Goal: Task Accomplishment & Management: Manage account settings

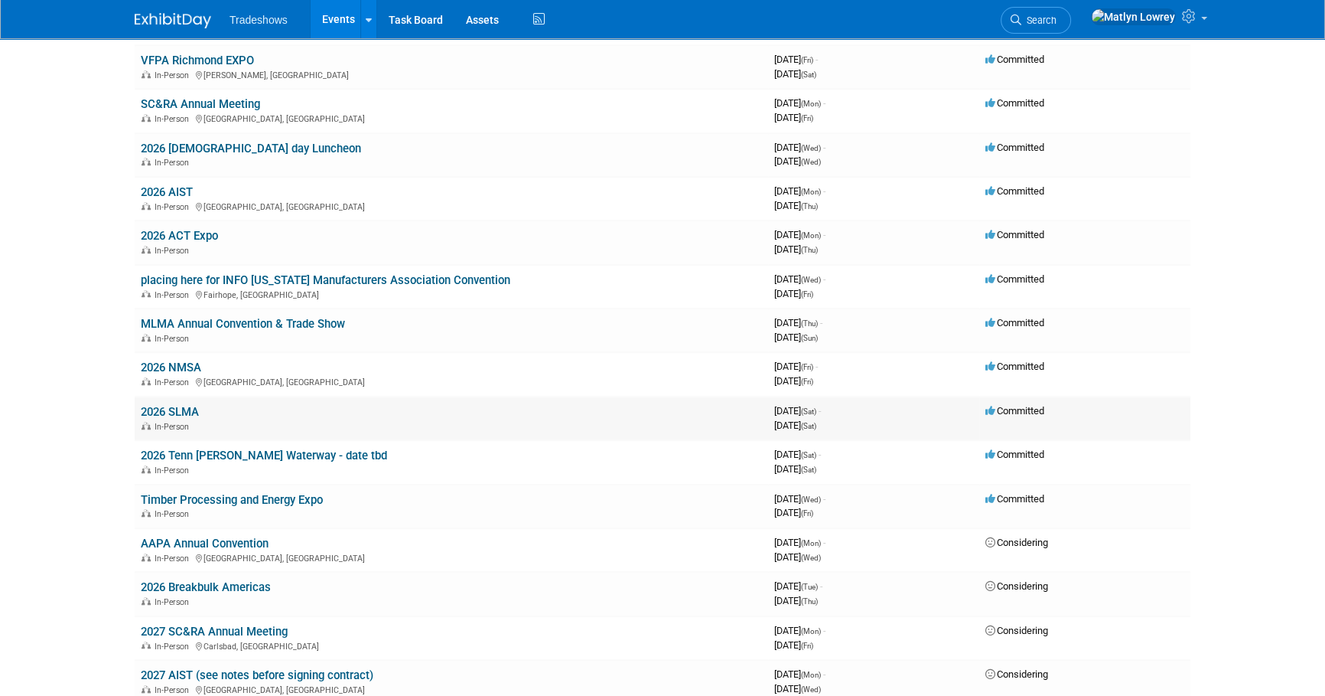
scroll to position [1646, 0]
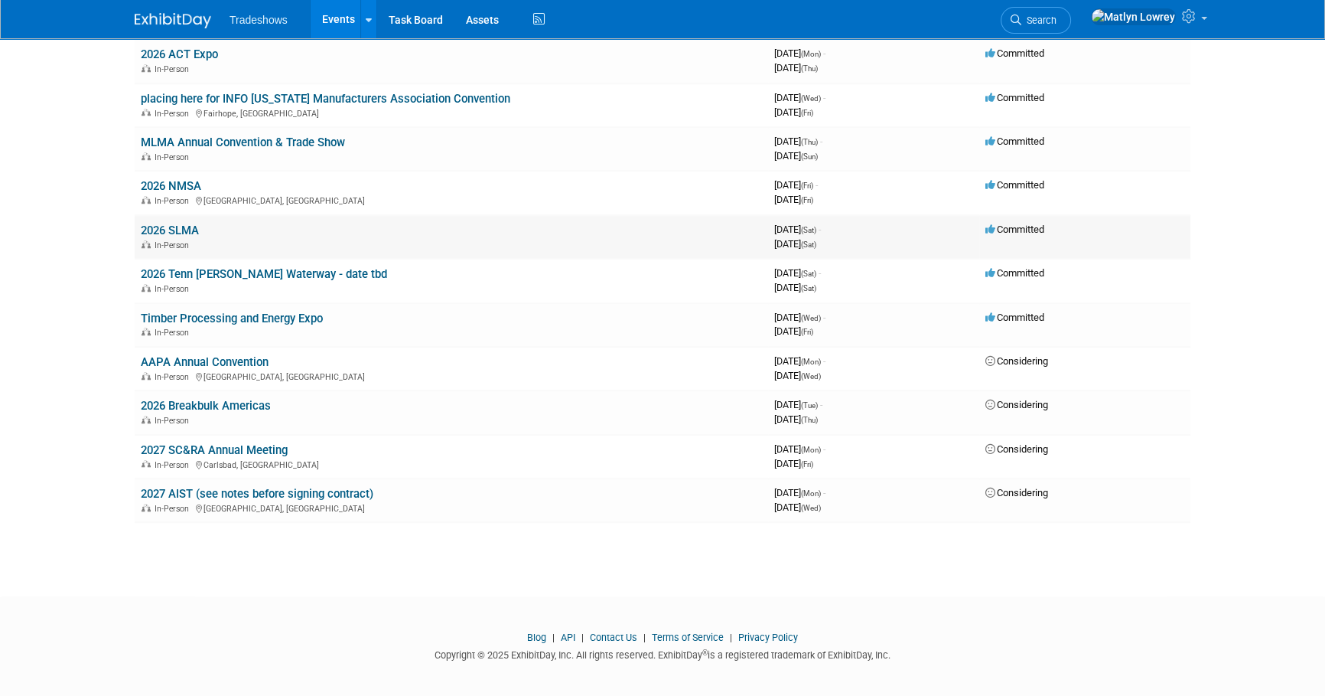
click at [175, 224] on link "2026 SLMA" at bounding box center [170, 230] width 58 height 14
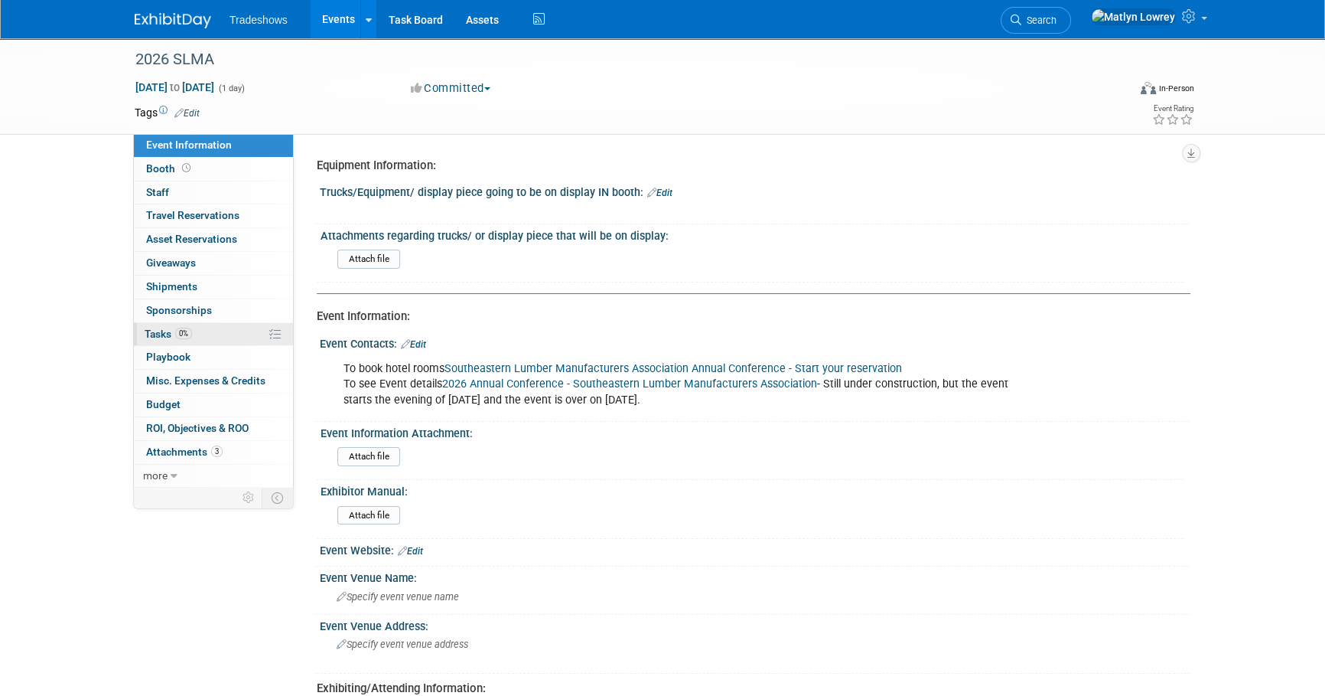
click at [154, 327] on span "Tasks 0%" at bounding box center [168, 333] width 47 height 12
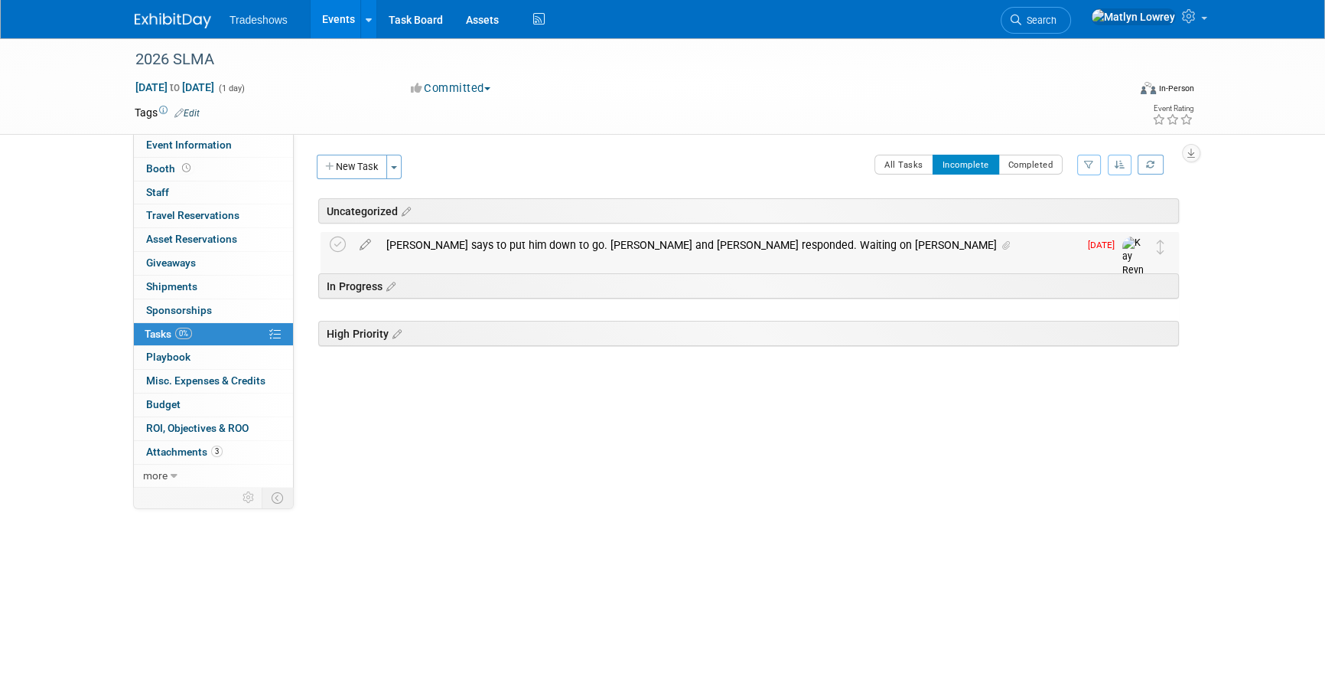
click at [512, 237] on div "Robert says to put him down to go. Barry and Hal responded. Waiting on DAvis" at bounding box center [729, 245] width 700 height 26
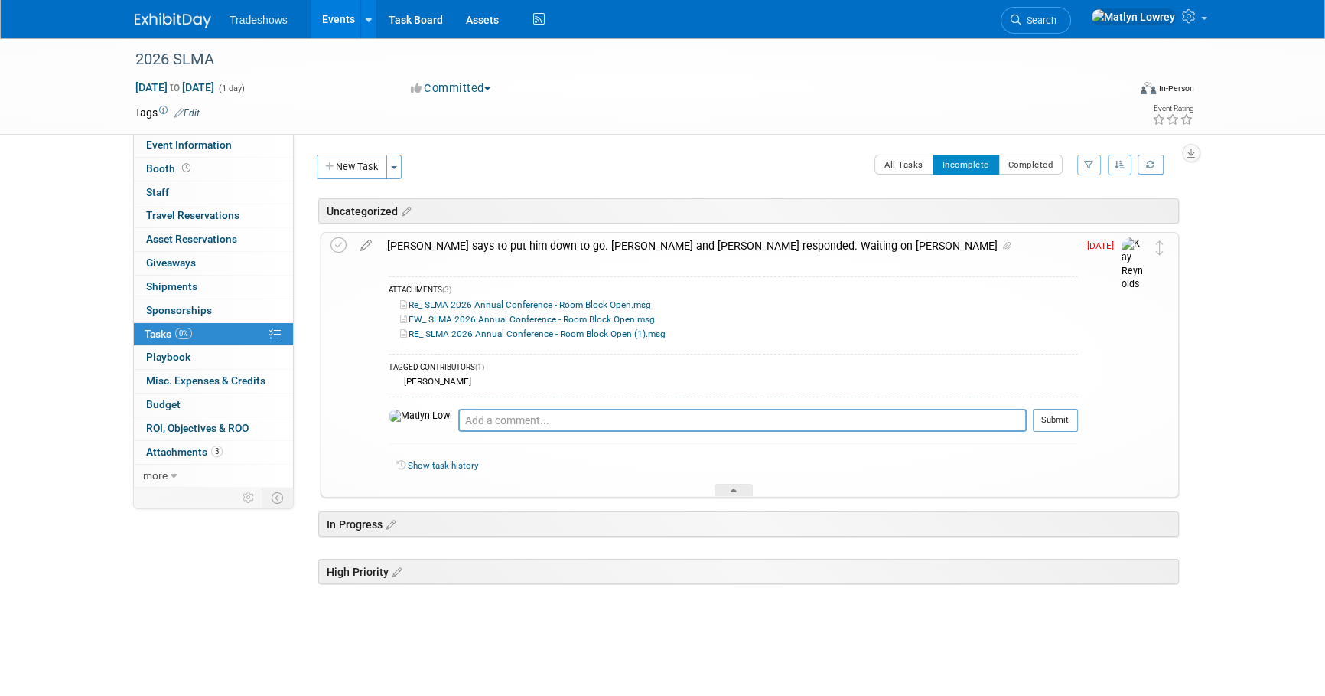
click at [445, 329] on link "RE_ SLMA 2026 Annual Conference - Room Block Open (1).msg" at bounding box center [532, 333] width 265 height 11
click at [559, 254] on div "Robert says to put him down to go. Barry and Hal responded. Waiting on DAvis" at bounding box center [729, 246] width 699 height 26
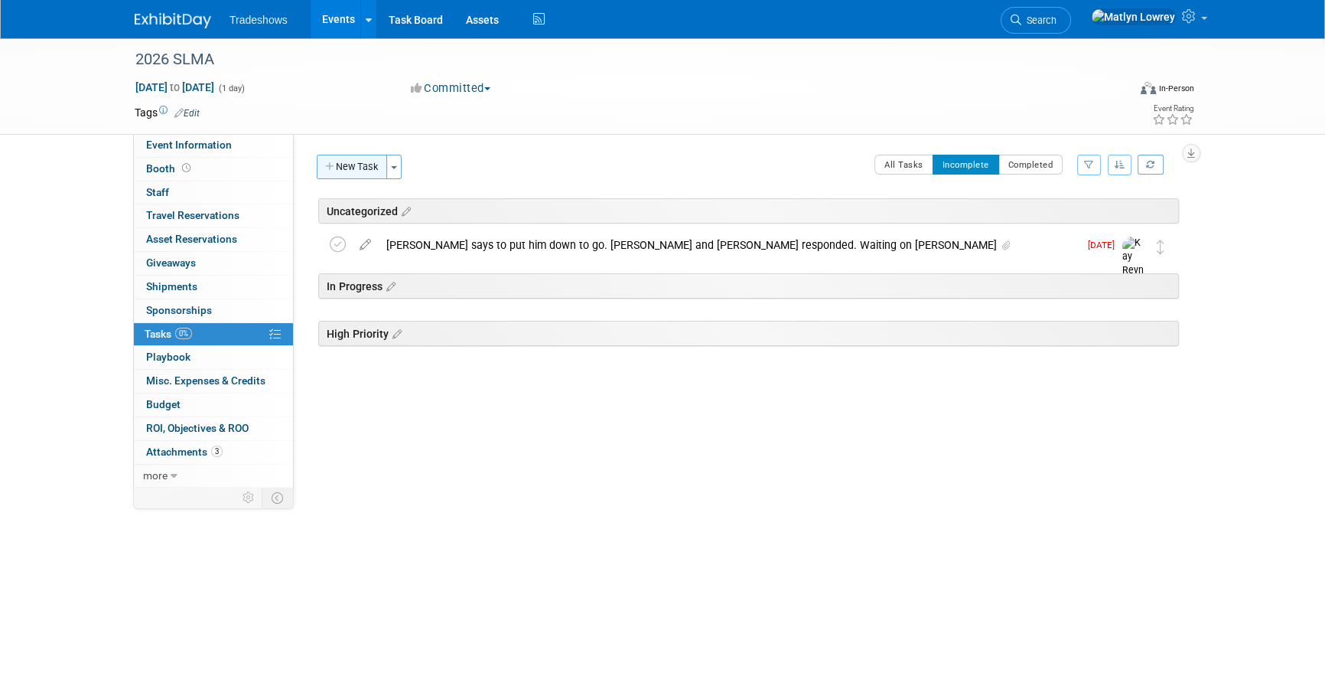
click at [345, 165] on button "New Task" at bounding box center [352, 167] width 70 height 24
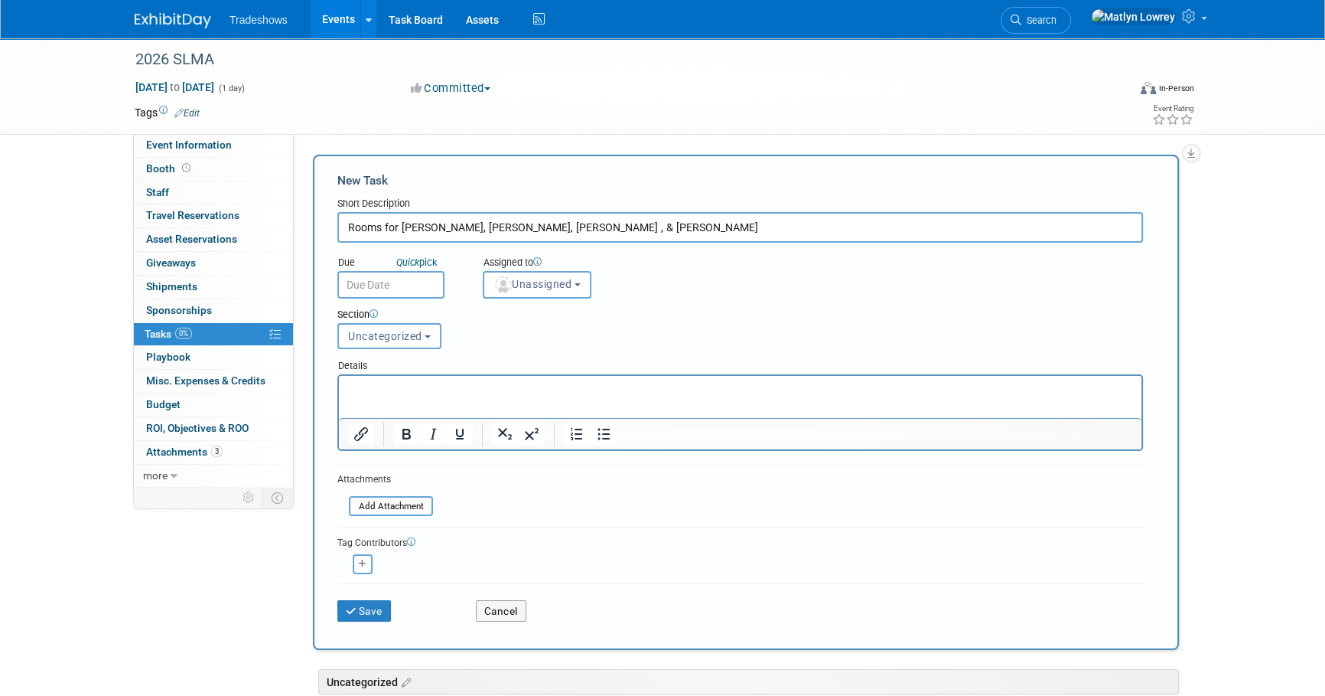
type input "Rooms for hal, Barry, Robert , & Davis"
click at [363, 295] on body "Tradeshows Events Add Event Bulk Upload Events Shareable Event Boards Recently …" at bounding box center [662, 348] width 1325 height 696
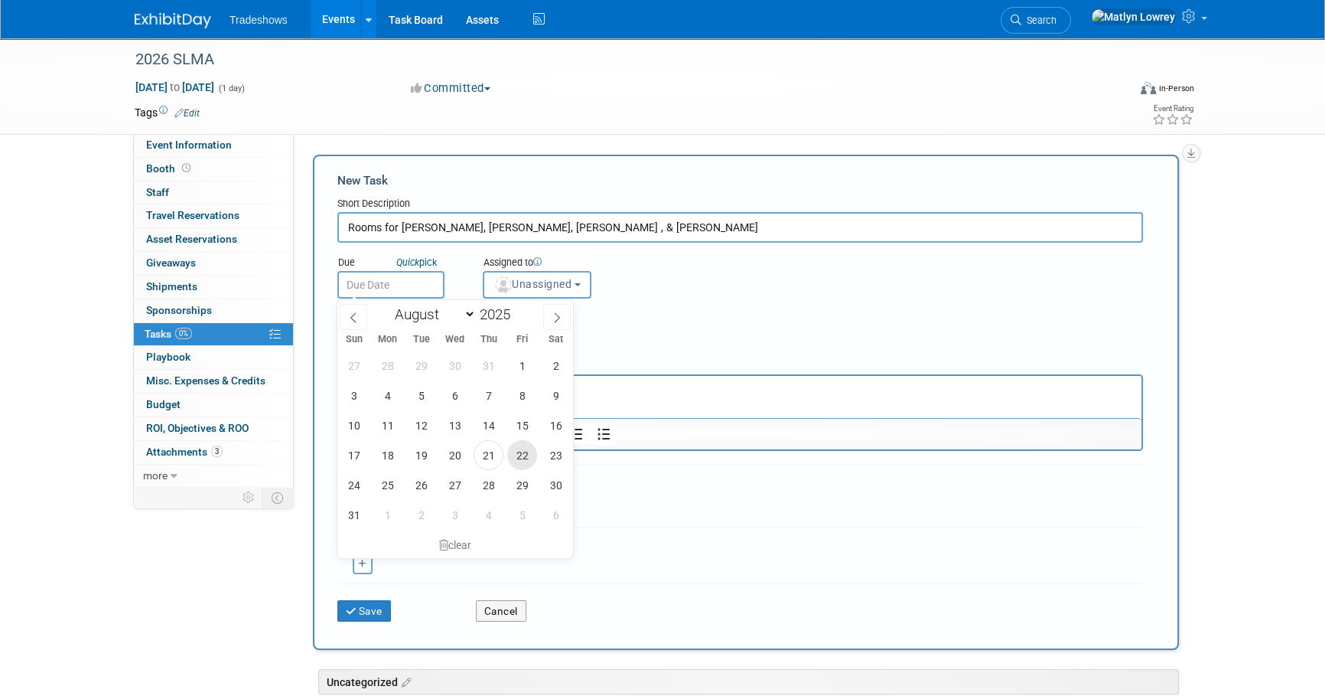
drag, startPoint x: 517, startPoint y: 452, endPoint x: 513, endPoint y: 428, distance: 24.0
click at [518, 452] on span "22" at bounding box center [522, 455] width 30 height 30
type input "Aug 22, 2025"
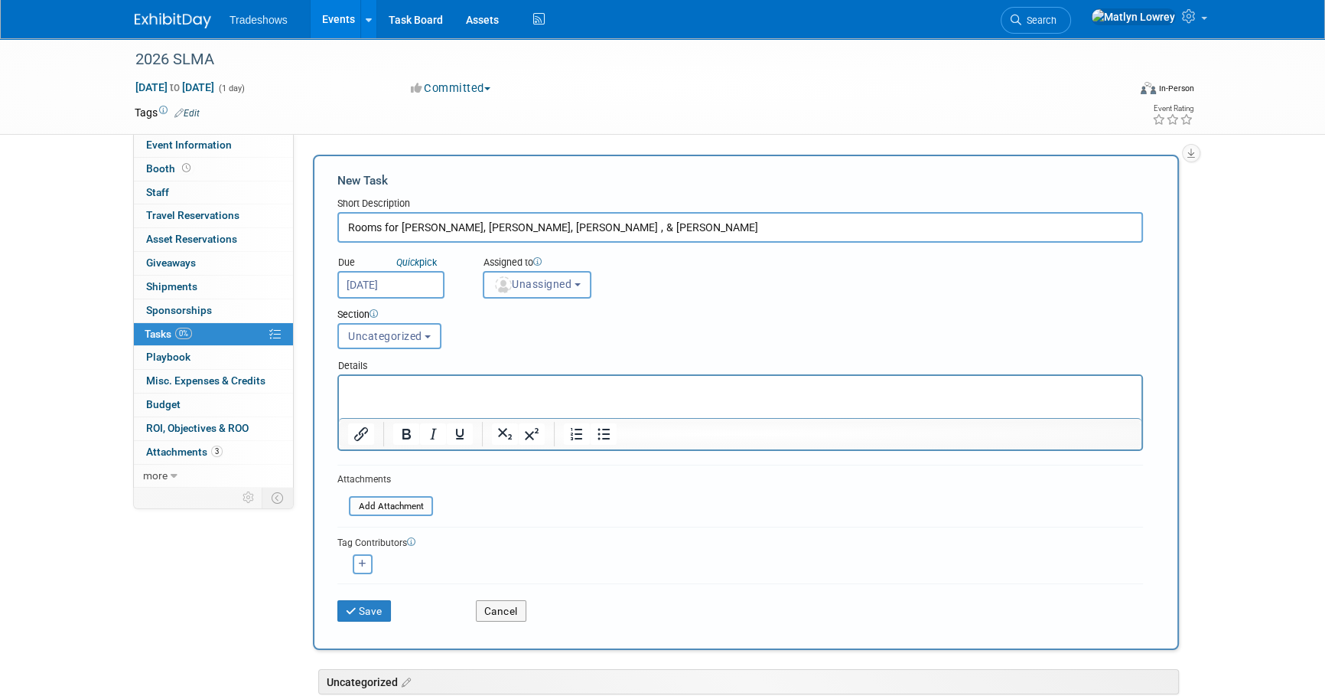
click at [559, 285] on span "Unassigned" at bounding box center [533, 284] width 78 height 12
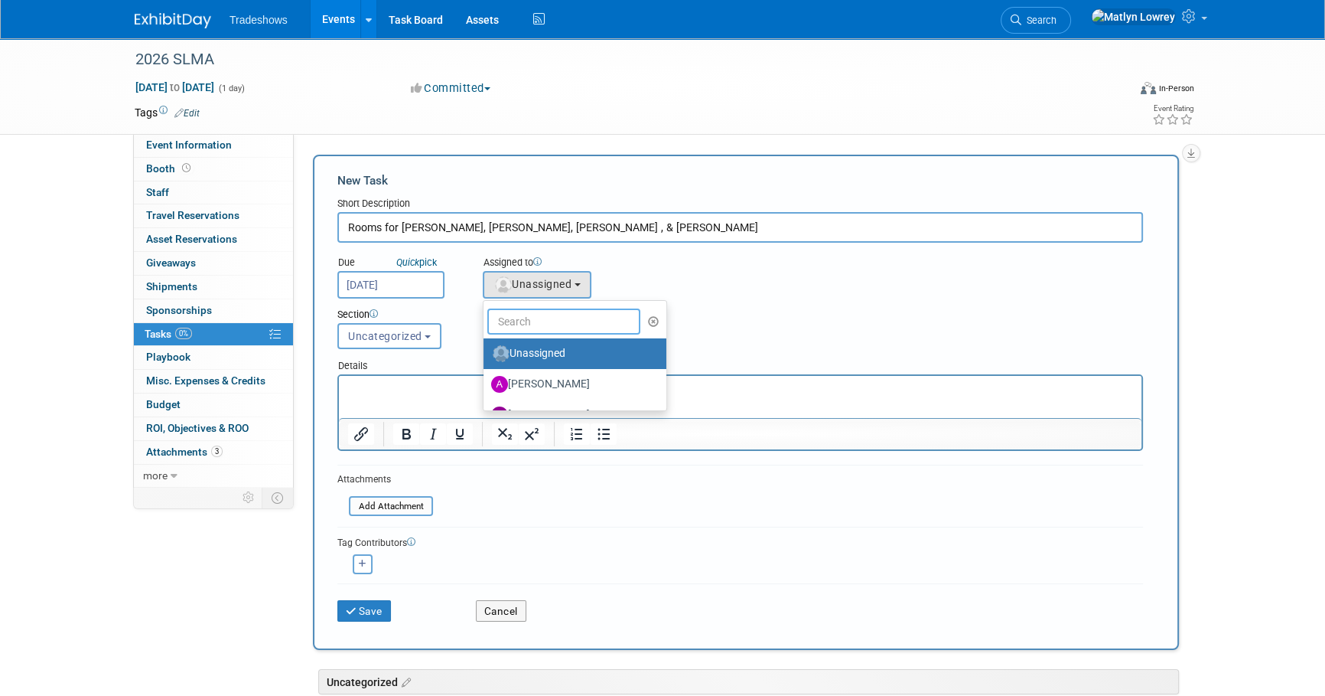
click at [539, 319] on input "text" at bounding box center [563, 321] width 153 height 26
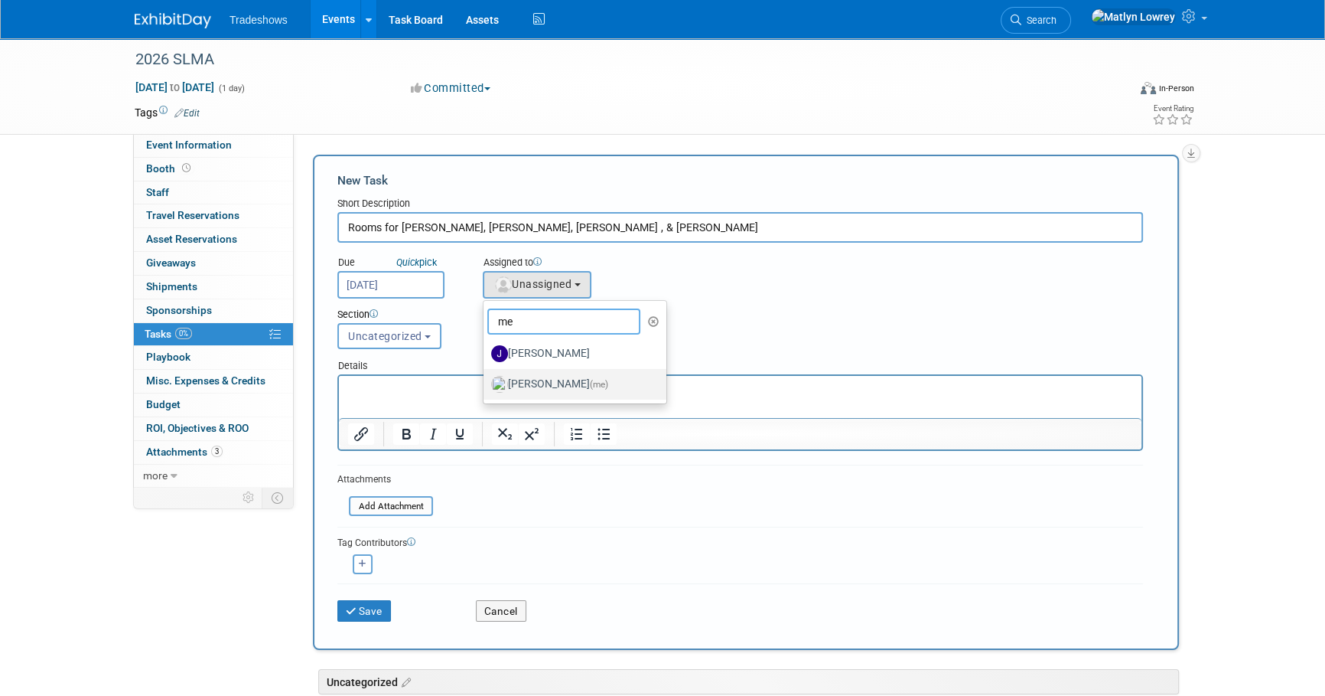
type input "me"
click at [552, 383] on label "[PERSON_NAME] (me)" at bounding box center [571, 384] width 160 height 24
click at [486, 383] on input "[PERSON_NAME] (me)" at bounding box center [481, 382] width 10 height 10
select select "53a61db3-ae1f-4f8e-85ed-74f10af30436"
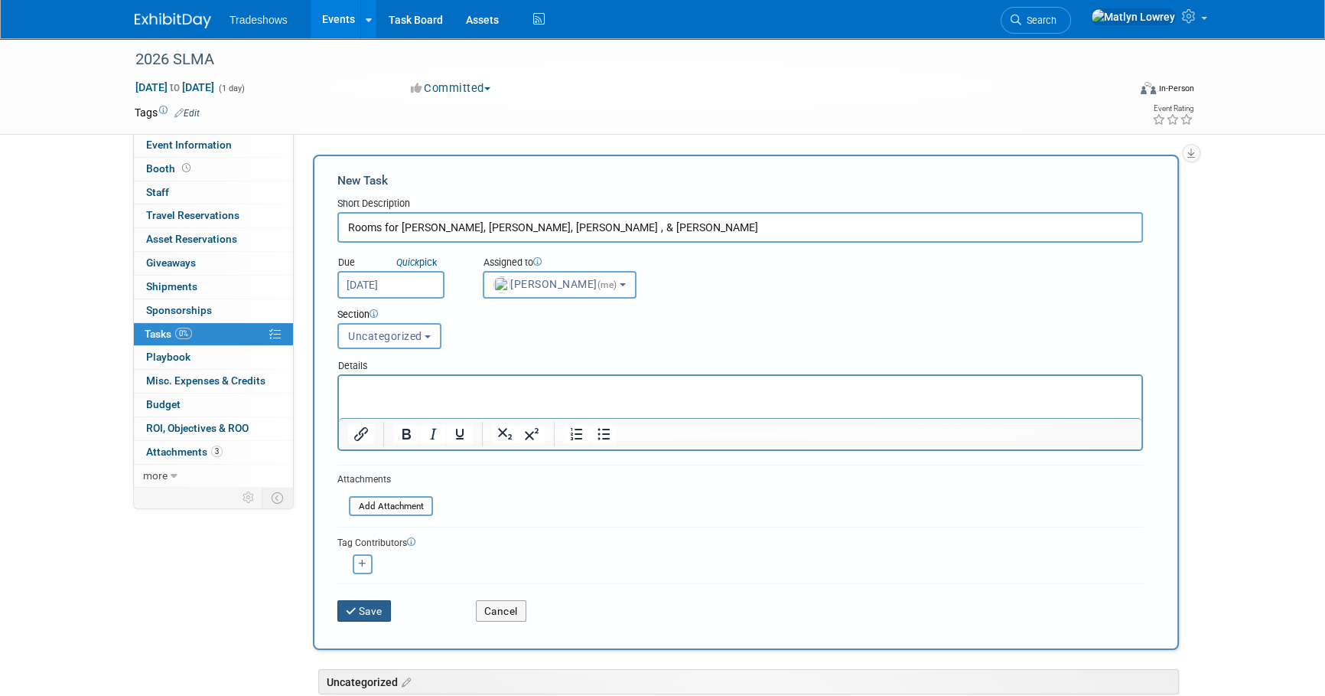
click at [359, 614] on button "Save" at bounding box center [364, 610] width 54 height 21
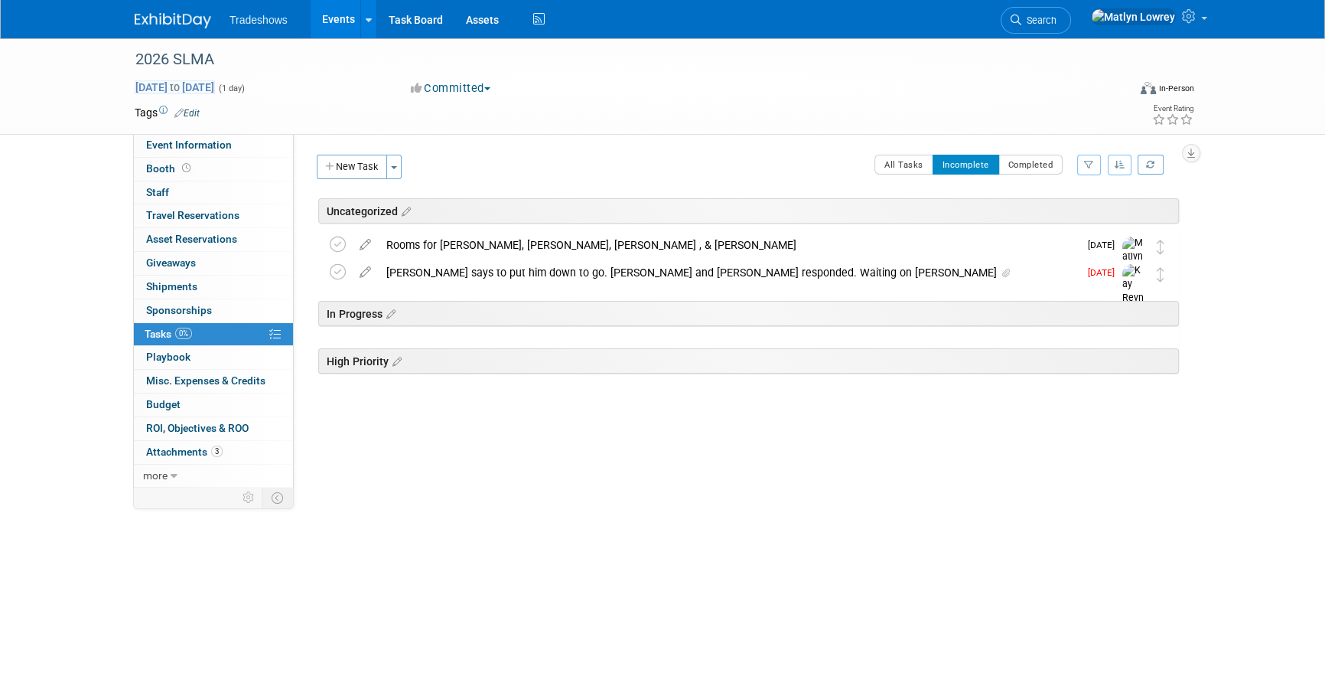
click at [165, 86] on span "Jul 25, 2026 to Jul 25, 2026" at bounding box center [175, 87] width 80 height 14
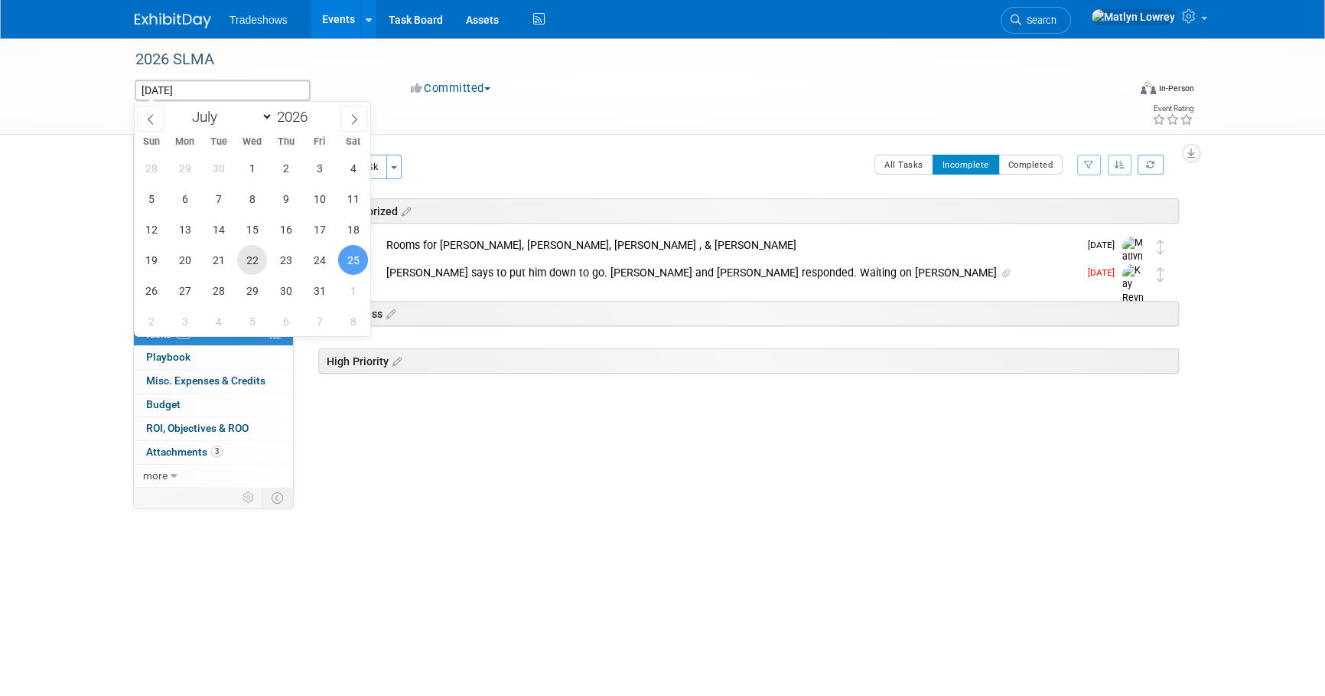
click at [254, 265] on span "22" at bounding box center [252, 260] width 30 height 30
type input "Jul 22, 2026"
click at [150, 283] on span "26" at bounding box center [151, 290] width 30 height 30
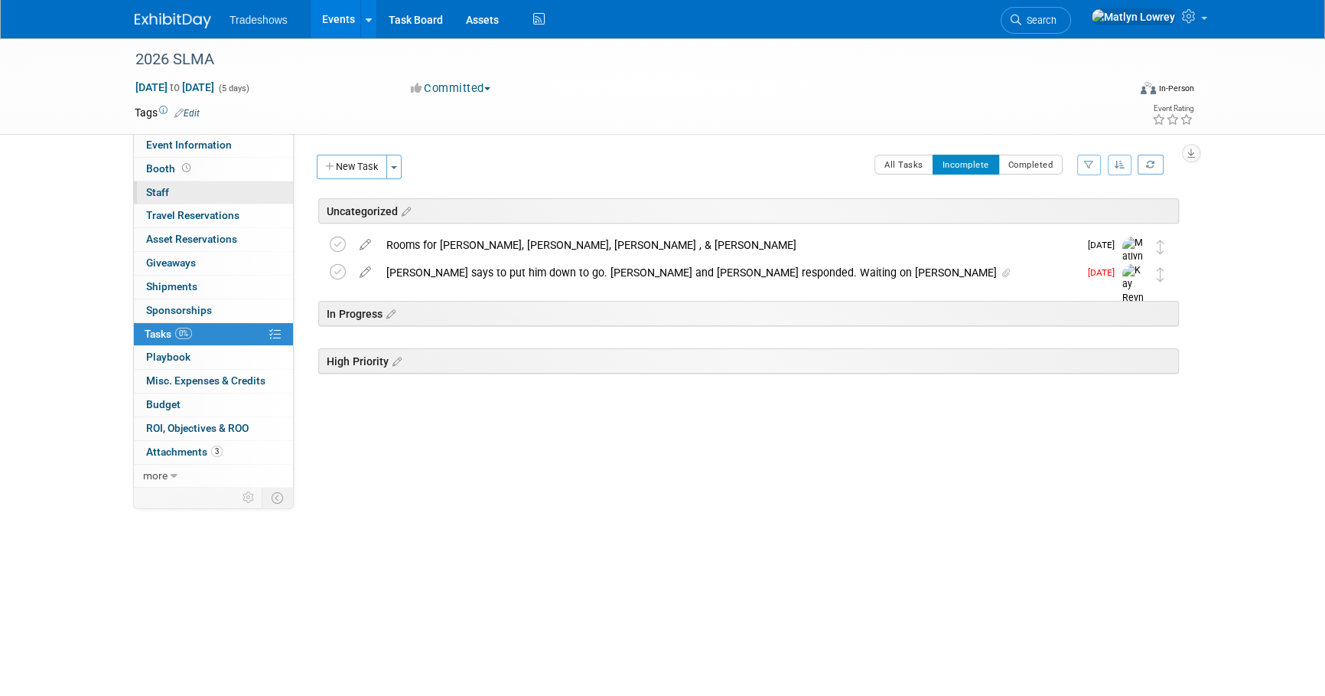
drag, startPoint x: 187, startPoint y: 210, endPoint x: 210, endPoint y: 185, distance: 33.6
click at [187, 210] on span "Travel Reservations 0" at bounding box center [192, 215] width 93 height 12
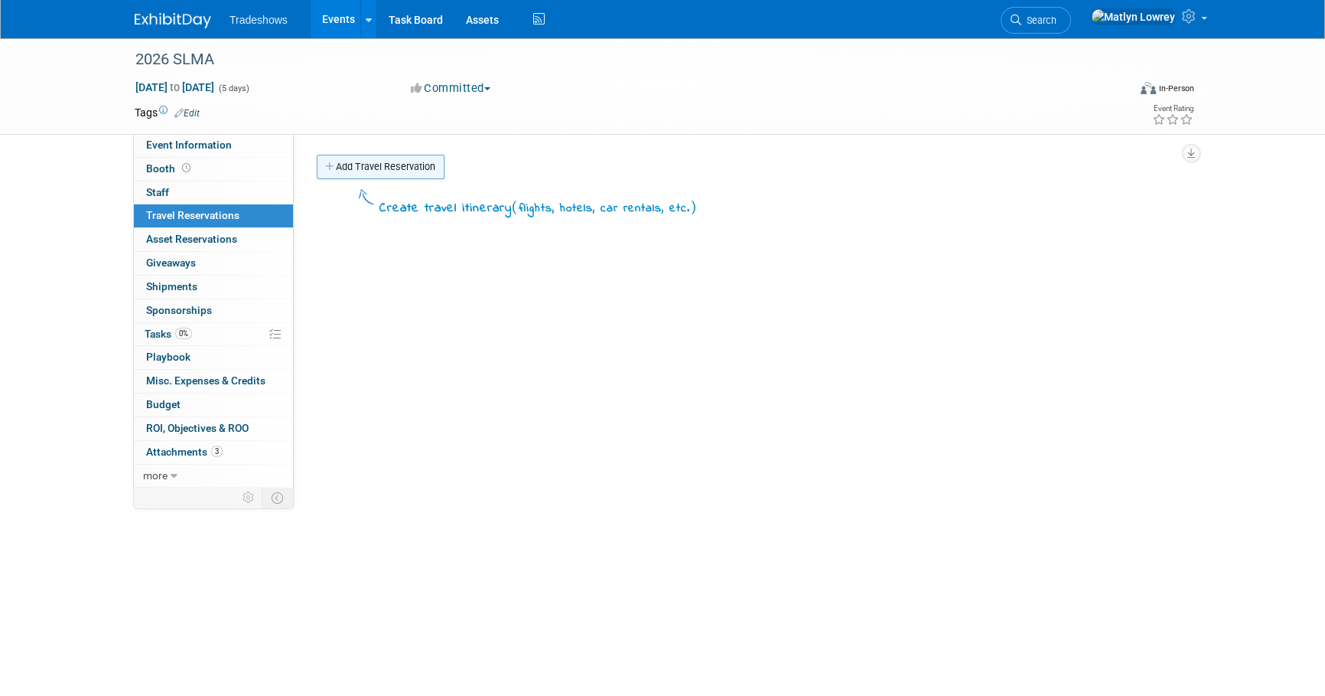
click at [364, 161] on link "Add Travel Reservation" at bounding box center [381, 167] width 128 height 24
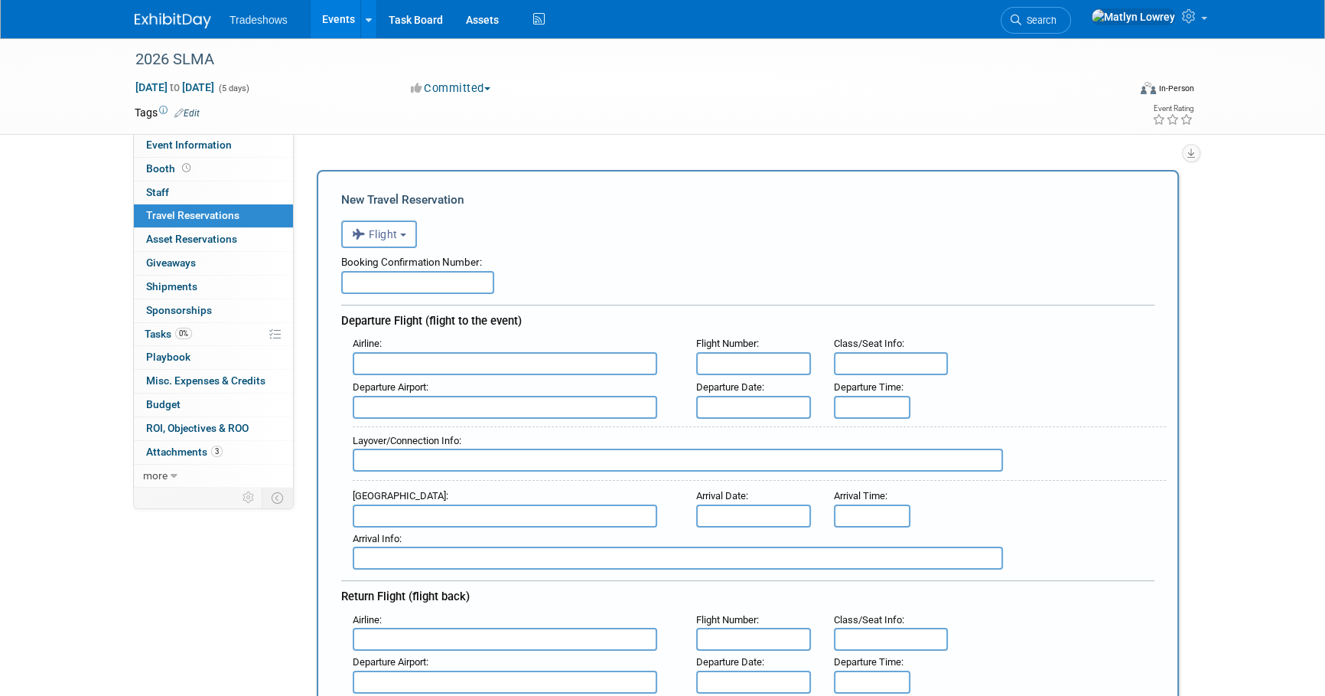
click at [389, 235] on span "Flight" at bounding box center [375, 234] width 46 height 12
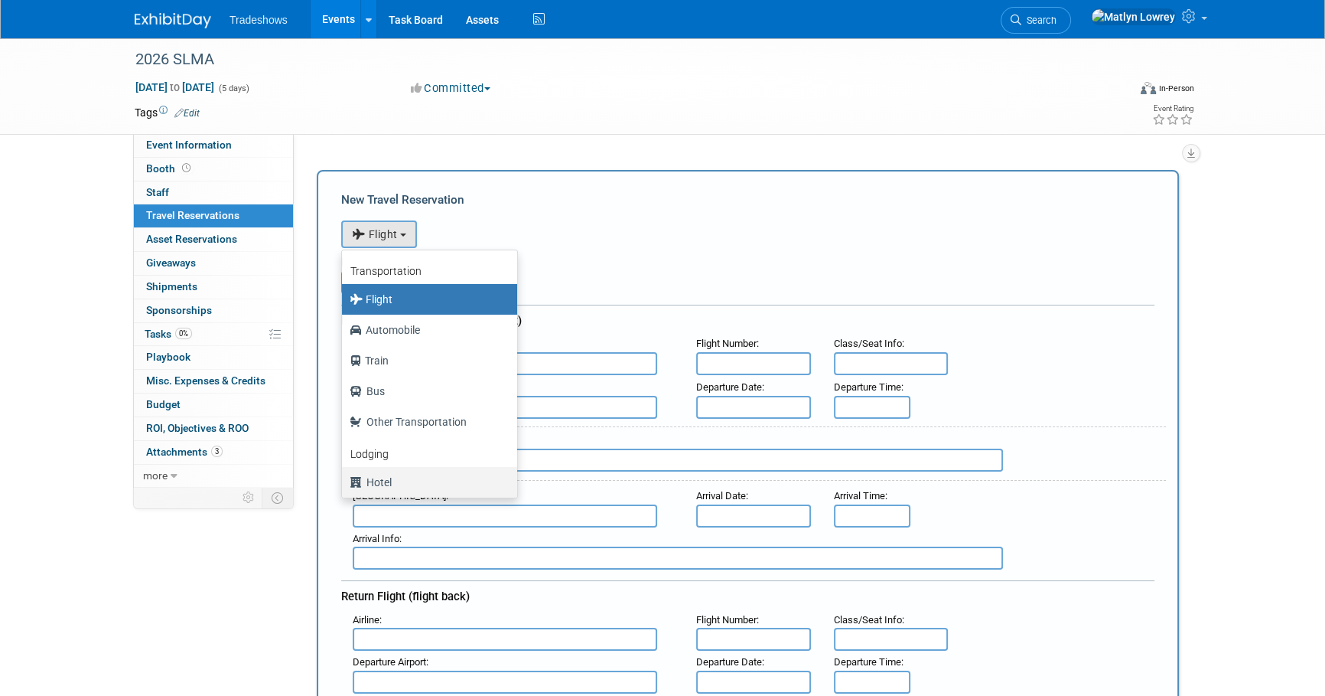
click at [391, 479] on label "Hotel" at bounding box center [426, 482] width 152 height 24
click at [344, 479] on input "Hotel" at bounding box center [339, 480] width 10 height 10
select select "6"
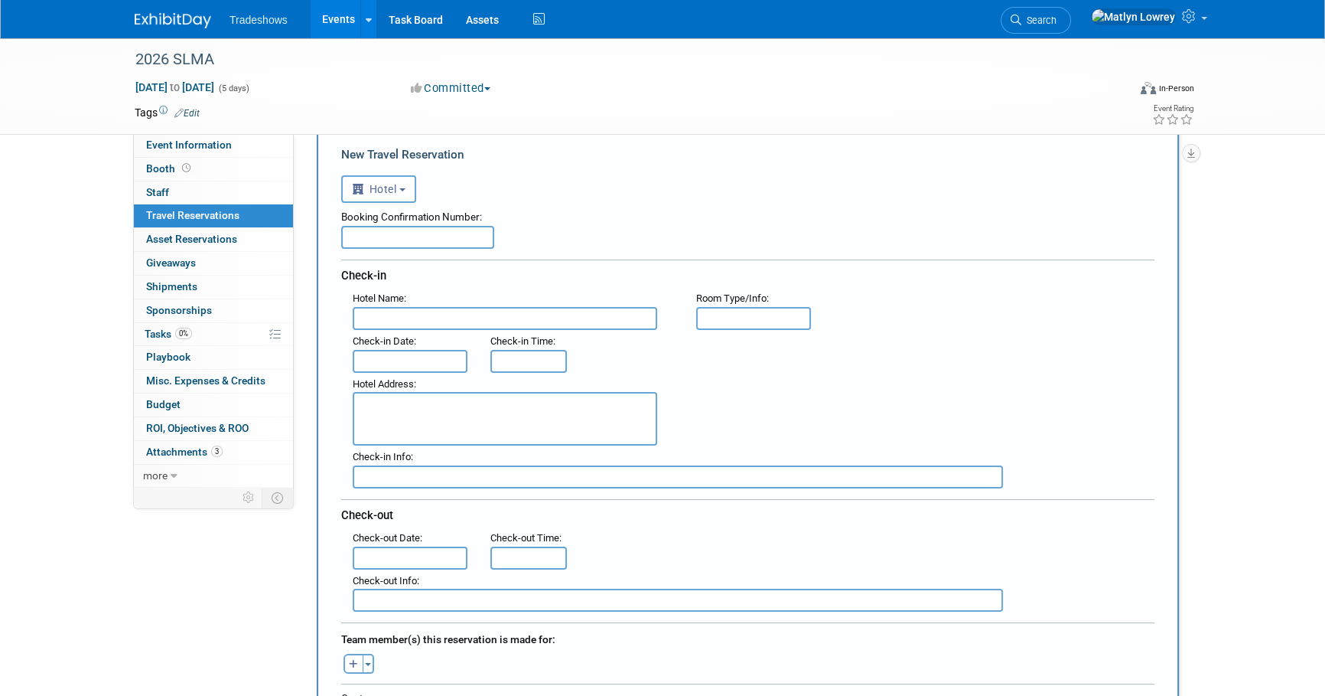
scroll to position [69, 0]
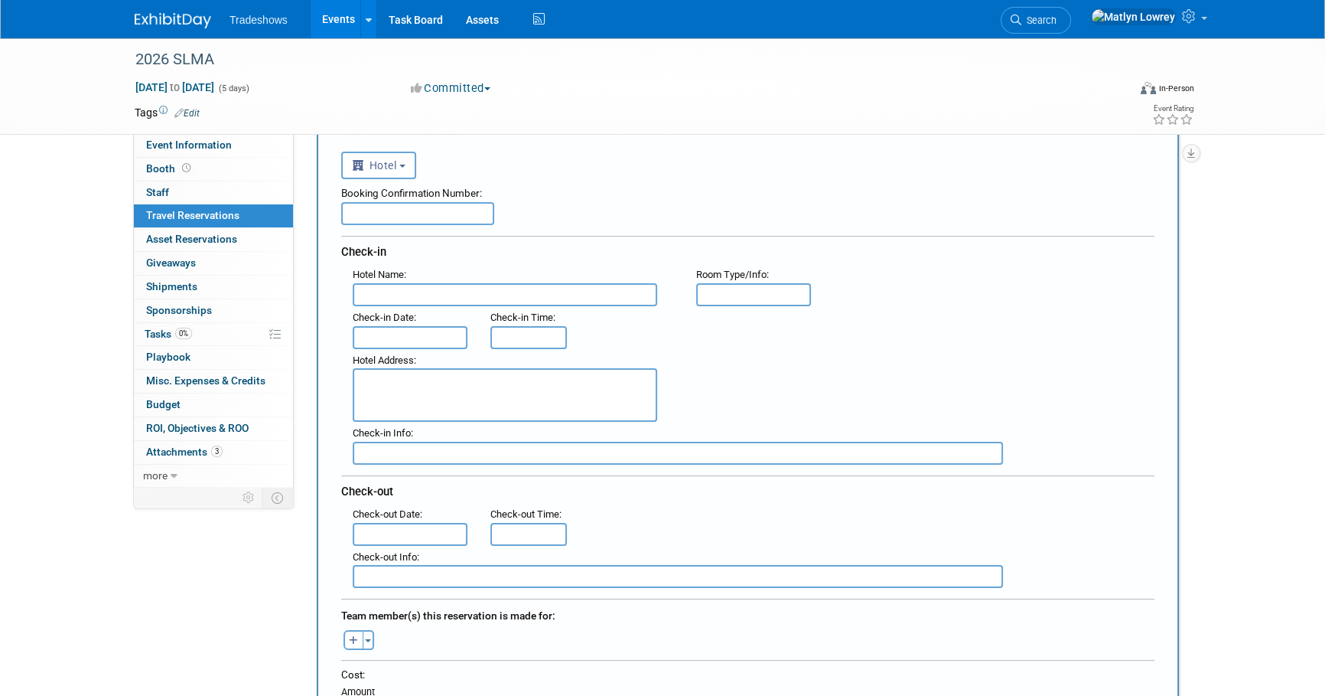
click at [387, 223] on input "text" at bounding box center [417, 213] width 153 height 23
click at [380, 207] on input "text" at bounding box center [417, 213] width 153 height 23
paste input "QNJBOYRH"
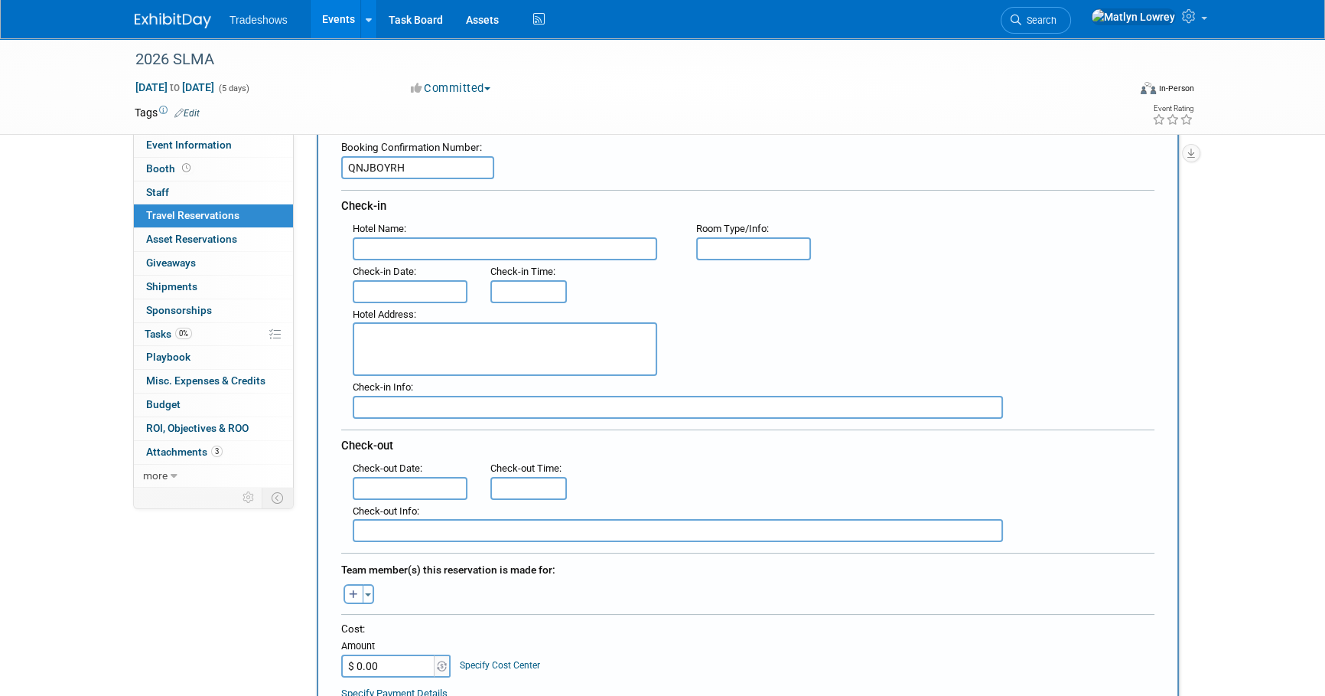
scroll to position [138, 0]
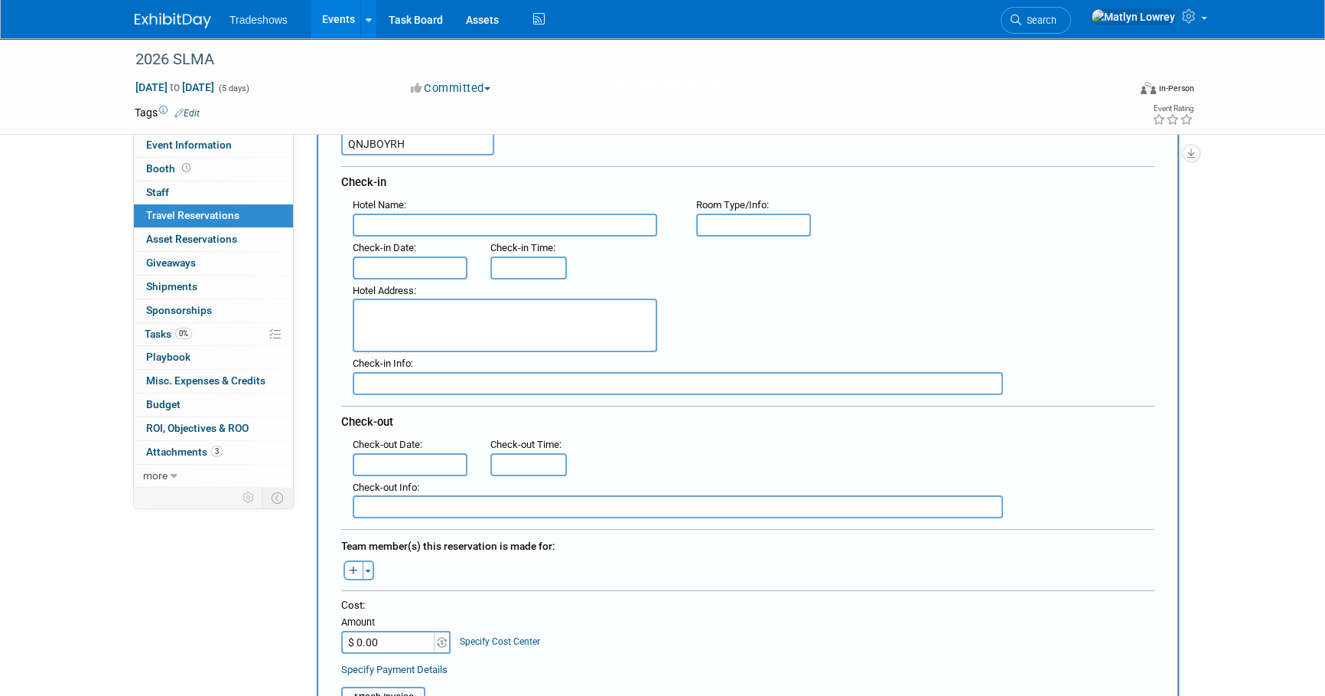
type input "QNJBOYRH"
click at [425, 217] on input "text" at bounding box center [505, 224] width 305 height 23
type input "Grand Hotel Golf Resort & Spa, Autograph Collection"
type input "king"
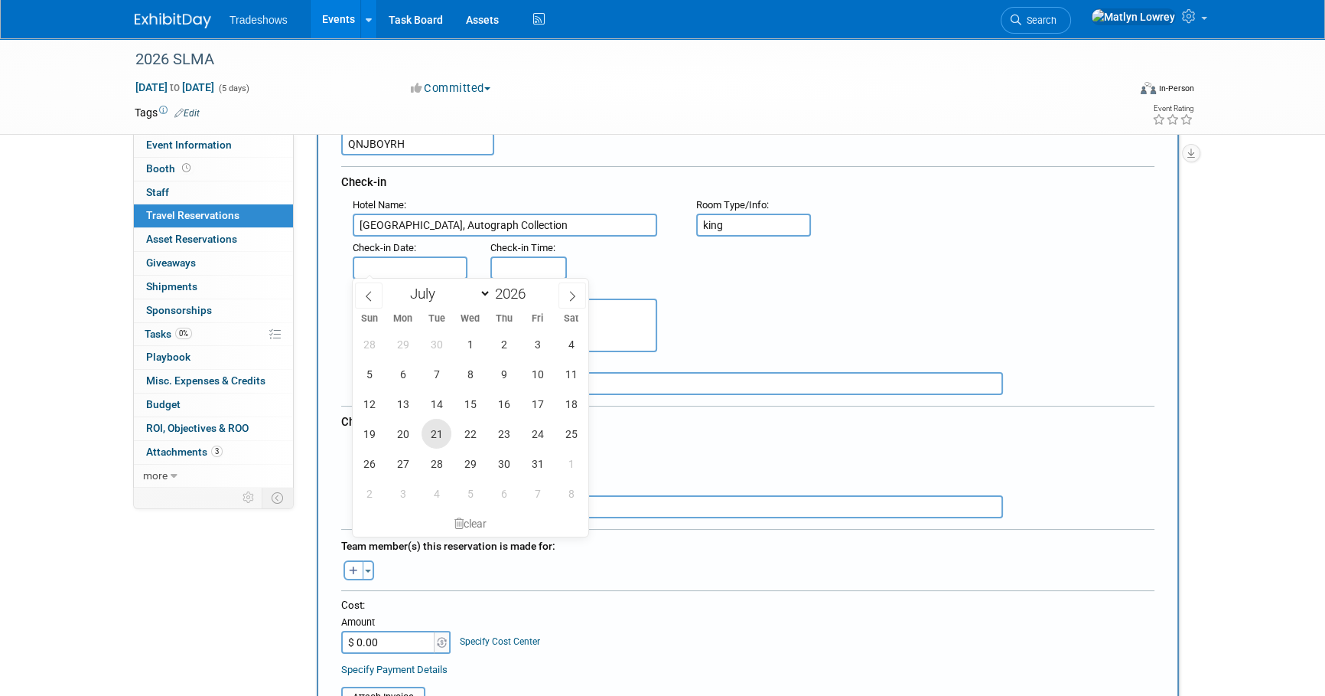
click at [441, 427] on span "21" at bounding box center [437, 434] width 30 height 30
type input "Jul 21, 2026"
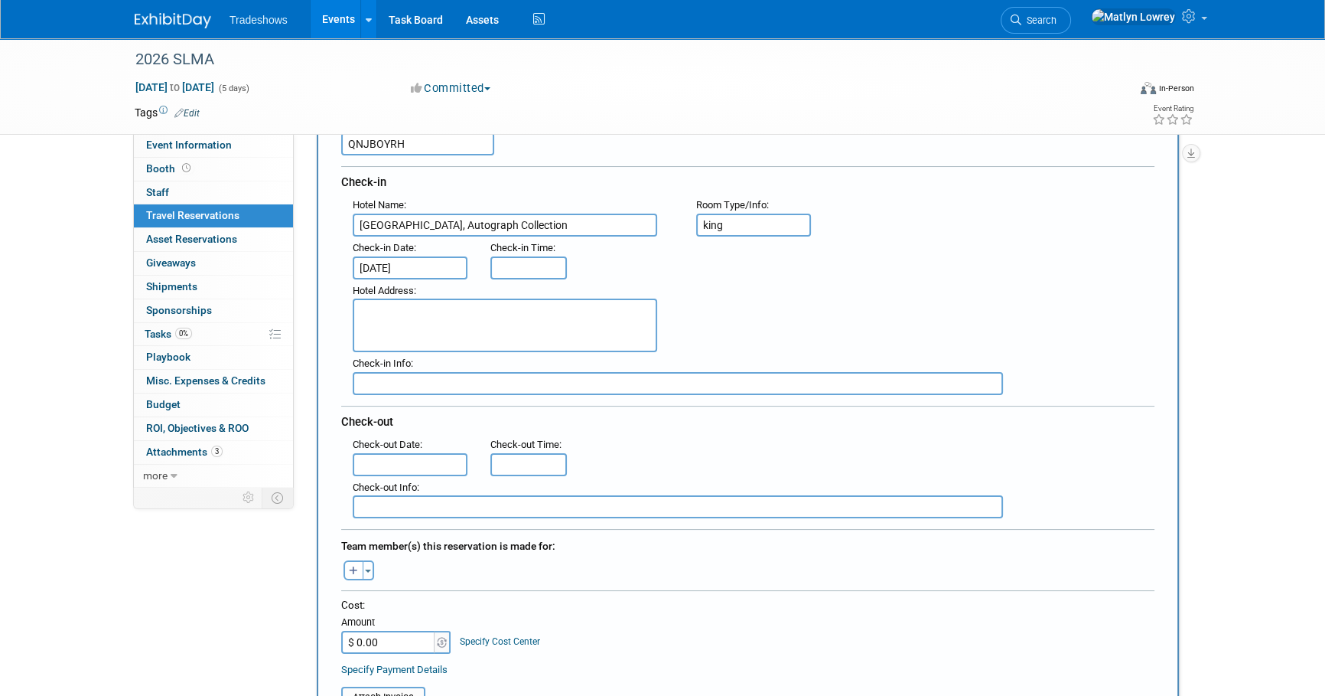
click at [390, 311] on textarea at bounding box center [505, 325] width 305 height 54
click at [417, 304] on textarea at bounding box center [505, 325] width 305 height 54
paste textarea "Grand Hotel Golf Resort & Spa, Autograph Collection One Grand Boulevard P.O. Bo…"
click at [358, 318] on textarea "Grand Hotel Golf Resort & Spa, Autograph Collection One Grand Boulevard P.O. Bo…" at bounding box center [505, 325] width 305 height 54
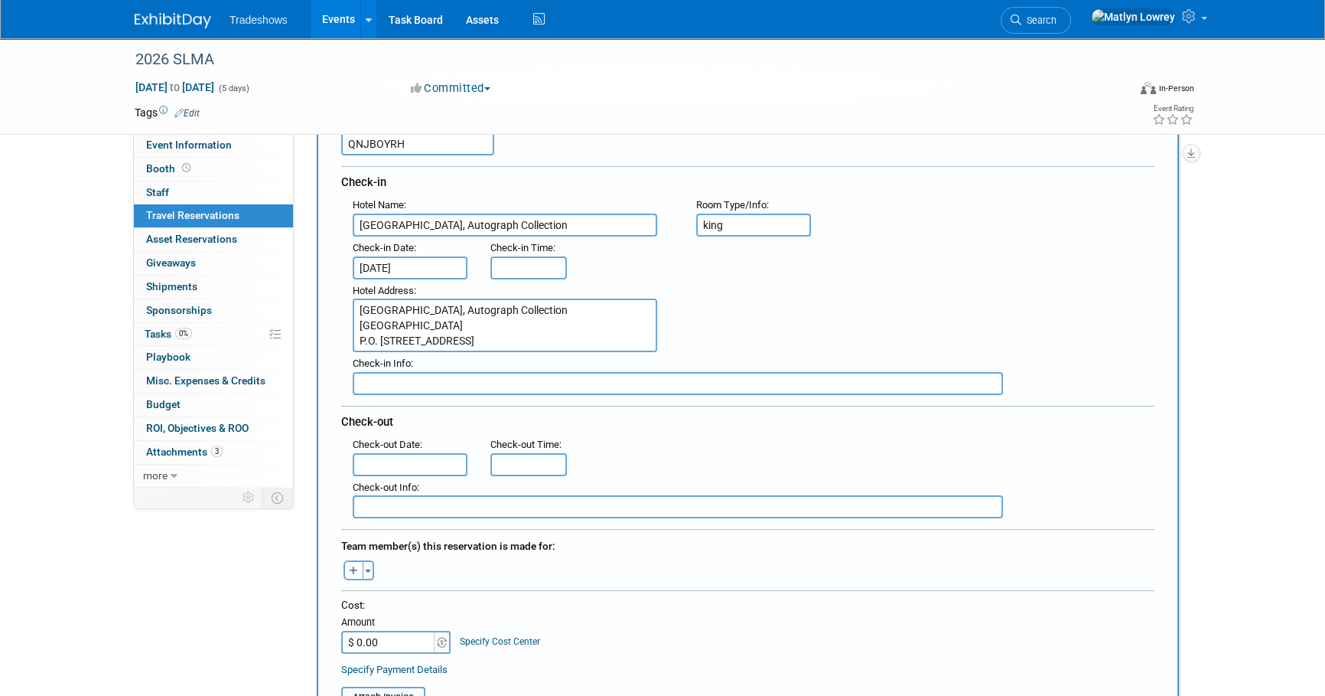
scroll to position [46, 0]
click at [404, 339] on textarea "Grand Hotel Golf Resort & Spa, Autograph Collection One Grand Boulevard P.O. Bo…" at bounding box center [505, 325] width 305 height 54
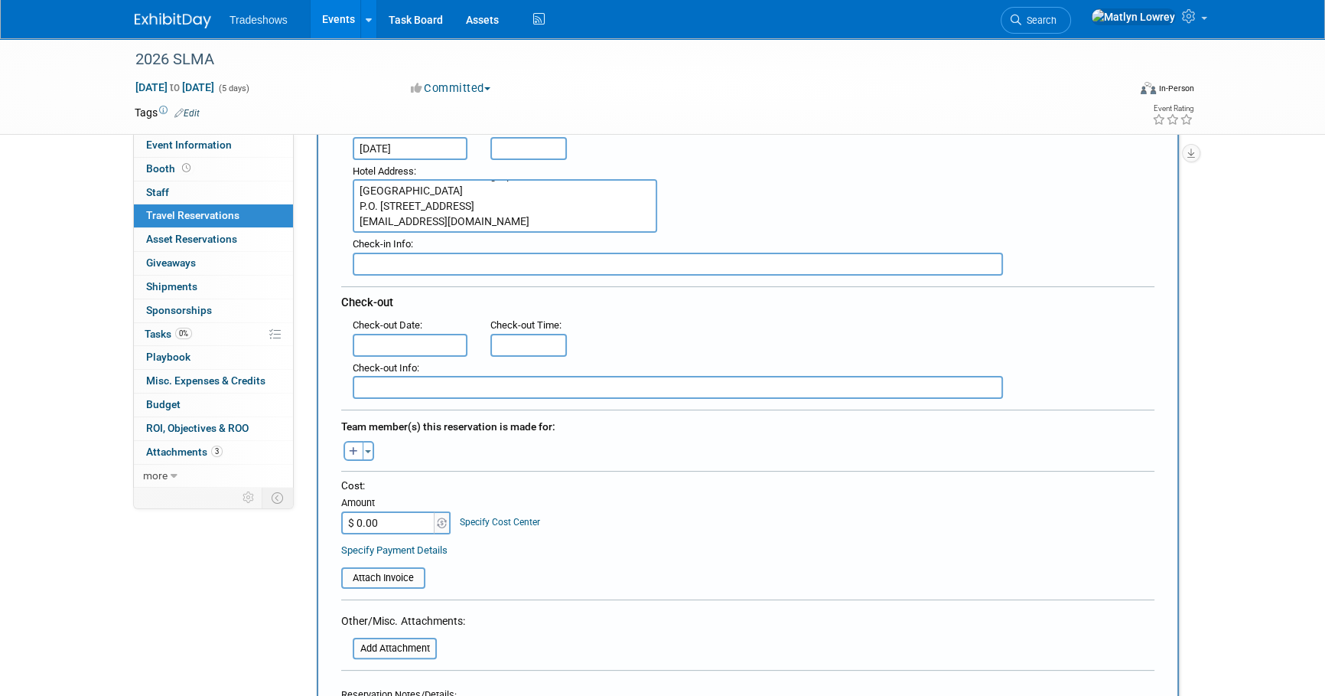
scroll to position [278, 0]
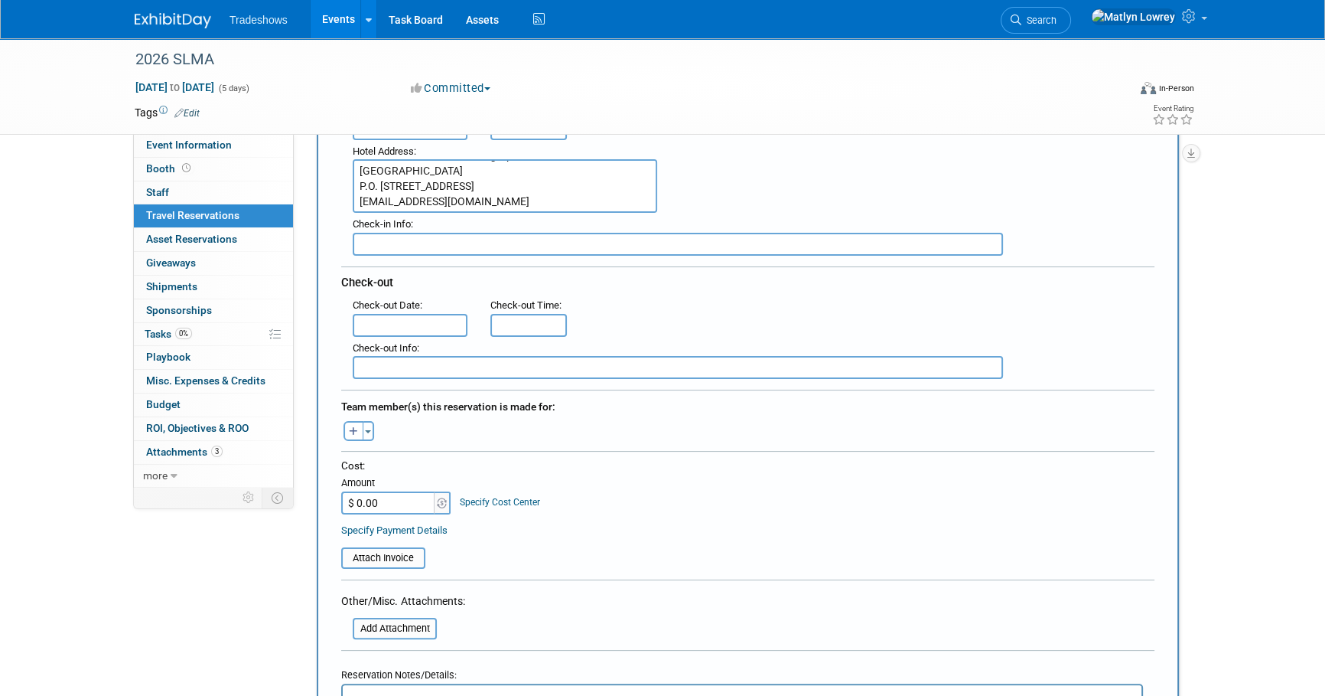
type textarea "Grand Hotel Golf Resort & Spa, Autograph Collection One Grand Boulevard P.O. Bo…"
click at [383, 327] on body "Tradeshows Events Add Event Bulk Upload Events Shareable Event Boards Recently …" at bounding box center [662, 70] width 1325 height 696
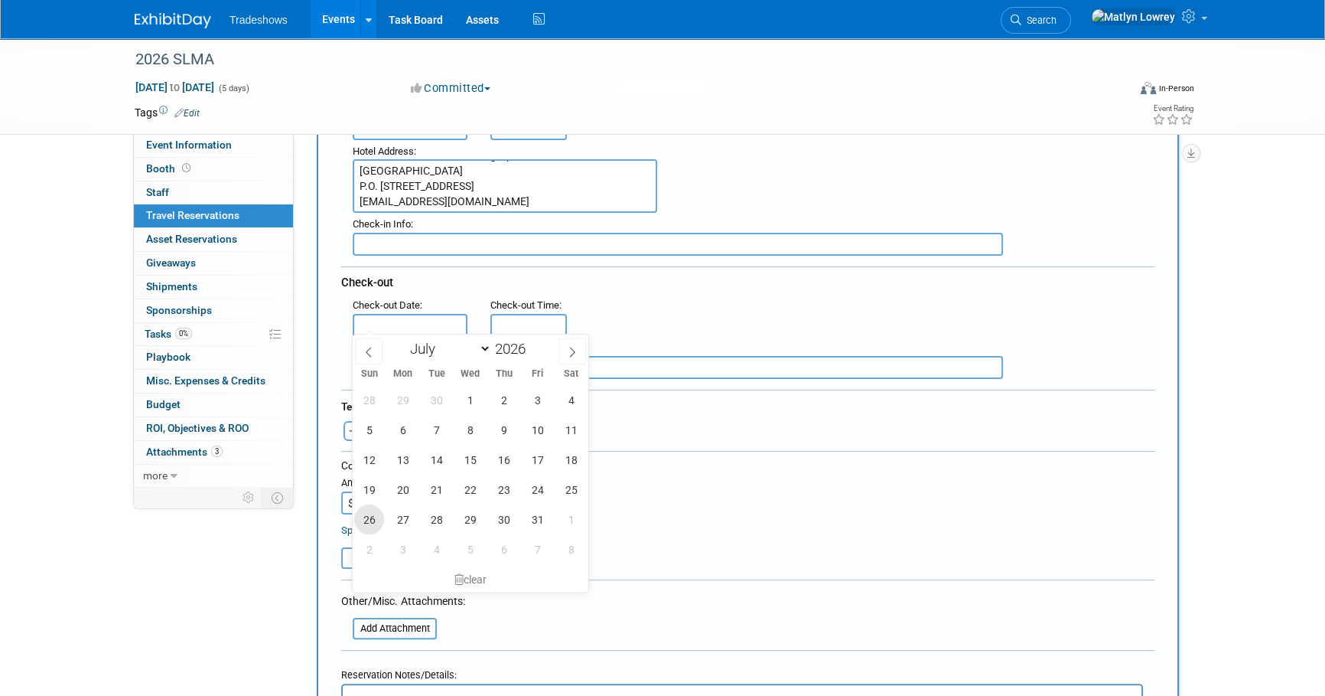
click at [373, 515] on span "26" at bounding box center [369, 519] width 30 height 30
type input "[DATE]"
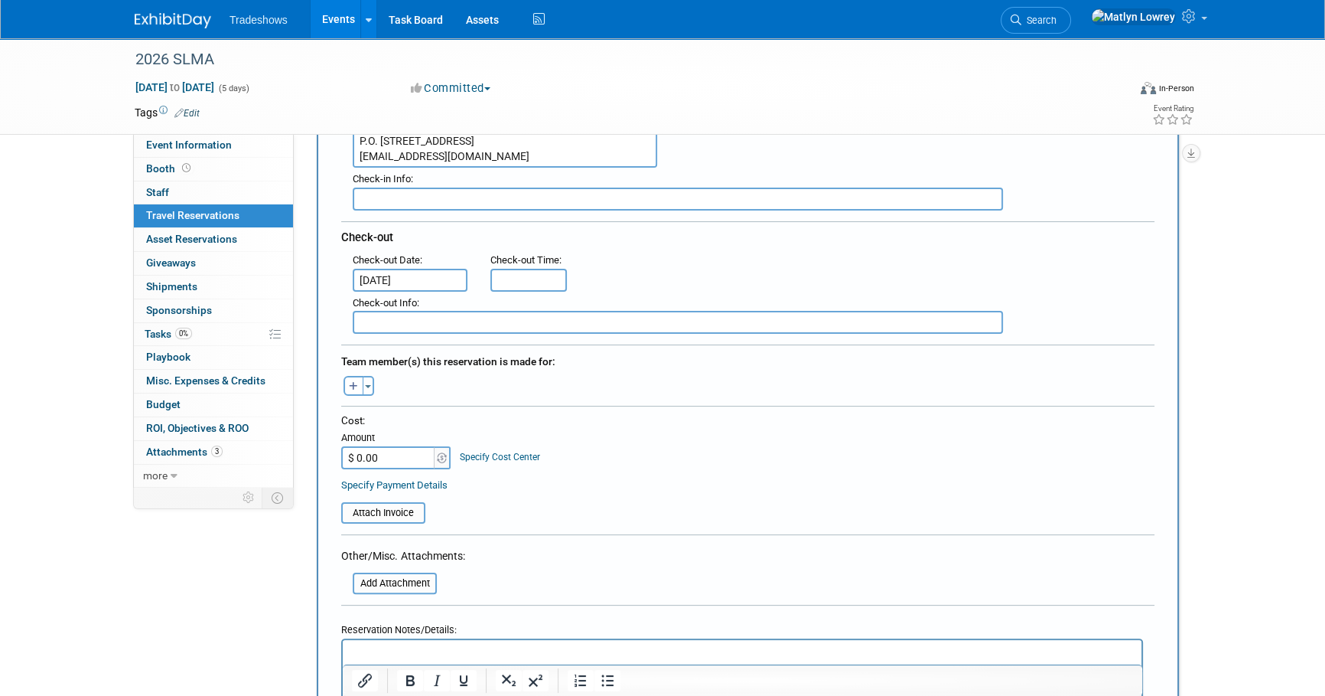
scroll to position [347, 0]
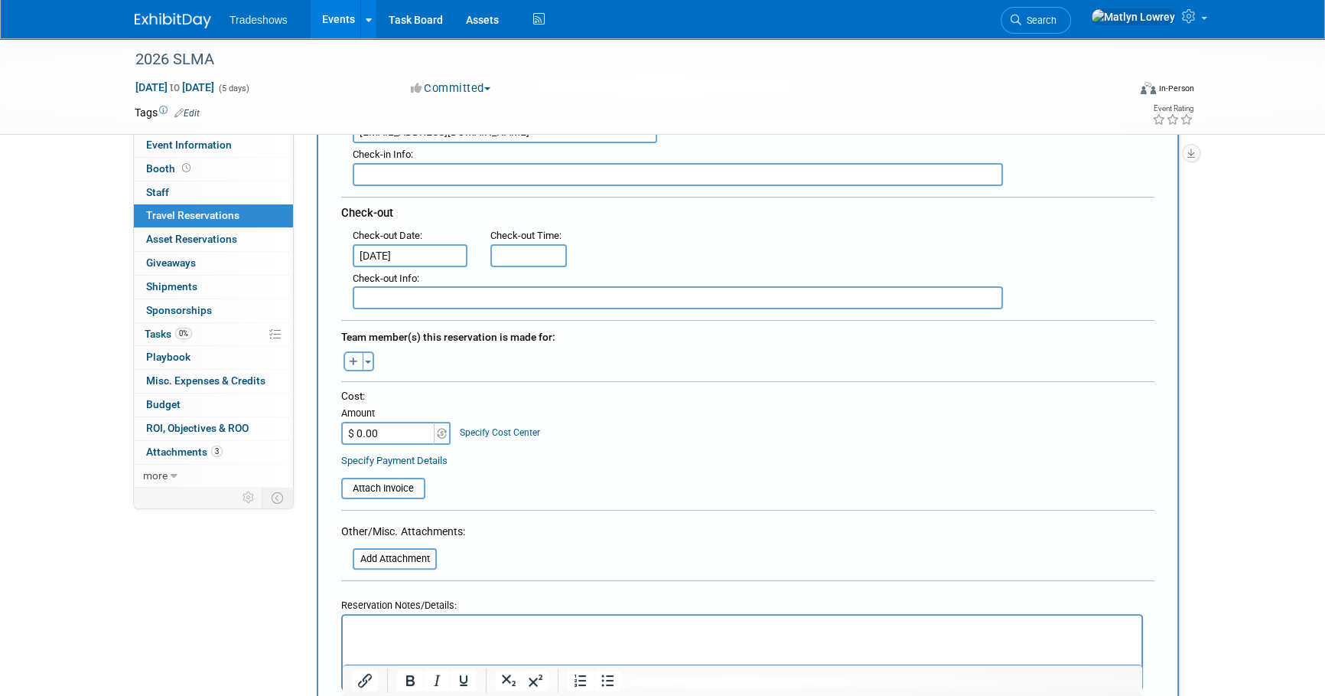
click at [356, 359] on icon "button" at bounding box center [353, 362] width 9 height 10
select select
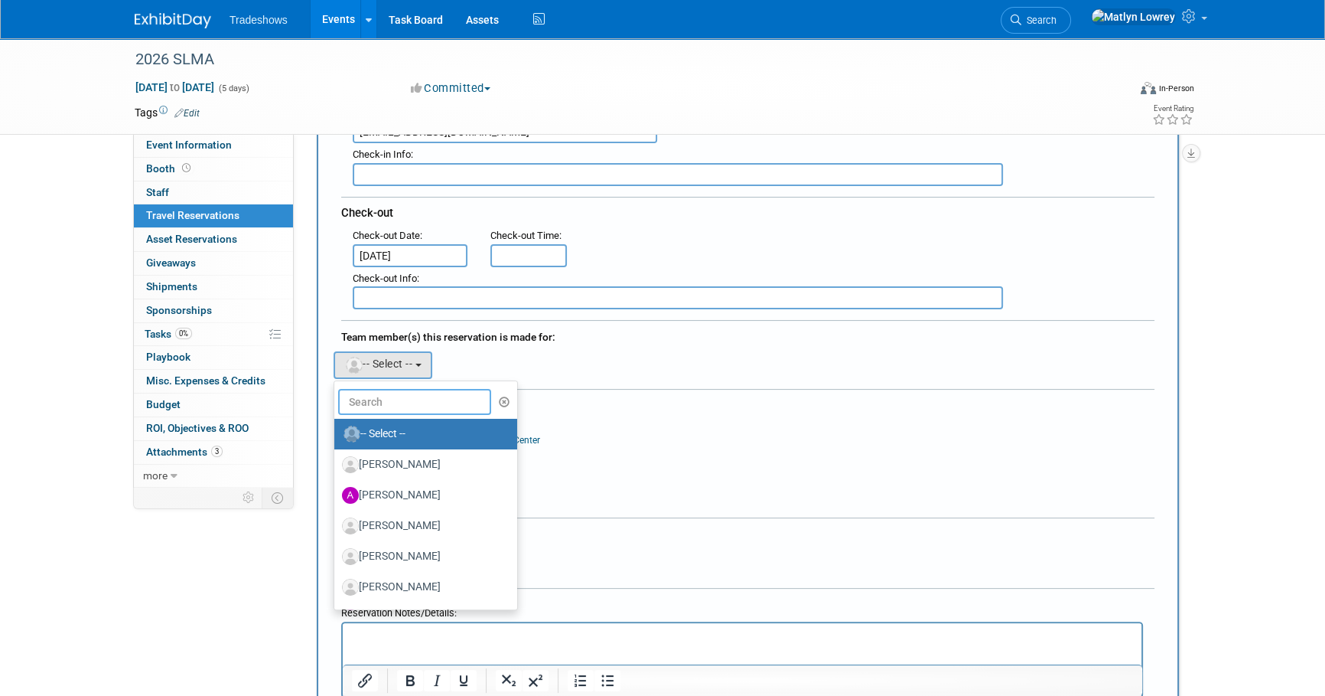
click at [372, 398] on input "text" at bounding box center [414, 402] width 153 height 26
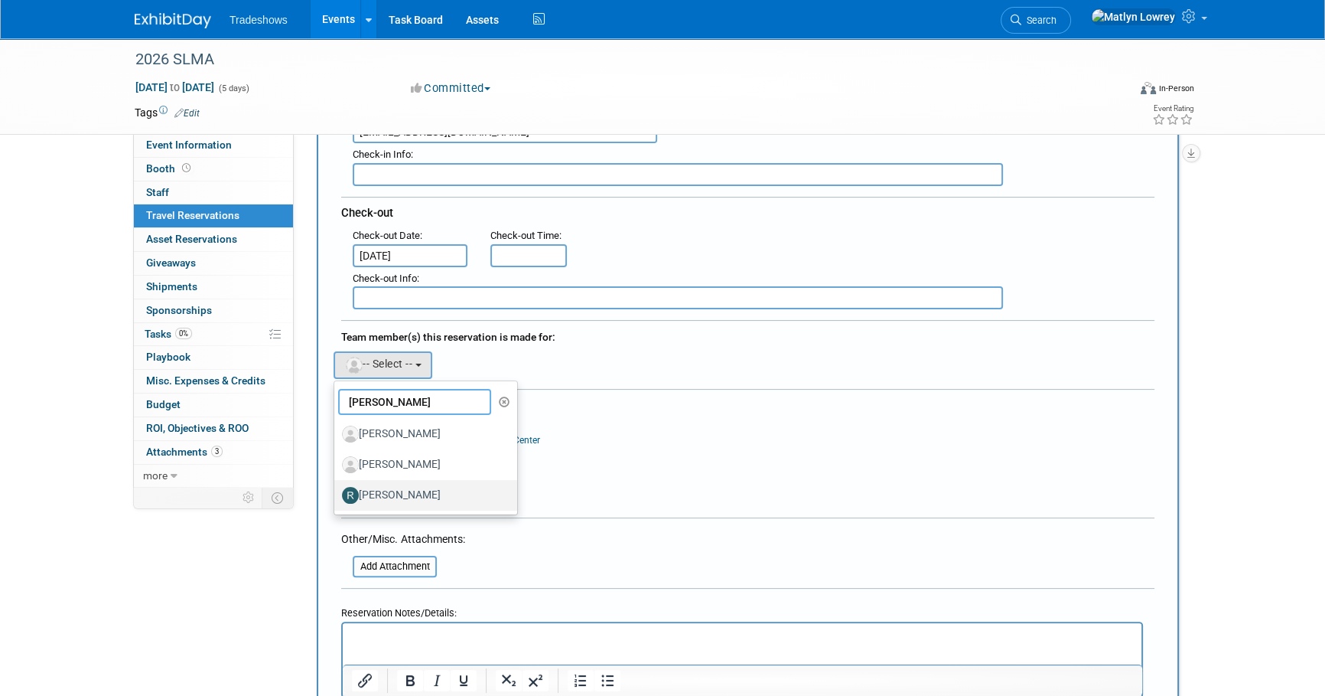
type input "robert"
click at [371, 492] on label "Robert Taylor" at bounding box center [422, 495] width 160 height 24
click at [337, 492] on input "Robert Taylor" at bounding box center [332, 493] width 10 height 10
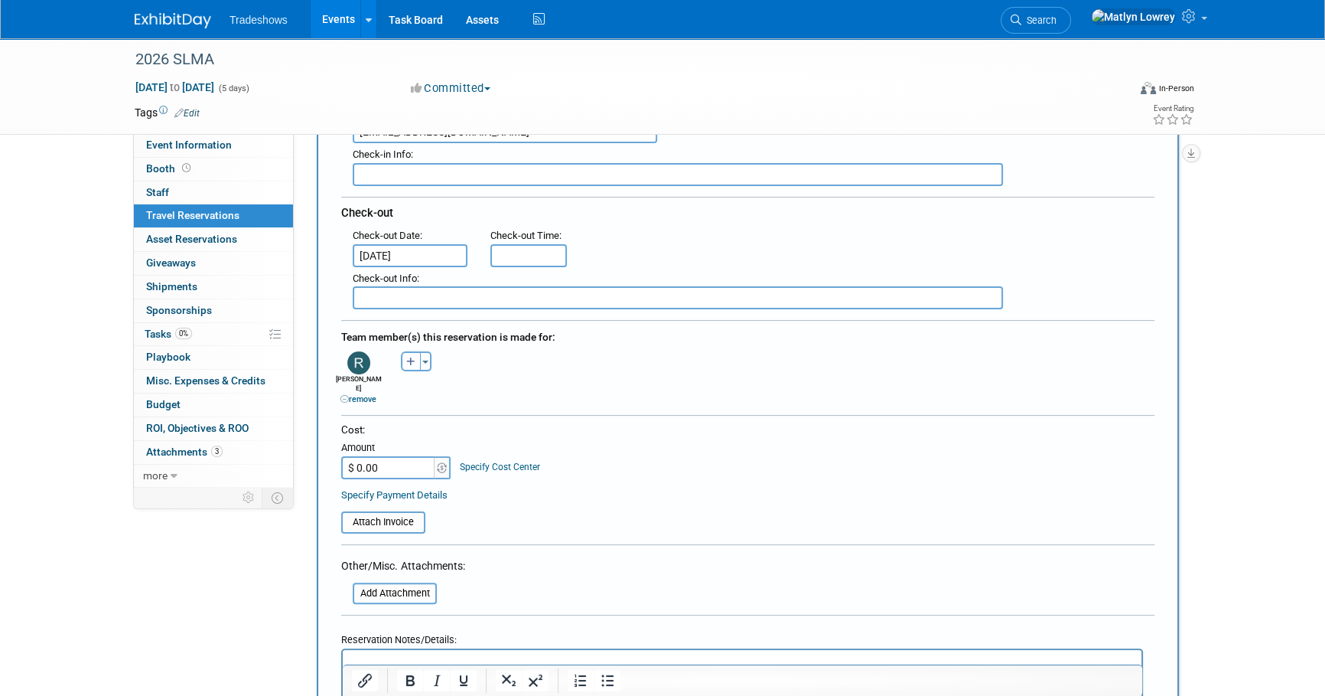
click at [402, 351] on button "button" at bounding box center [411, 361] width 20 height 20
select select
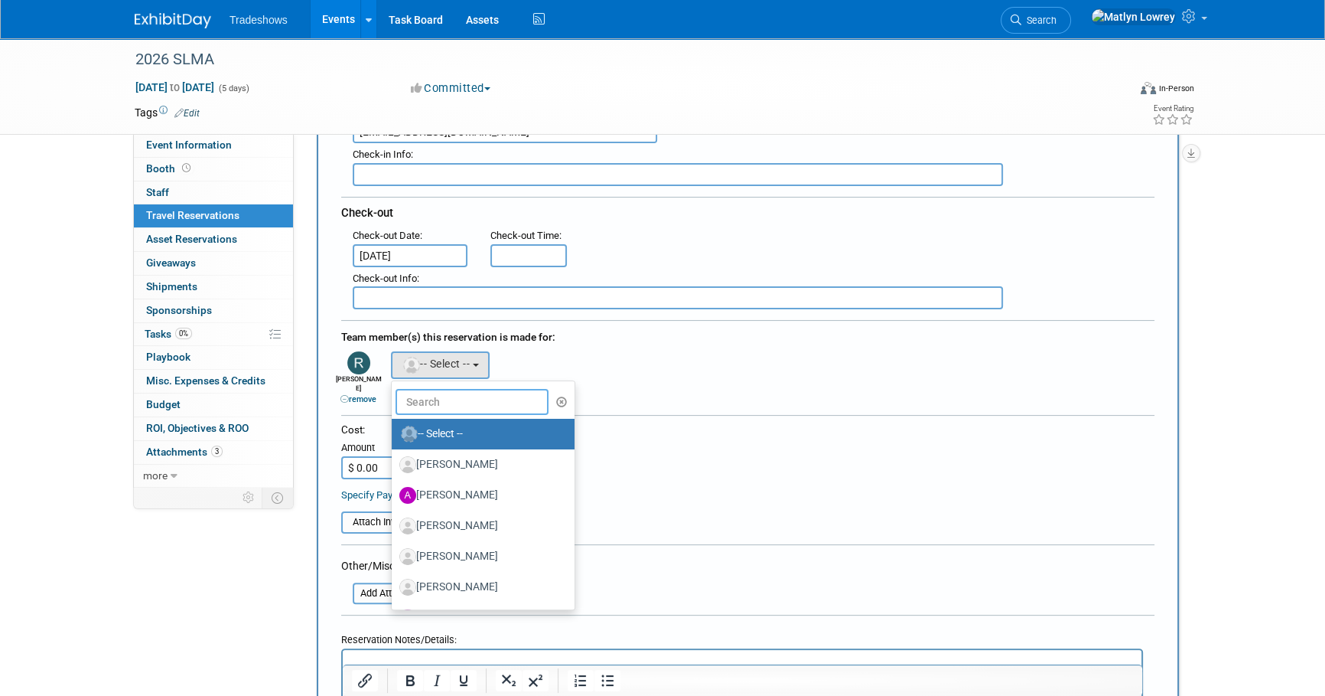
click at [407, 396] on input "text" at bounding box center [472, 402] width 153 height 26
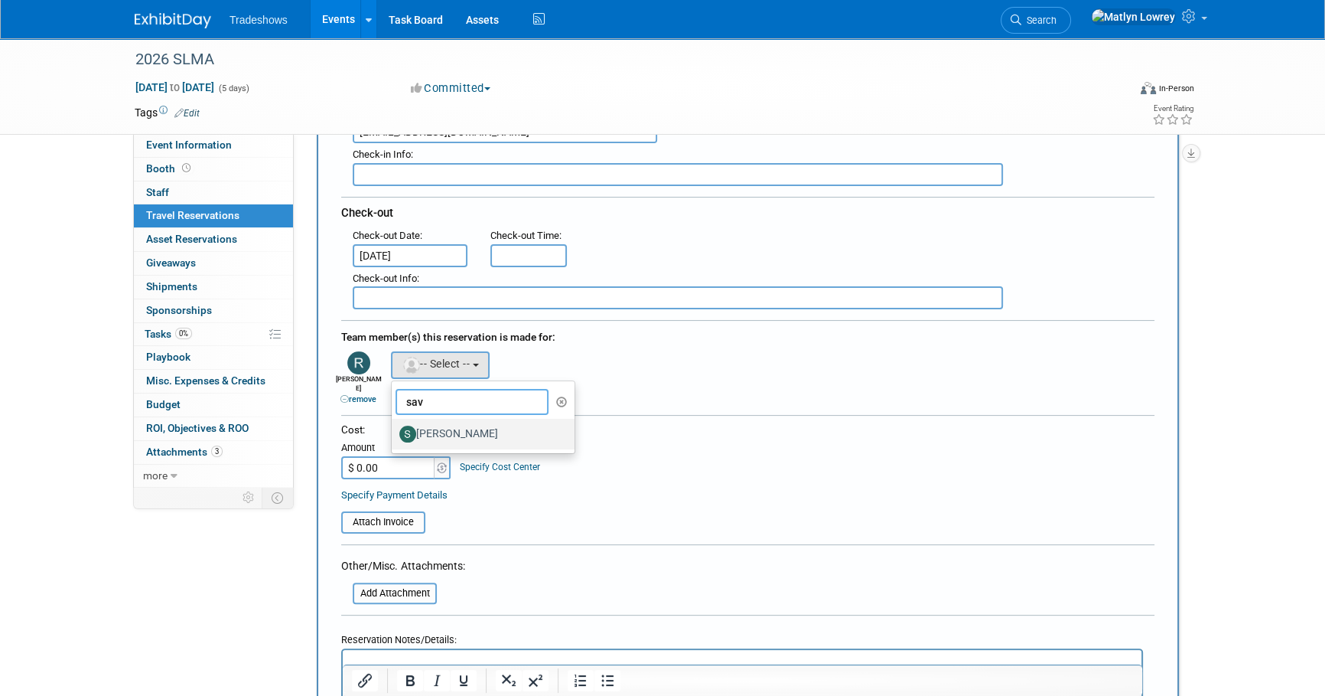
type input "sav"
click at [428, 429] on label "Savannah Fulcher" at bounding box center [479, 434] width 160 height 24
click at [394, 429] on input "Savannah Fulcher" at bounding box center [389, 432] width 10 height 10
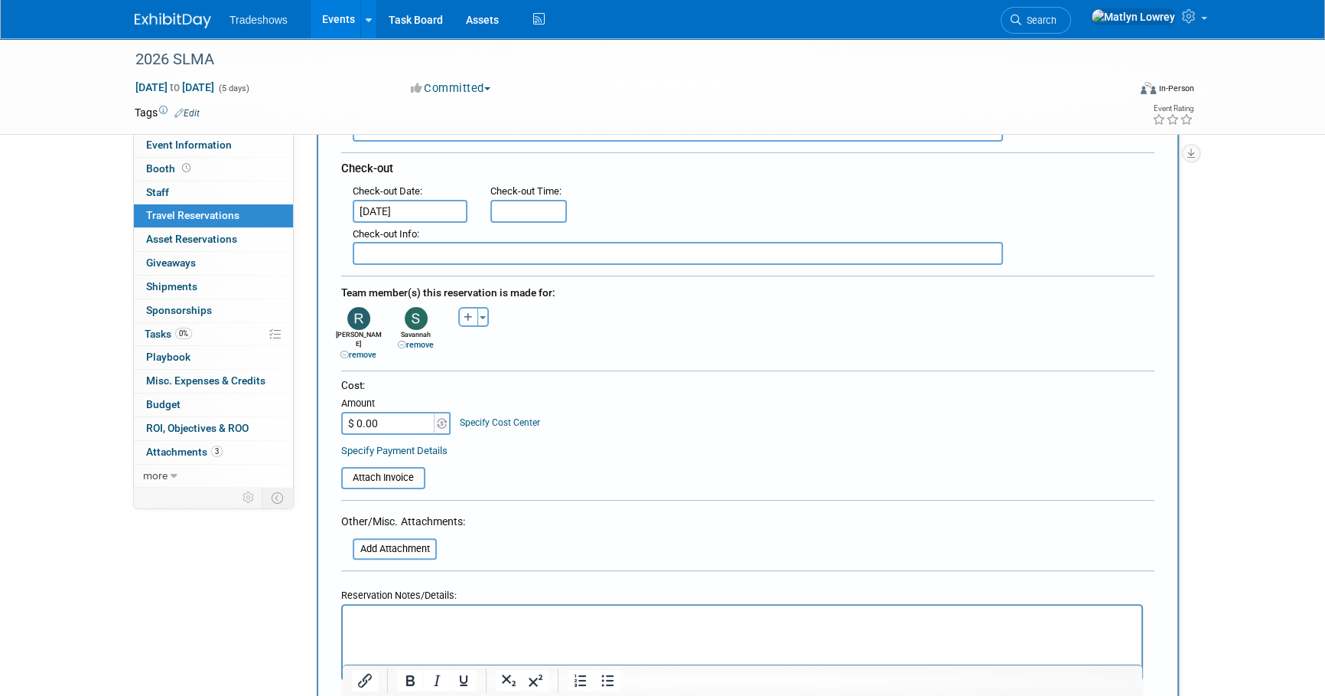
scroll to position [417, 0]
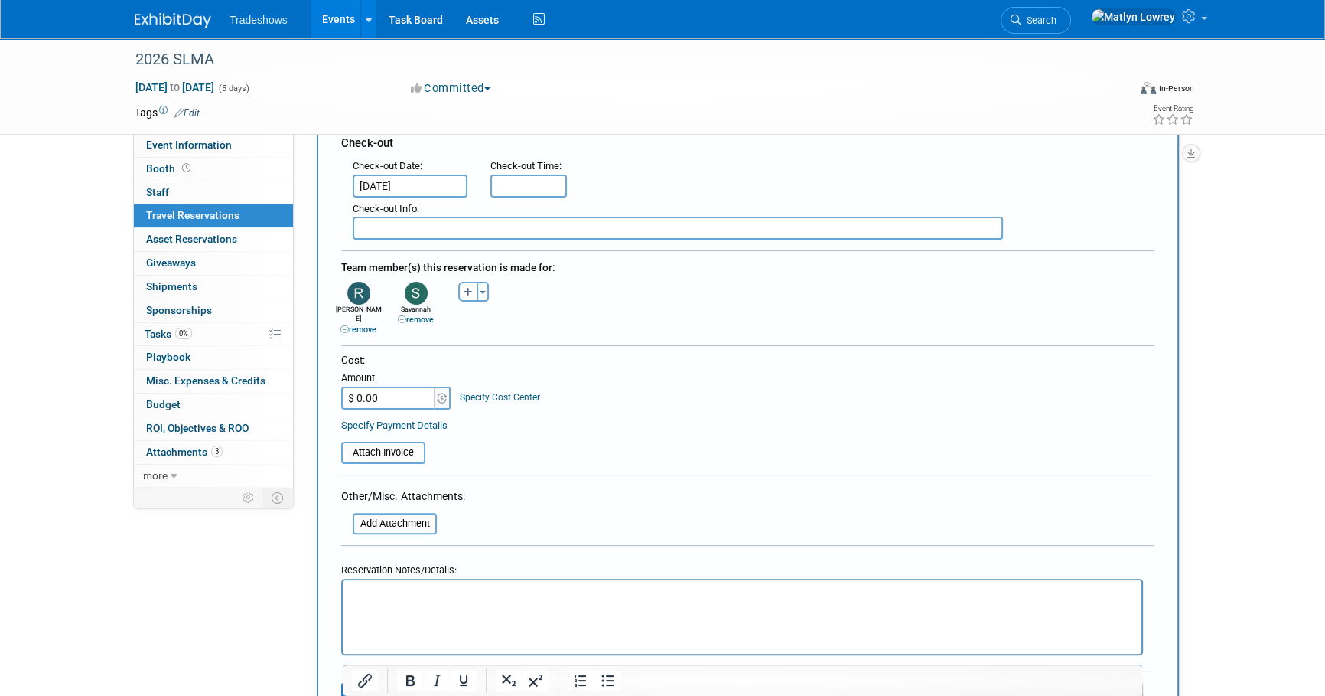
click at [408, 389] on input "$ 0.00" at bounding box center [389, 397] width 96 height 23
click at [493, 428] on table "Attach Invoice" at bounding box center [747, 445] width 813 height 35
click at [388, 386] on input "$ 0.00" at bounding box center [389, 397] width 96 height 23
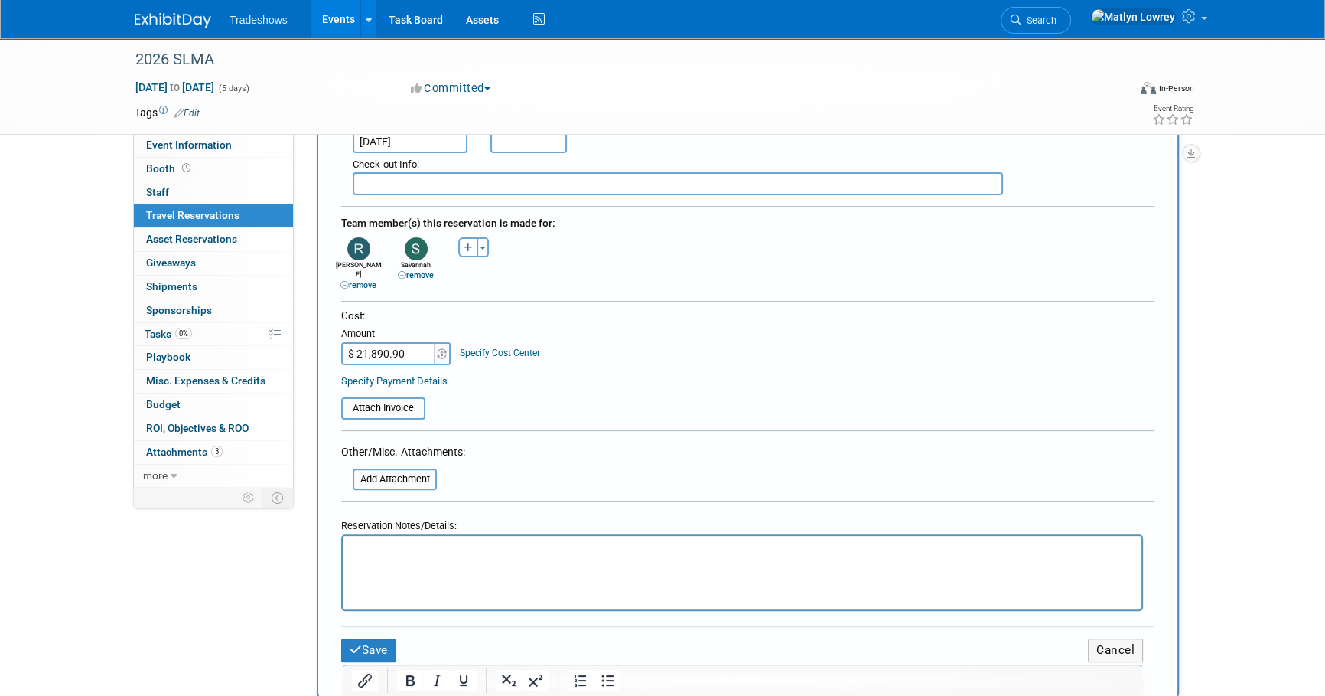
scroll to position [487, 0]
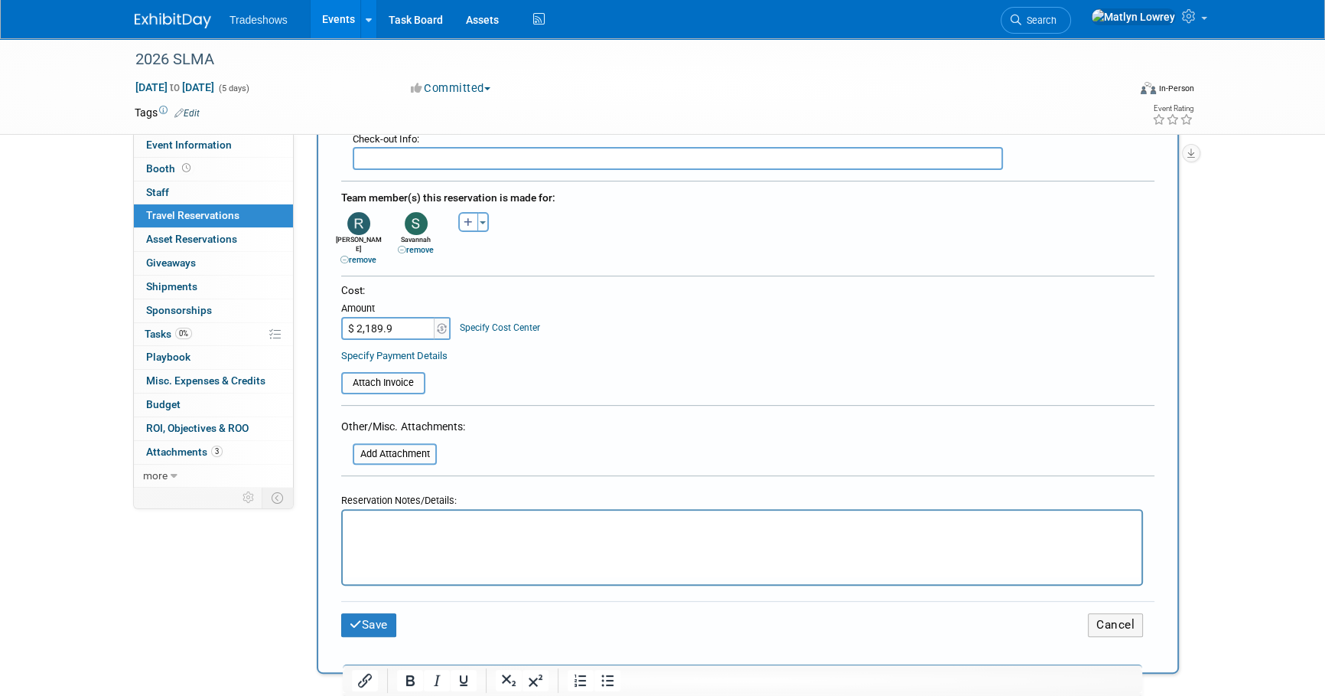
type input "$ 2,189.90"
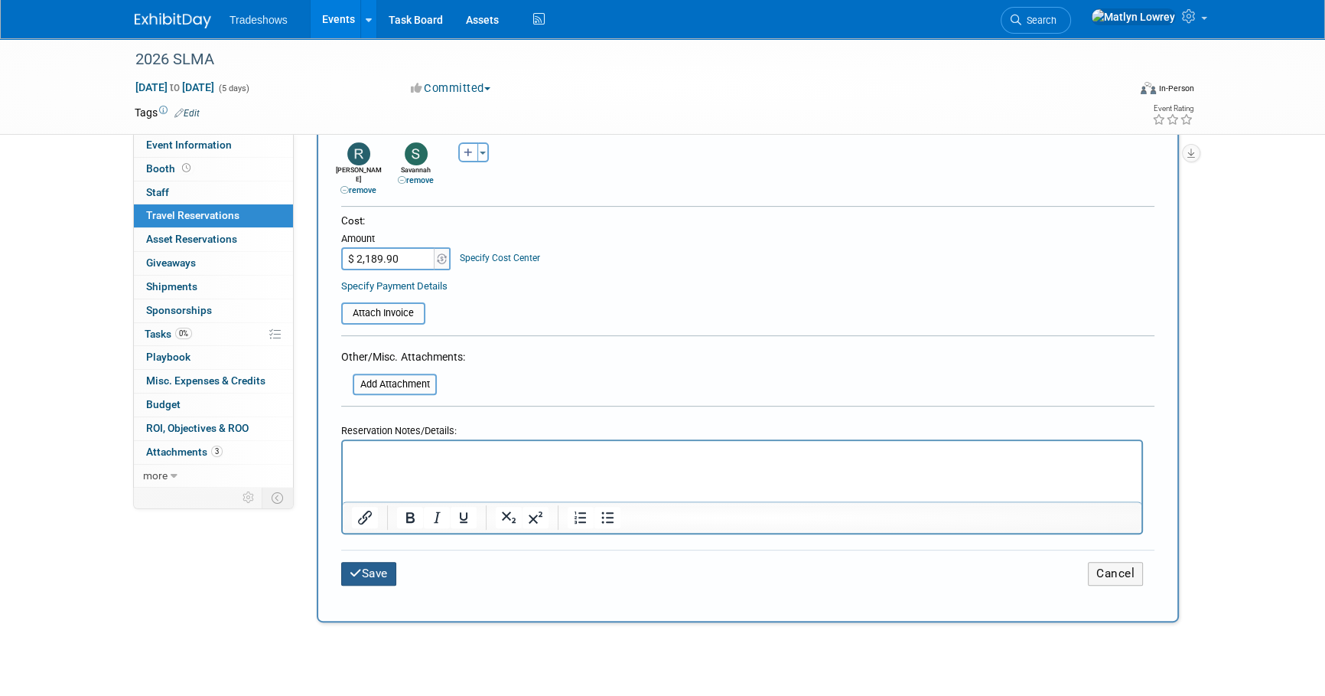
click at [374, 562] on button "Save" at bounding box center [368, 574] width 55 height 24
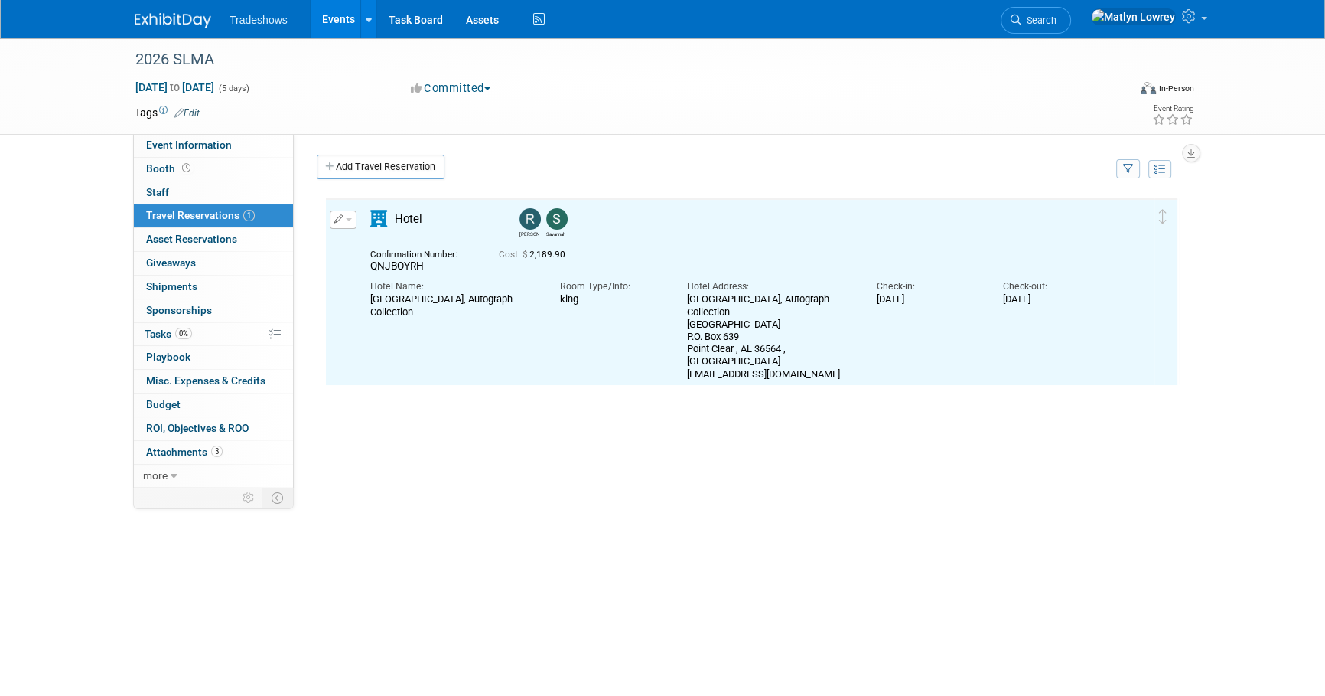
scroll to position [0, 0]
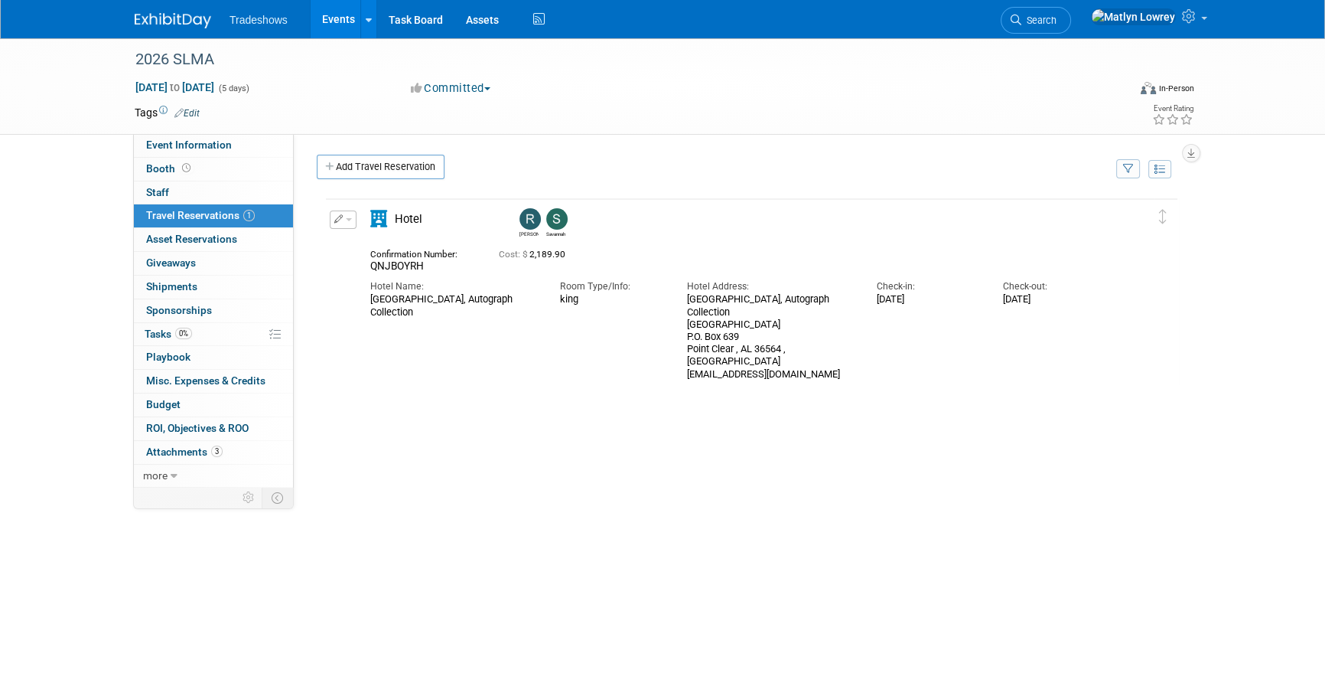
click at [336, 214] on icon "button" at bounding box center [338, 218] width 9 height 8
click at [366, 294] on button "Duplicate" at bounding box center [395, 296] width 129 height 22
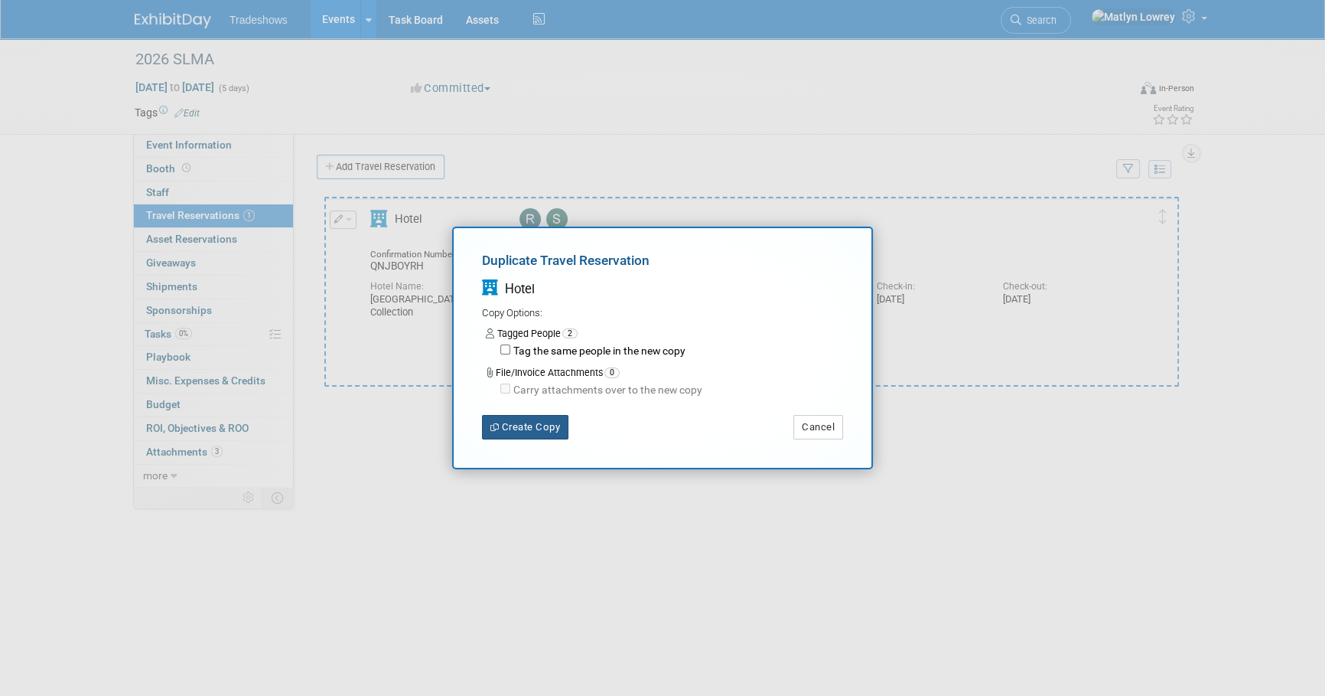
drag, startPoint x: 556, startPoint y: 422, endPoint x: 534, endPoint y: 397, distance: 33.6
click at [555, 422] on button "Create Copy" at bounding box center [525, 427] width 86 height 24
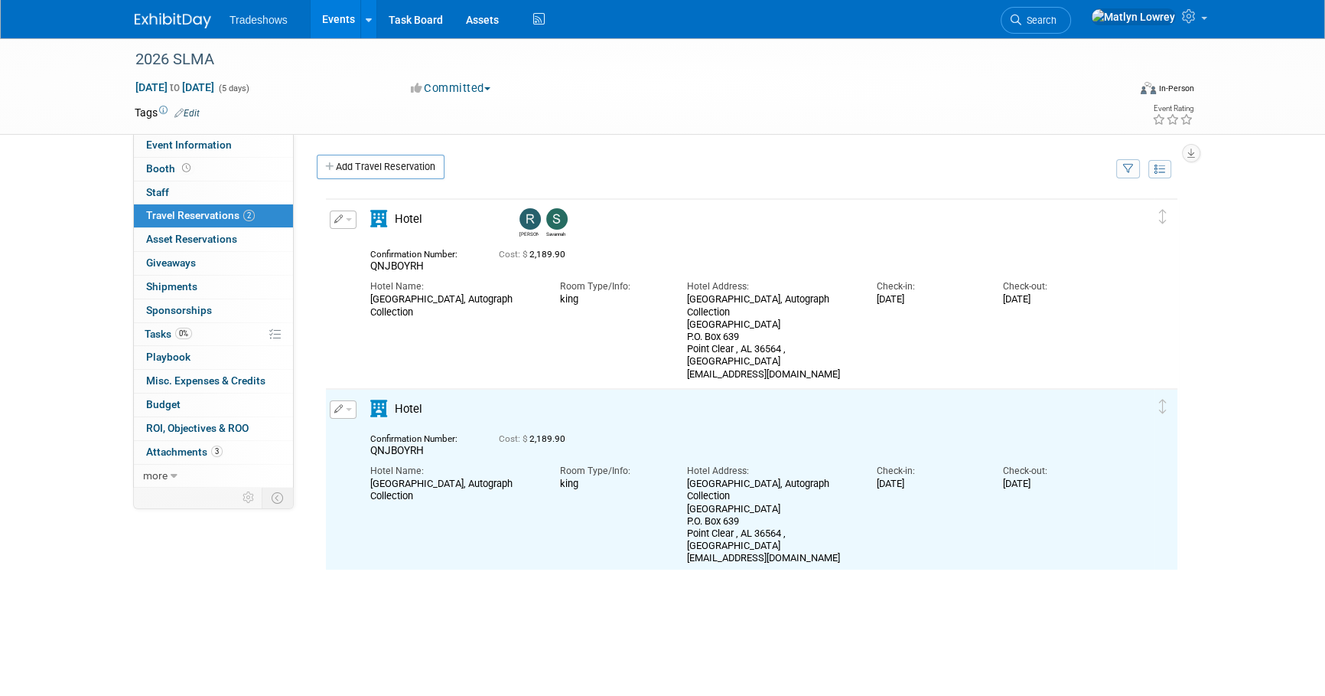
click at [340, 410] on icon "button" at bounding box center [338, 408] width 9 height 8
click at [363, 432] on button "Edit Reservation" at bounding box center [395, 436] width 129 height 22
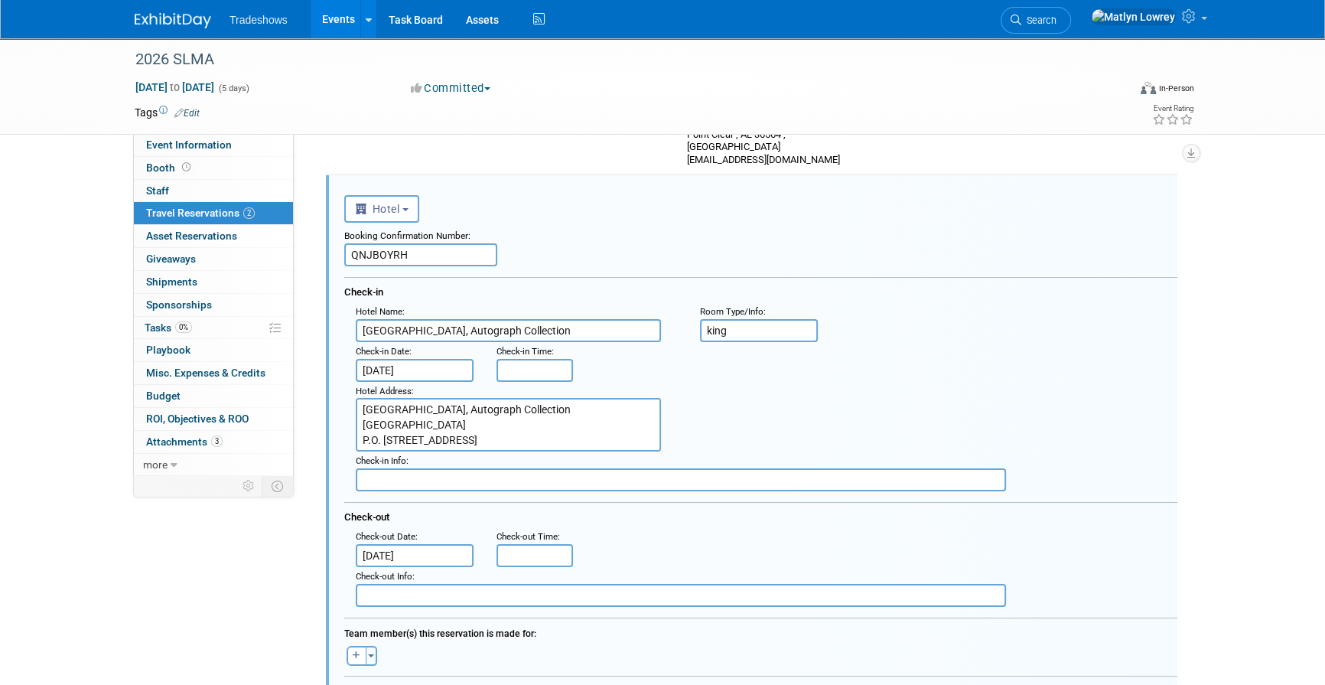
click at [461, 259] on input "QNJBOYRH" at bounding box center [420, 254] width 153 height 23
paste input "0Z7YJB7X"
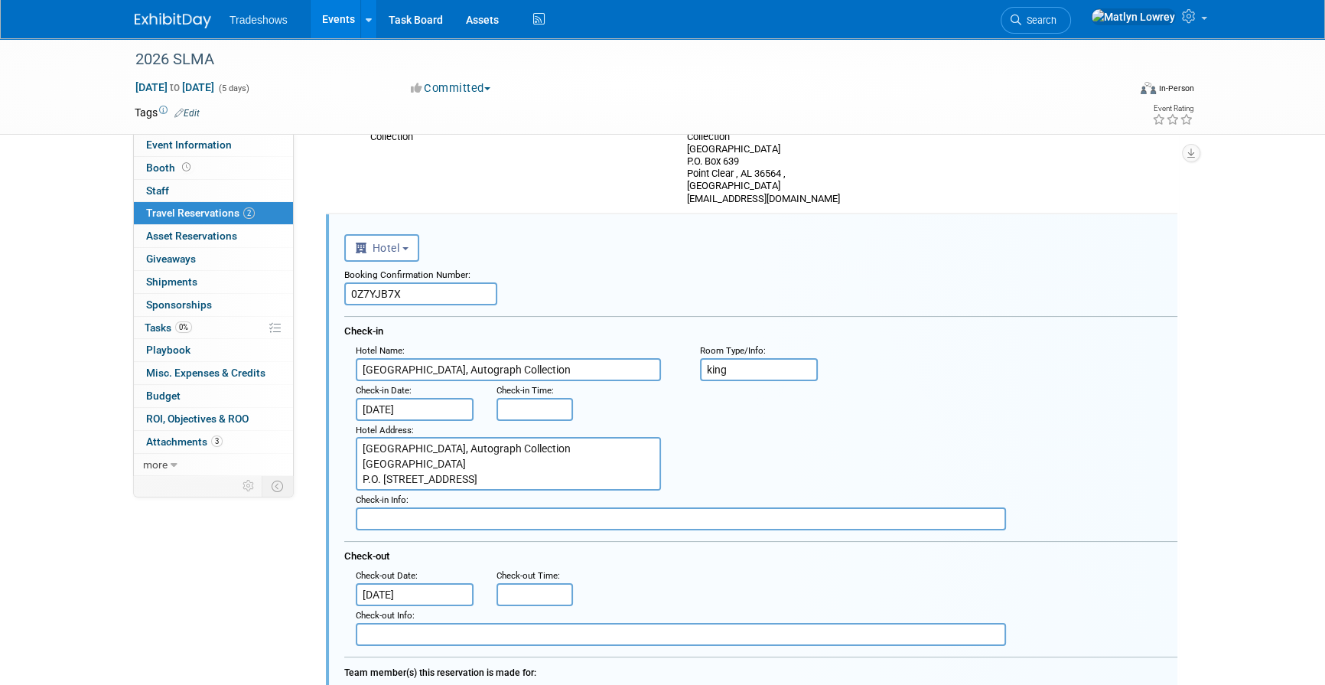
scroll to position [145, 0]
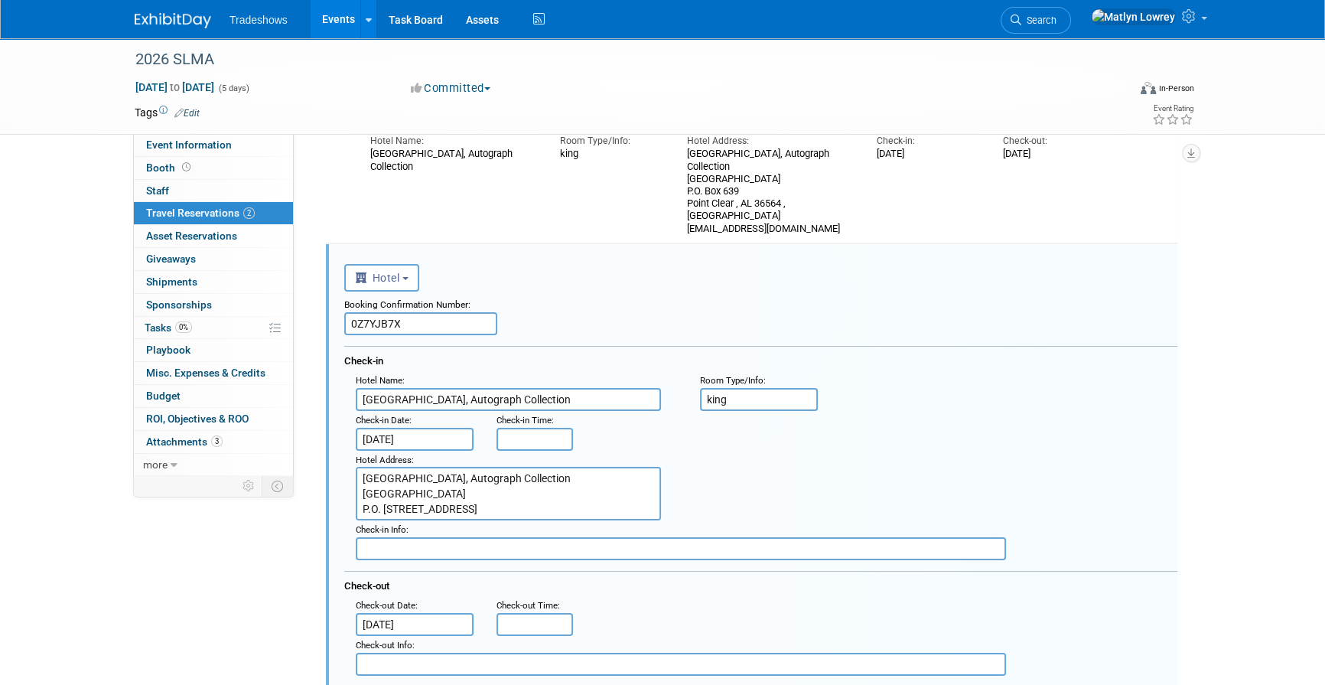
click at [374, 324] on input "0Z7YJB7X" at bounding box center [420, 323] width 153 height 23
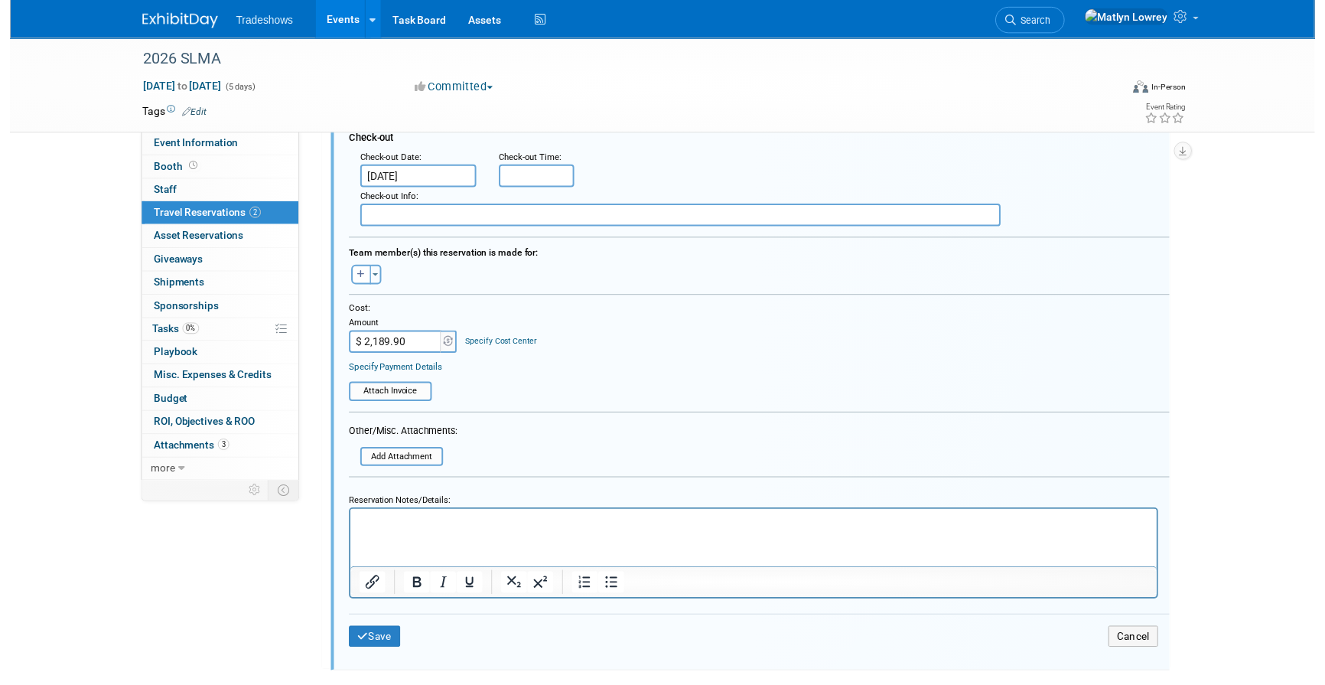
scroll to position [461, 0]
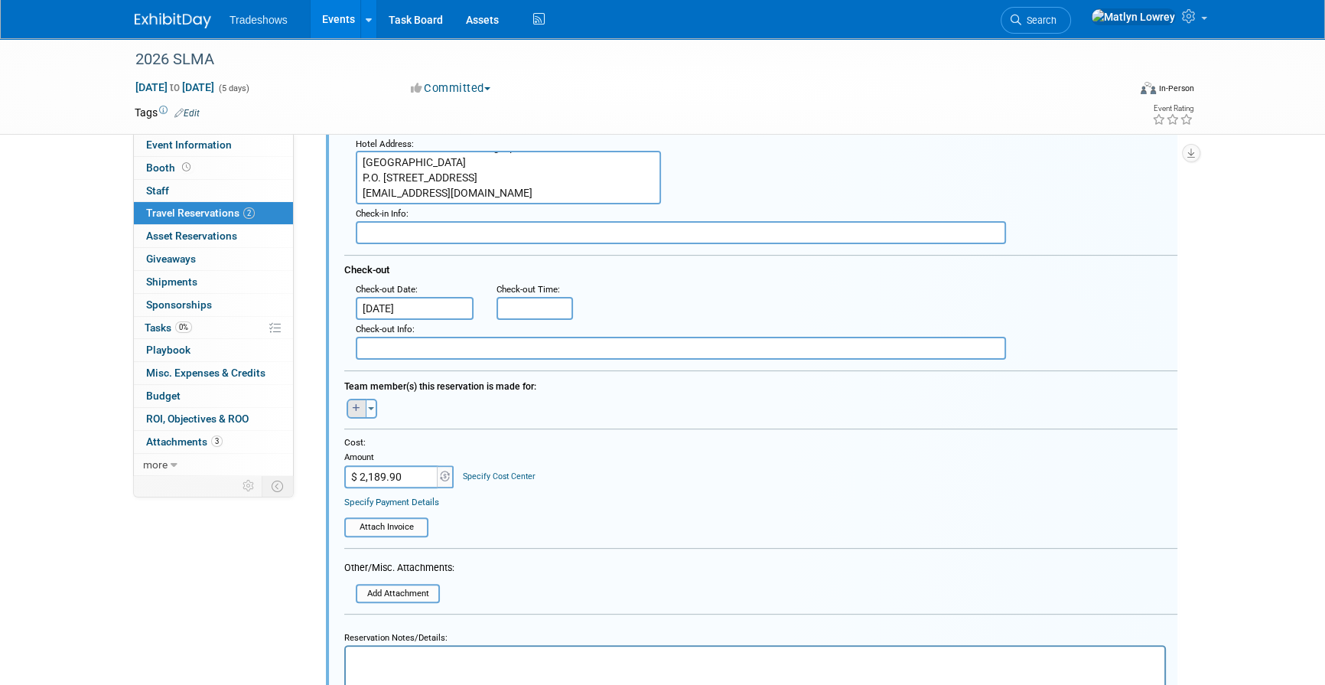
type input "0Z7YJB7X"
click at [351, 408] on button "button" at bounding box center [357, 409] width 20 height 20
select select
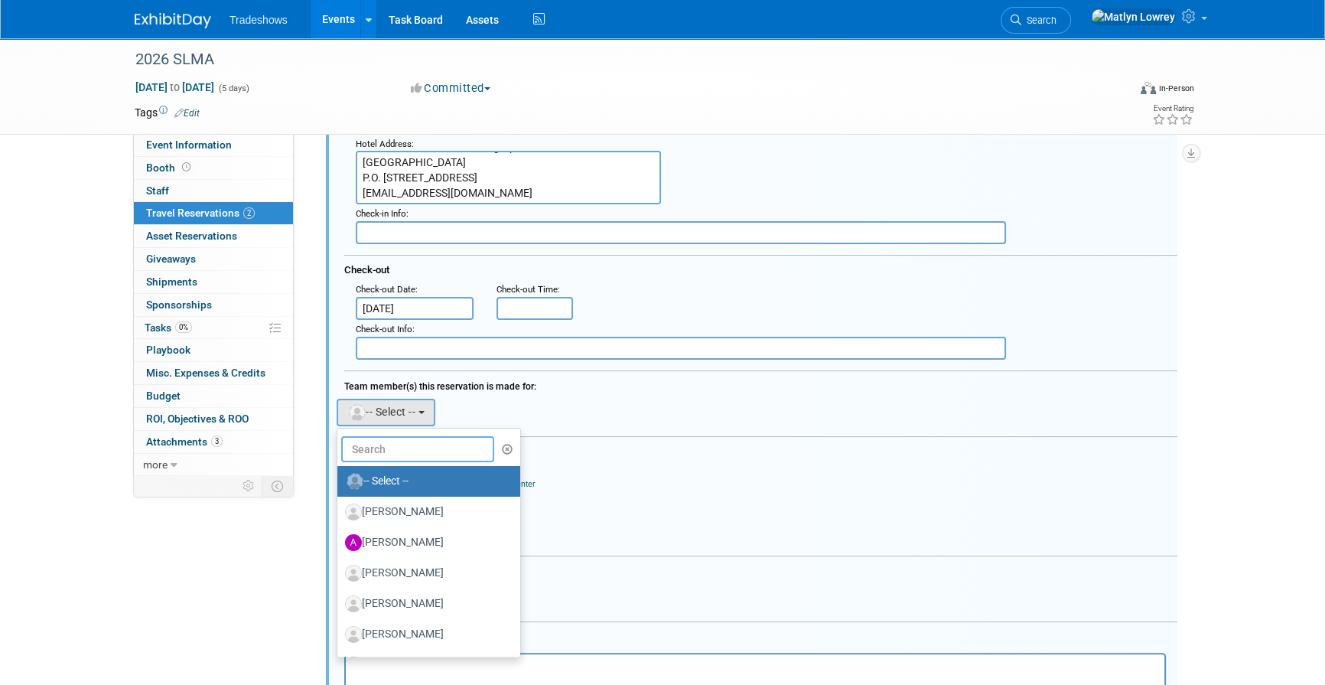
click at [400, 448] on input "text" at bounding box center [417, 449] width 153 height 26
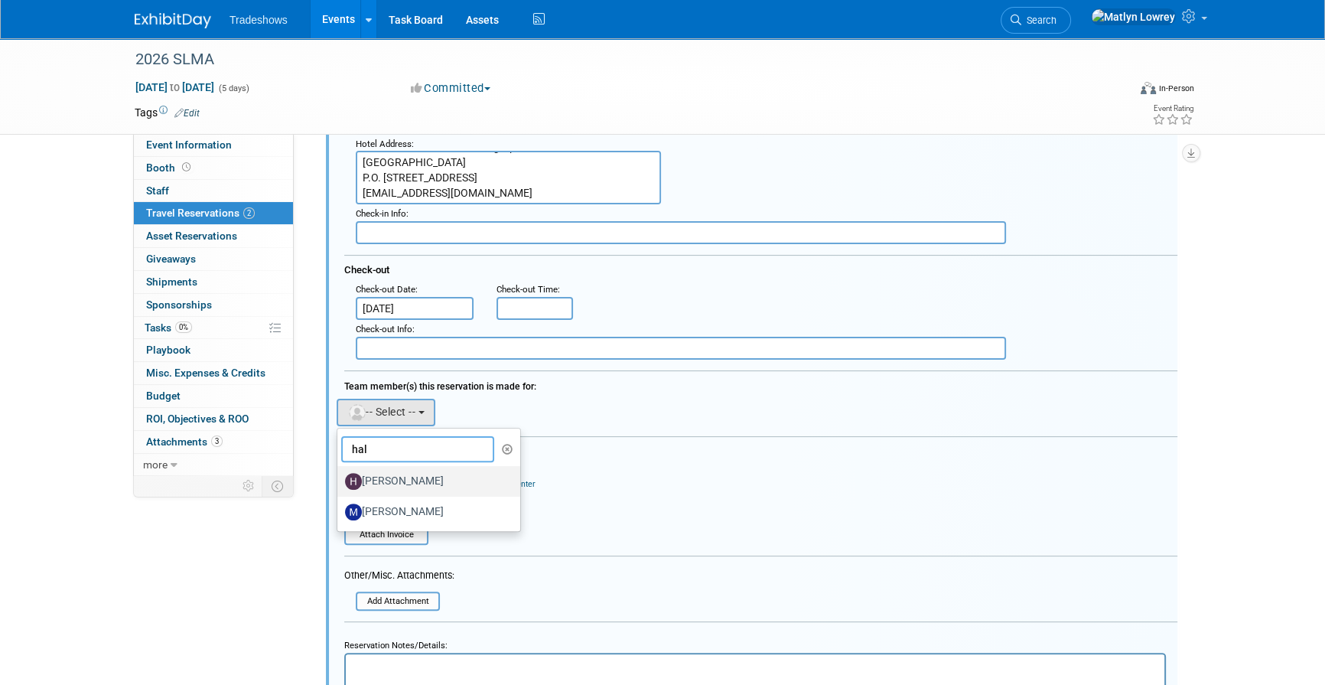
type input "hal"
click at [394, 487] on label "Hal Nowell" at bounding box center [425, 481] width 160 height 24
click at [340, 484] on input "Hal Nowell" at bounding box center [335, 479] width 10 height 10
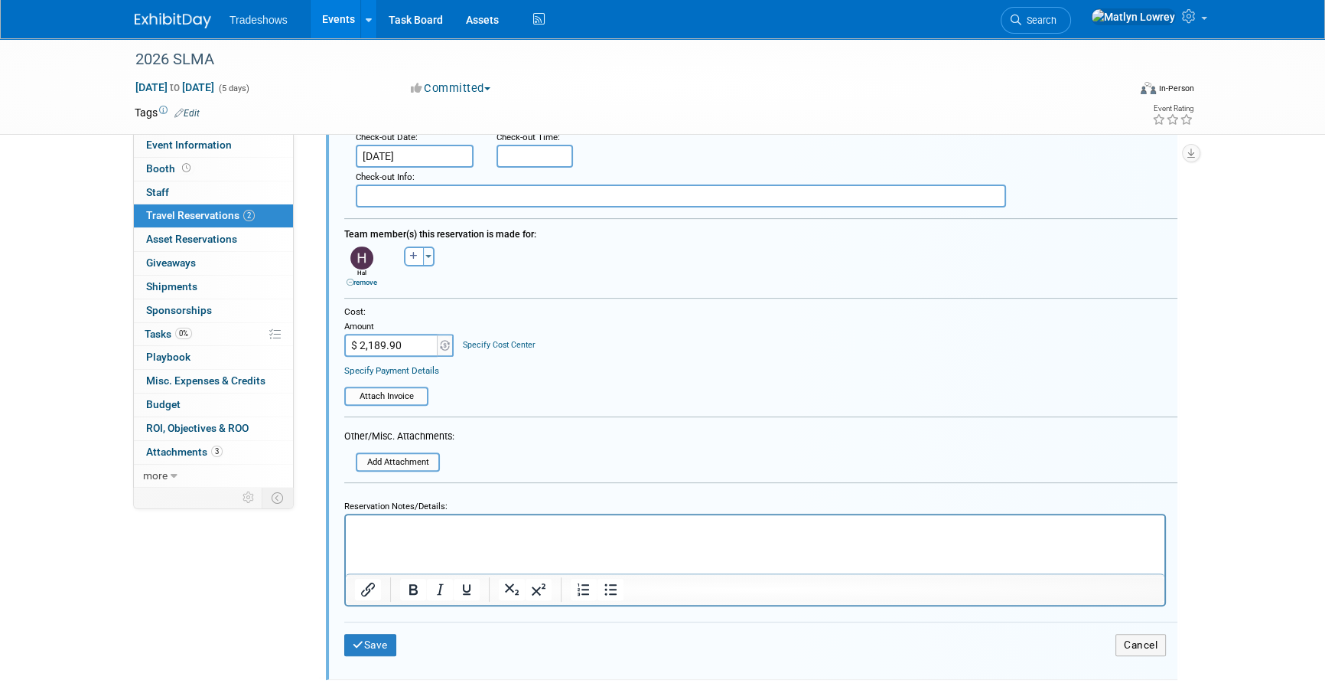
scroll to position [627, 0]
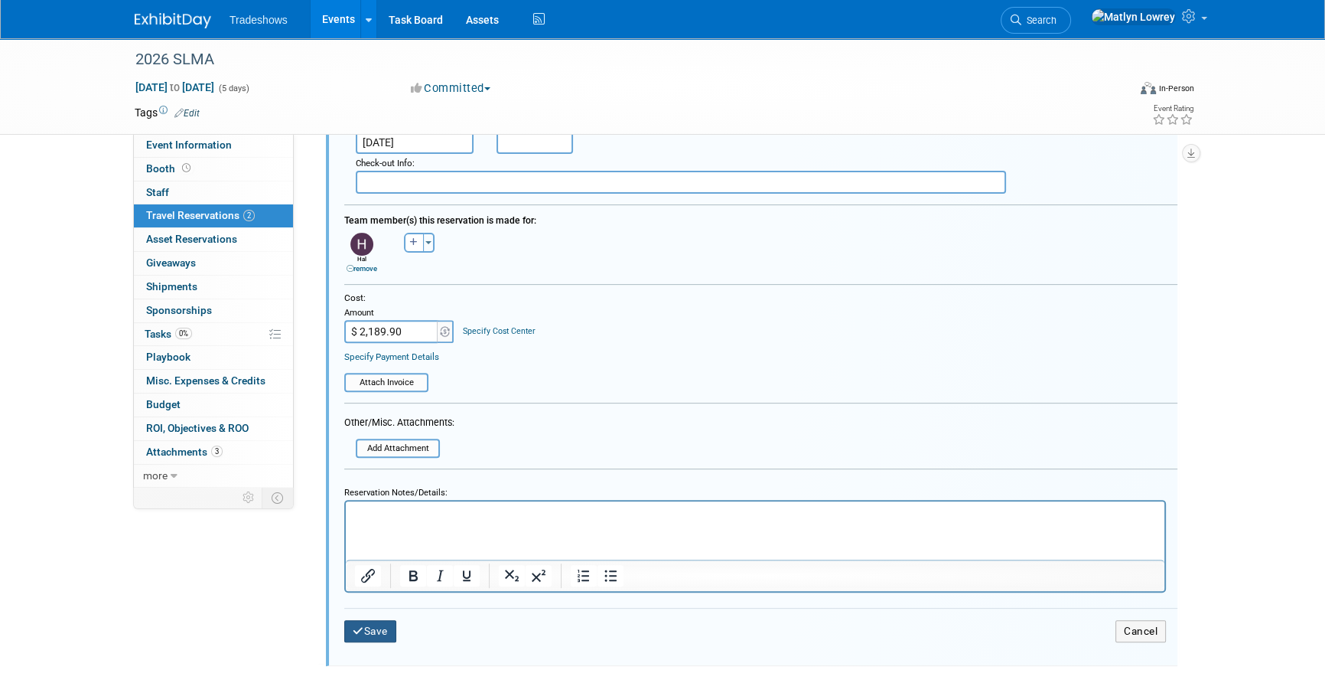
click at [363, 633] on button "Save" at bounding box center [370, 631] width 52 height 22
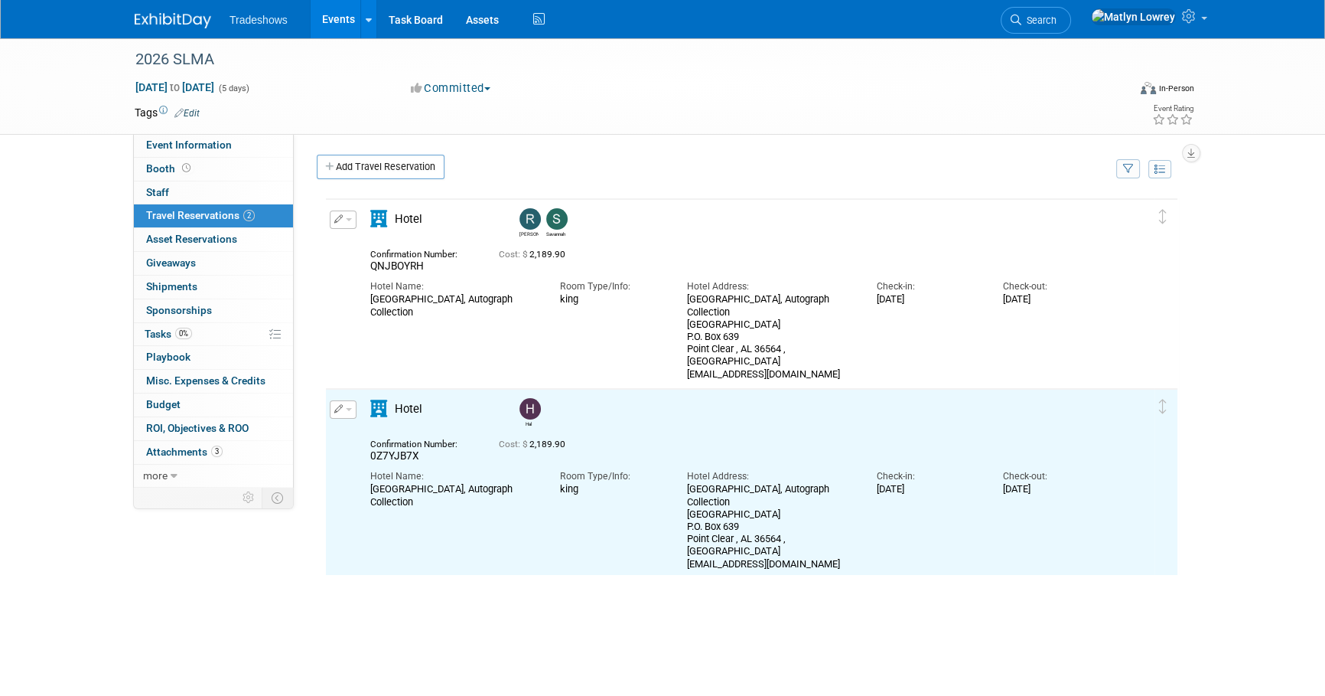
scroll to position [0, 0]
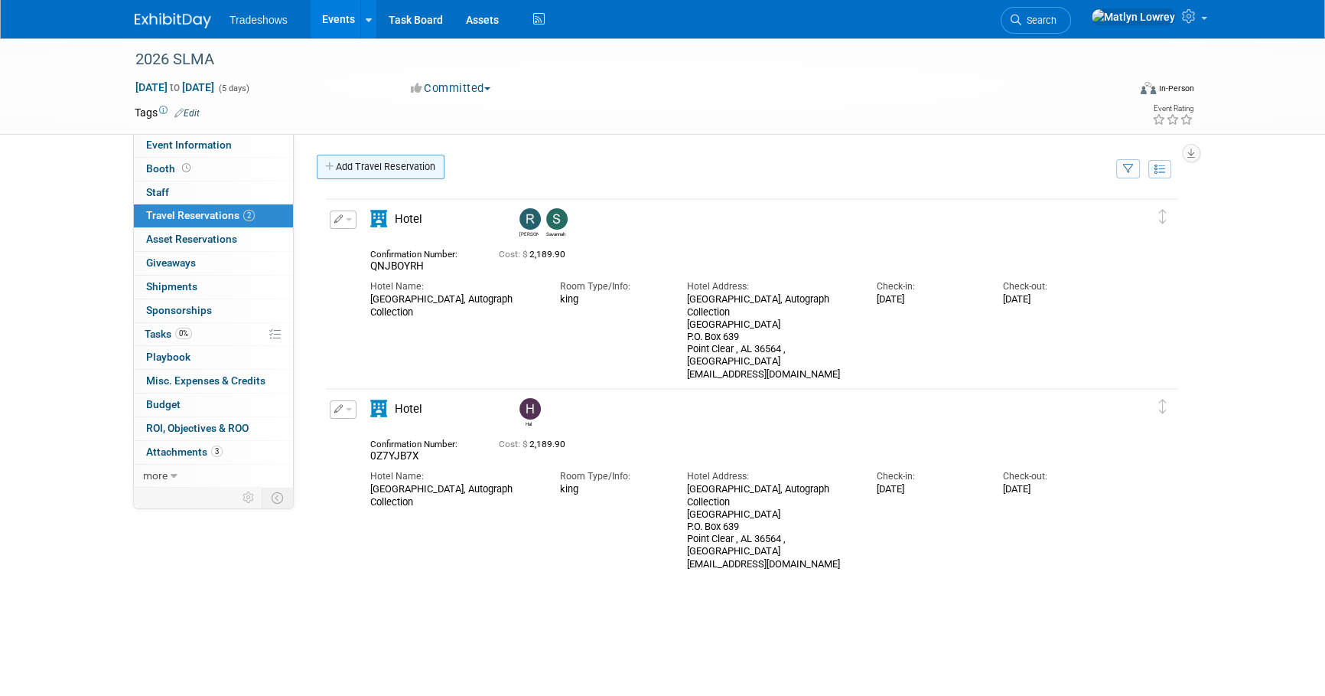
click at [355, 171] on link "Add Travel Reservation" at bounding box center [381, 167] width 128 height 24
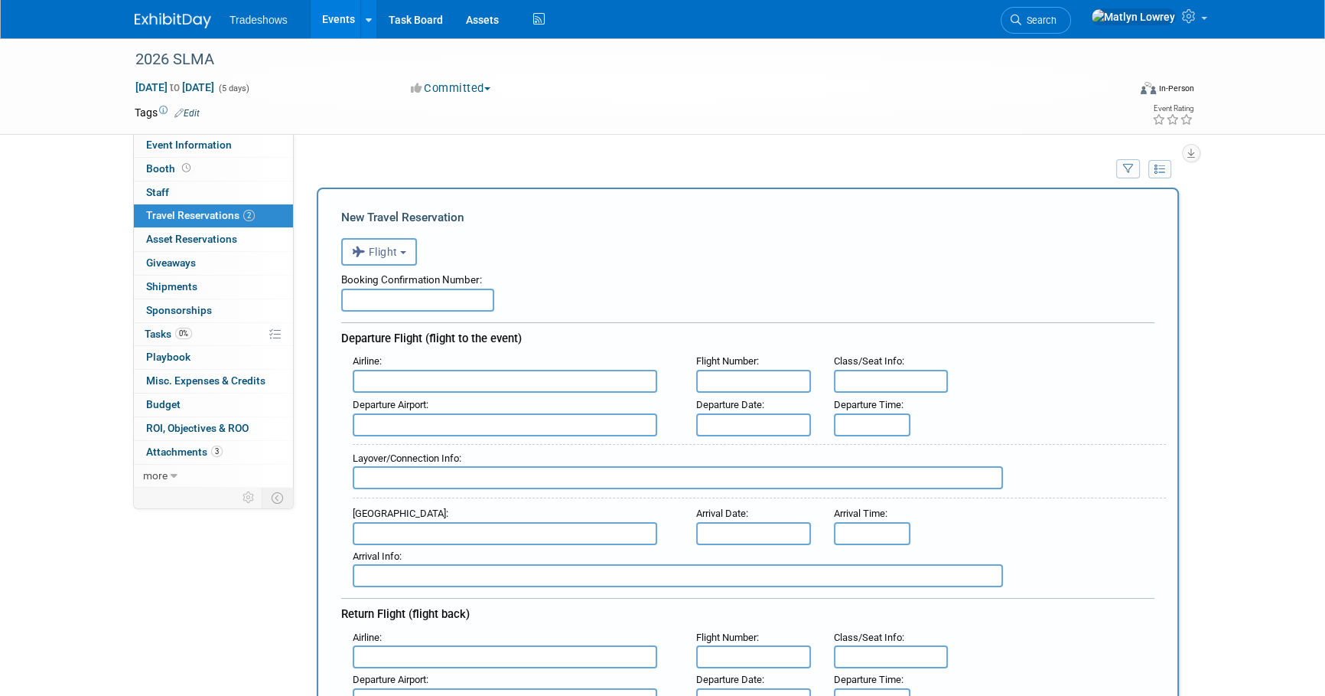
click at [365, 246] on icon "button" at bounding box center [360, 252] width 17 height 20
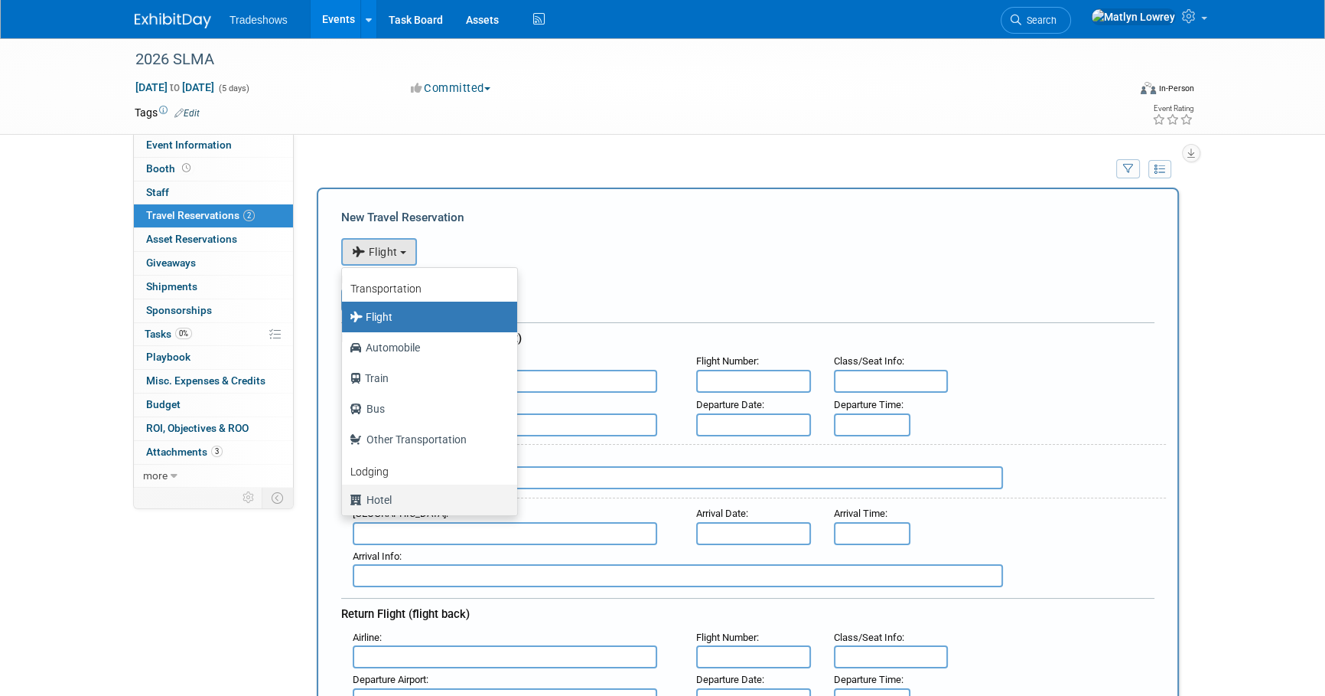
click at [399, 499] on label "Hotel" at bounding box center [426, 499] width 152 height 24
click at [344, 499] on input "Hotel" at bounding box center [339, 498] width 10 height 10
select select "6"
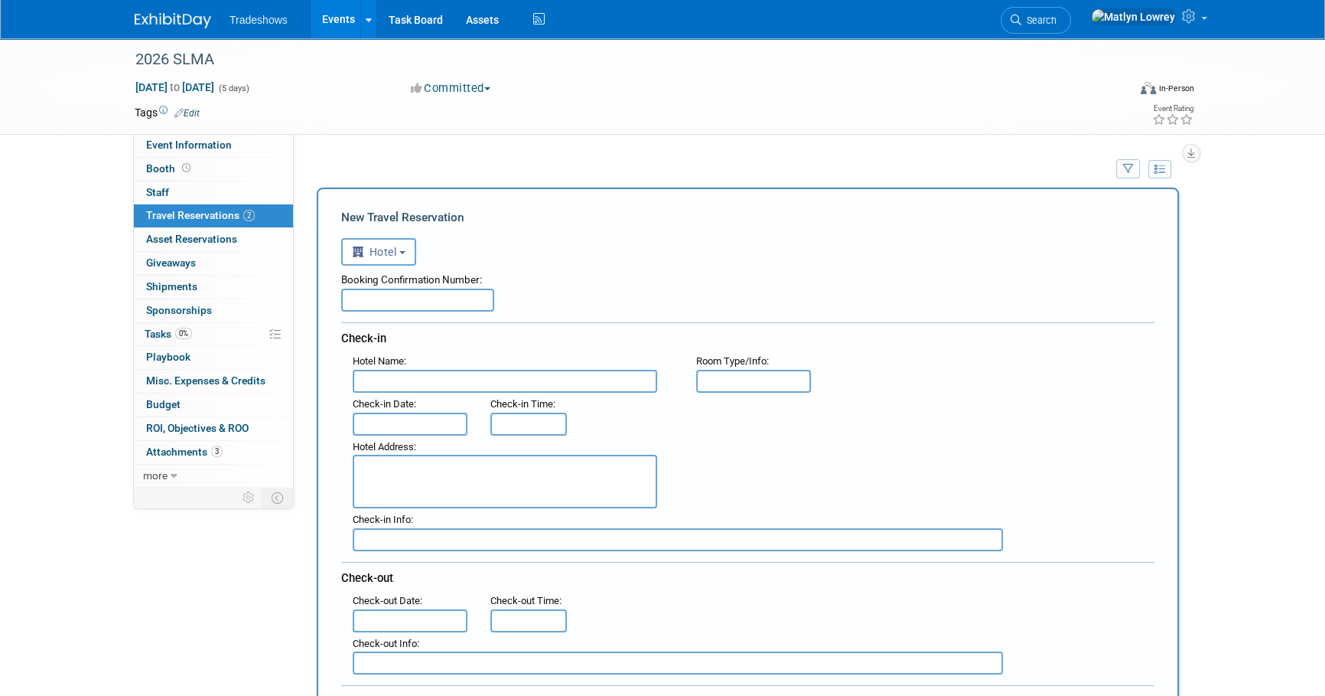
click at [389, 302] on input "text" at bounding box center [417, 299] width 153 height 23
click at [391, 302] on input "text" at bounding box center [417, 299] width 153 height 23
paste input "DI3TCTZG"
click at [365, 301] on input "DI3TCTZG" at bounding box center [417, 299] width 153 height 23
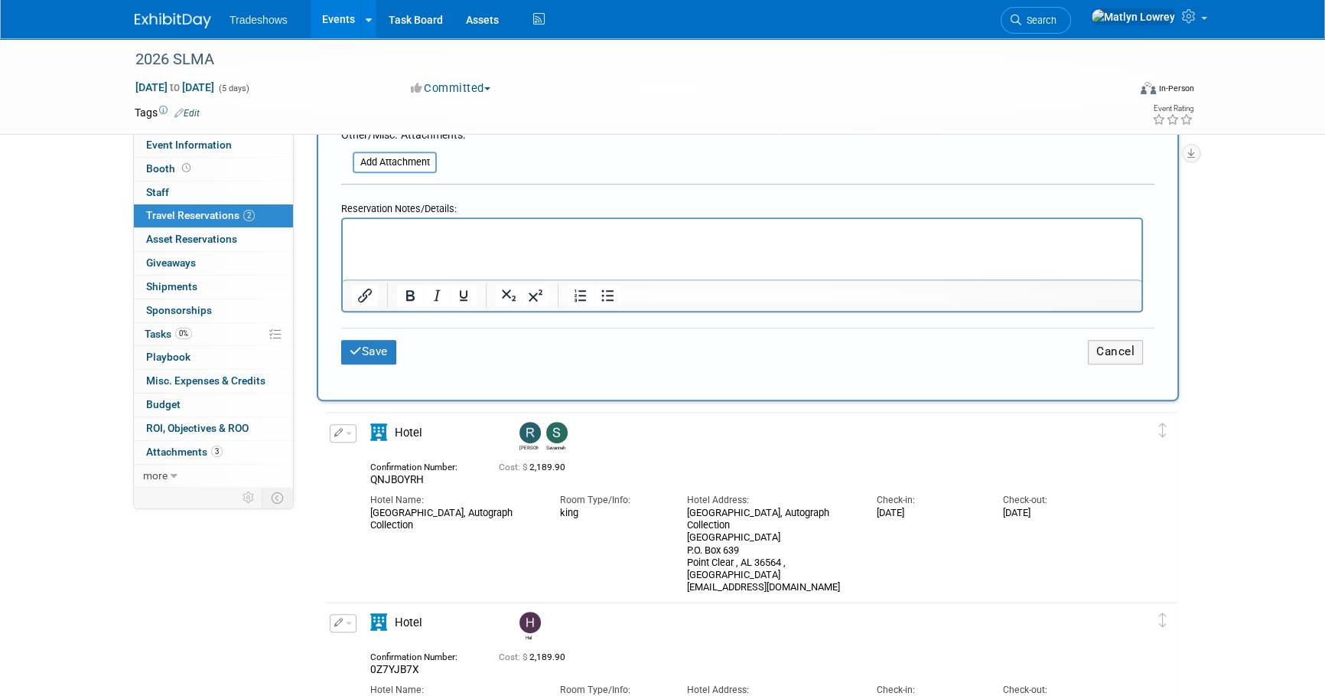
scroll to position [765, 0]
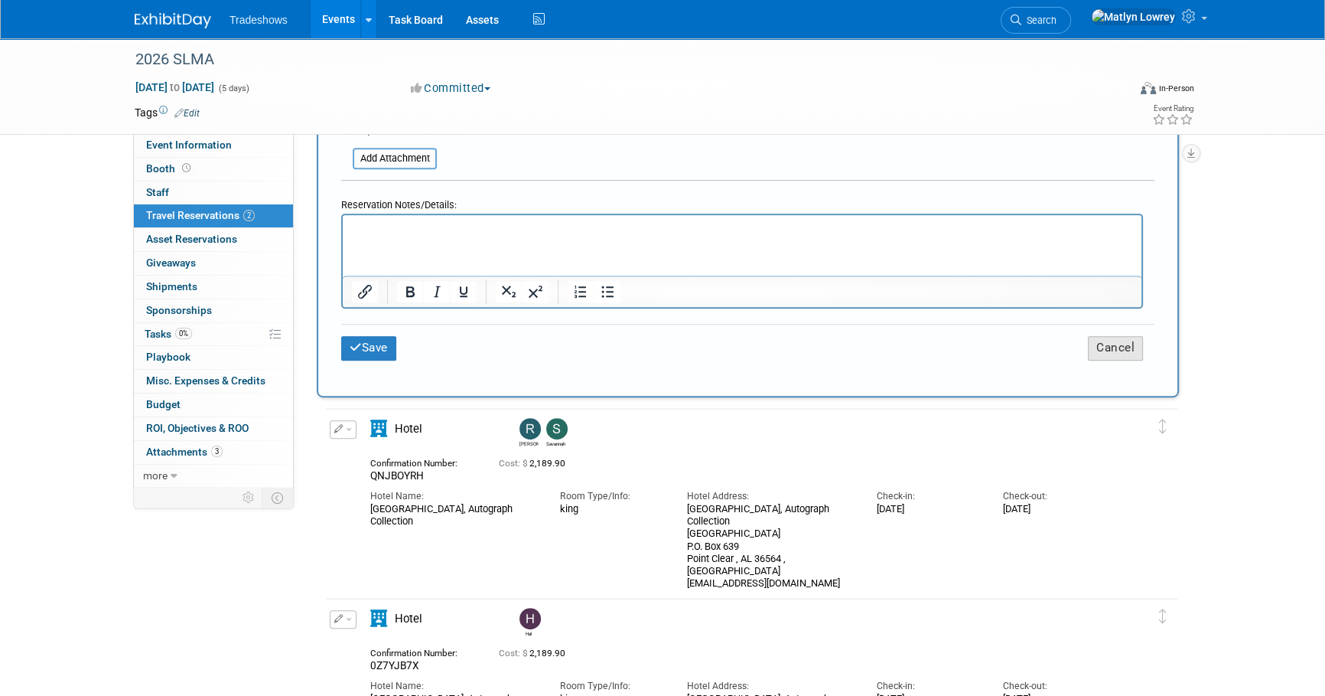
type input "DI3TCTZG"
click at [1098, 339] on button "Cancel" at bounding box center [1115, 348] width 55 height 24
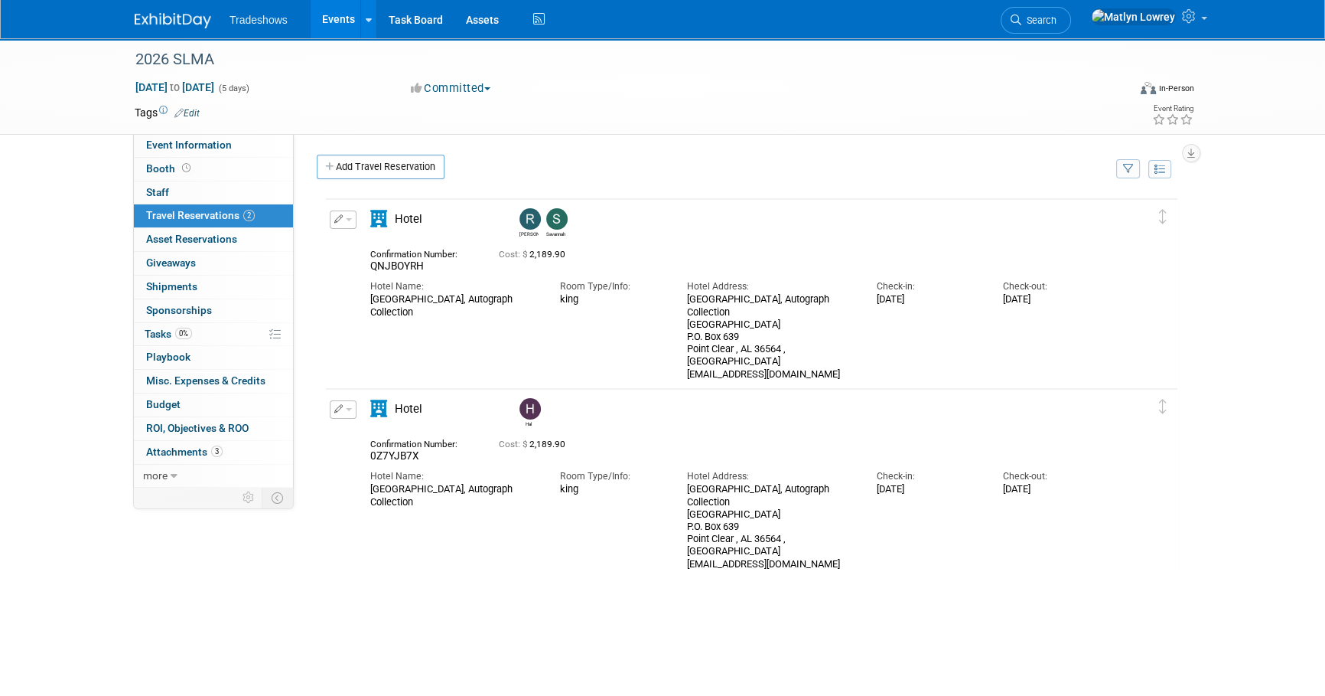
scroll to position [0, 0]
click at [336, 403] on button "button" at bounding box center [343, 409] width 27 height 18
click at [398, 484] on button "Duplicate" at bounding box center [395, 486] width 129 height 22
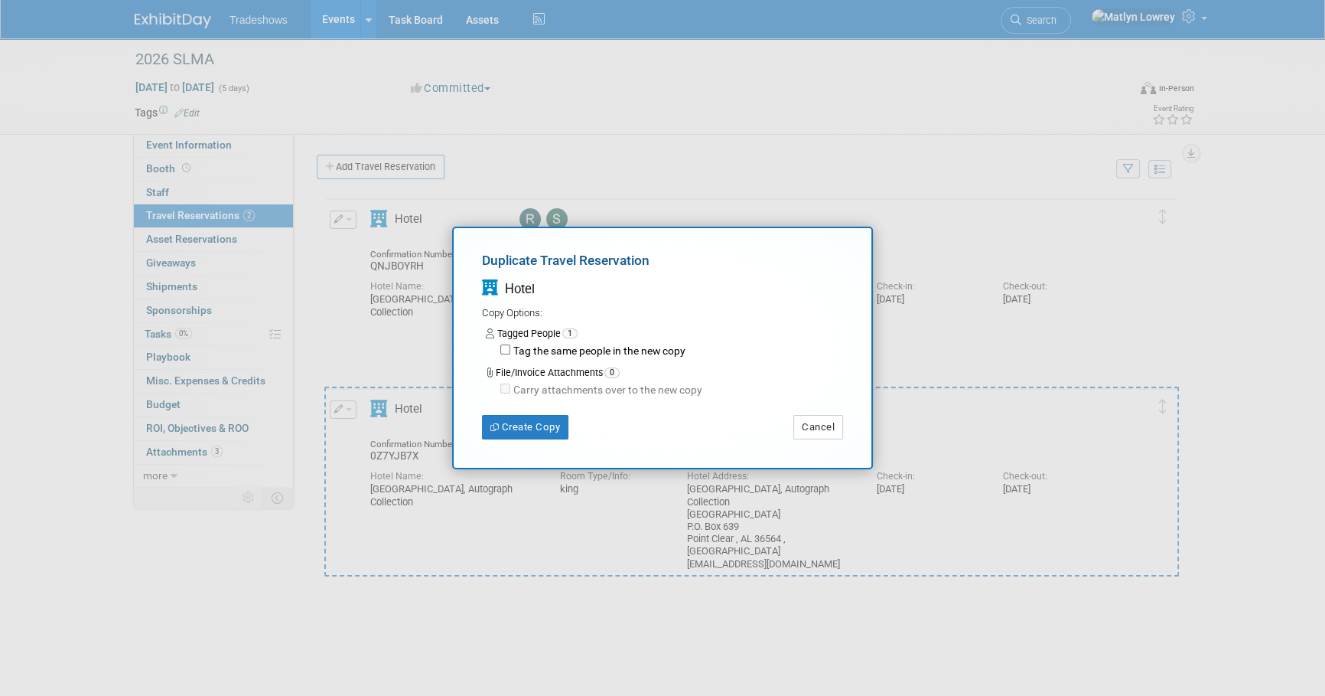
click at [520, 439] on div "Duplicate Travel Reservation Hotel Copy Options: Tagged People 1 Tag the same p…" at bounding box center [662, 347] width 421 height 242
click at [522, 433] on button "Create Copy" at bounding box center [525, 427] width 86 height 24
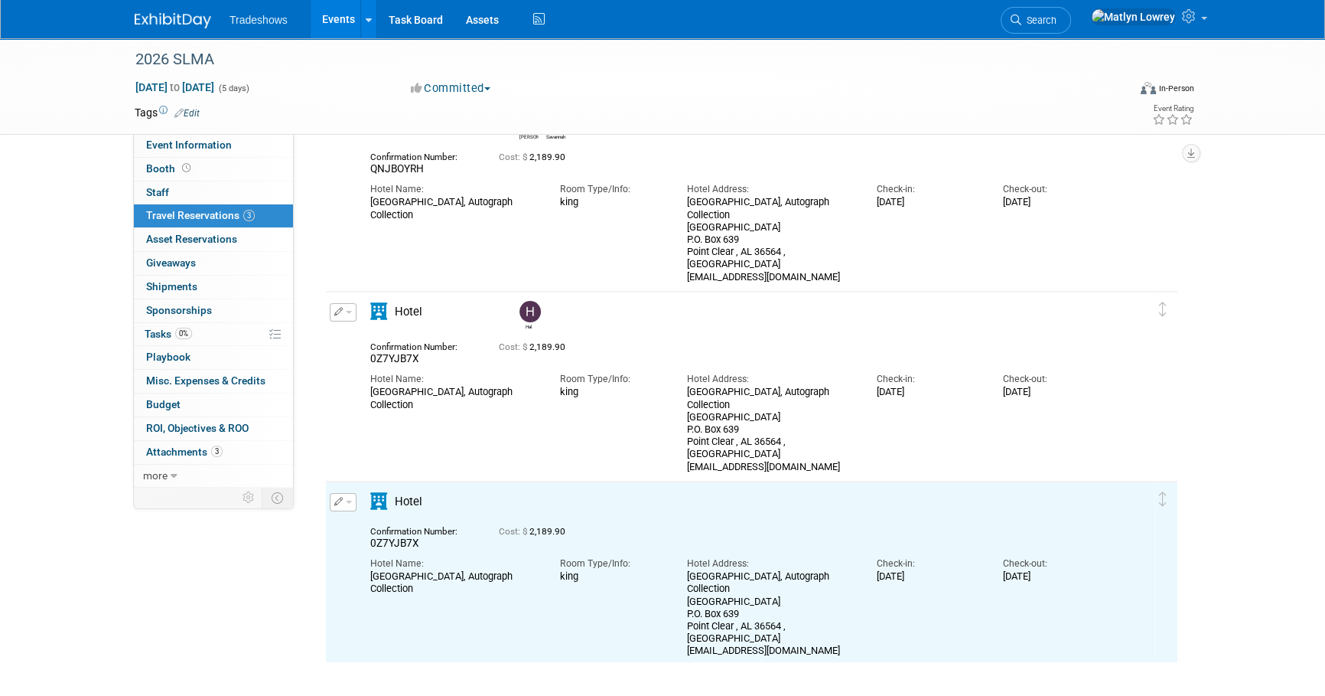
click at [350, 501] on span "button" at bounding box center [349, 501] width 6 height 3
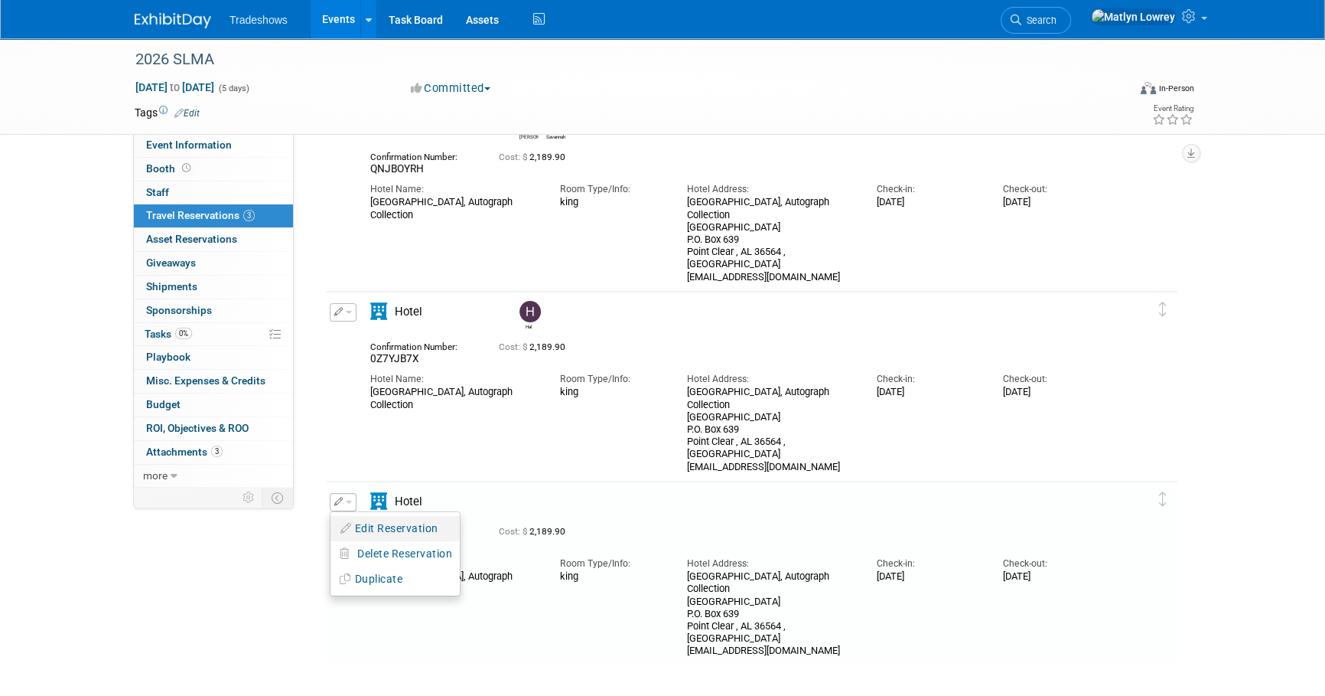
click at [383, 528] on button "Edit Reservation" at bounding box center [395, 528] width 129 height 22
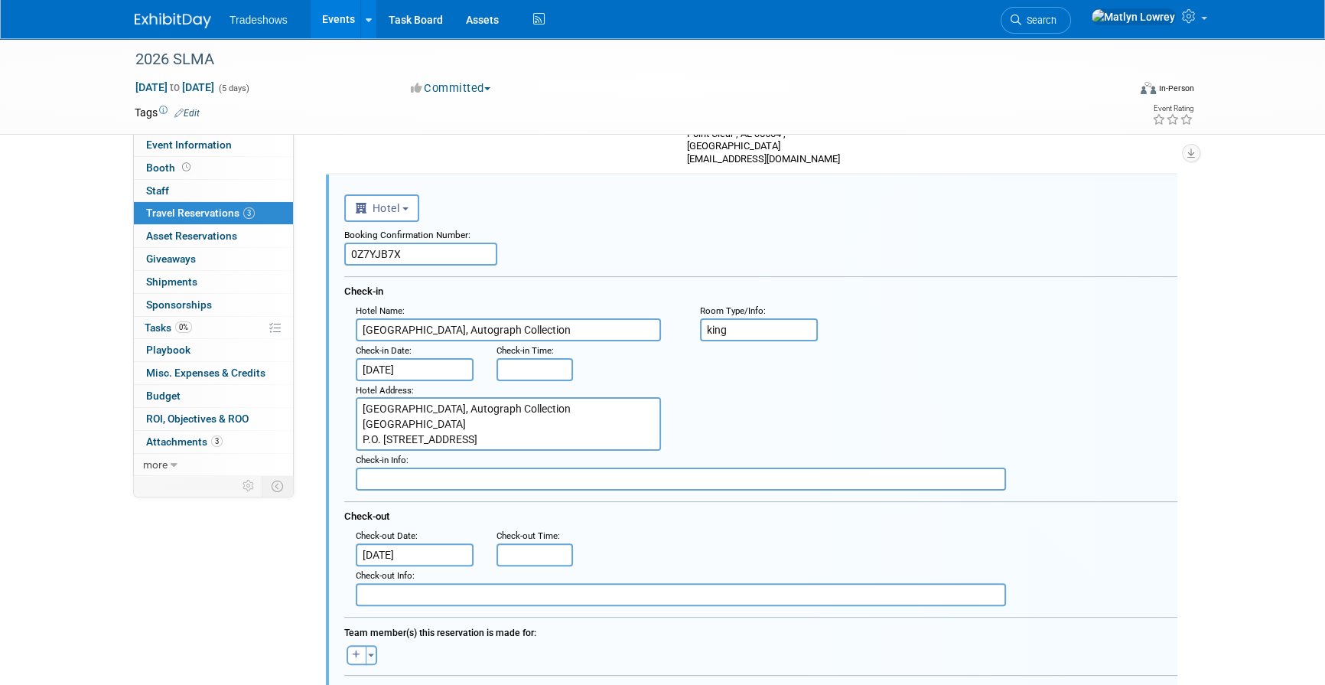
scroll to position [474, 0]
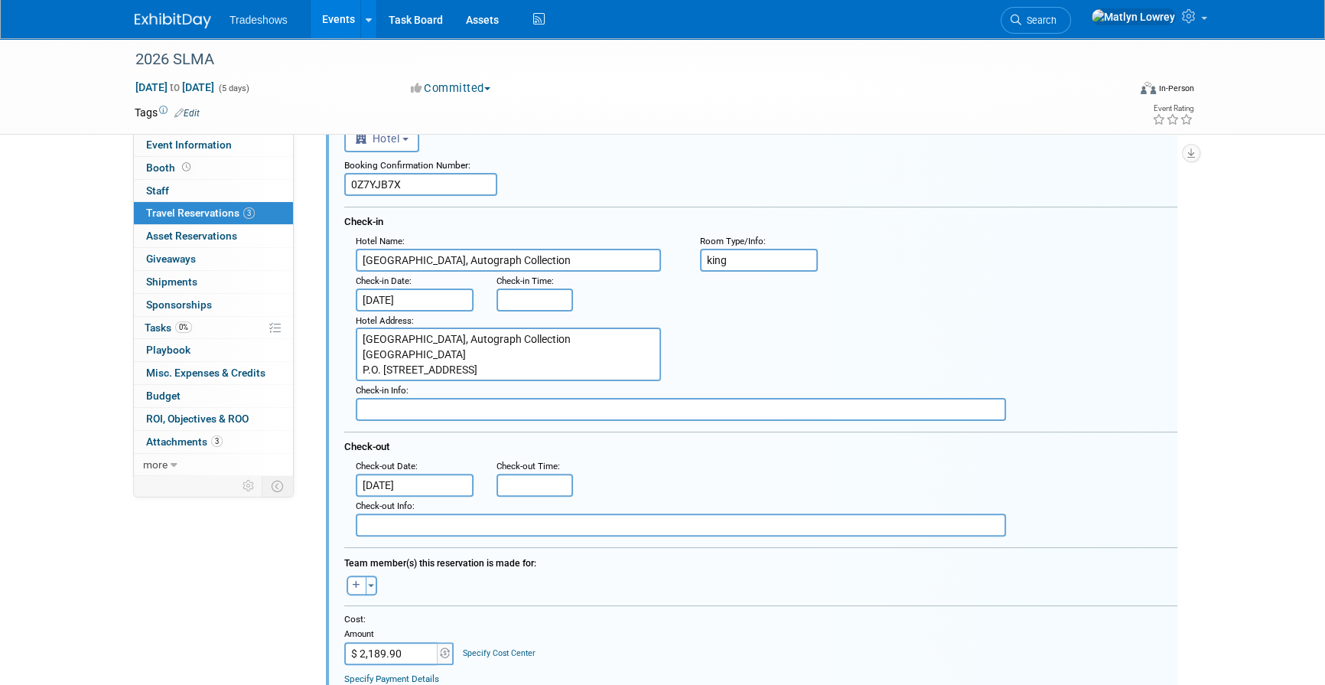
click at [417, 187] on input "0Z7YJB7X" at bounding box center [420, 184] width 153 height 23
paste input "DI3TCTZG"
click at [375, 188] on input "DI3TCTZG" at bounding box center [420, 184] width 153 height 23
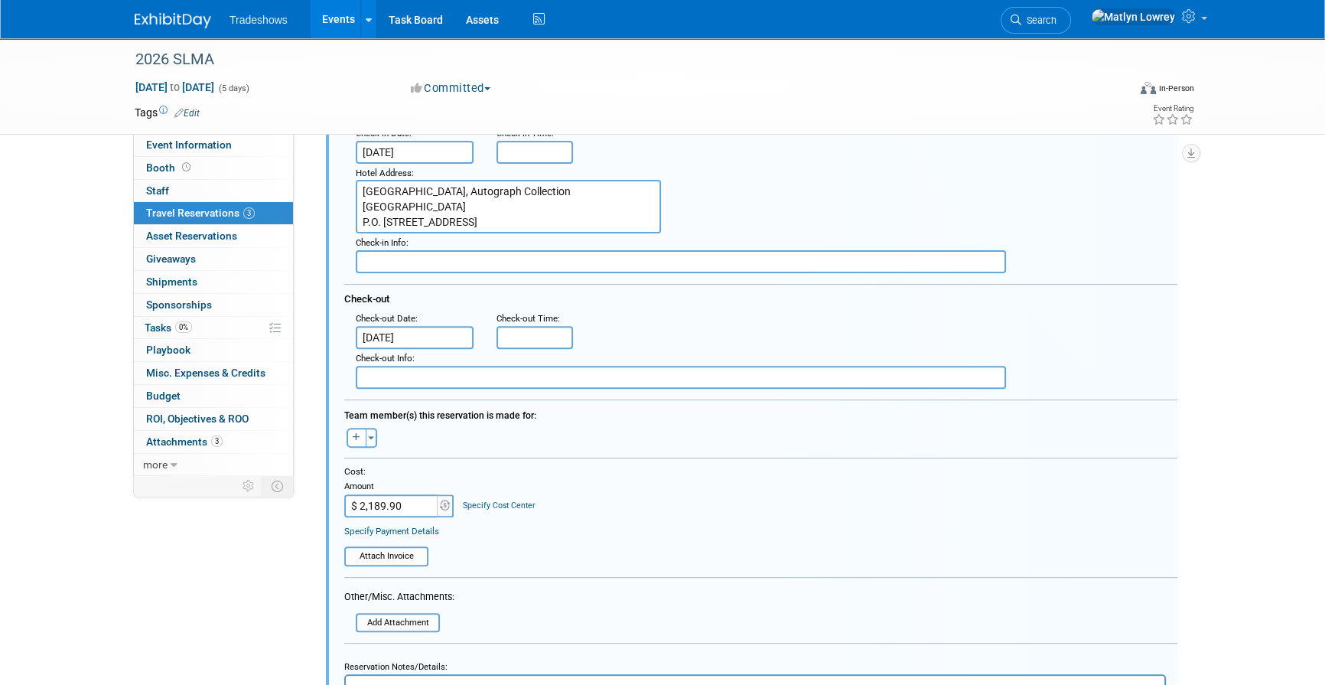
scroll to position [682, 0]
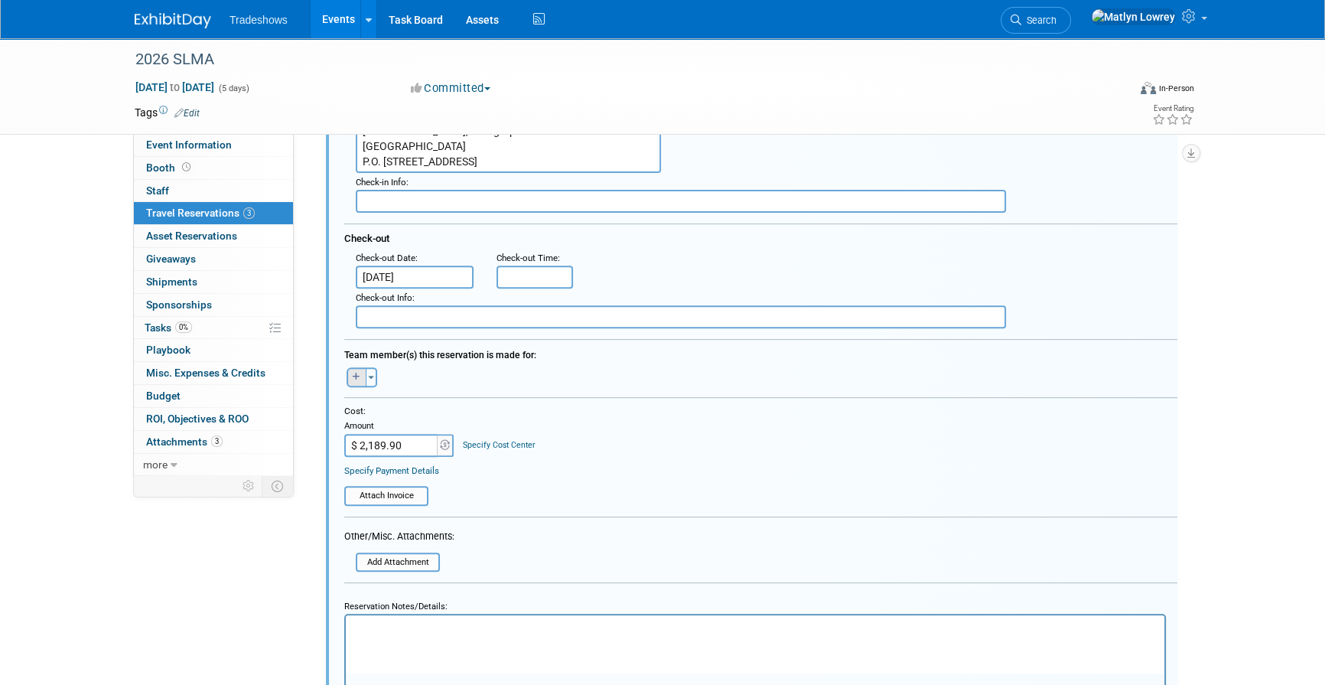
type input "DI3TCTZG"
click at [355, 374] on icon "button" at bounding box center [357, 376] width 8 height 8
select select
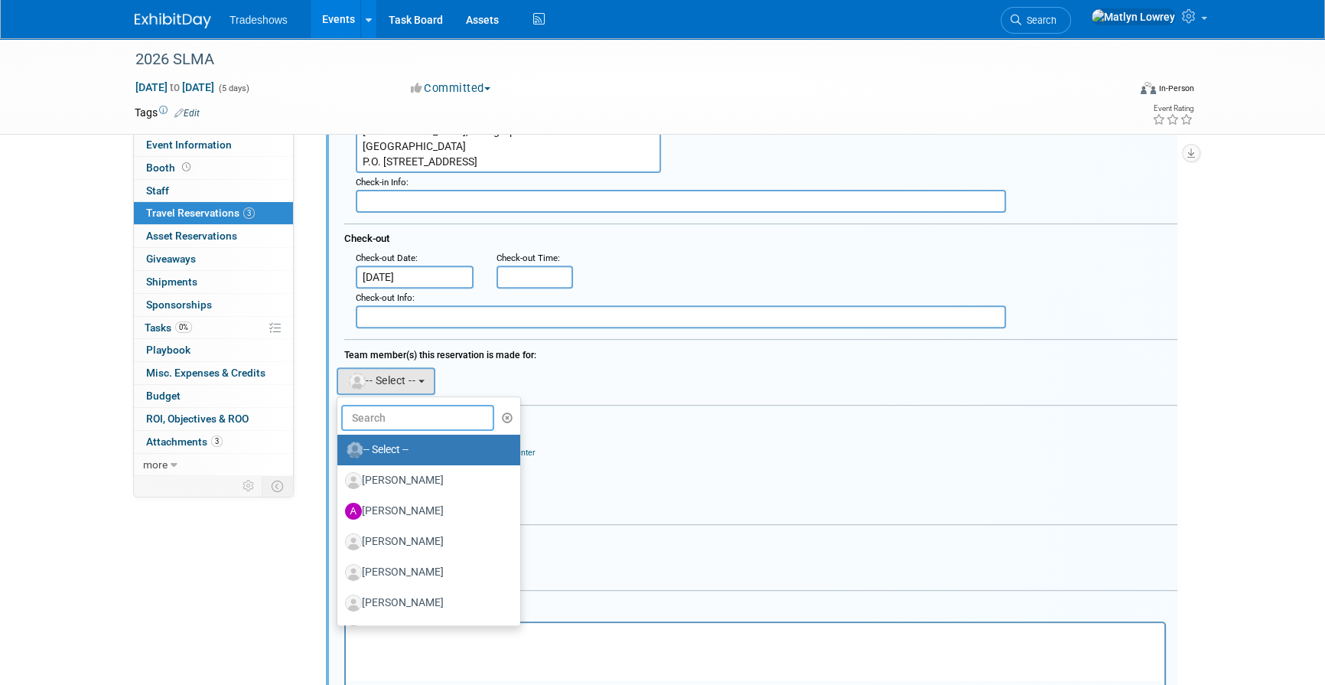
click at [373, 411] on input "text" at bounding box center [417, 418] width 153 height 26
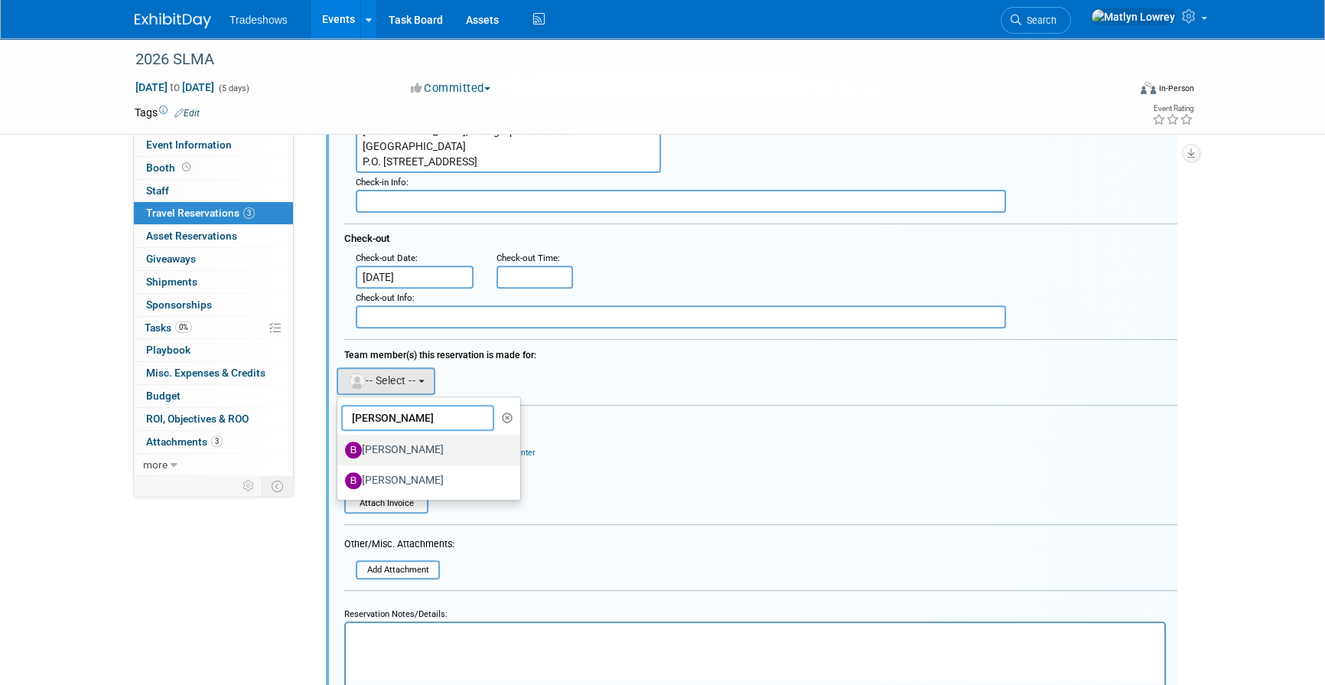
type input "barr"
click at [399, 446] on label "Barry Black" at bounding box center [425, 450] width 160 height 24
click at [340, 446] on input "Barry Black" at bounding box center [335, 448] width 10 height 10
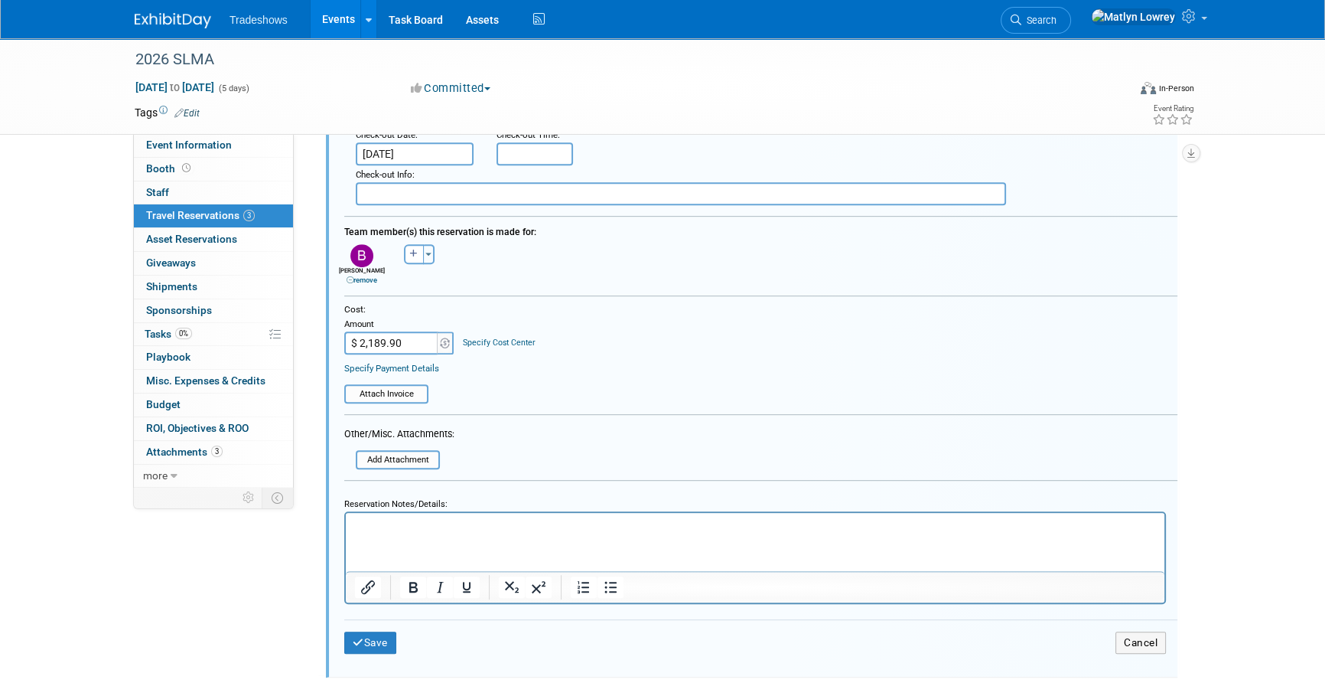
scroll to position [817, 0]
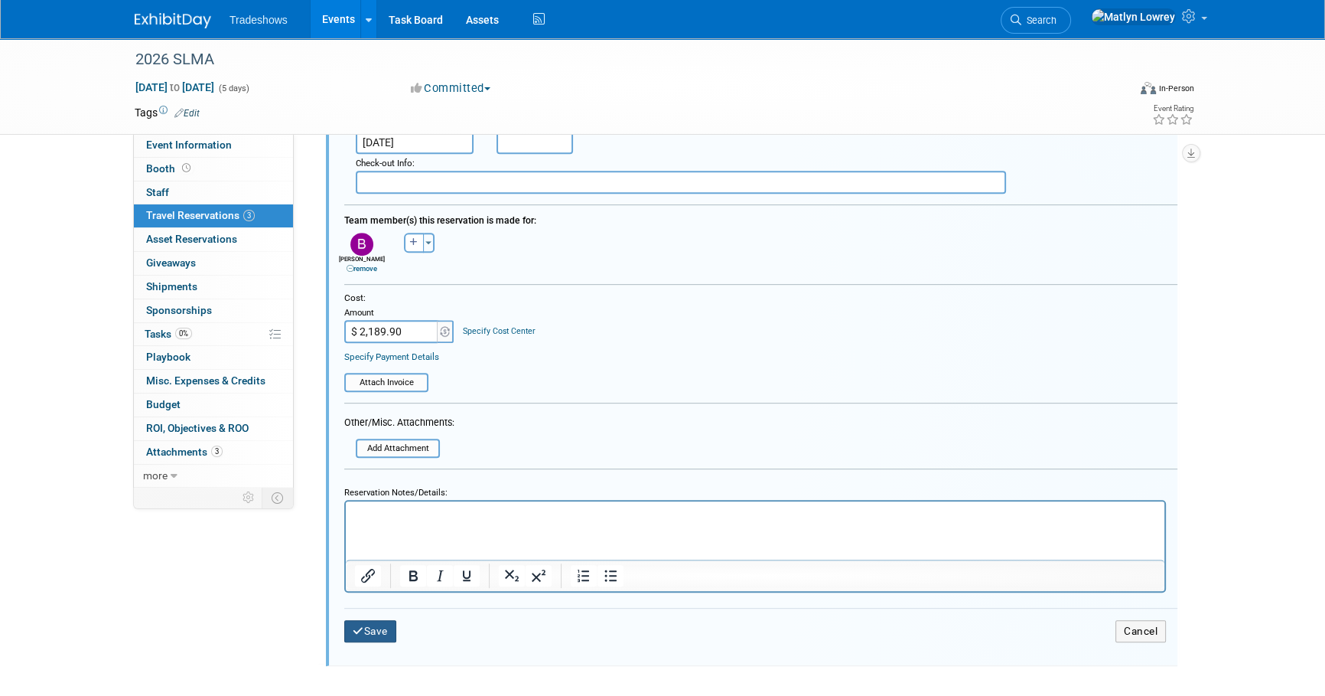
click at [384, 628] on button "Save" at bounding box center [370, 631] width 52 height 22
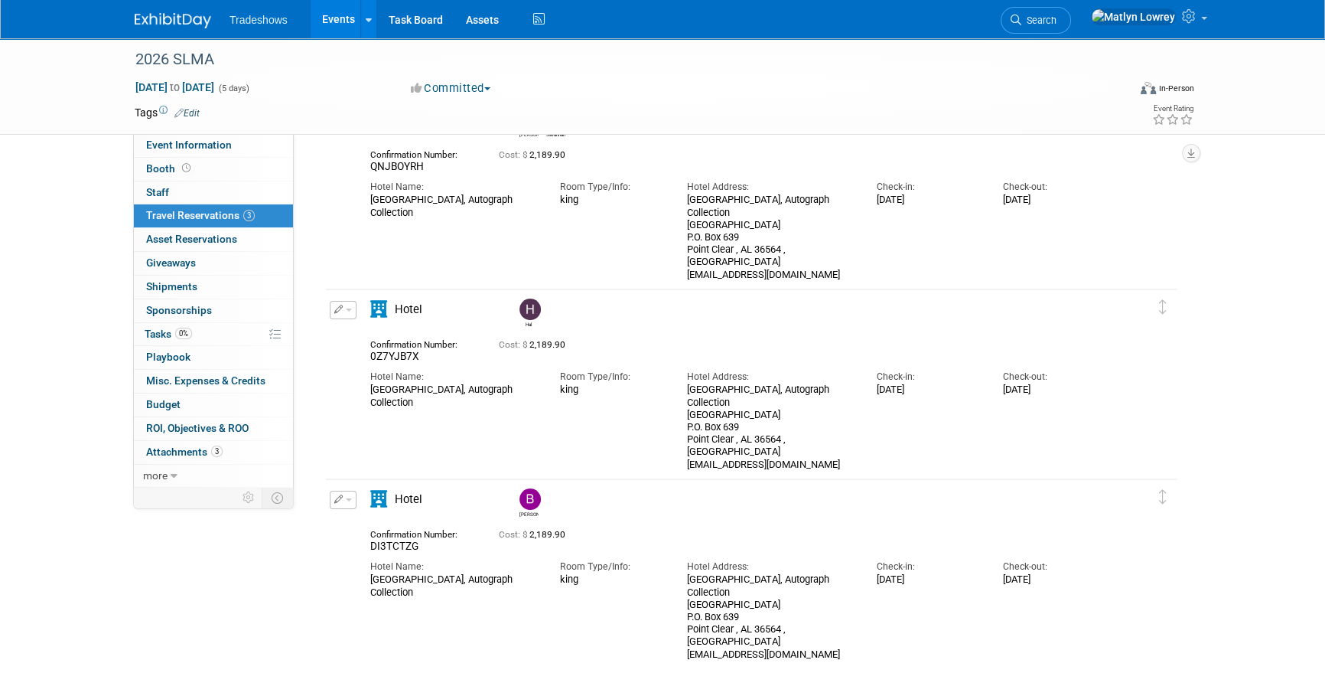
scroll to position [102, 0]
click at [331, 503] on button "button" at bounding box center [343, 497] width 27 height 18
drag, startPoint x: 369, startPoint y: 571, endPoint x: 363, endPoint y: 562, distance: 11.0
click at [368, 571] on button "Duplicate" at bounding box center [395, 574] width 129 height 22
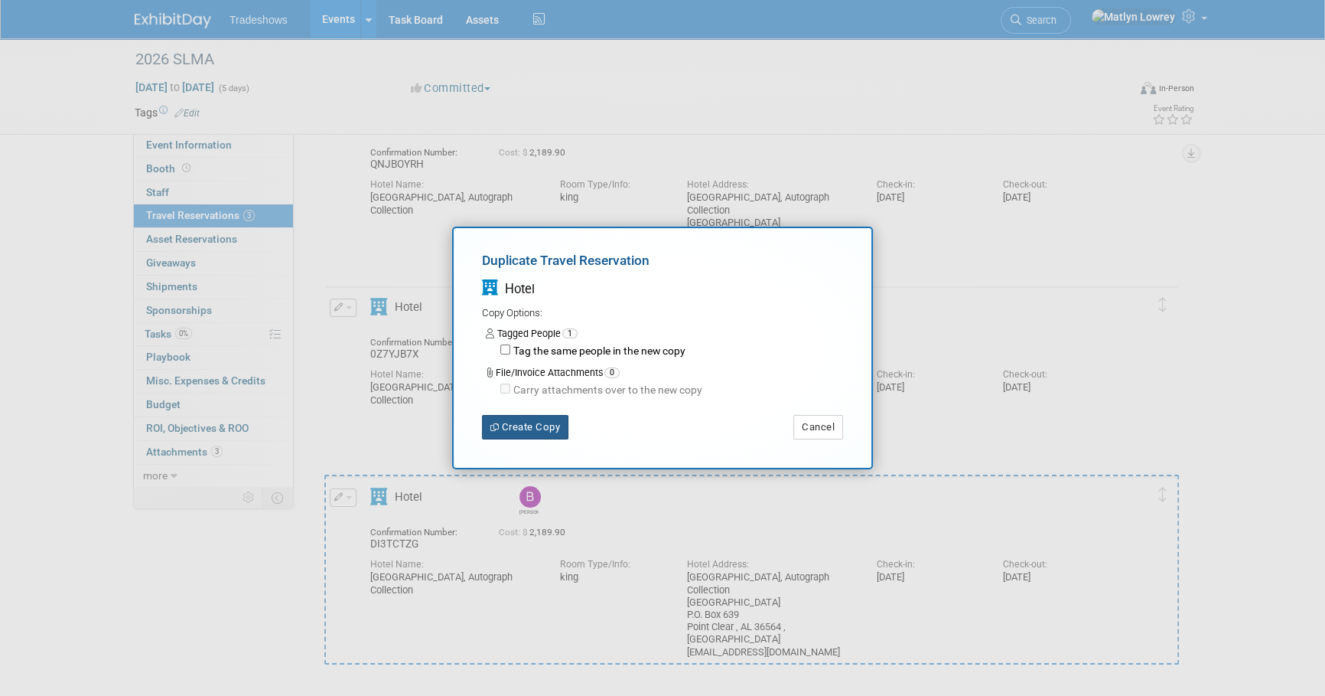
click at [507, 436] on button "Create Copy" at bounding box center [525, 427] width 86 height 24
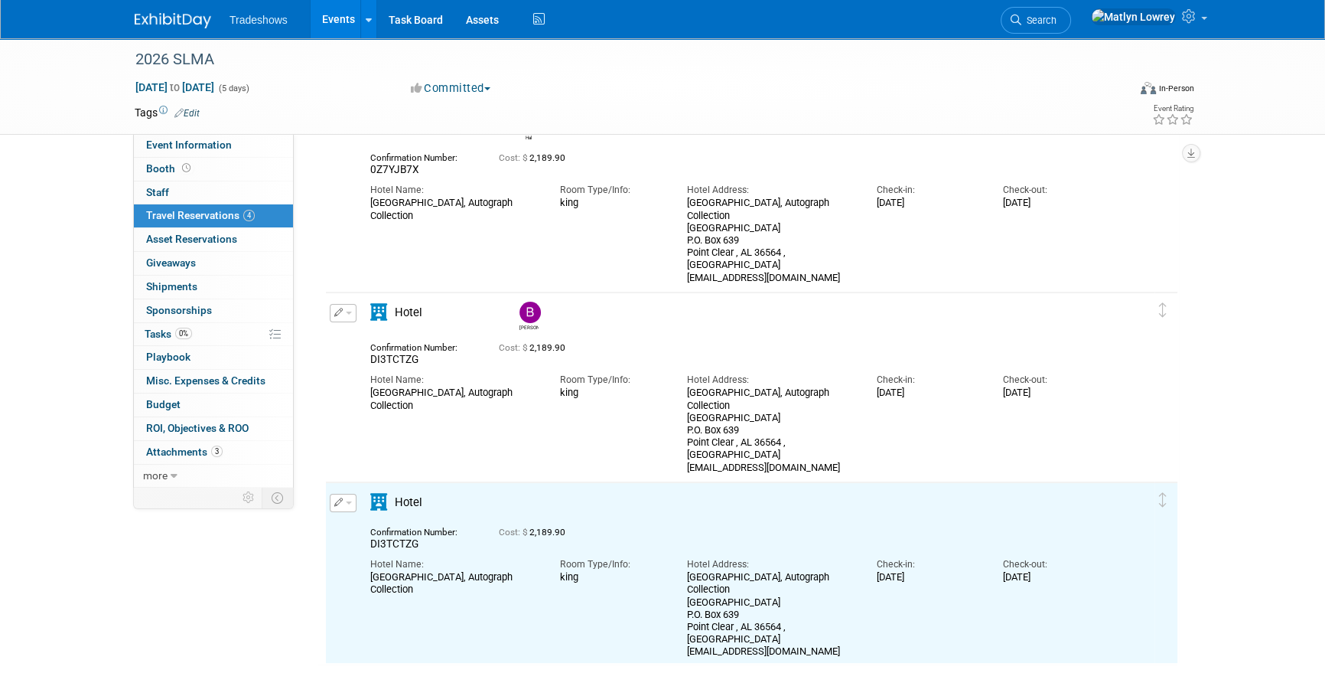
scroll to position [0, 0]
click at [349, 503] on span "button" at bounding box center [349, 502] width 6 height 3
click at [359, 525] on button "Edit Reservation" at bounding box center [395, 529] width 129 height 22
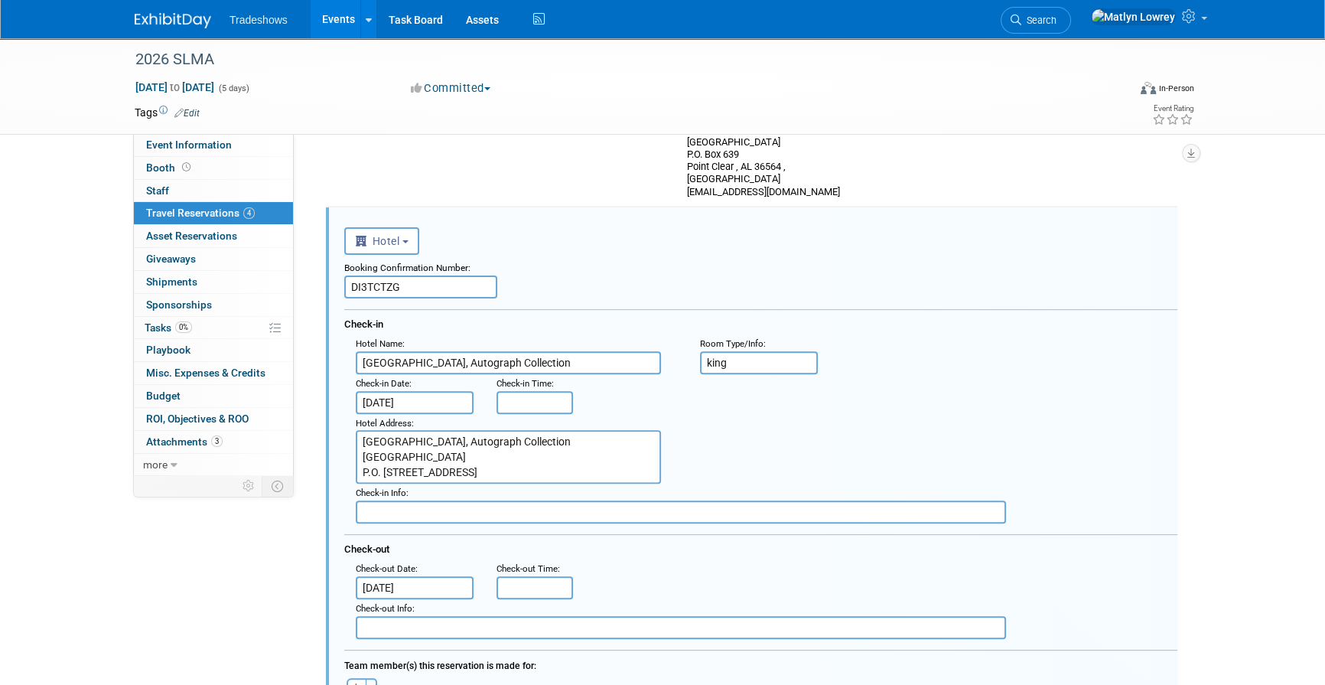
scroll to position [594, 0]
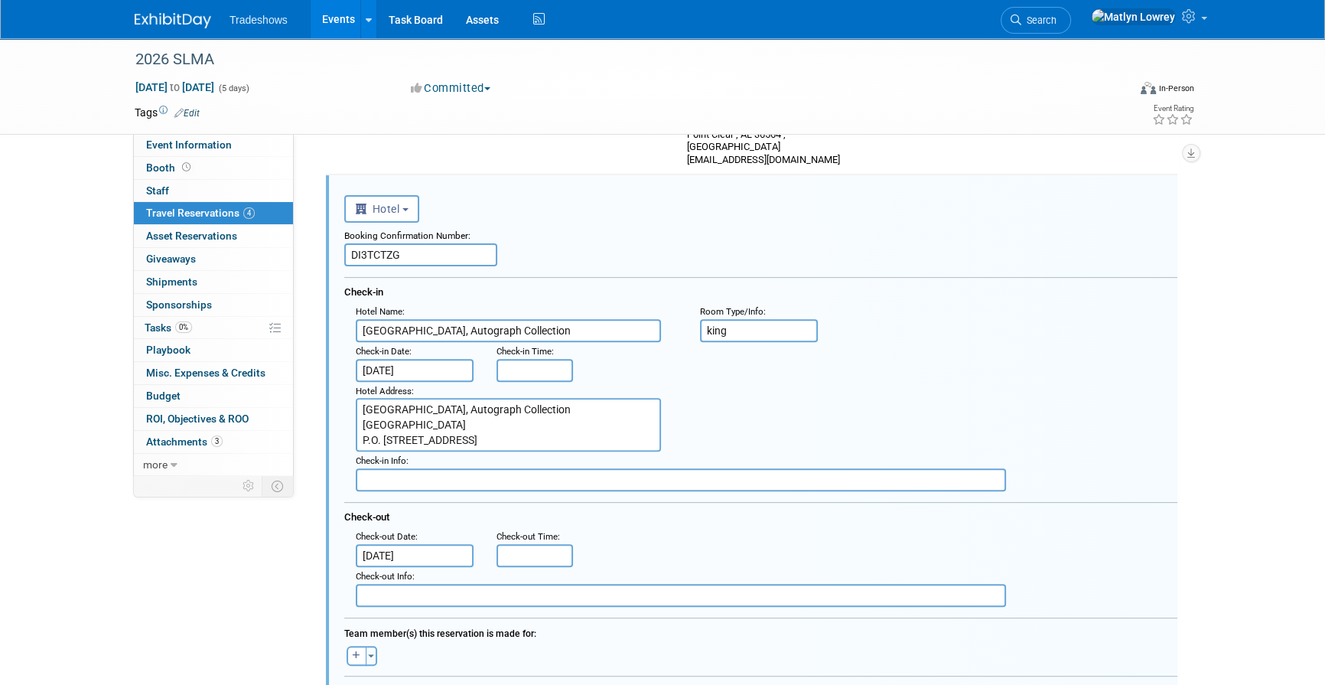
click at [396, 265] on input "DI3TCTZG" at bounding box center [420, 254] width 153 height 23
paste input "GUD2N8WX"
click at [369, 252] on input "GUD2N8WX" at bounding box center [420, 254] width 153 height 23
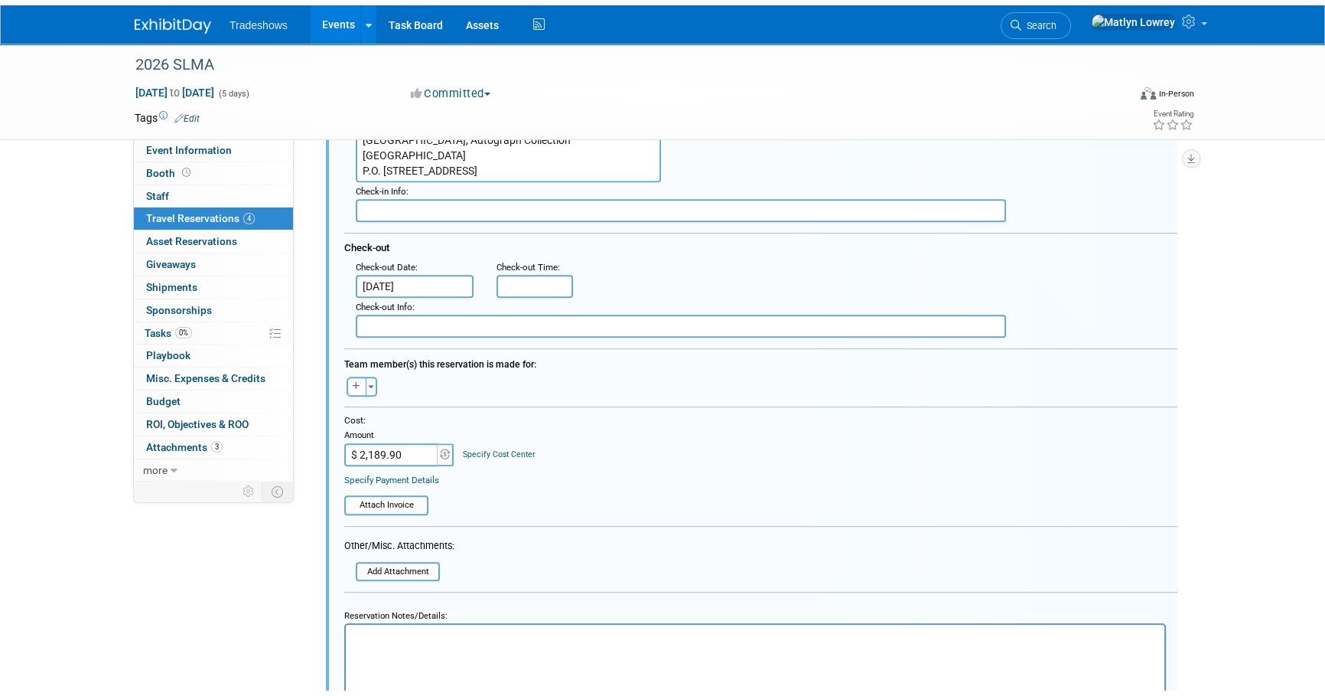
scroll to position [980, 0]
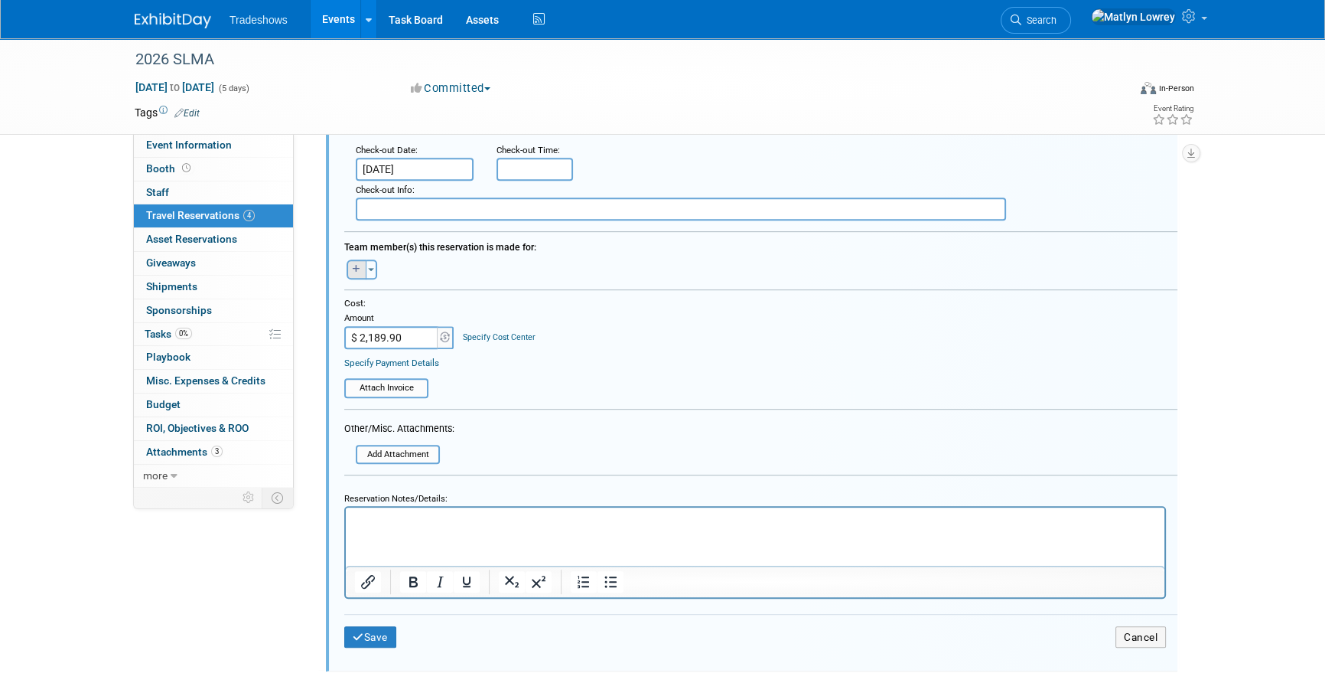
type input "GUD2N8WX"
click at [353, 267] on icon "button" at bounding box center [357, 268] width 8 height 8
select select
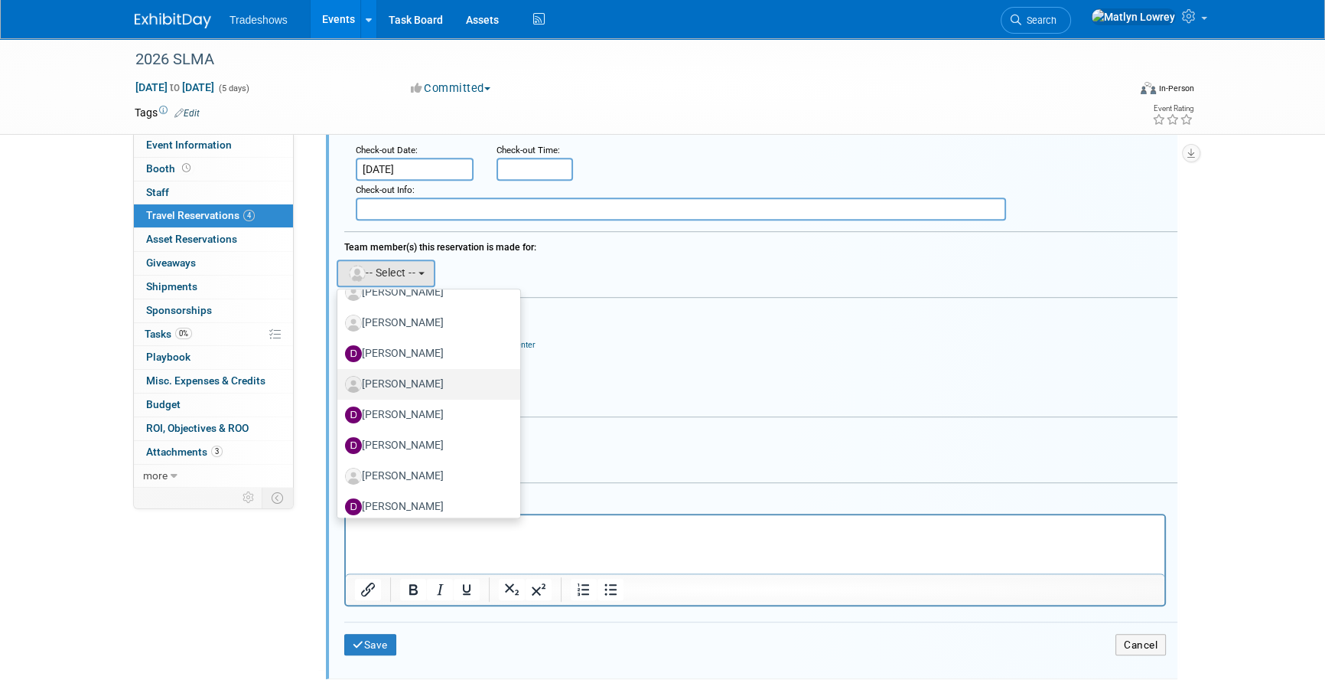
scroll to position [487, 0]
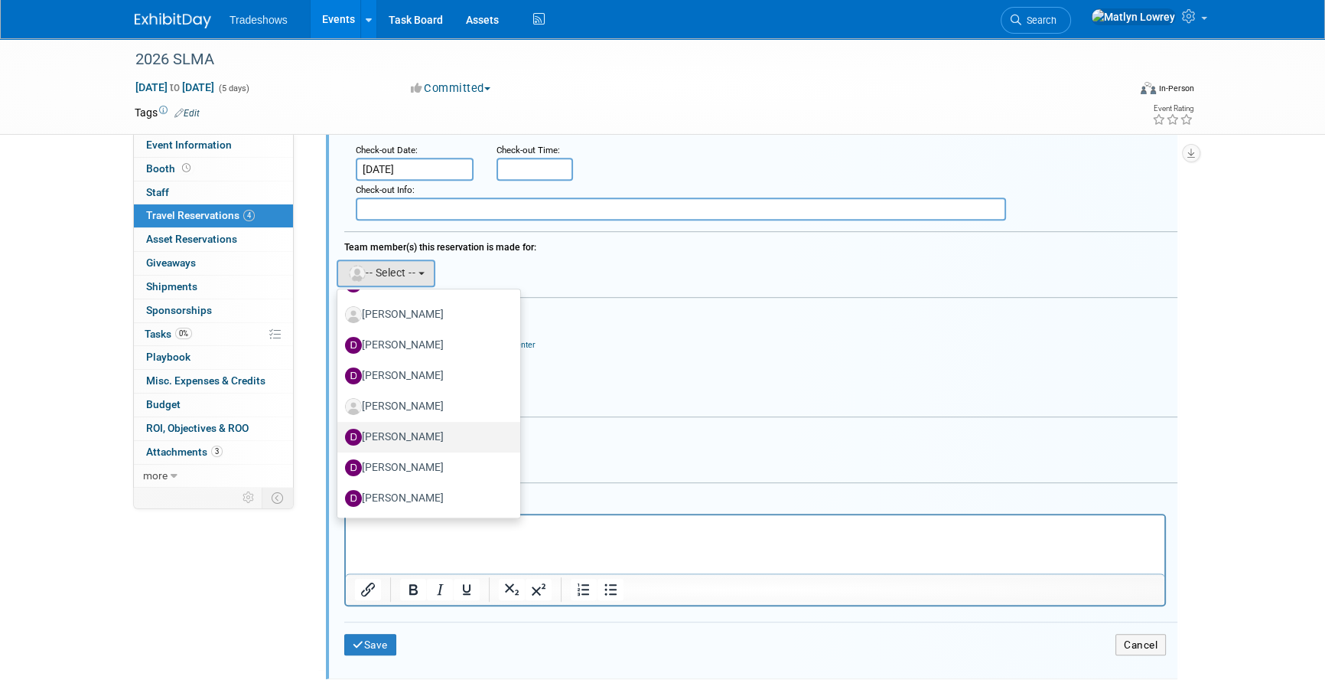
click at [419, 428] on label "Davis Taylor" at bounding box center [425, 437] width 160 height 24
click at [340, 430] on input "Davis Taylor" at bounding box center [335, 435] width 10 height 10
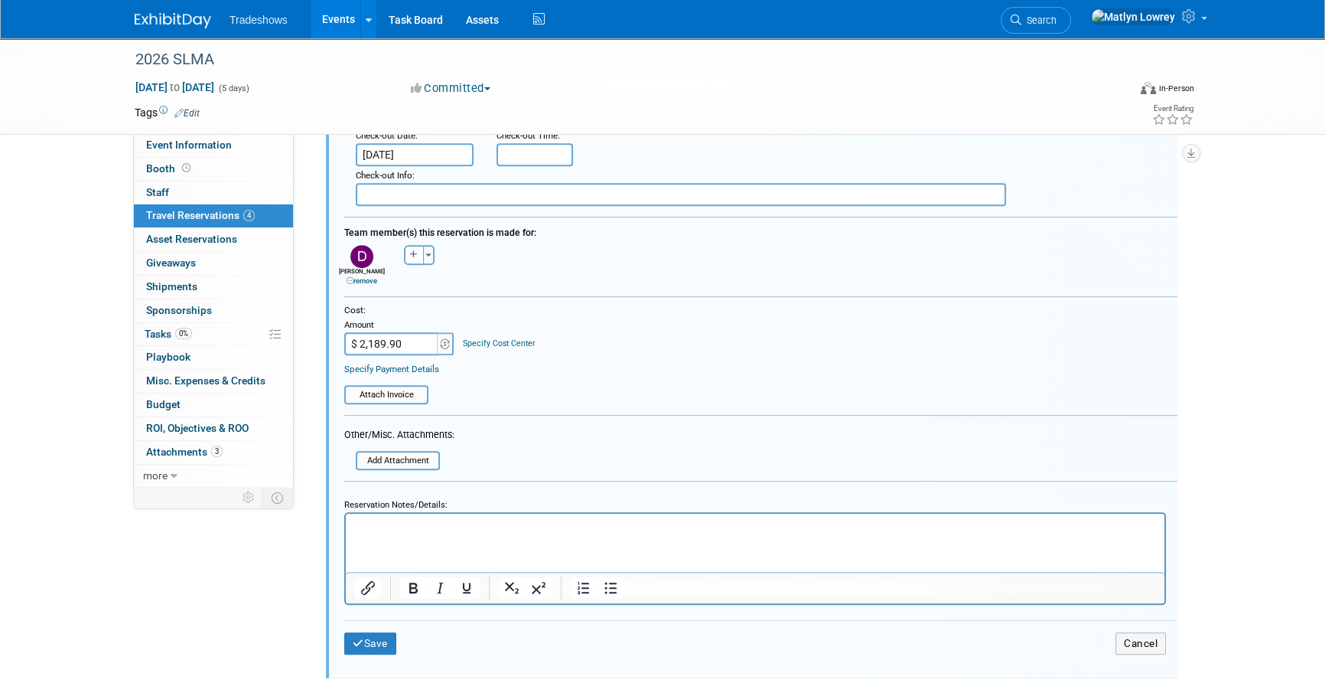
scroll to position [1007, 0]
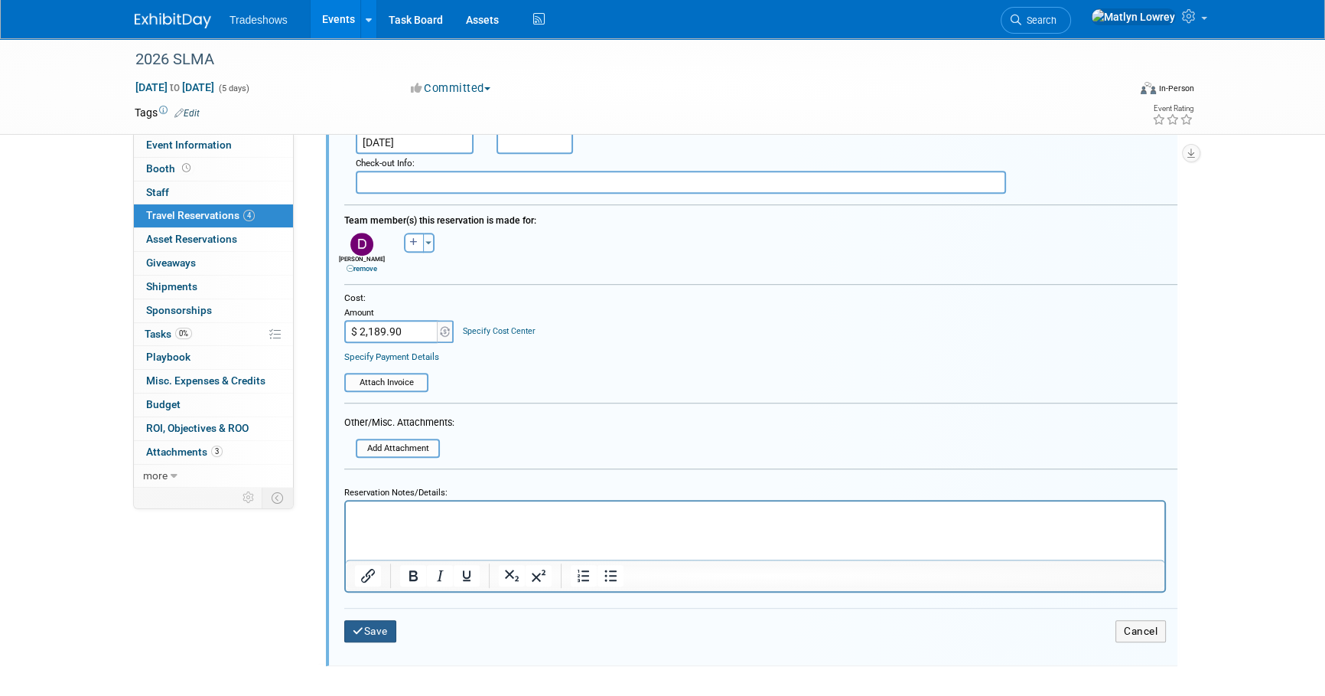
click at [390, 624] on button "Save" at bounding box center [370, 631] width 52 height 22
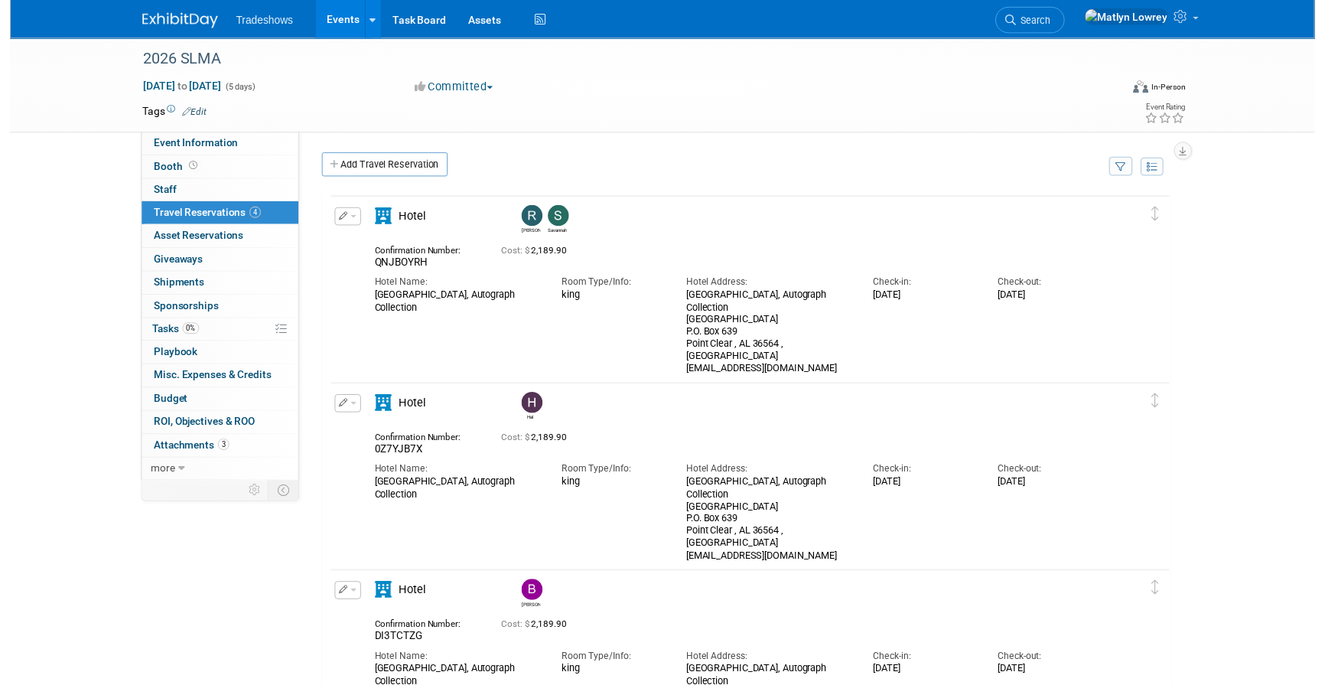
scroll to position [0, 0]
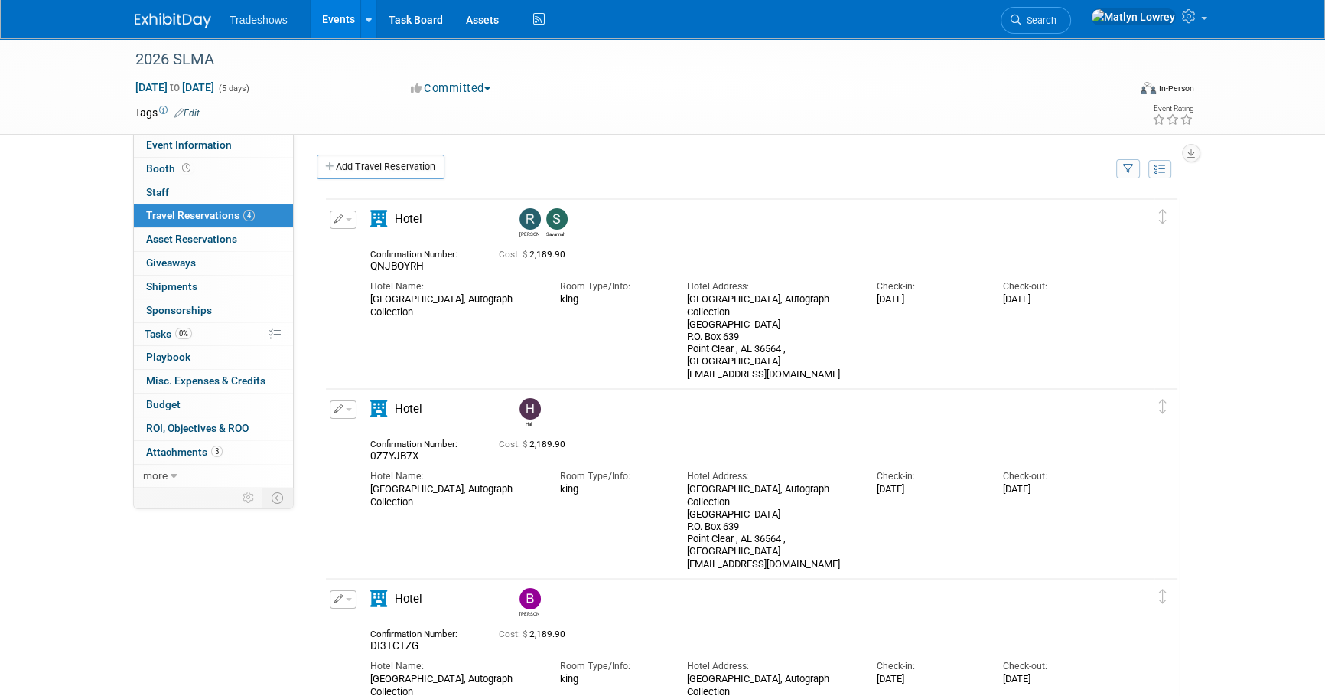
click at [349, 223] on button "button" at bounding box center [343, 219] width 27 height 18
click at [351, 246] on icon "button" at bounding box center [346, 245] width 12 height 11
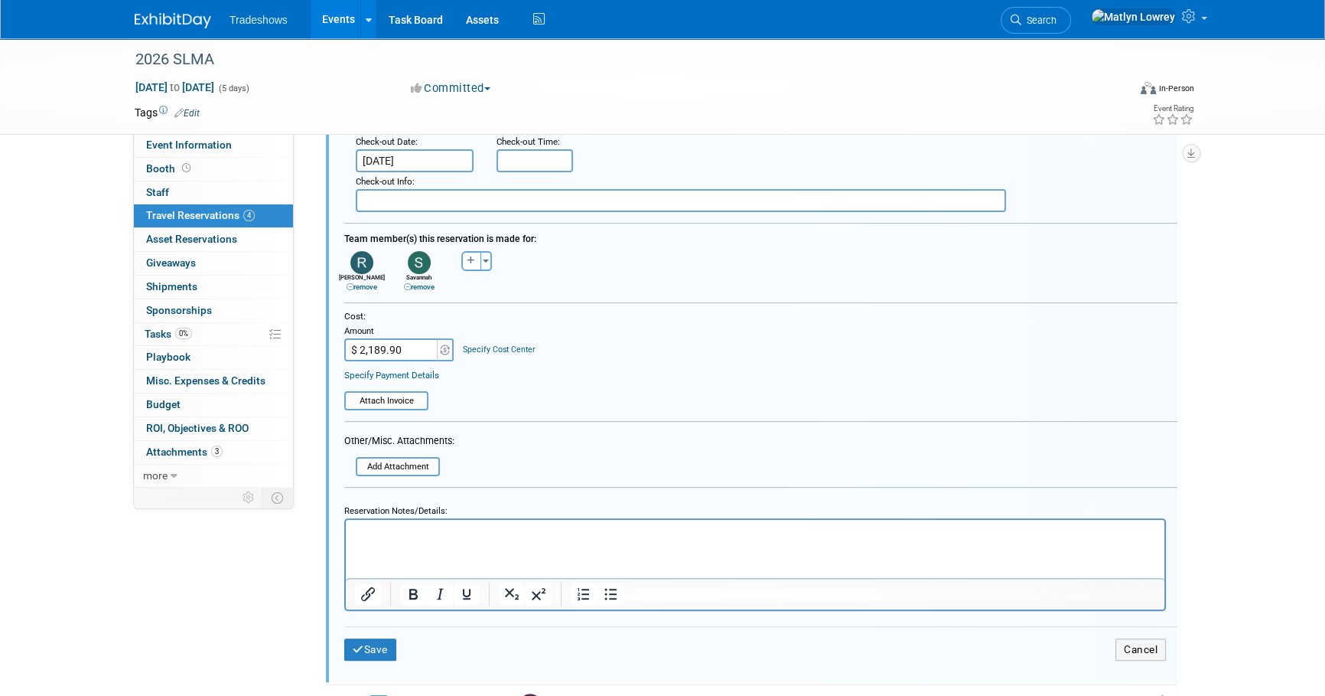
scroll to position [510, 0]
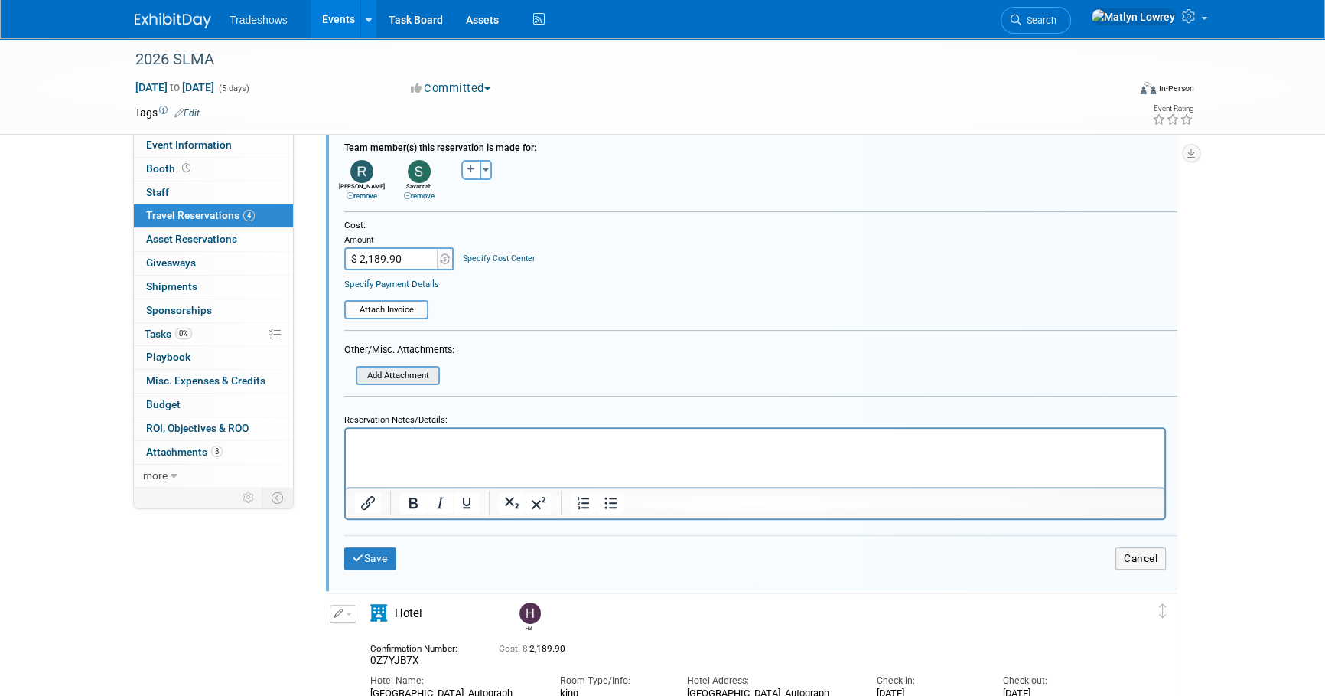
click at [399, 366] on div "Add Attachment" at bounding box center [398, 375] width 84 height 19
click at [402, 376] on input "file" at bounding box center [360, 375] width 156 height 16
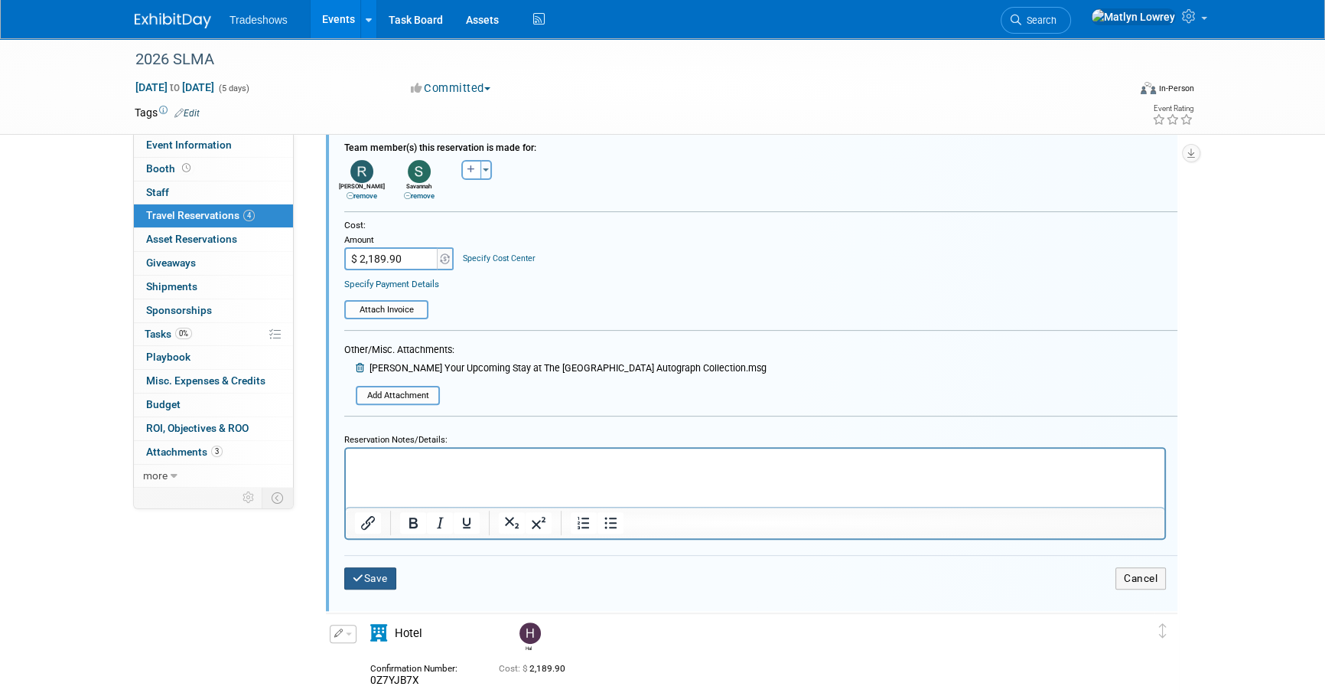
click at [381, 570] on button "Save" at bounding box center [370, 578] width 52 height 22
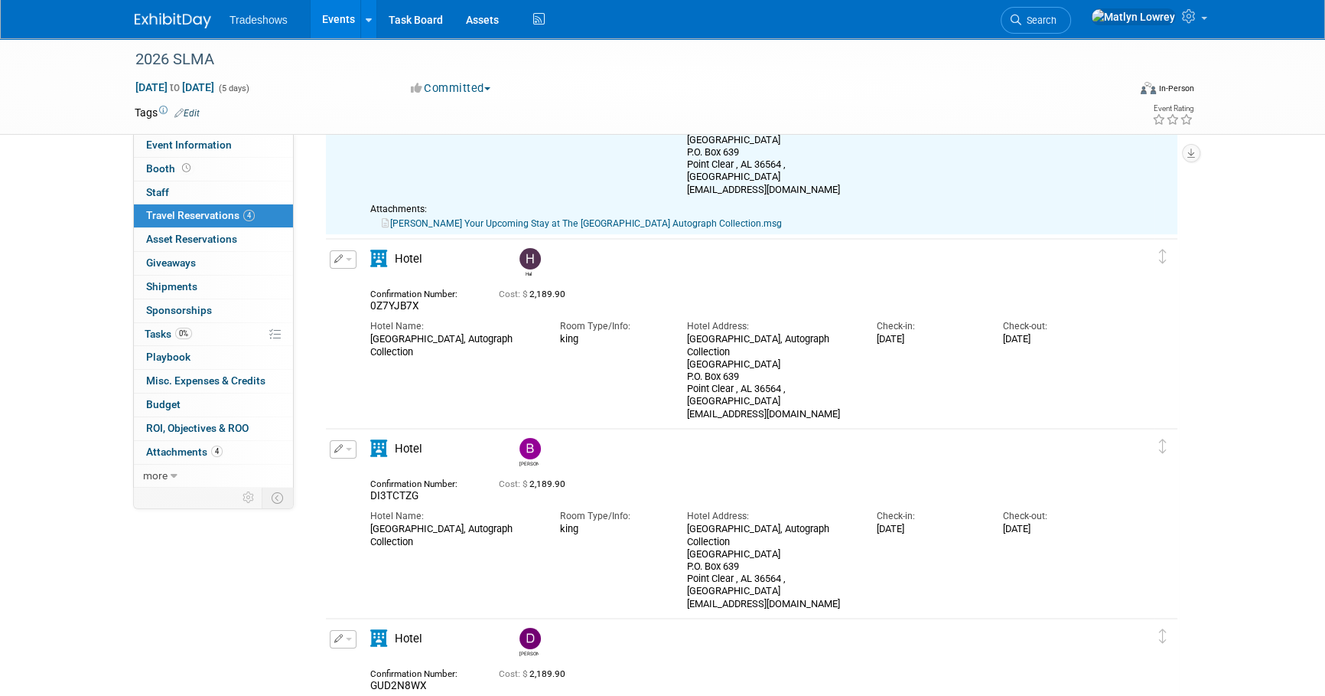
scroll to position [208, 0]
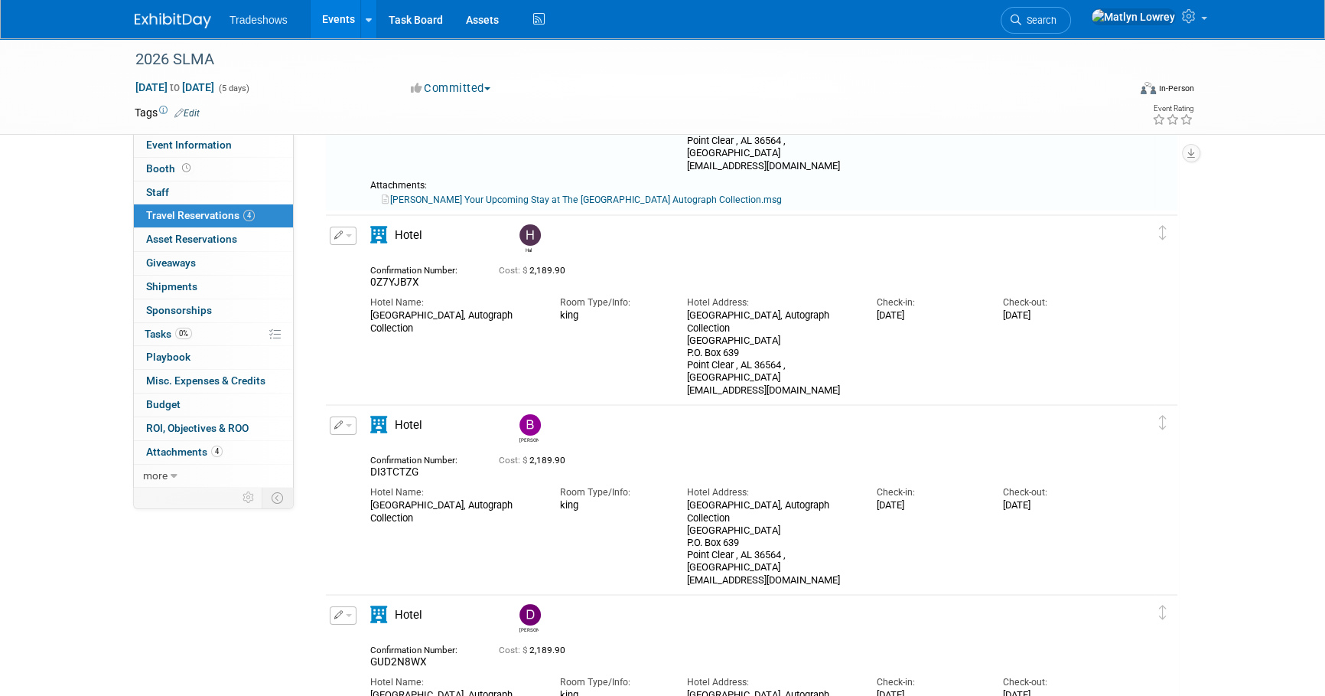
click at [347, 236] on span "button" at bounding box center [349, 235] width 6 height 3
click at [369, 260] on button "Edit Reservation" at bounding box center [395, 262] width 129 height 22
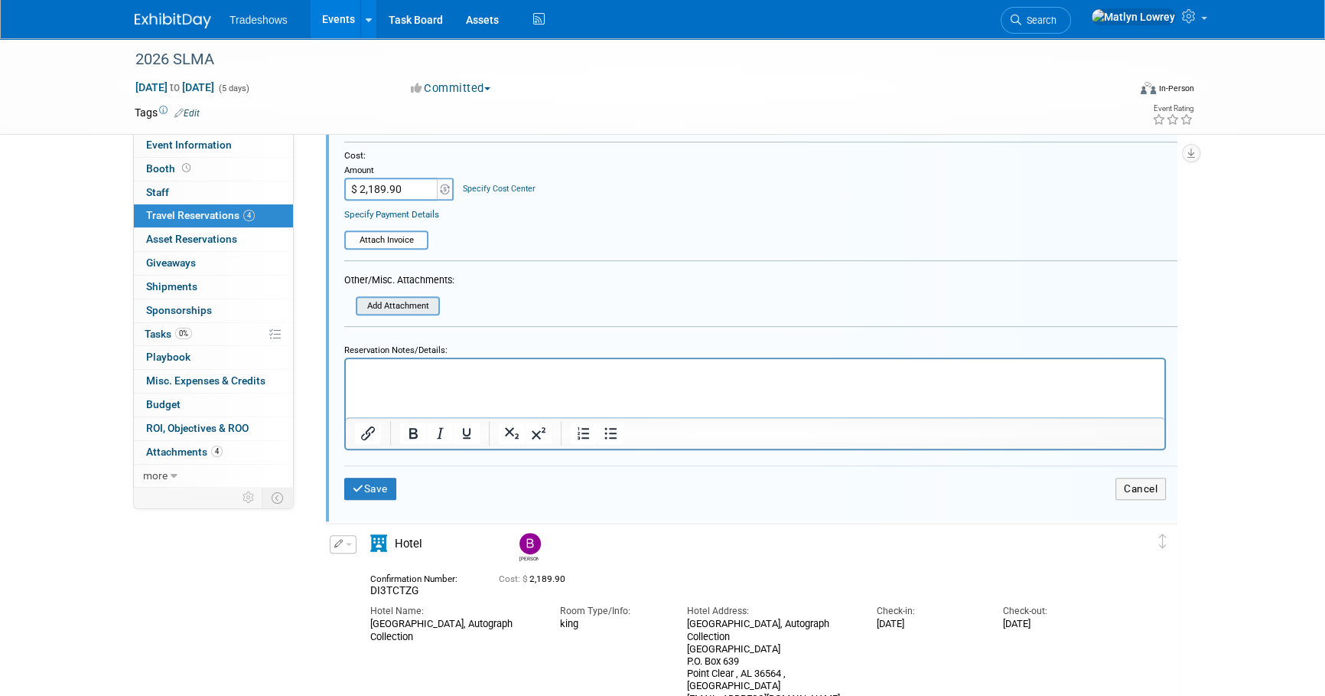
scroll to position [805, 0]
click at [402, 303] on input "file" at bounding box center [360, 305] width 156 height 16
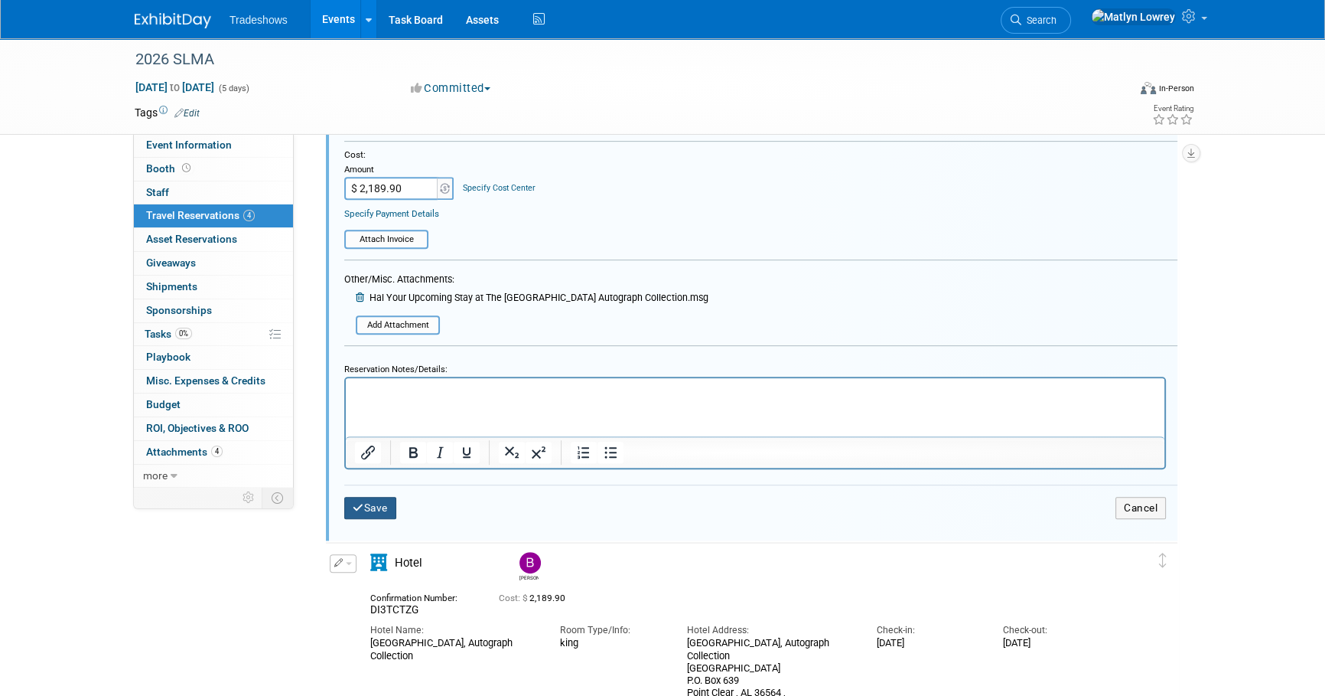
click at [381, 505] on button "Save" at bounding box center [370, 508] width 52 height 22
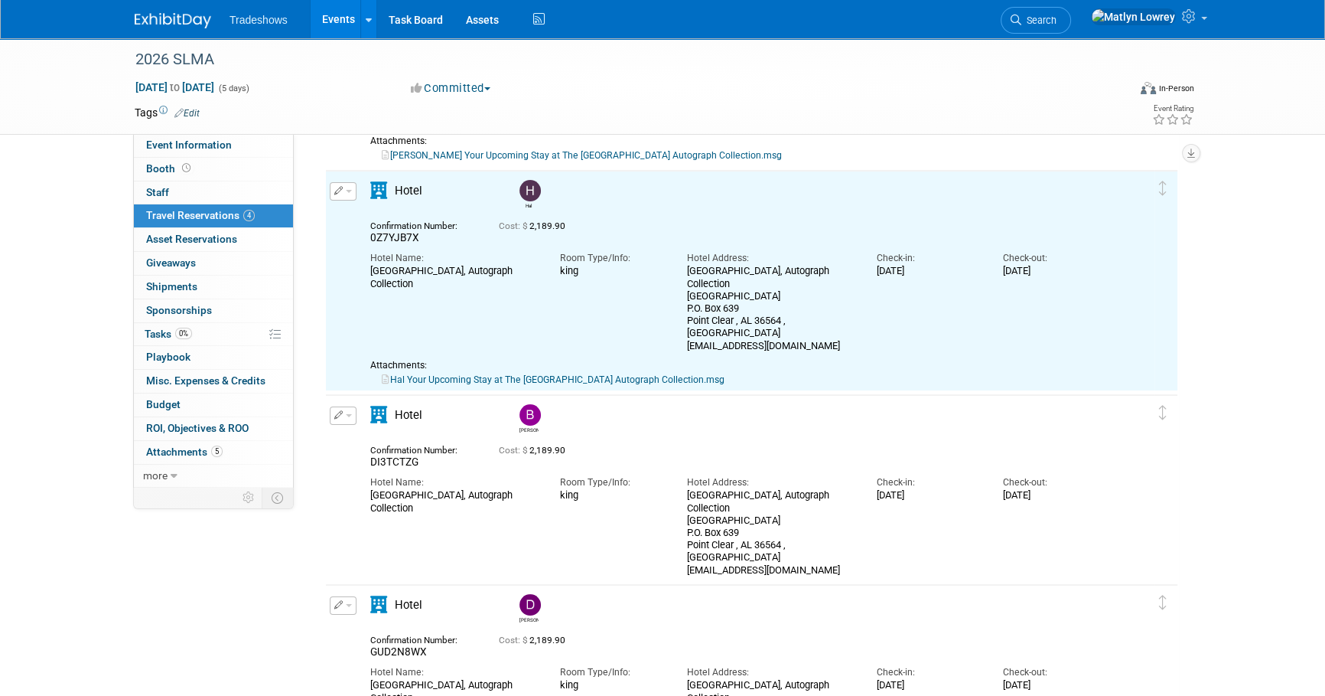
scroll to position [0, 0]
click at [344, 422] on button "button" at bounding box center [343, 415] width 27 height 18
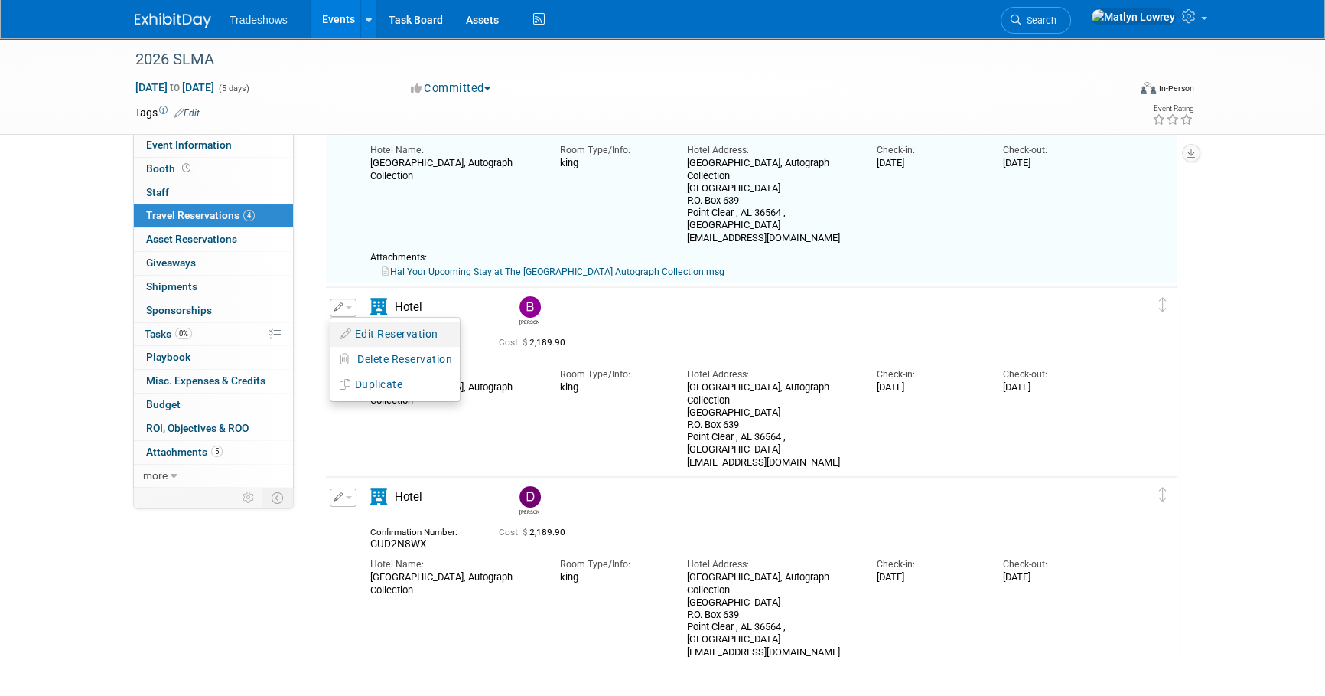
click at [375, 327] on button "Edit Reservation" at bounding box center [395, 334] width 129 height 22
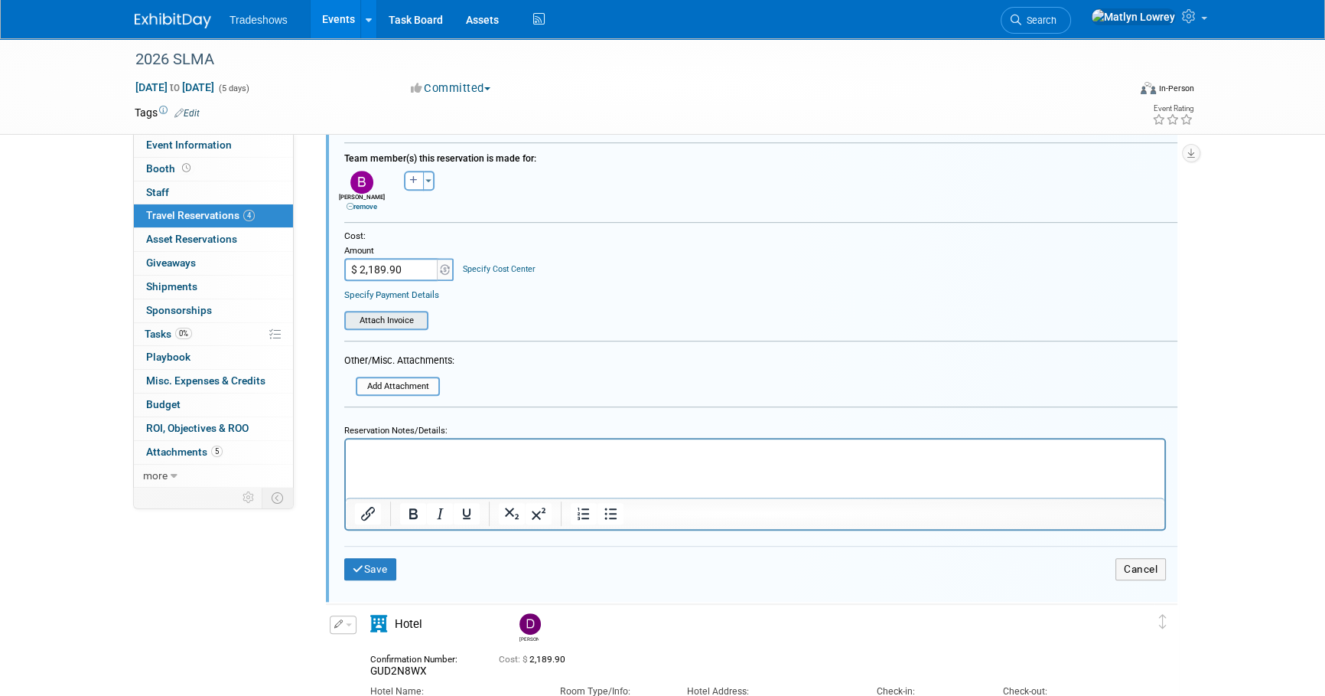
scroll to position [1030, 0]
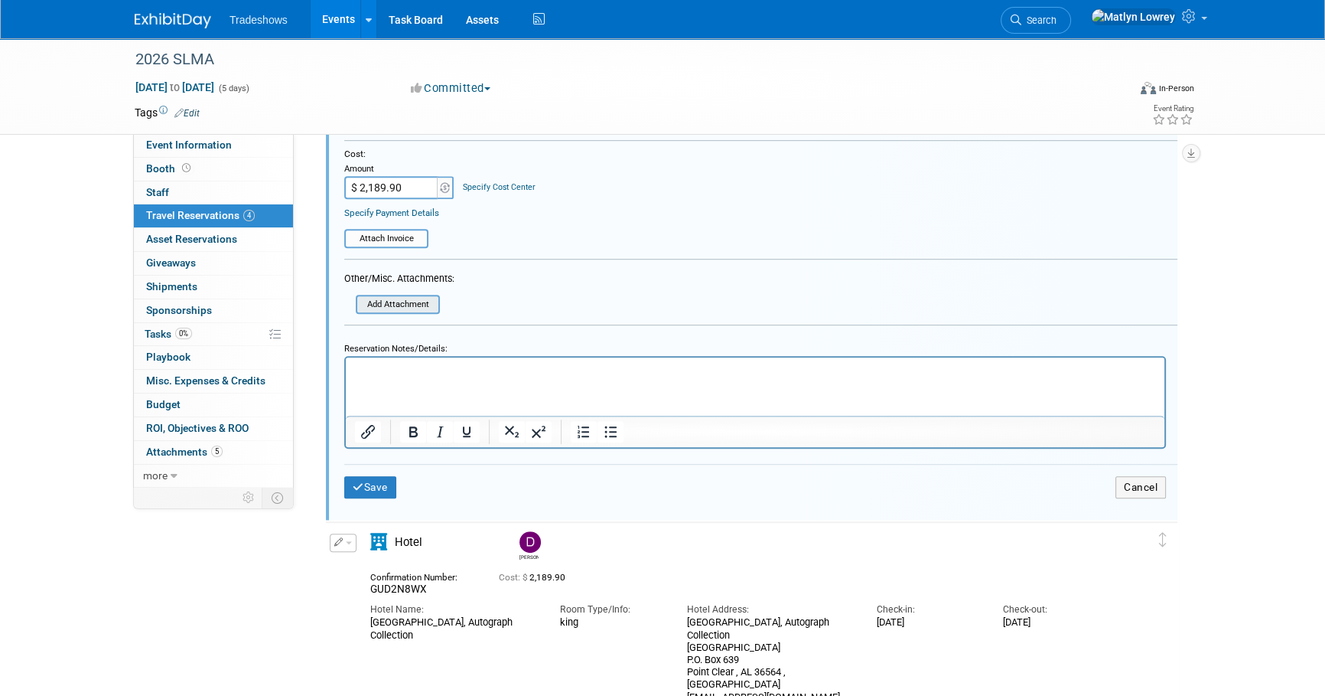
click at [406, 301] on input "file" at bounding box center [360, 304] width 156 height 16
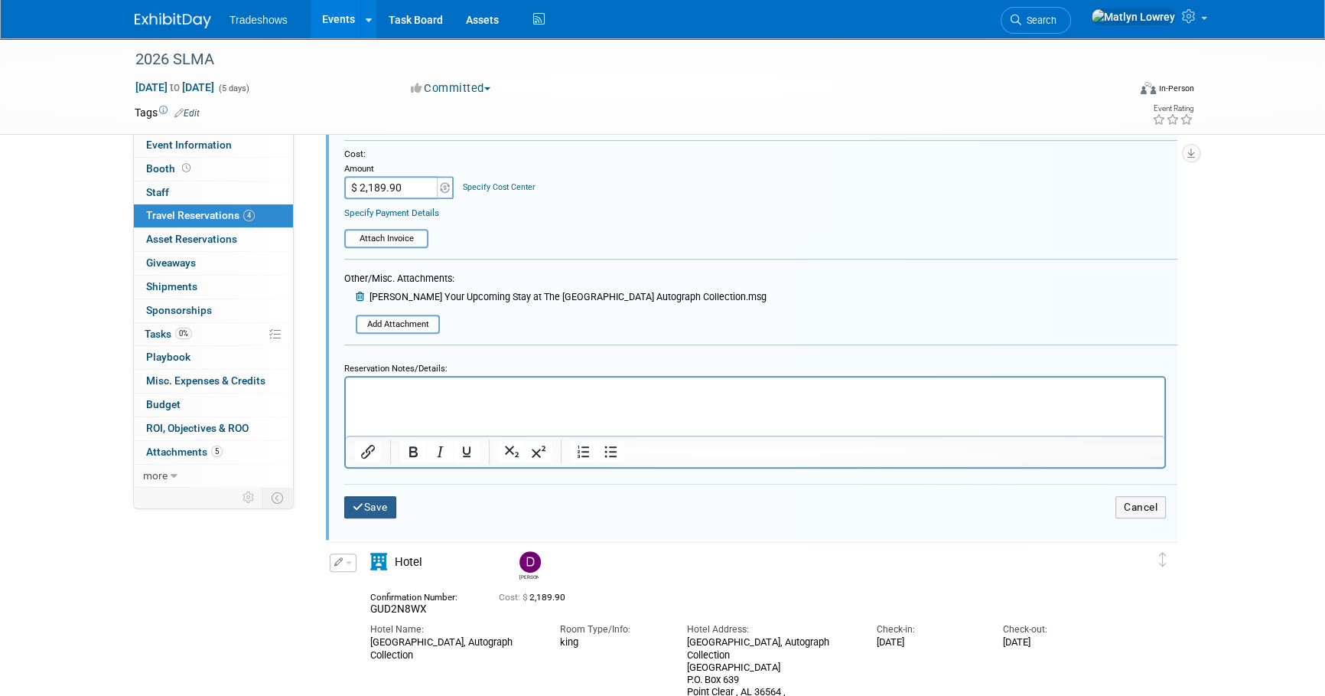
click at [383, 498] on button "Save" at bounding box center [370, 507] width 52 height 22
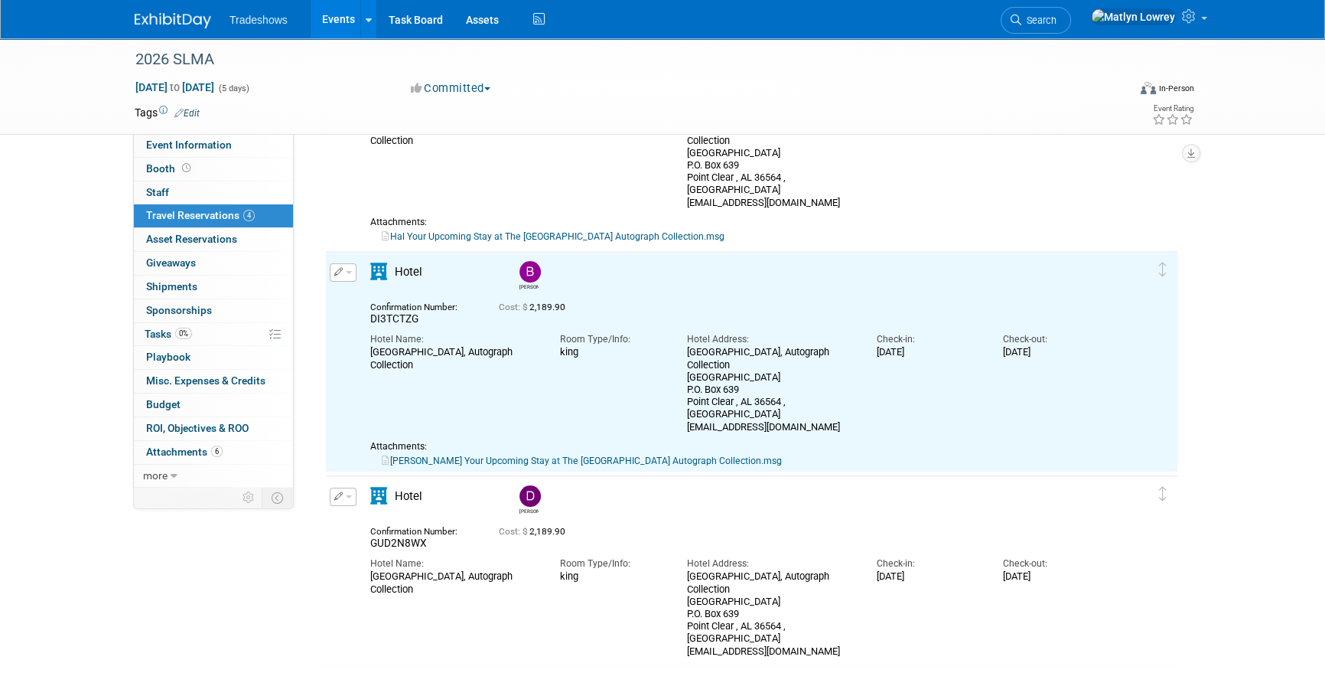
scroll to position [0, 0]
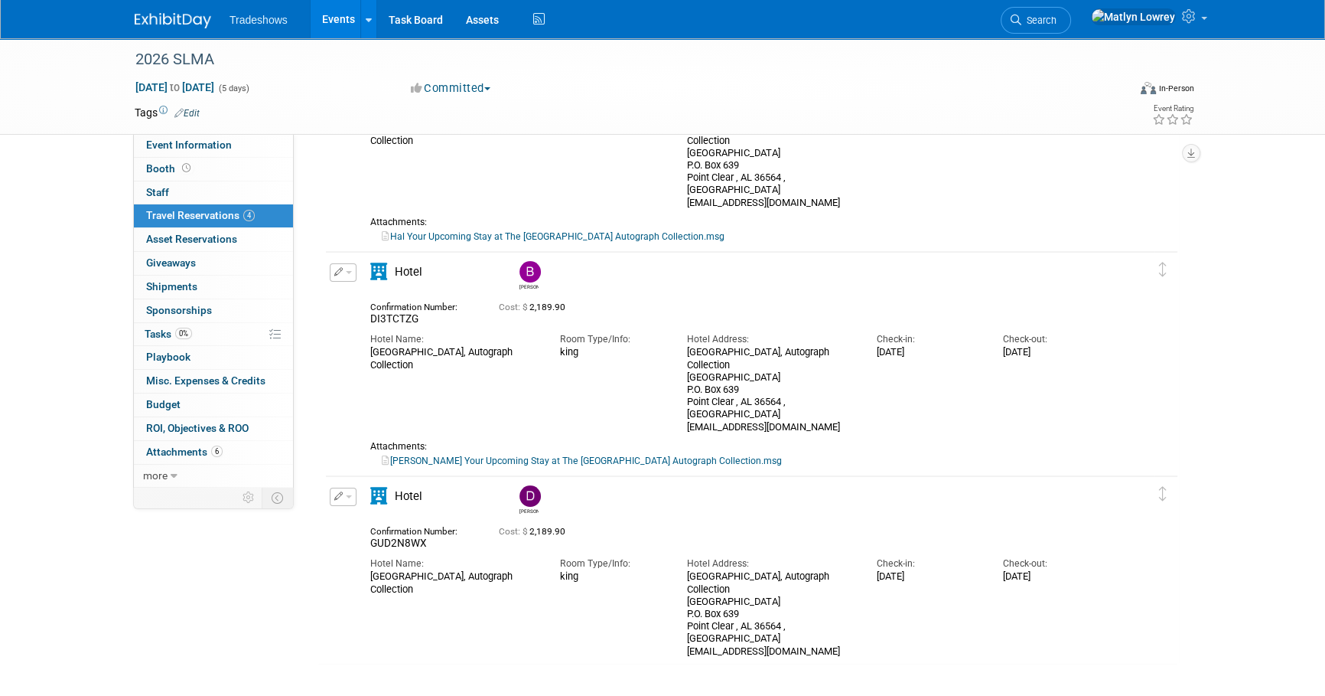
click at [337, 497] on icon "button" at bounding box center [338, 495] width 9 height 8
click at [364, 517] on button "Edit Reservation" at bounding box center [395, 523] width 129 height 22
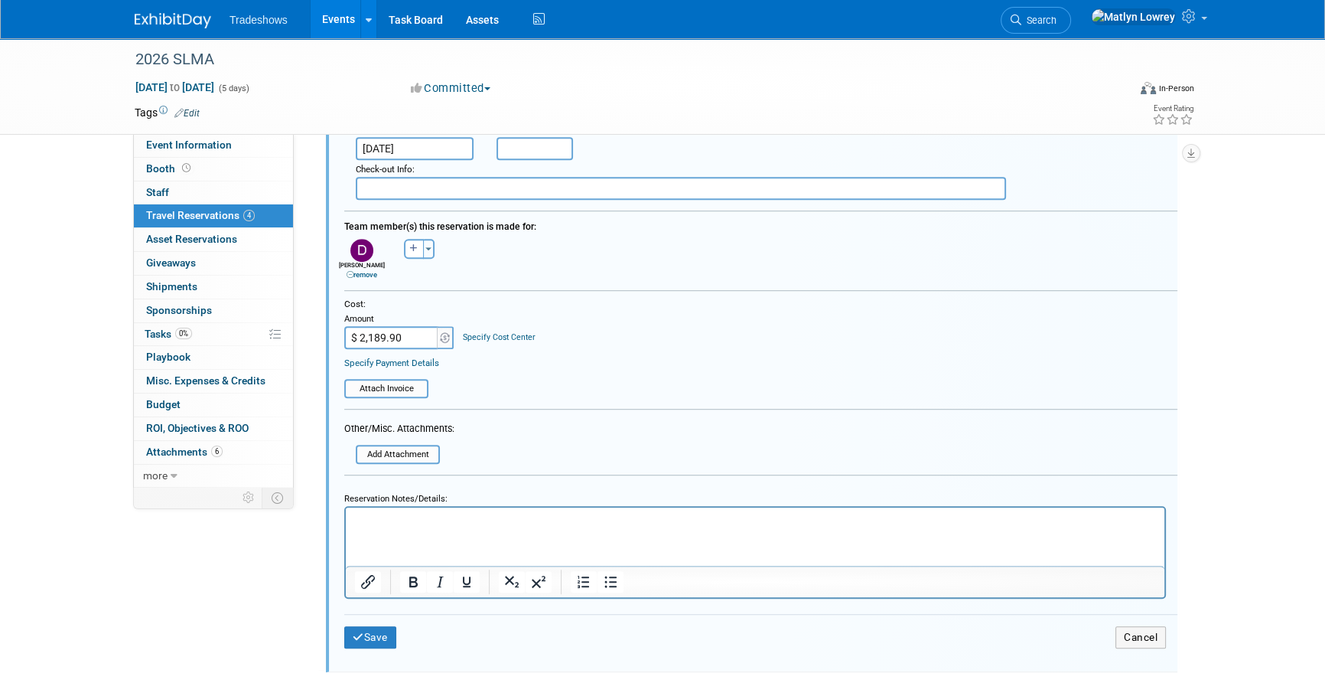
scroll to position [1109, 0]
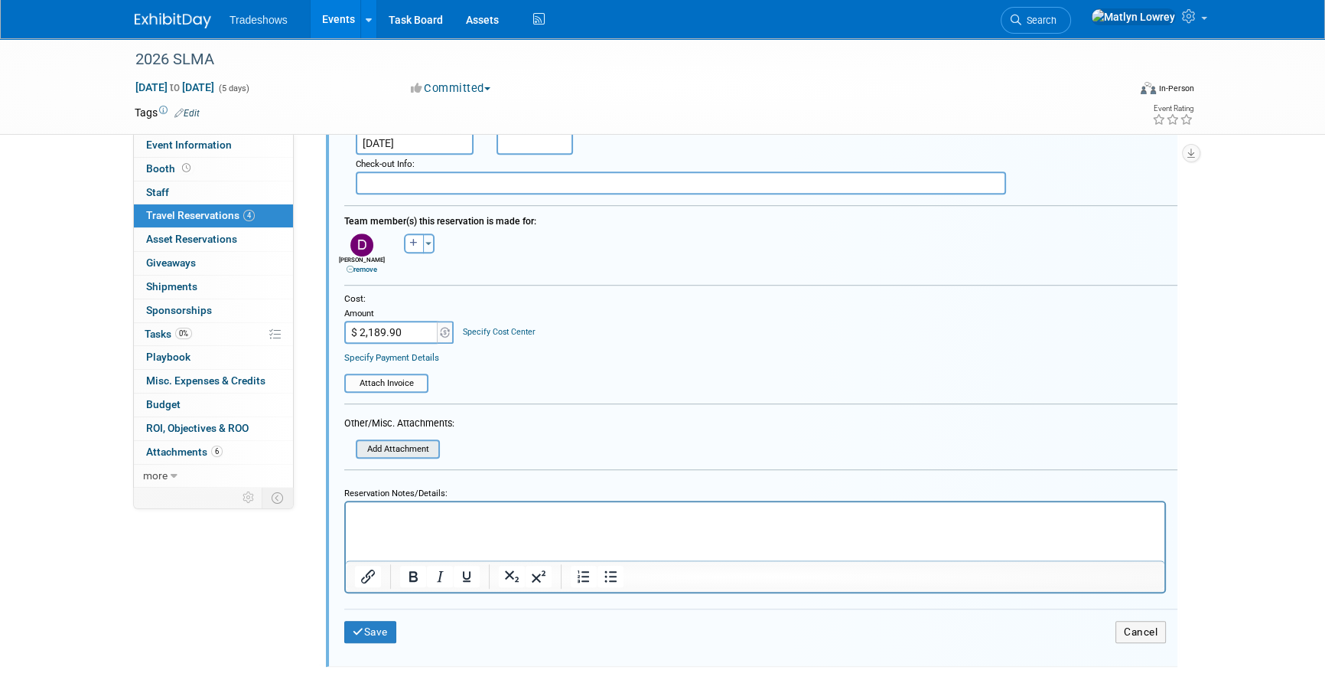
click at [412, 451] on input "file" at bounding box center [360, 449] width 156 height 16
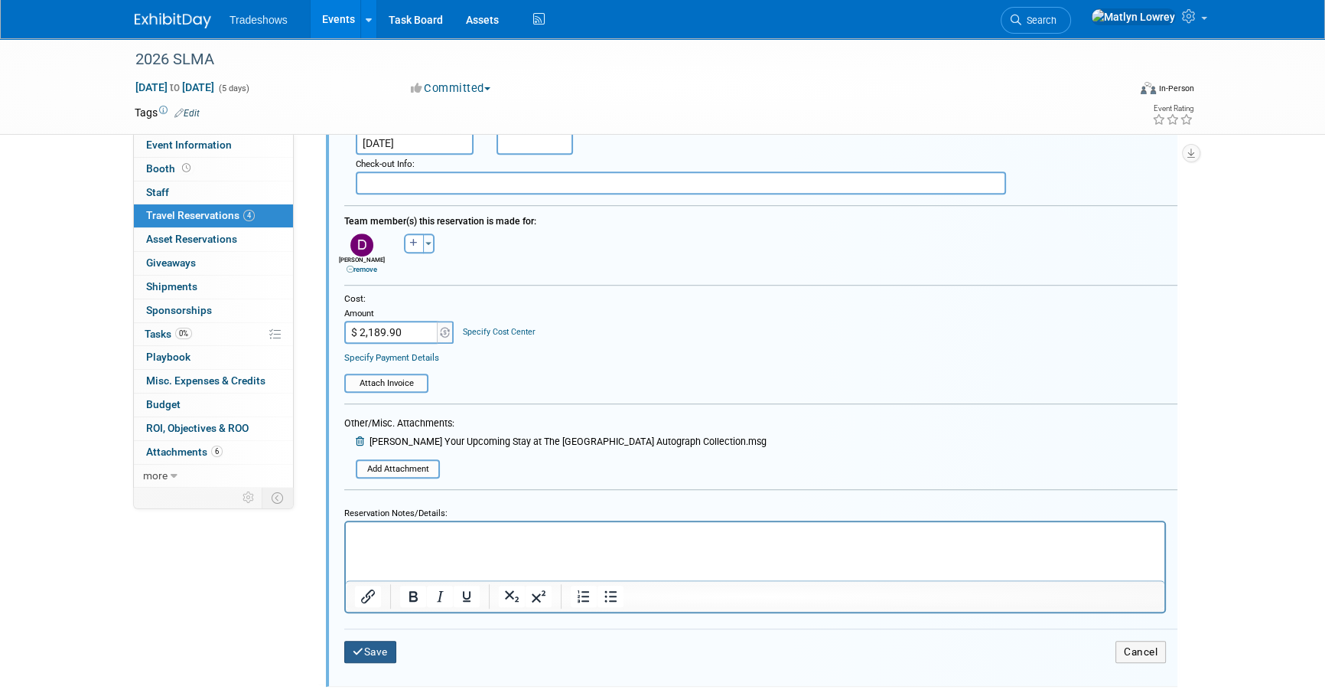
click at [347, 643] on button "Save" at bounding box center [370, 651] width 52 height 22
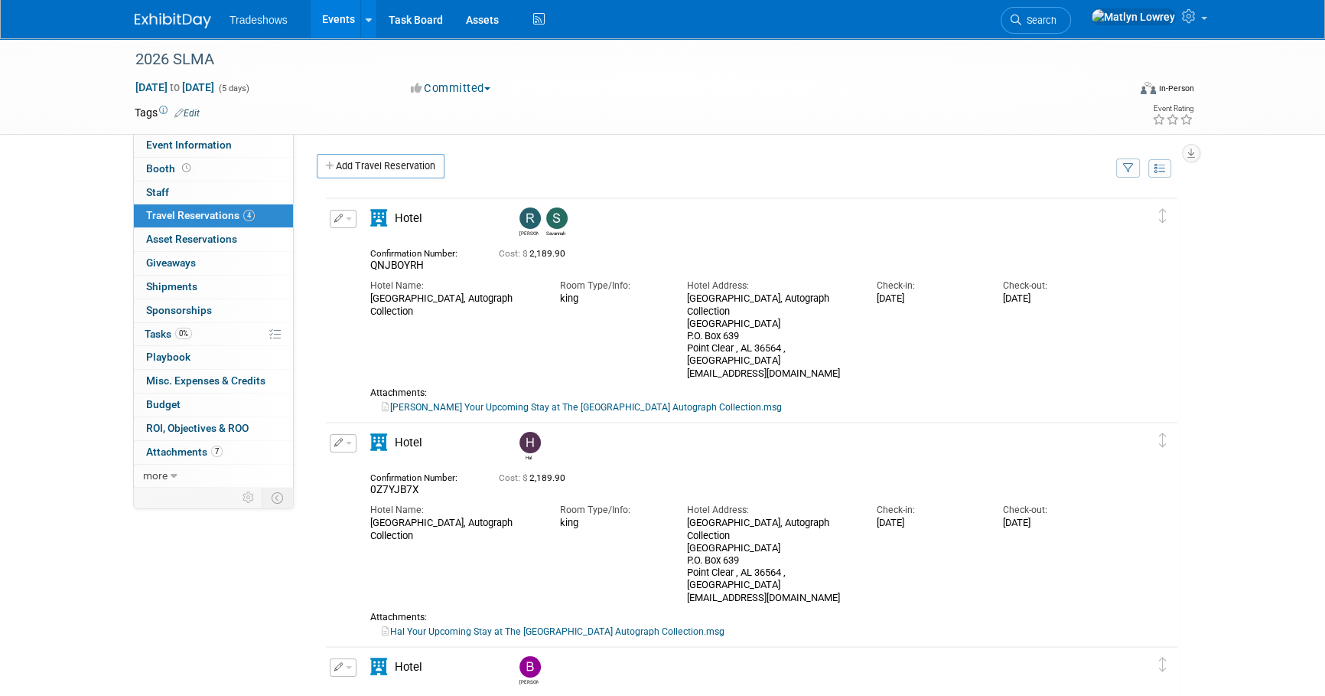
scroll to position [0, 0]
drag, startPoint x: 208, startPoint y: 330, endPoint x: 222, endPoint y: 300, distance: 32.9
click at [208, 330] on link "0% Tasks 0%" at bounding box center [213, 334] width 159 height 23
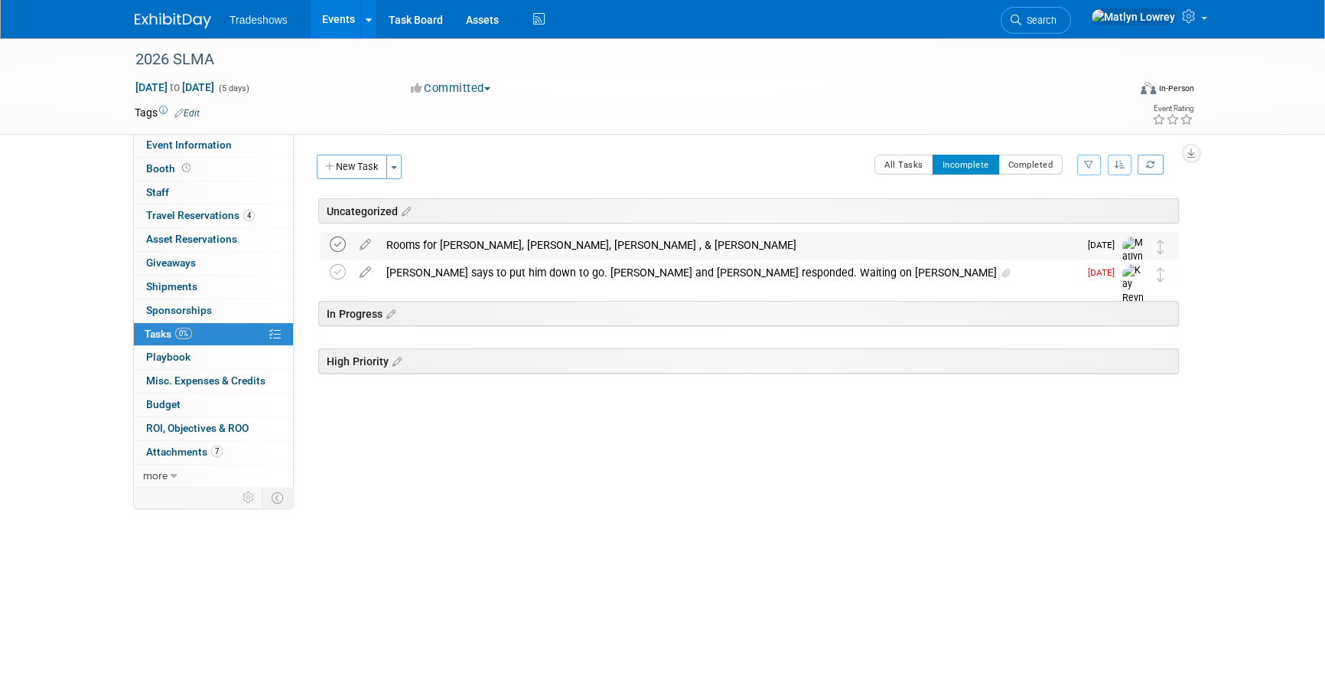
click at [342, 242] on icon at bounding box center [338, 244] width 16 height 16
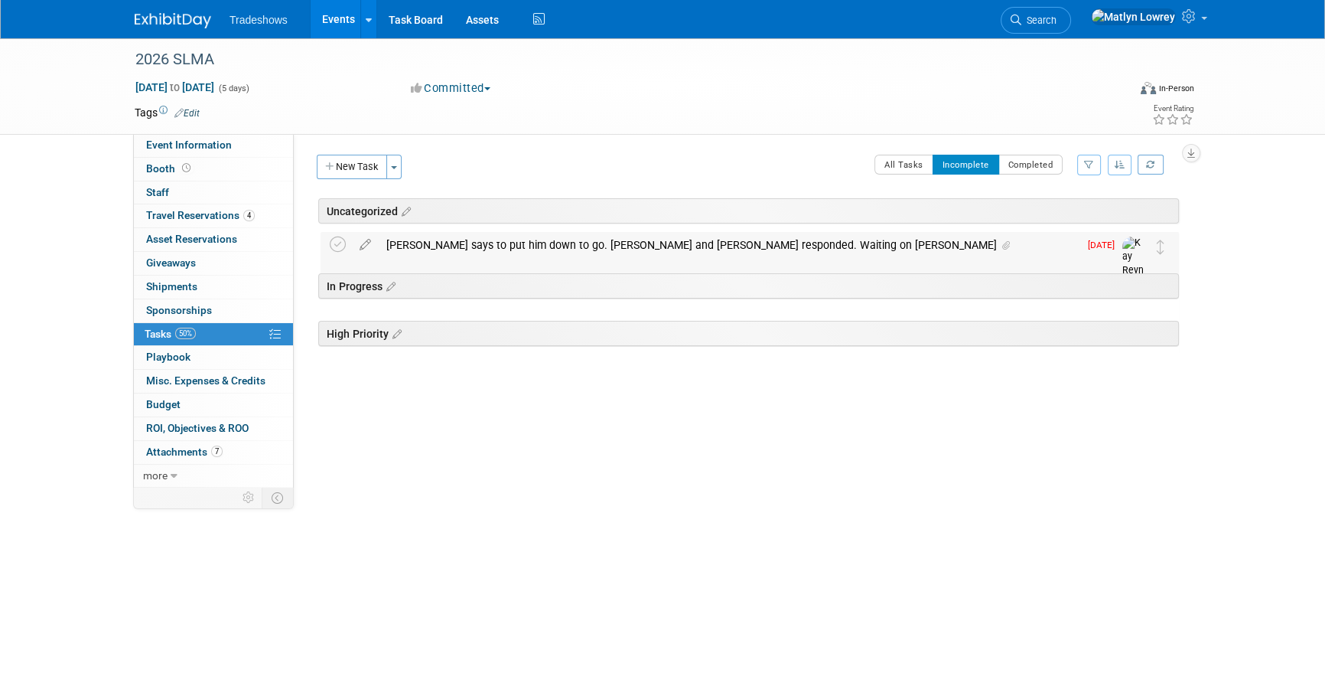
click at [431, 241] on div "Robert says to put him down to go. Barry and Hal responded. Waiting on DAvis" at bounding box center [729, 245] width 700 height 26
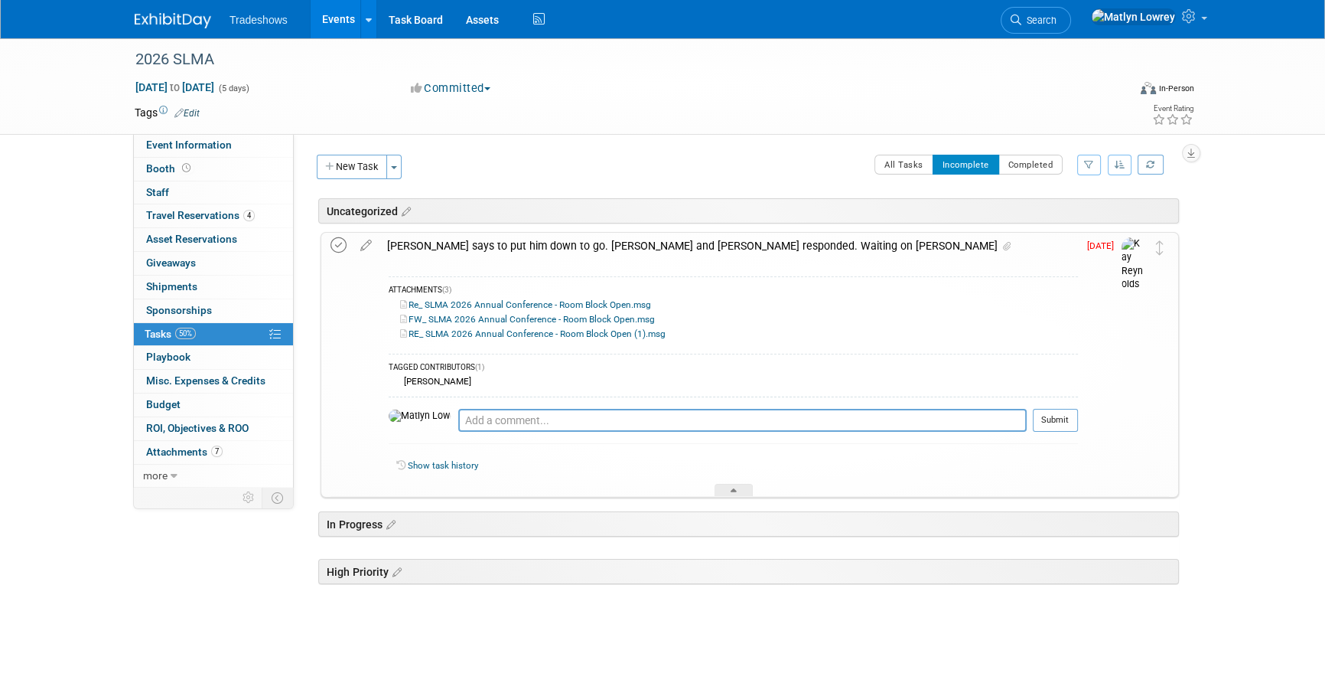
click at [337, 249] on icon at bounding box center [339, 245] width 16 height 16
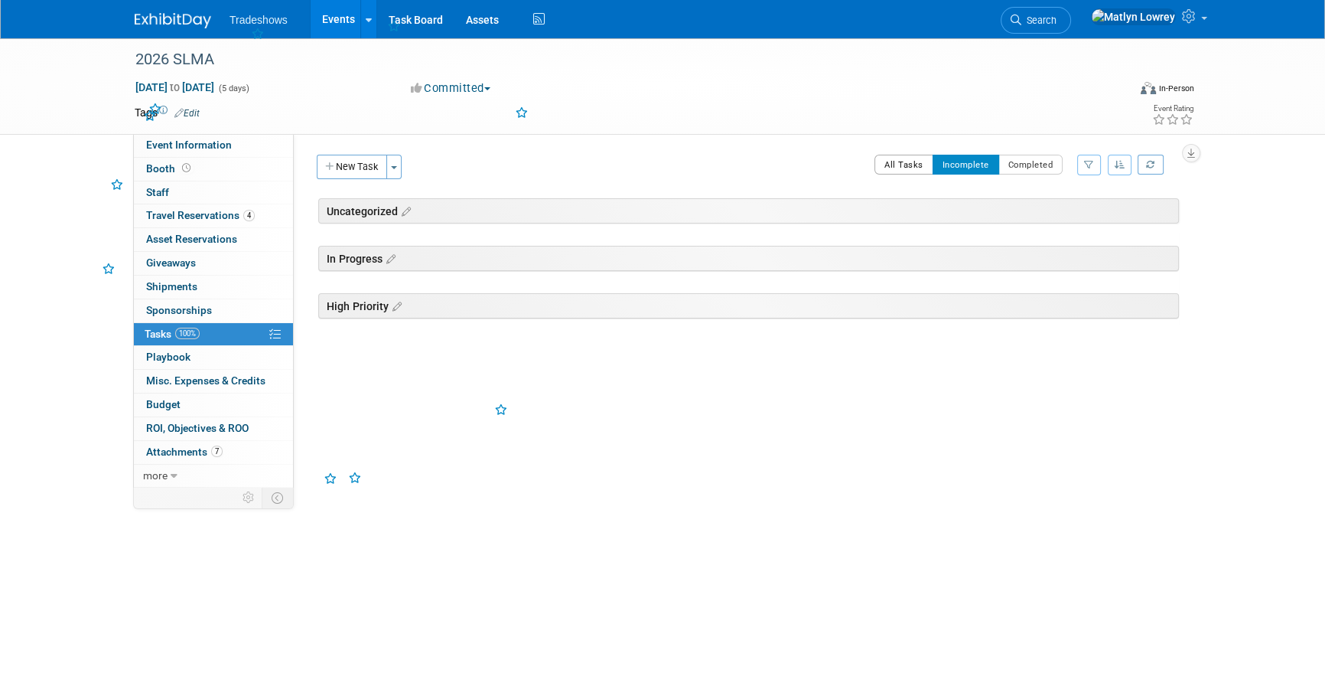
click at [924, 162] on button "All Tasks" at bounding box center [904, 165] width 59 height 20
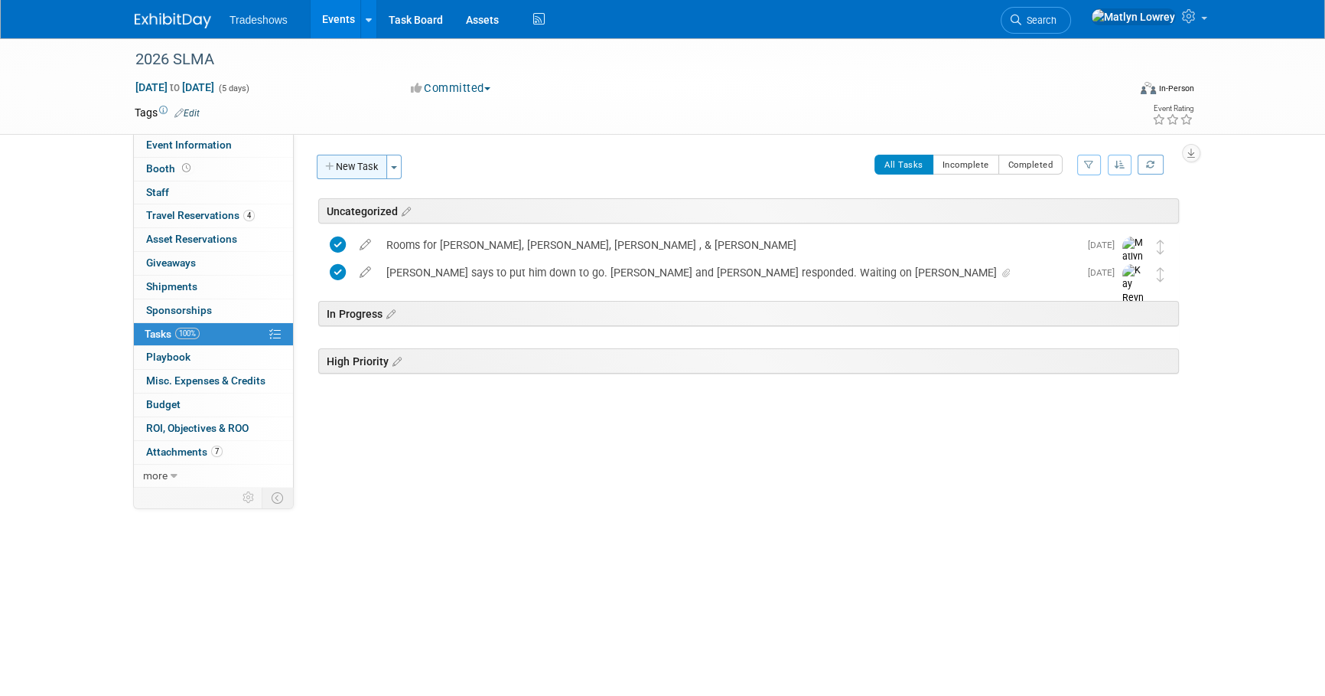
click at [373, 177] on button "New Task" at bounding box center [352, 167] width 70 height 24
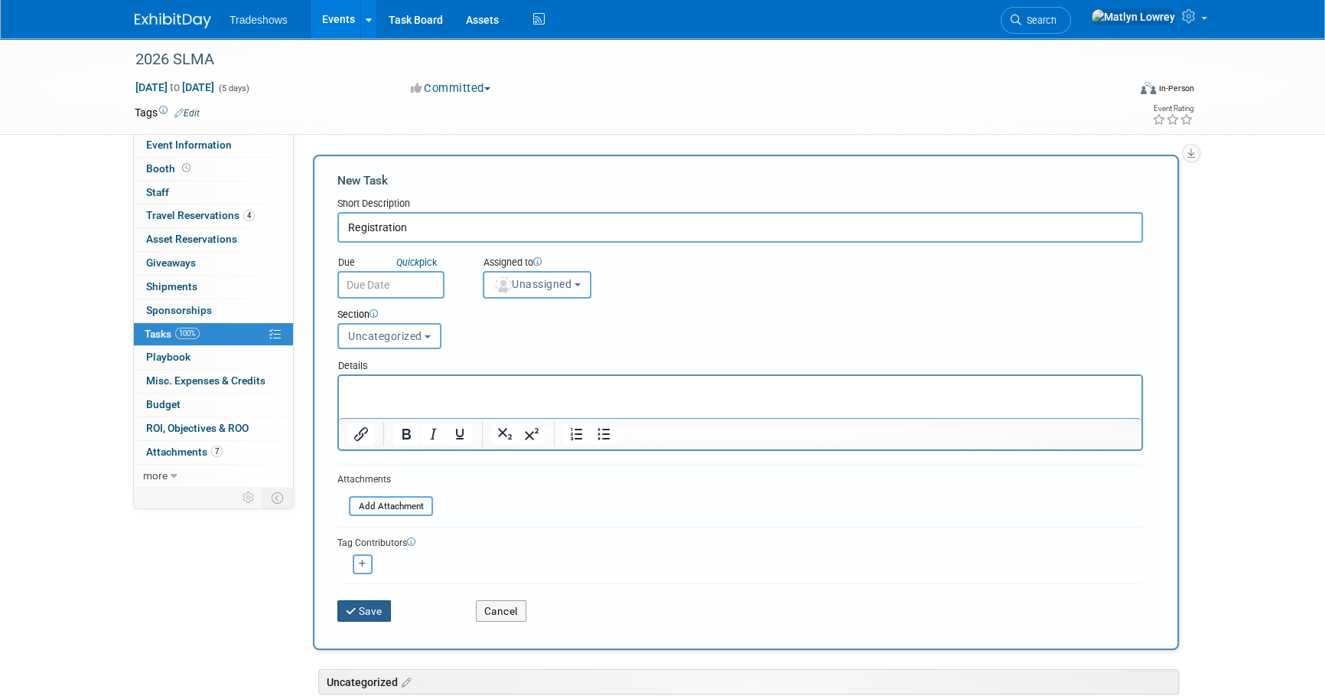
type input "Registration"
click at [351, 606] on icon "submit" at bounding box center [352, 611] width 13 height 11
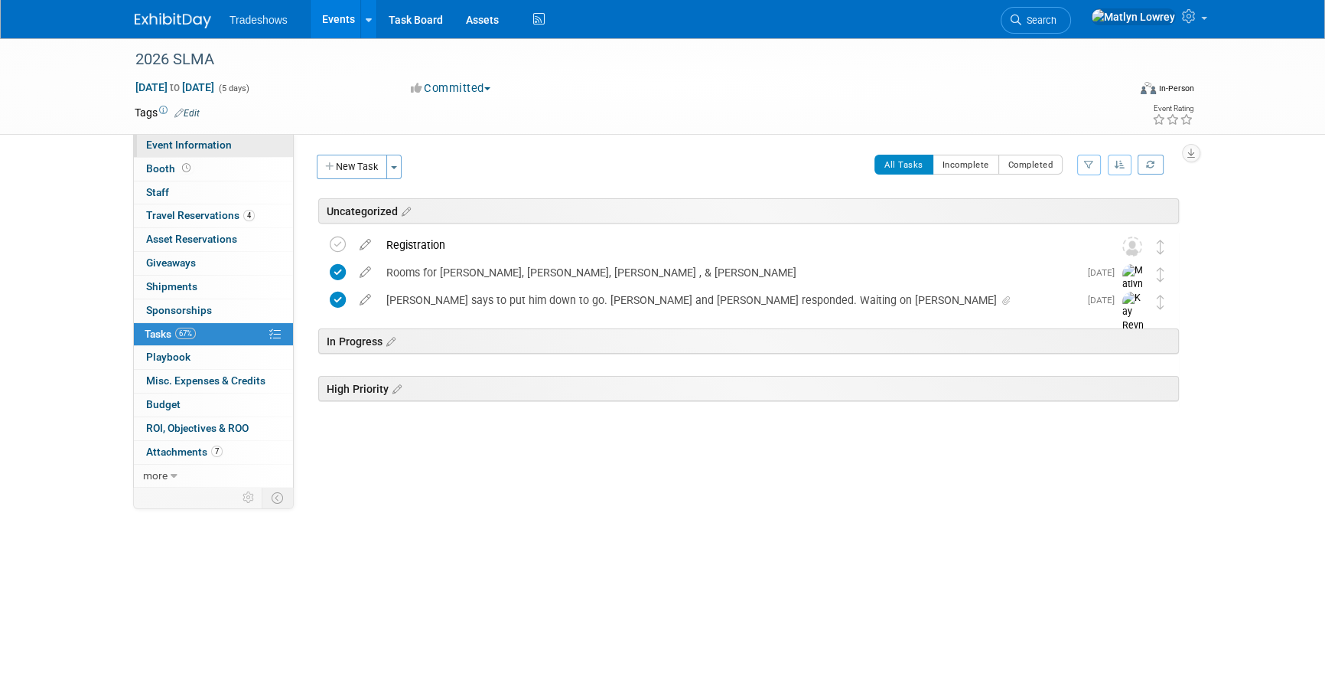
click at [208, 142] on span "Event Information" at bounding box center [189, 144] width 86 height 12
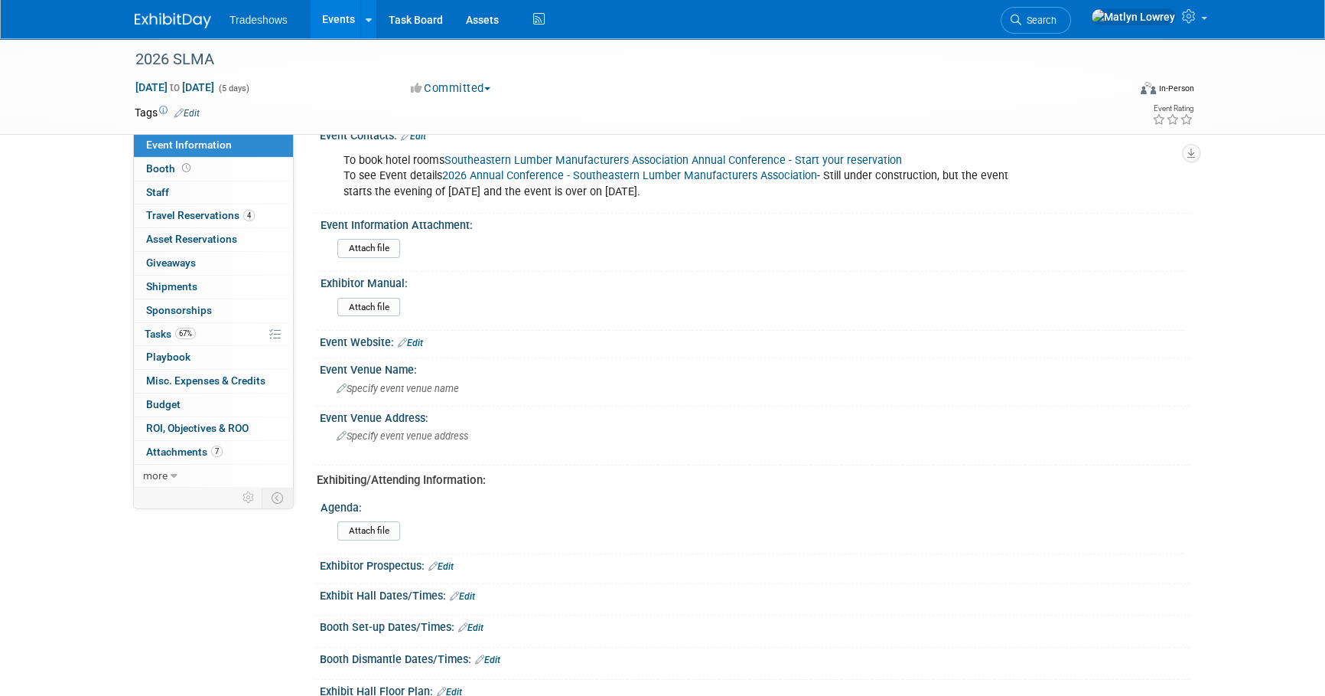
scroll to position [138, 0]
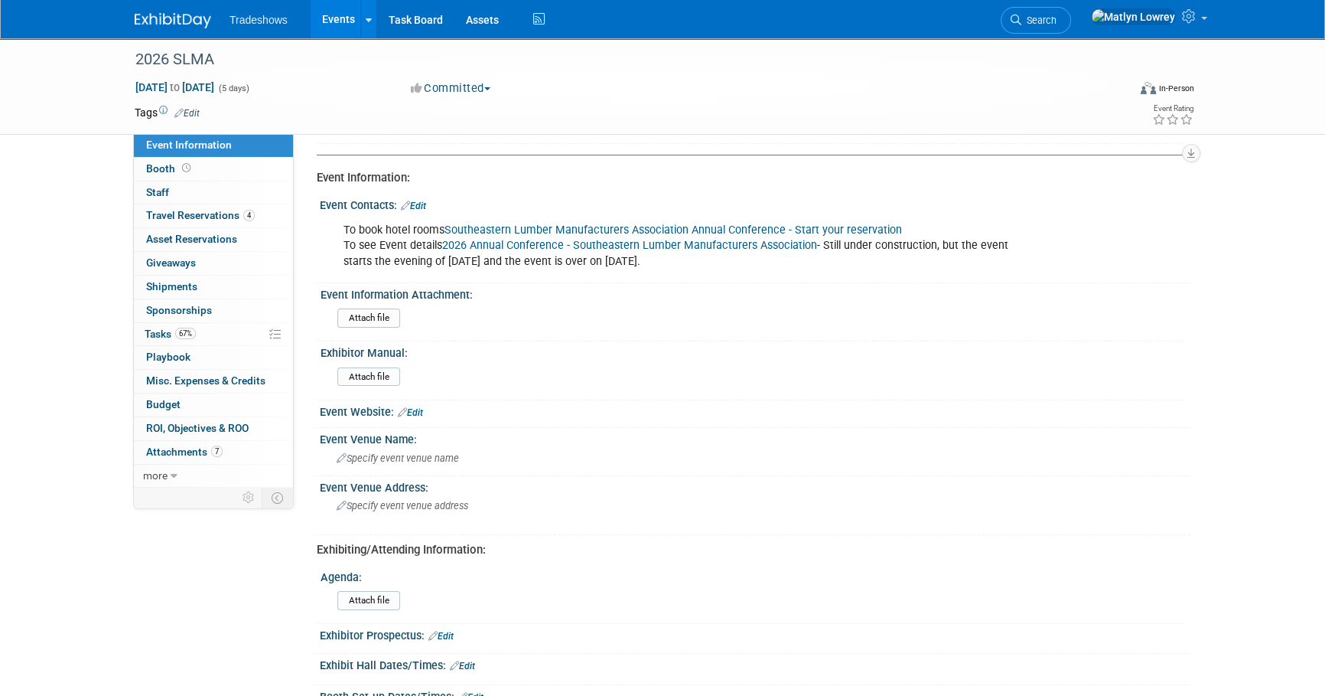
click at [426, 202] on link "Edit" at bounding box center [413, 205] width 25 height 11
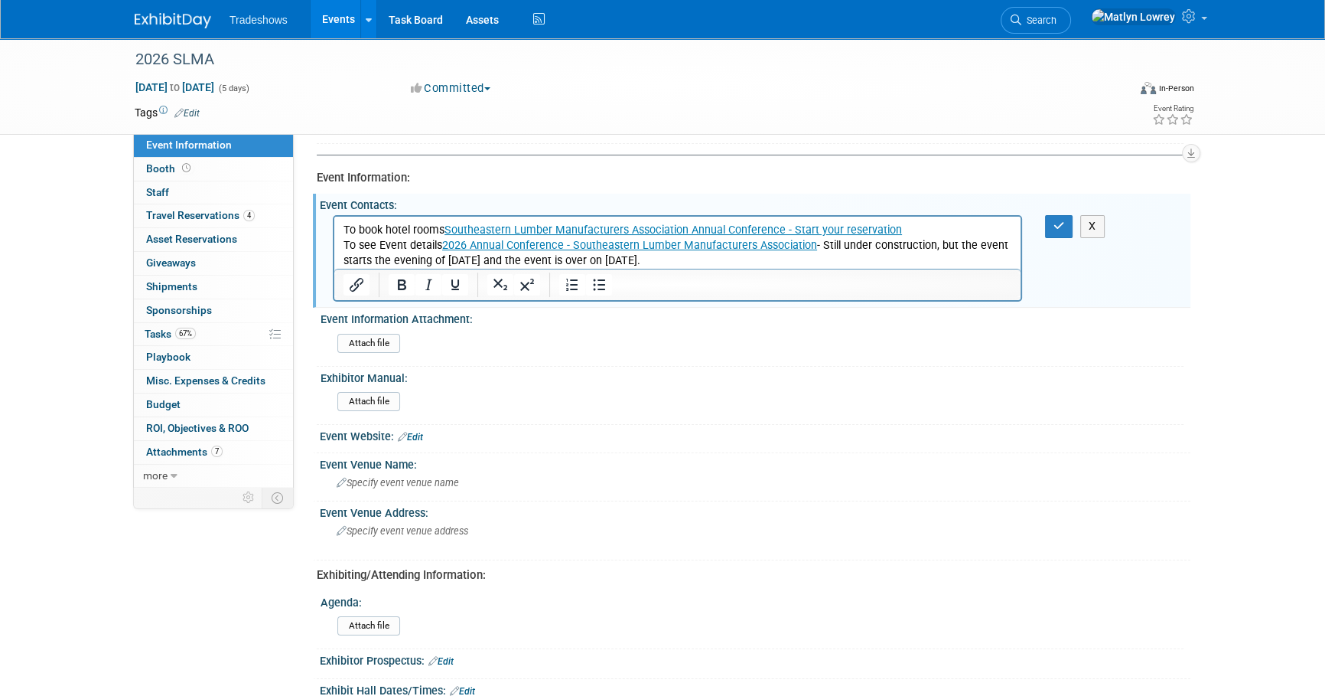
scroll to position [0, 0]
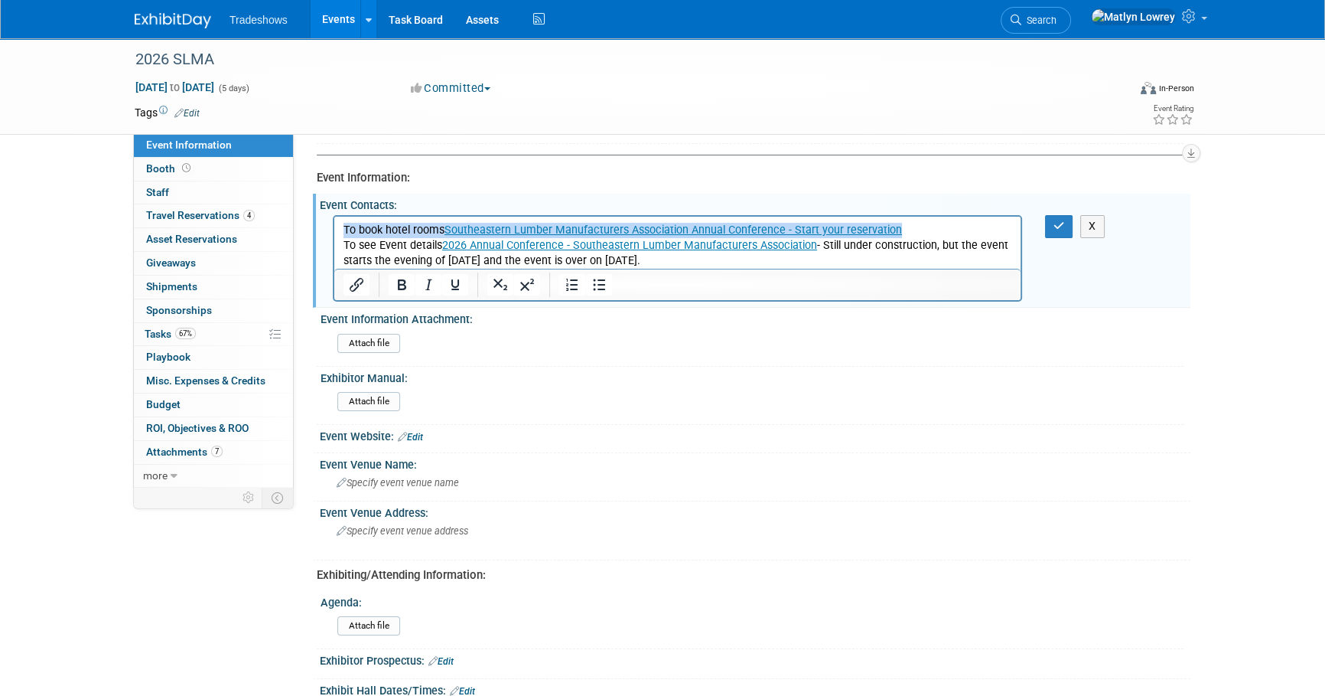
drag, startPoint x: 344, startPoint y: 233, endPoint x: 920, endPoint y: 208, distance: 576.7
click at [920, 217] on html "To book hotel rooms Southeastern Lumber Manufacturers Association Annual Confer…" at bounding box center [677, 243] width 686 height 52
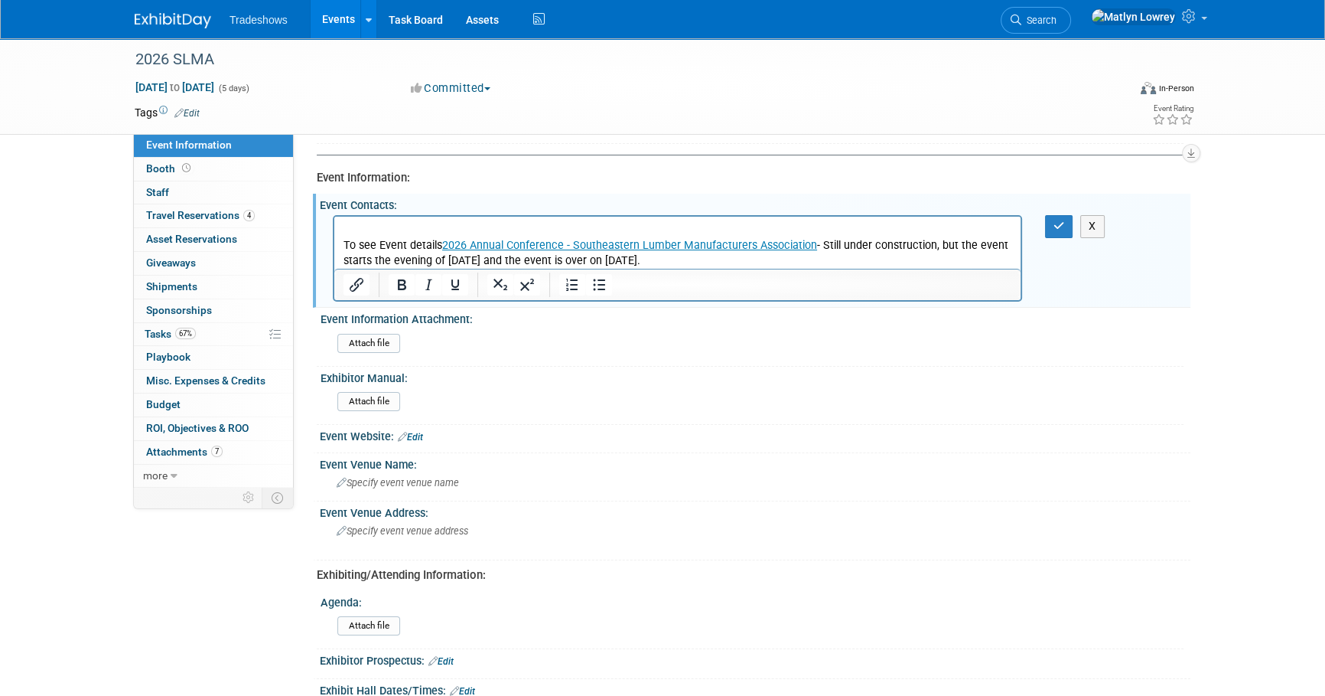
drag, startPoint x: 344, startPoint y: 241, endPoint x: 672, endPoint y: 257, distance: 327.9
click at [672, 257] on p "To see Event details 2026 Annual Conference - Southeastern Lumber Manufacturers…" at bounding box center [678, 246] width 669 height 46
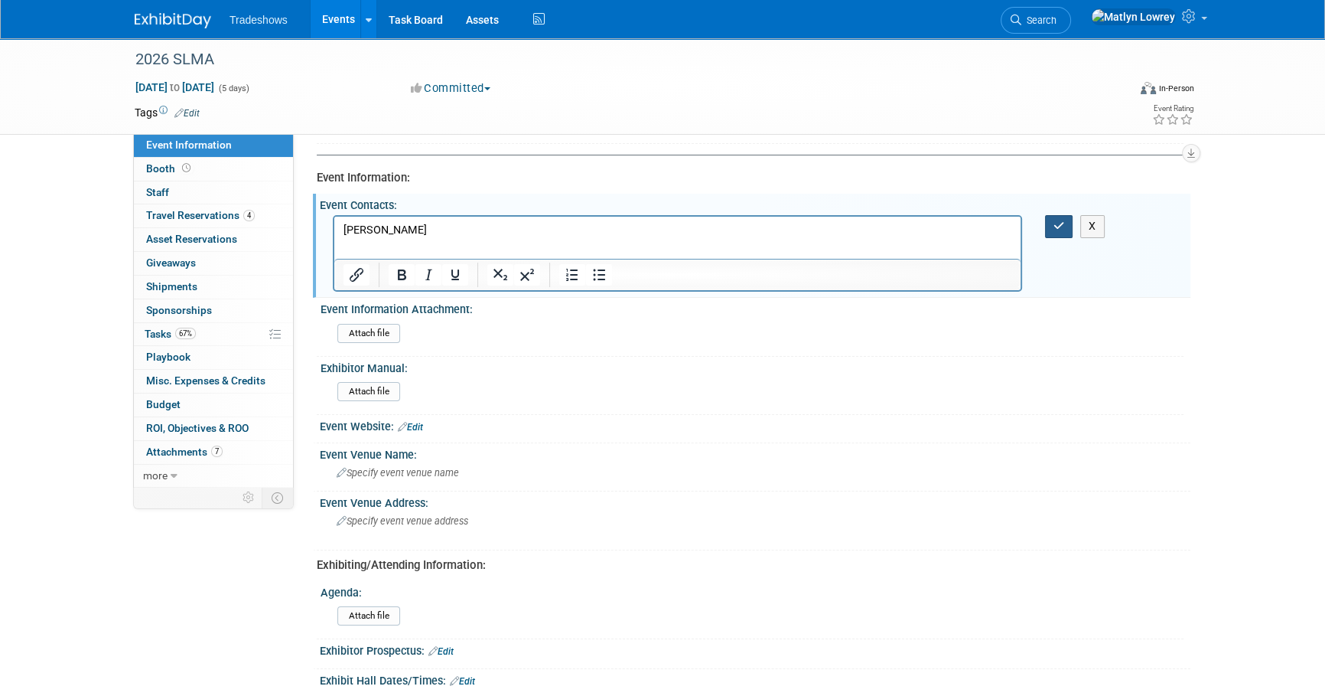
click at [1064, 230] on icon "button" at bounding box center [1059, 225] width 11 height 11
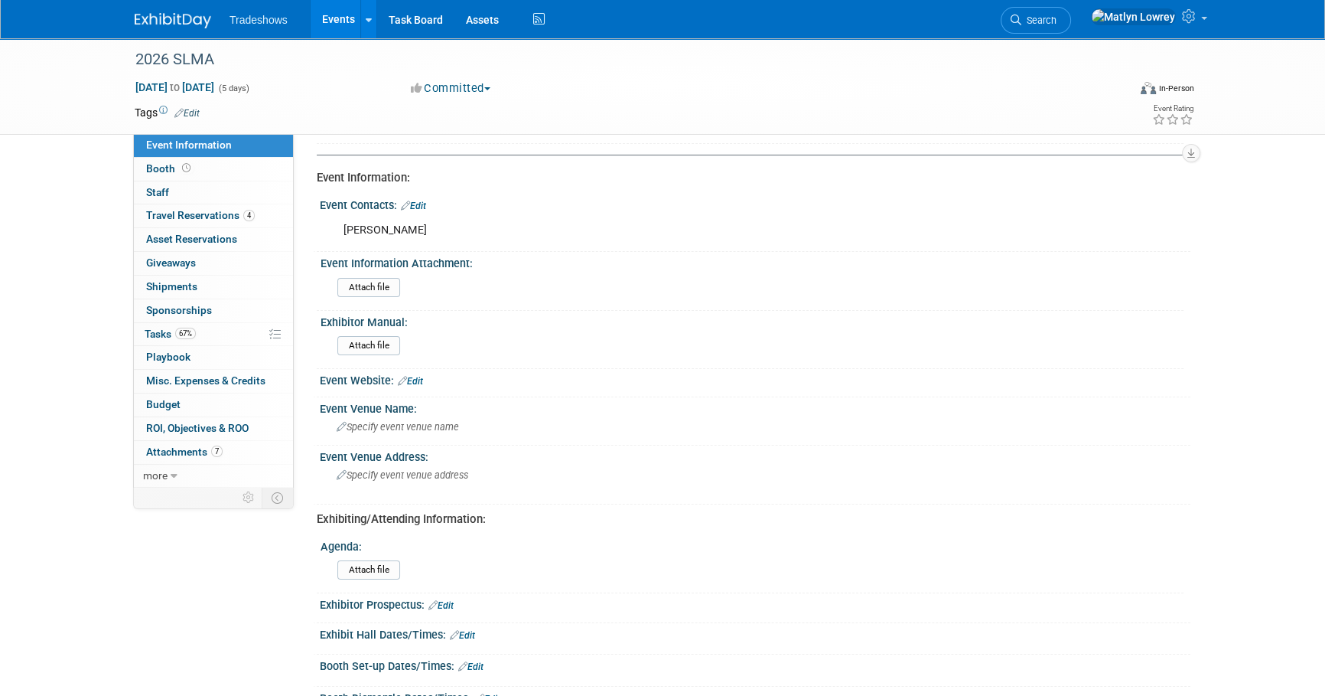
click at [422, 380] on link "Edit" at bounding box center [410, 381] width 25 height 11
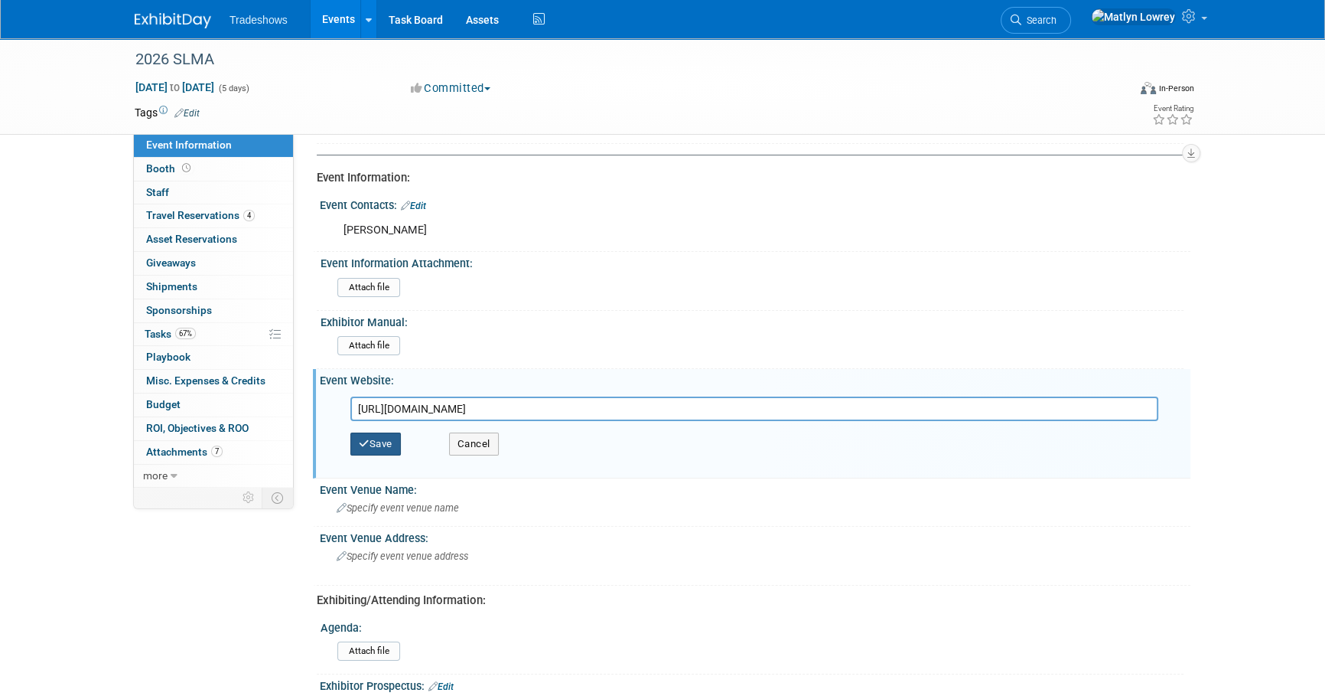
type input "[URL][DOMAIN_NAME]"
click at [387, 435] on button "Save" at bounding box center [375, 443] width 50 height 23
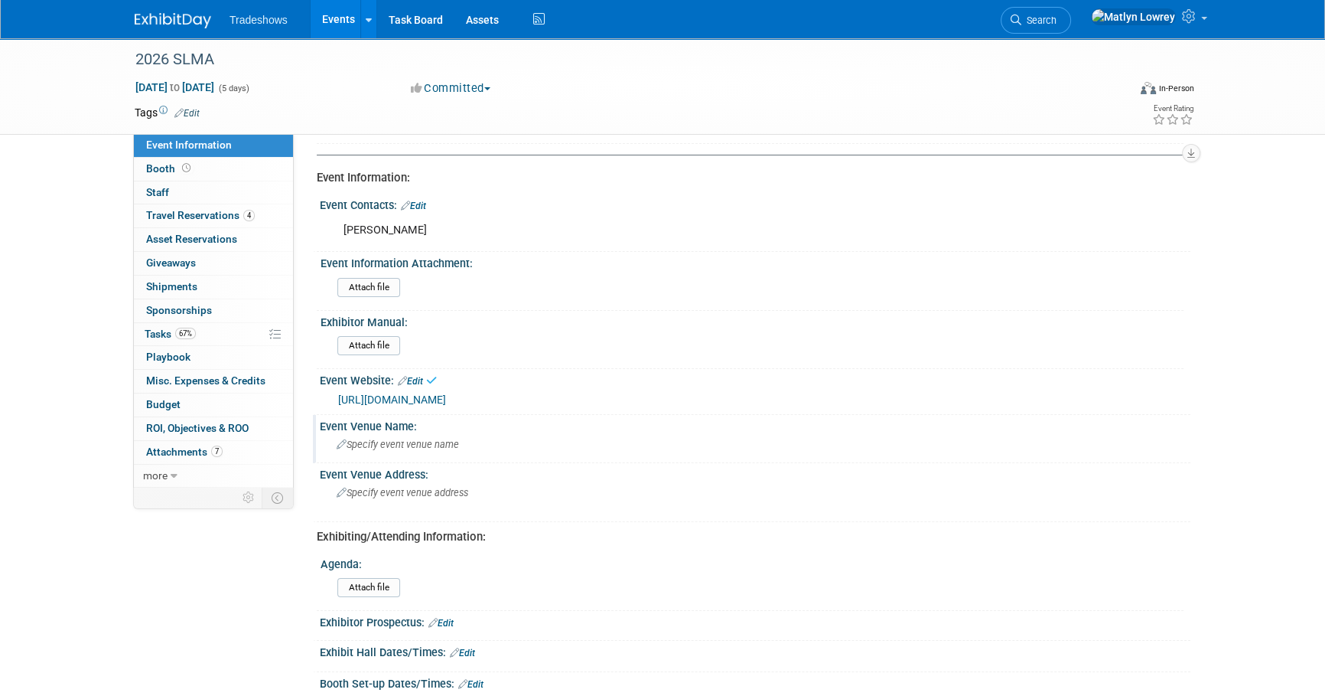
click at [392, 438] on span "Specify event venue name" at bounding box center [398, 443] width 122 height 11
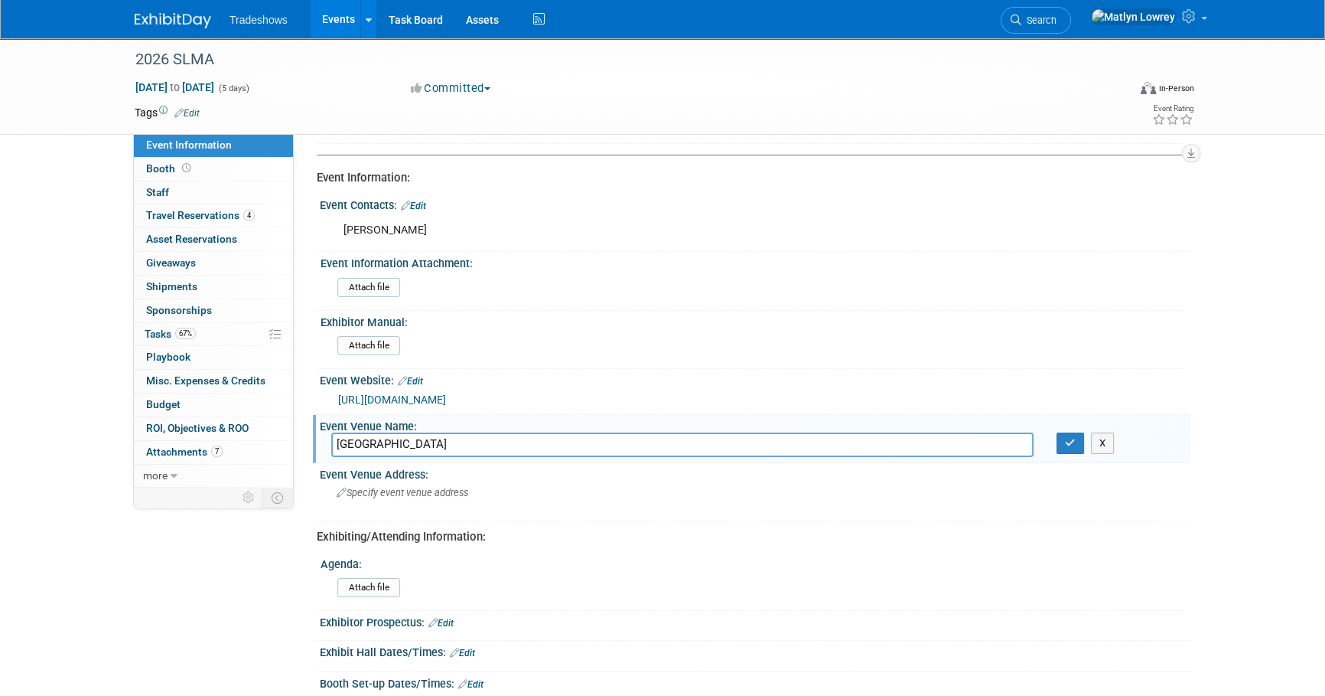
type input "Grand Hotel Resort & Spa"
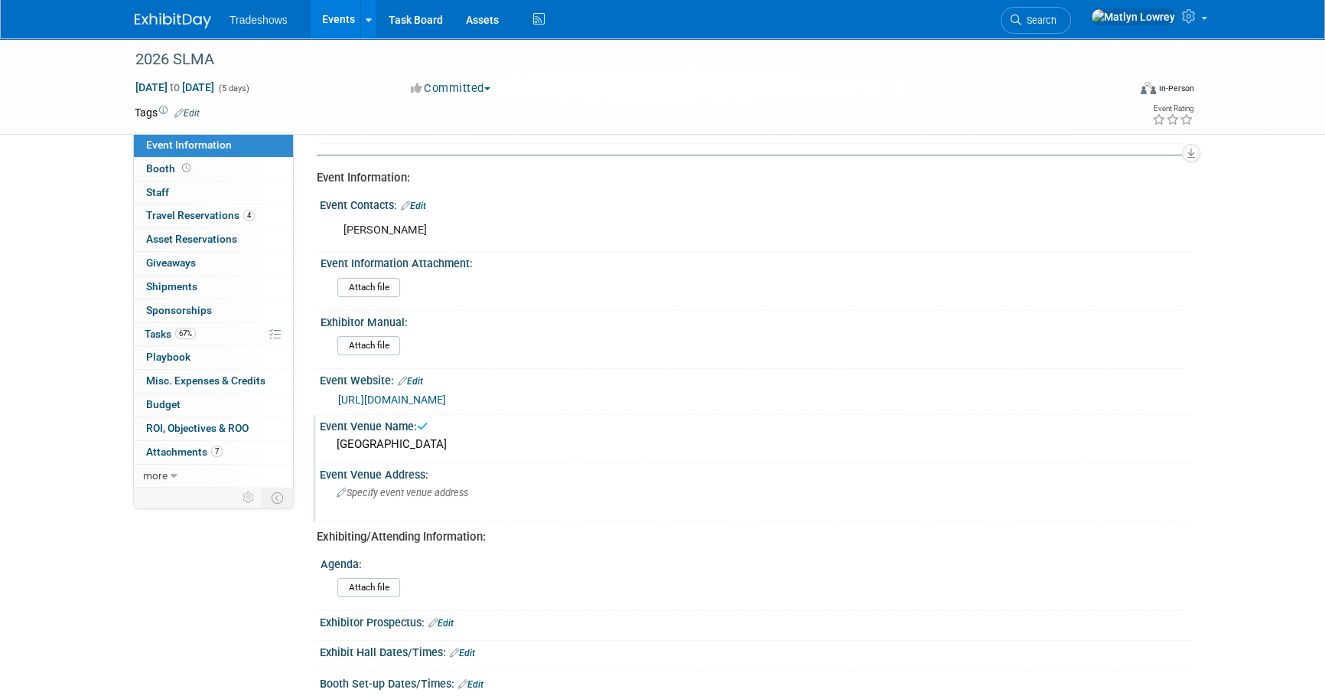
click at [440, 487] on span "Specify event venue address" at bounding box center [403, 492] width 132 height 11
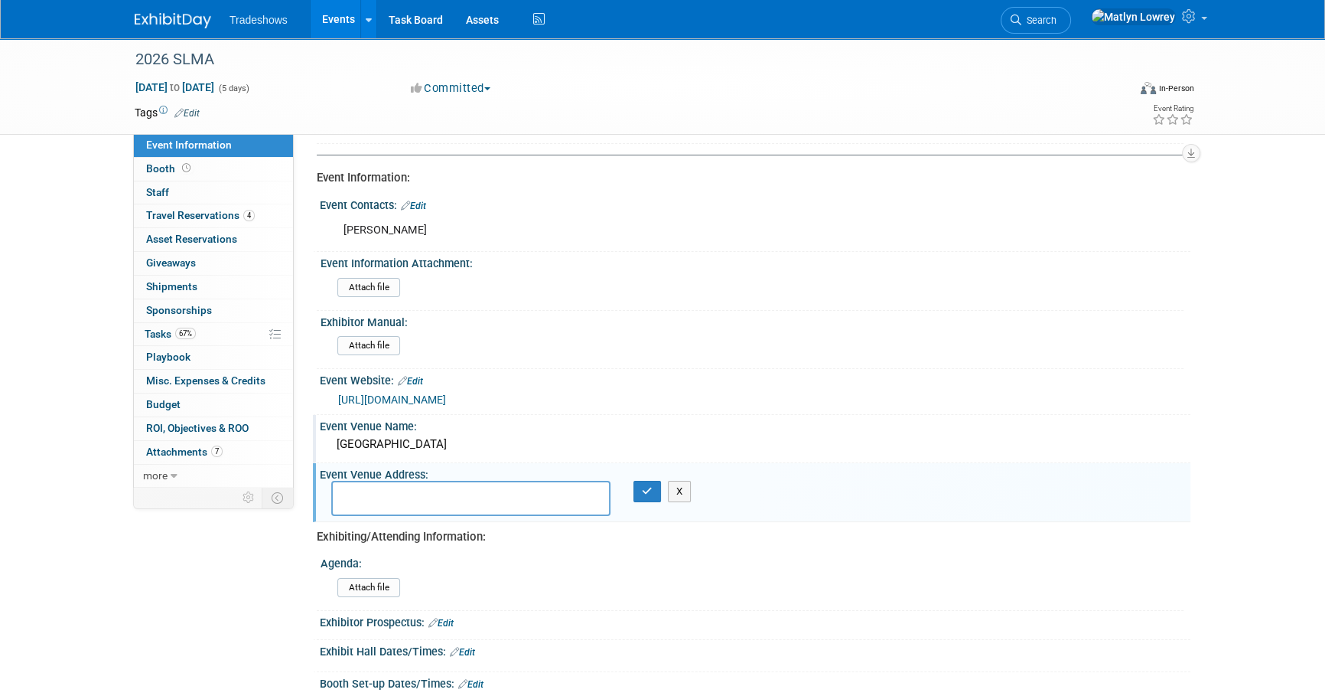
click at [351, 495] on textarea at bounding box center [470, 497] width 279 height 35
paste textarea "[GEOGRAPHIC_DATA] [STREET_ADDRESS] [STREET_ADDRESS]"
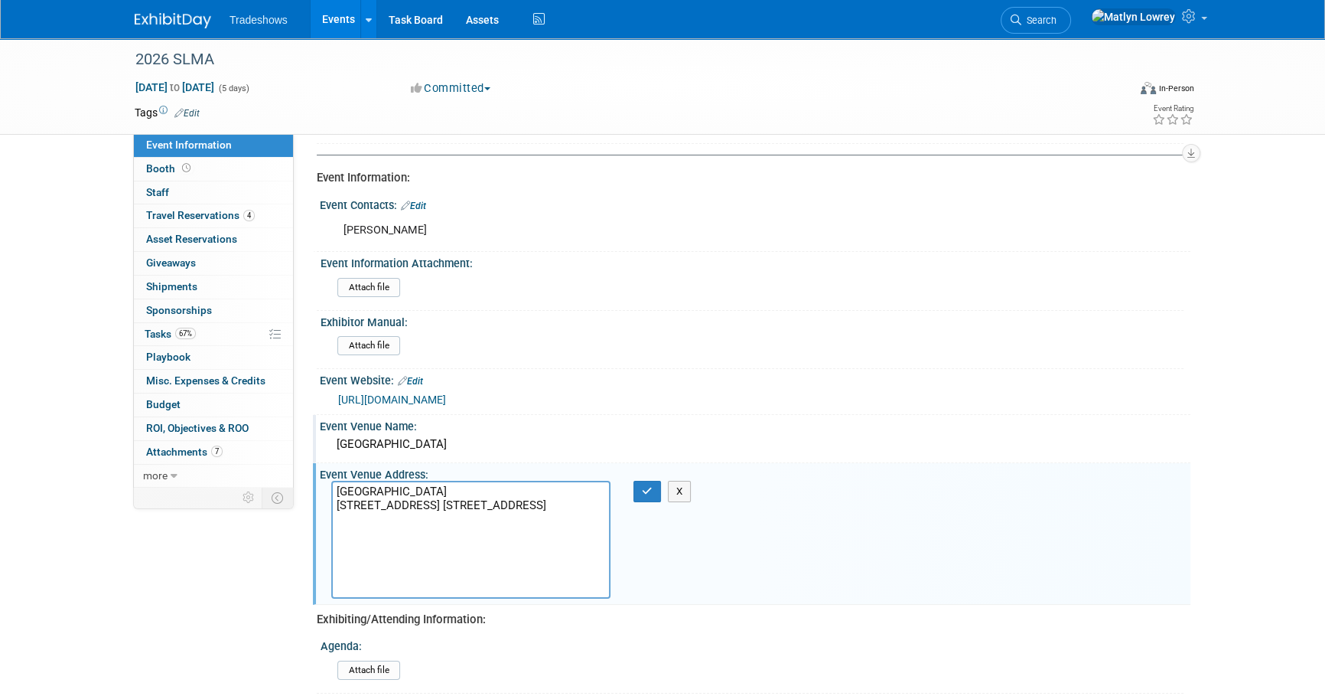
click at [336, 516] on textarea "[GEOGRAPHIC_DATA] [STREET_ADDRESS] [STREET_ADDRESS]" at bounding box center [470, 539] width 279 height 118
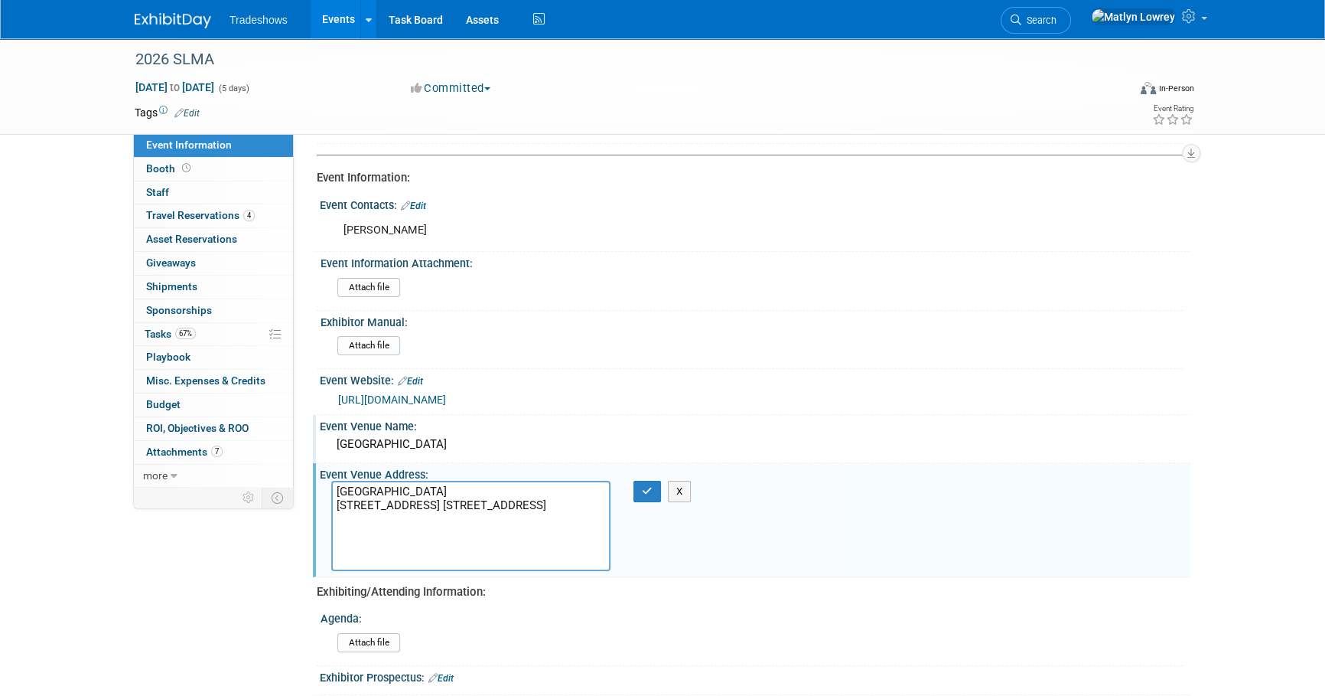
type textarea "[GEOGRAPHIC_DATA] [STREET_ADDRESS] [STREET_ADDRESS]"
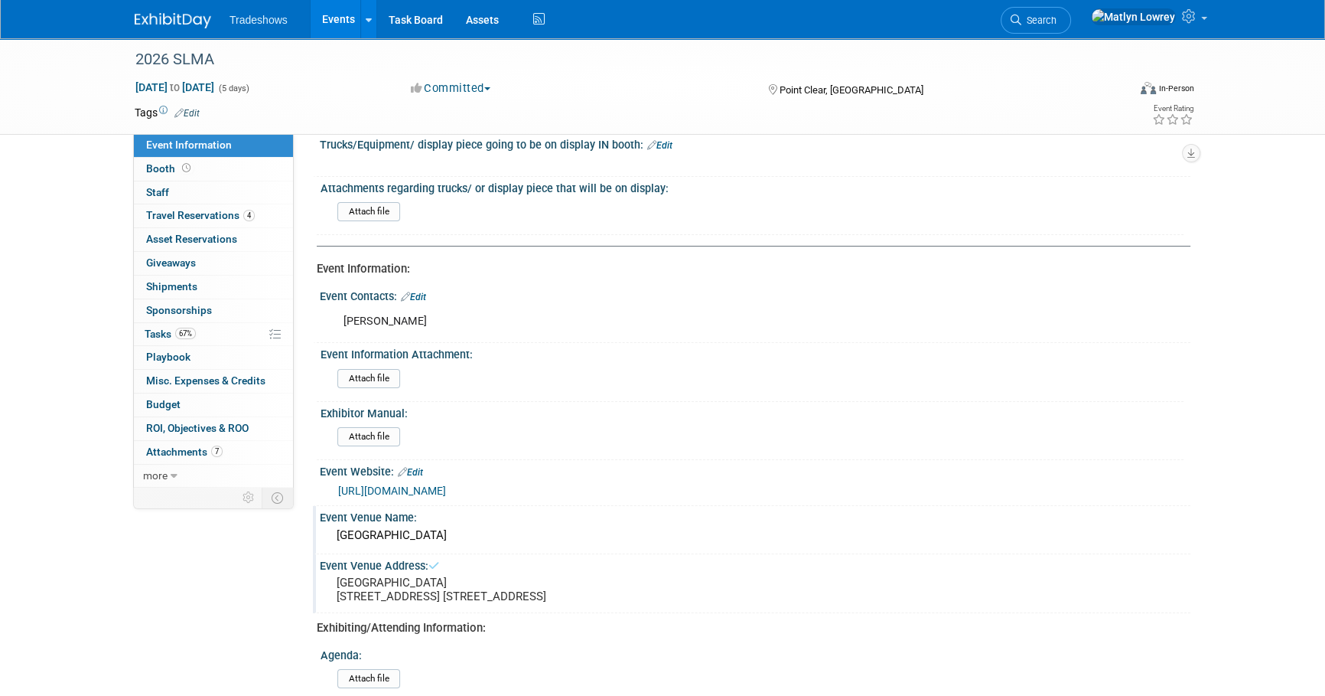
scroll to position [69, 0]
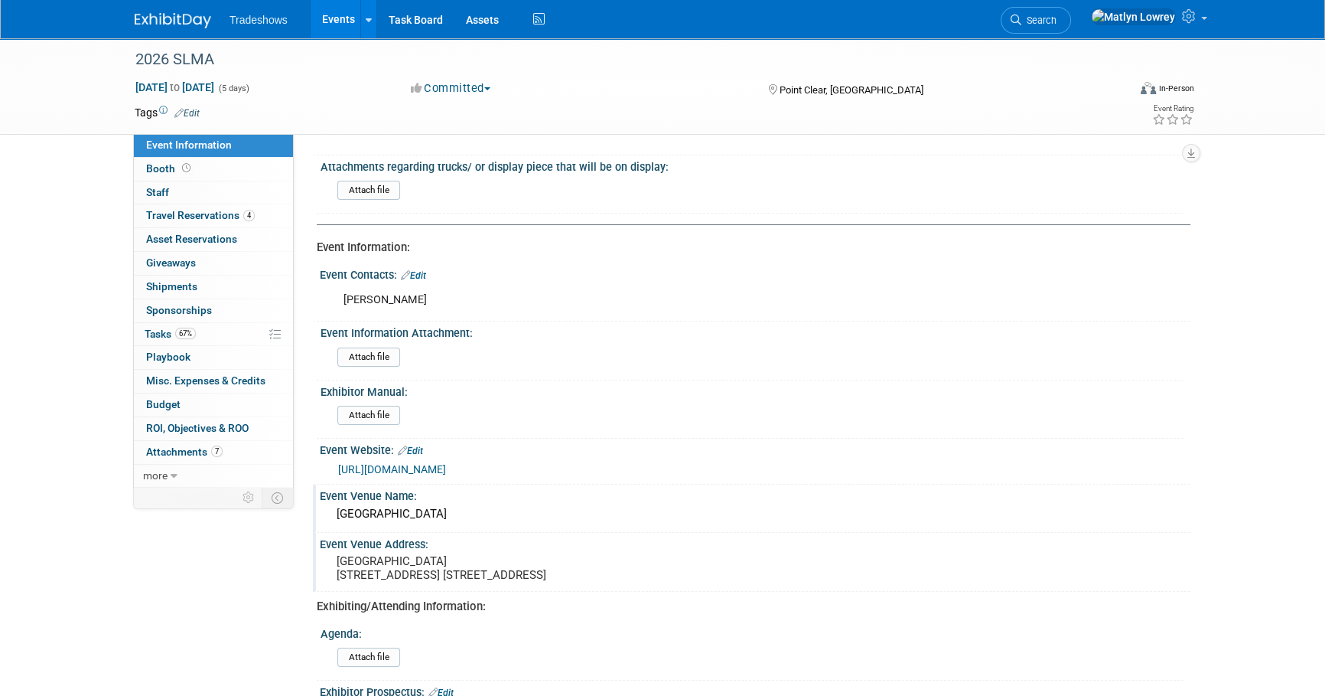
click at [344, 20] on link "Events" at bounding box center [339, 19] width 56 height 38
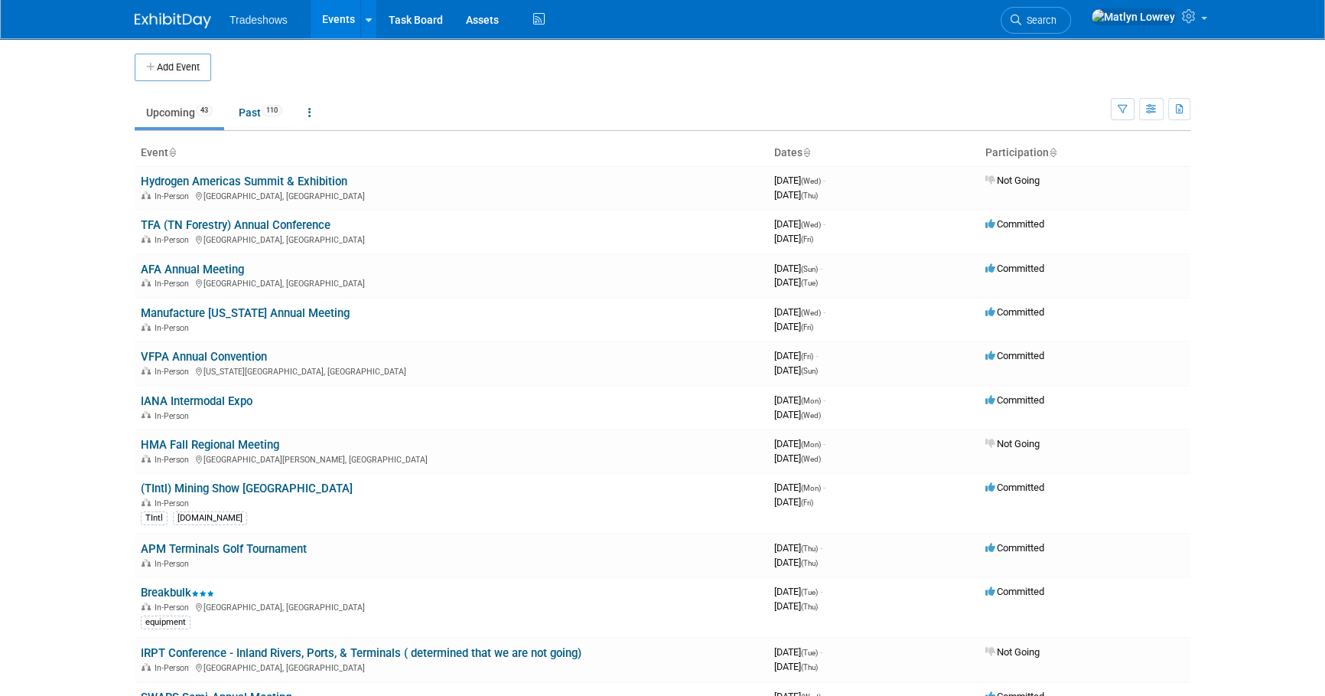
drag, startPoint x: 3, startPoint y: 77, endPoint x: -8, endPoint y: 80, distance: 11.1
click at [0, 80] on html "Tradeshows Events Add Event Bulk Upload Events Shareable Event Boards Recently …" at bounding box center [662, 348] width 1325 height 696
click at [101, 350] on body "Tradeshows Events Add Event Bulk Upload Events Shareable Event Boards Recently …" at bounding box center [662, 348] width 1325 height 696
click at [526, 22] on ul "Tradeshows Events Add Event Bulk Upload Events Shareable Event Boards Recently …" at bounding box center [389, 19] width 319 height 38
click at [533, 21] on icon at bounding box center [538, 20] width 19 height 24
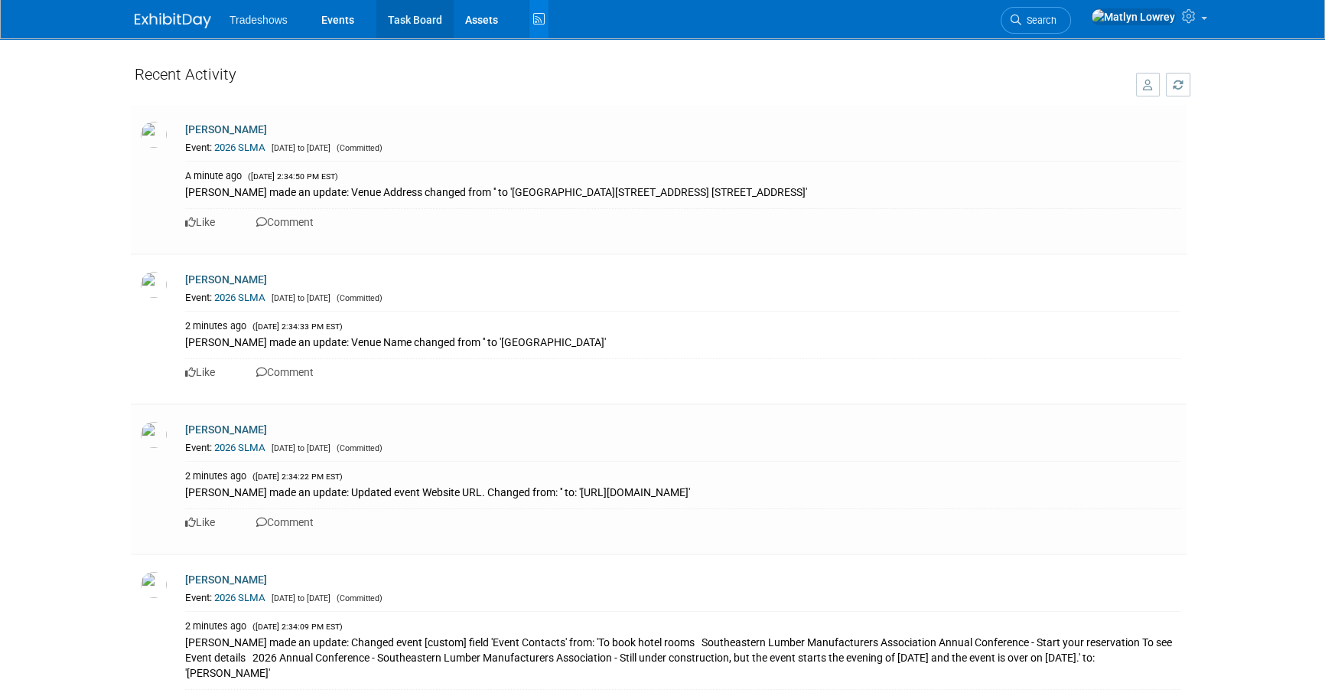
click at [409, 18] on link "Task Board" at bounding box center [414, 19] width 77 height 38
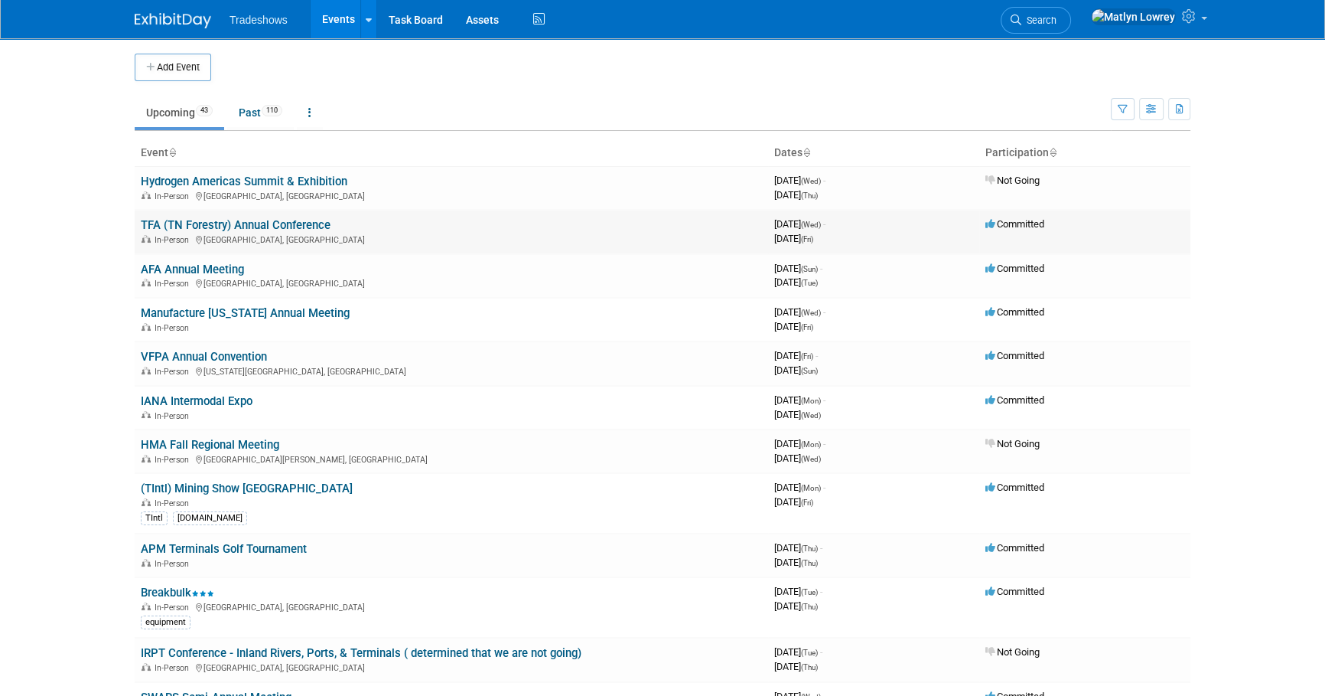
click at [213, 219] on link "TFA (TN Forestry) Annual Conference" at bounding box center [236, 225] width 190 height 14
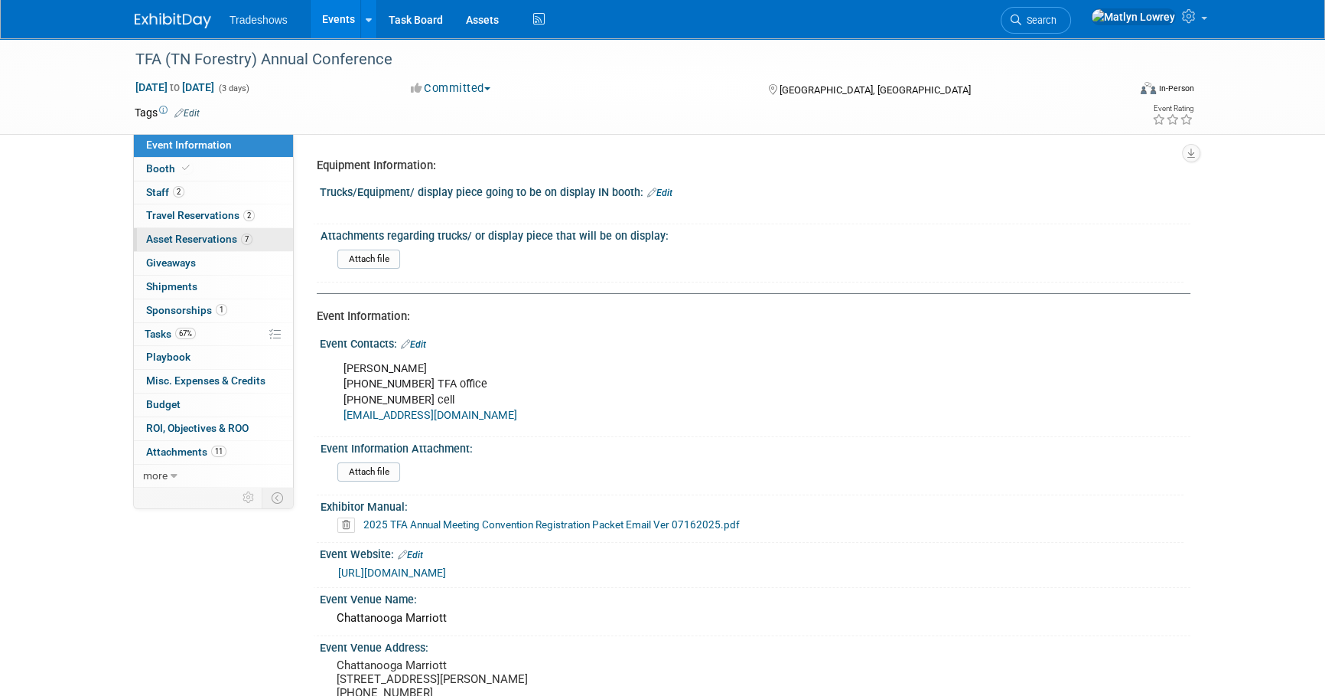
click at [165, 229] on link "7 Asset Reservations 7" at bounding box center [213, 239] width 159 height 23
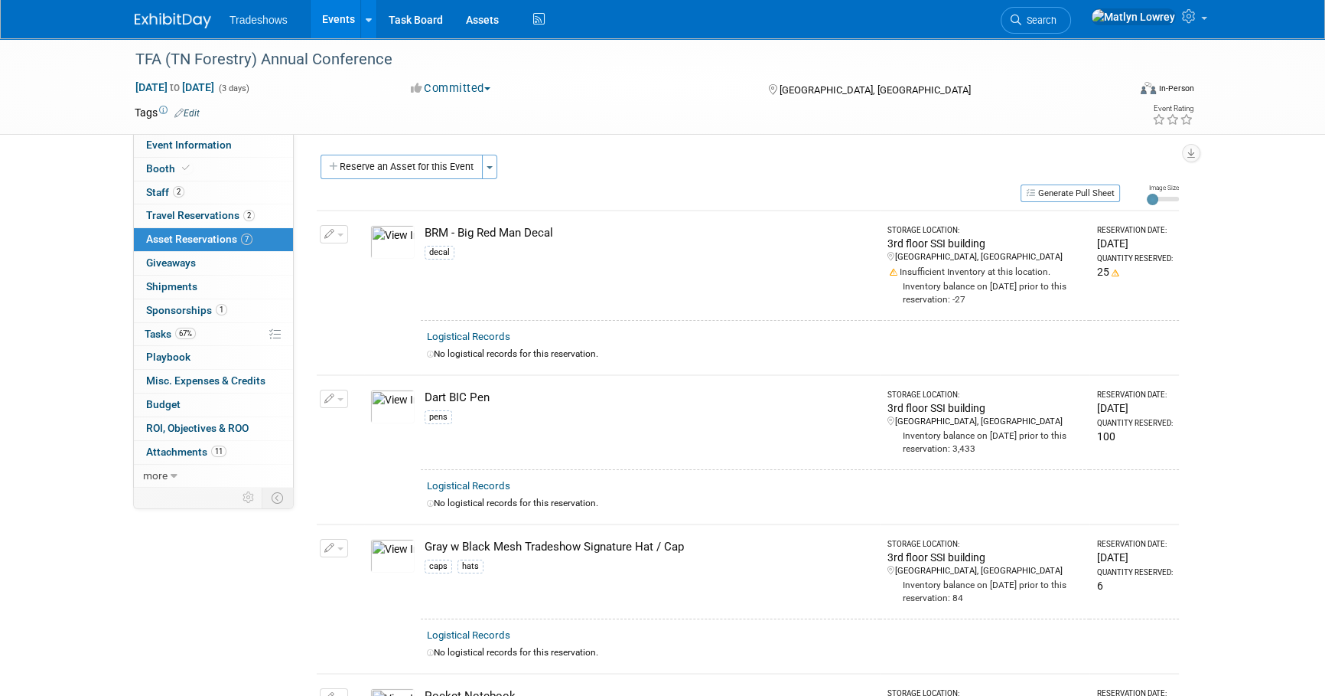
click at [322, 19] on link "Events" at bounding box center [339, 19] width 56 height 38
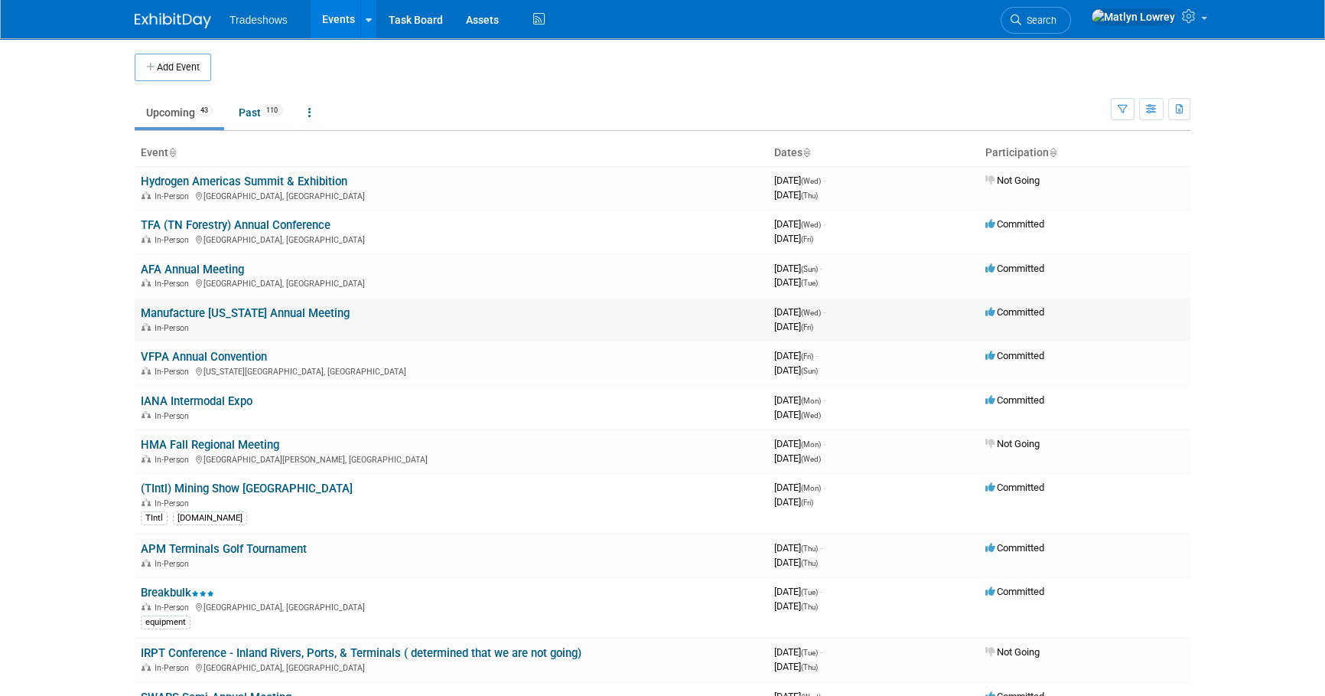
scroll to position [69, 0]
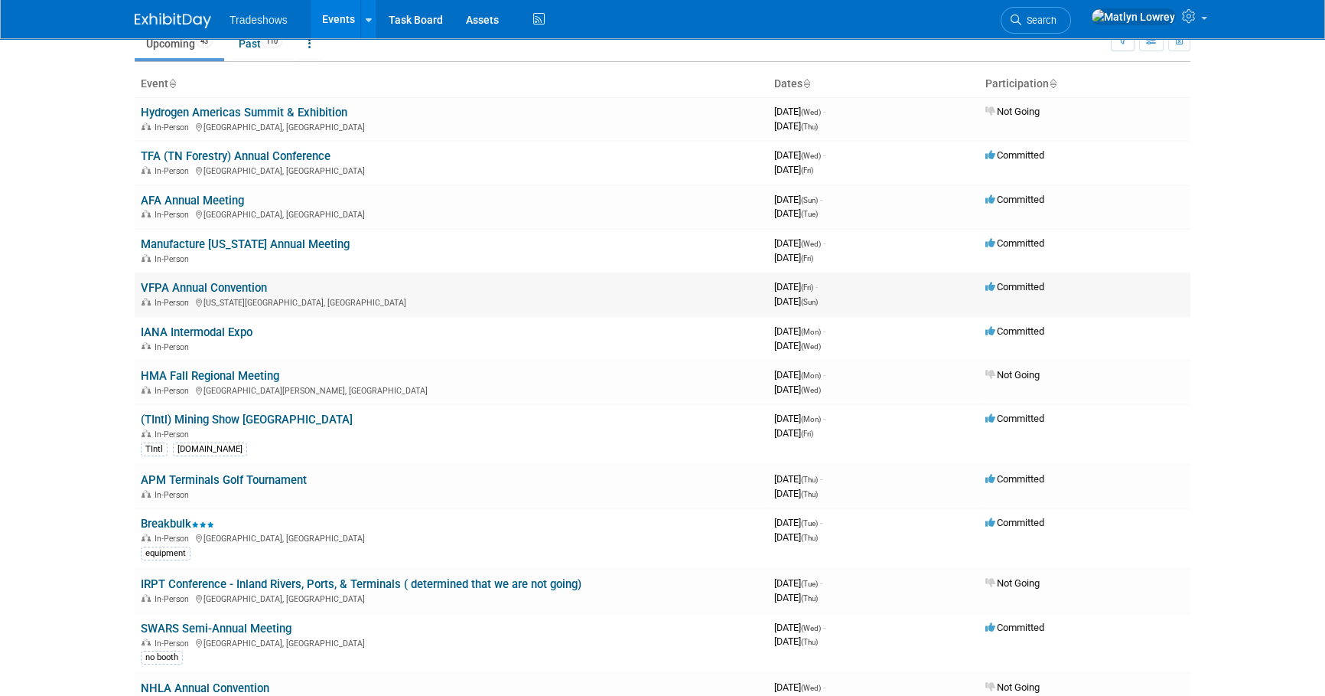
click at [219, 290] on link "VFPA Annual Convention" at bounding box center [204, 288] width 126 height 14
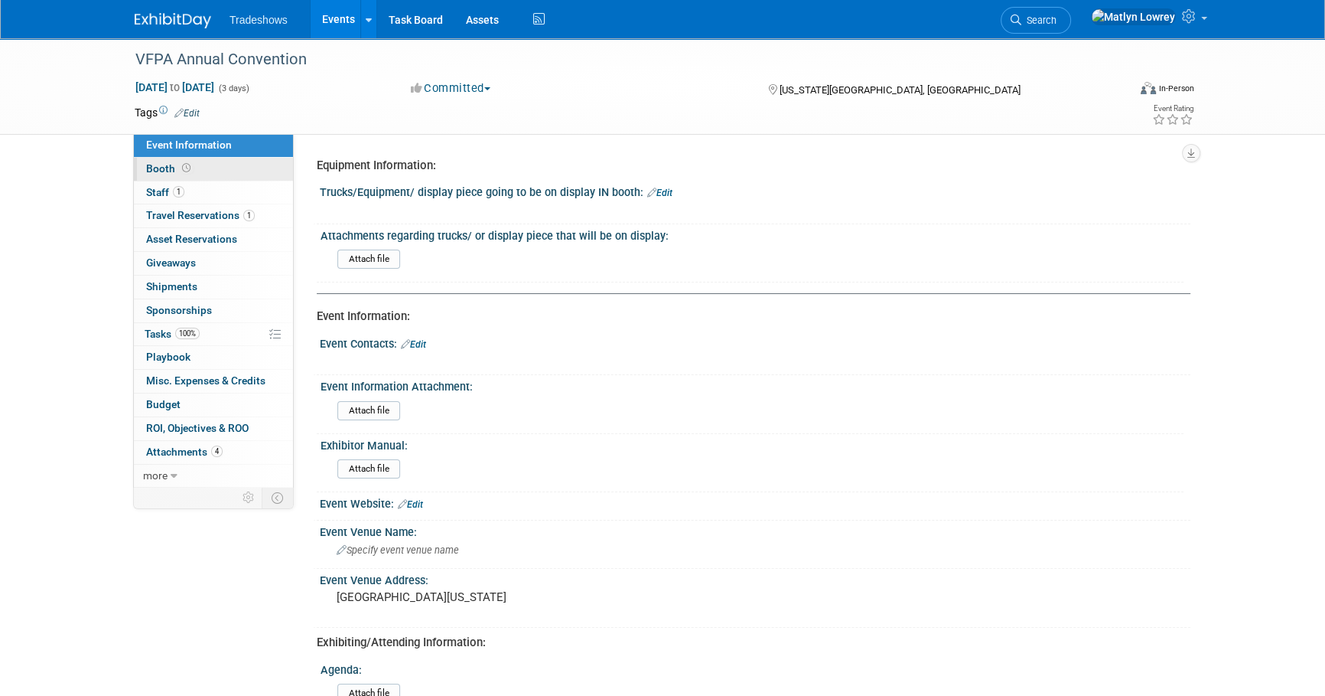
click at [200, 173] on link "Booth" at bounding box center [213, 169] width 159 height 23
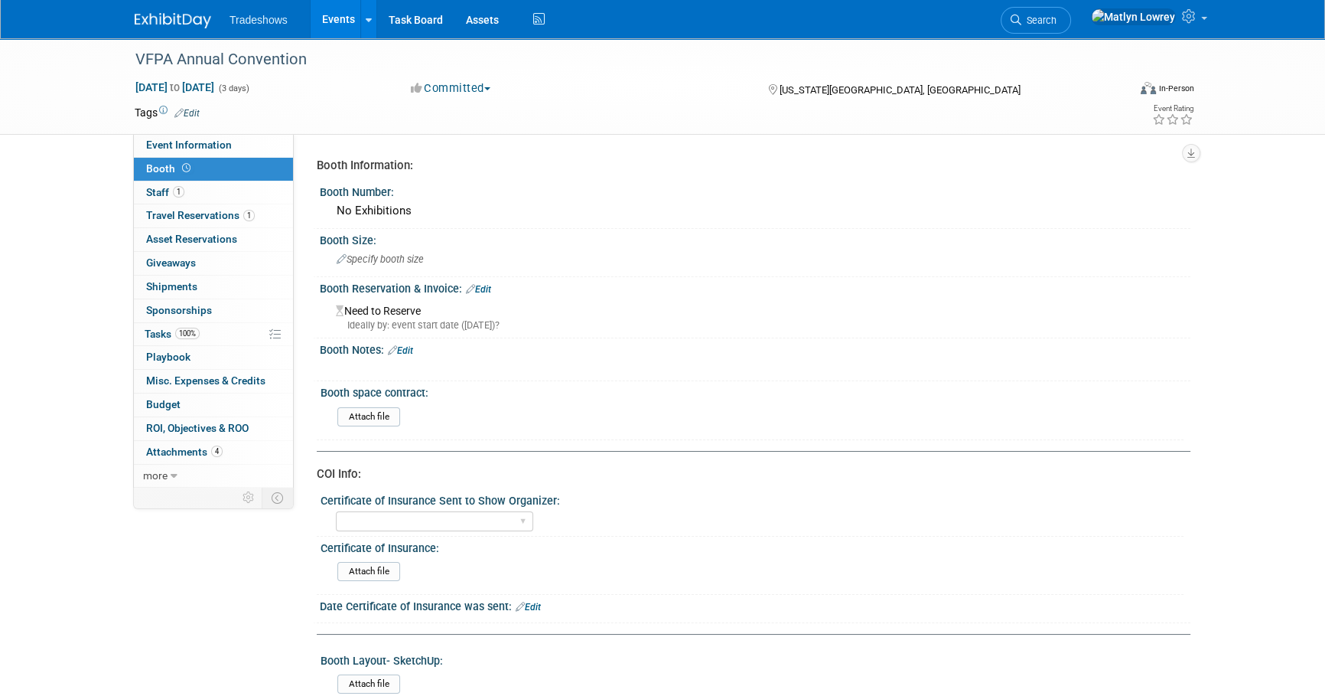
click at [326, 20] on link "Events" at bounding box center [339, 19] width 56 height 38
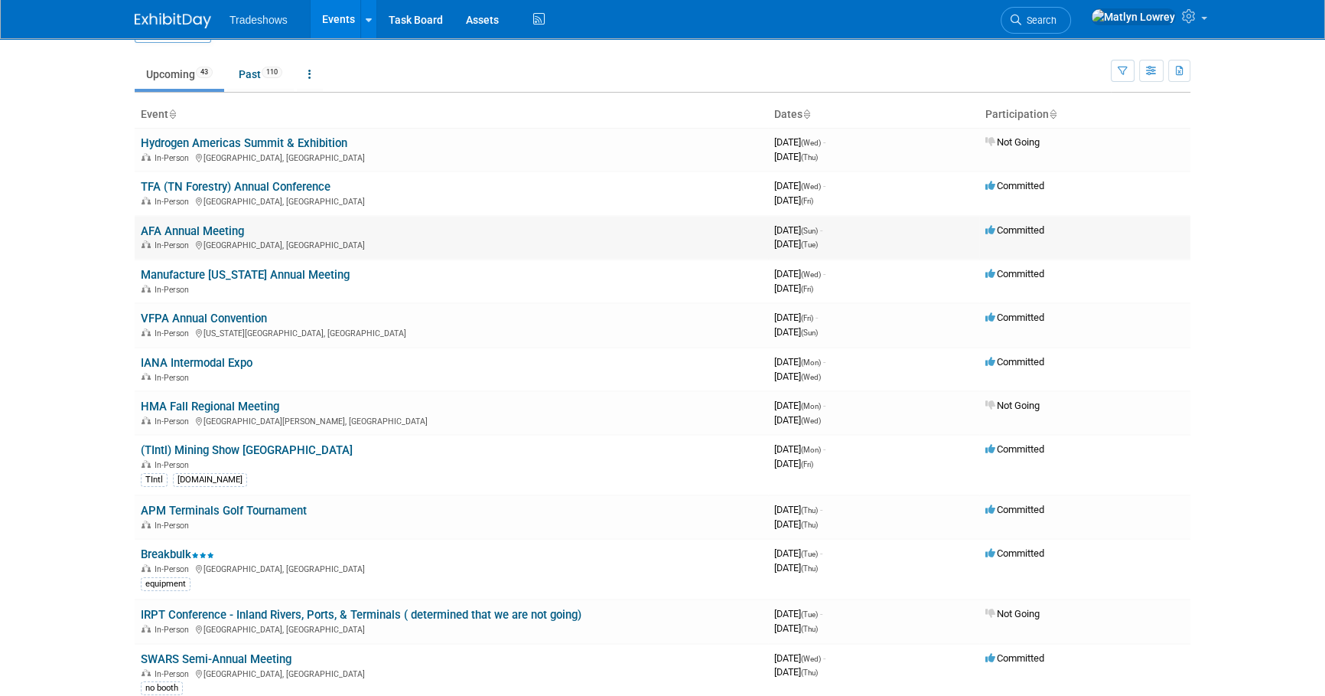
scroll to position [69, 0]
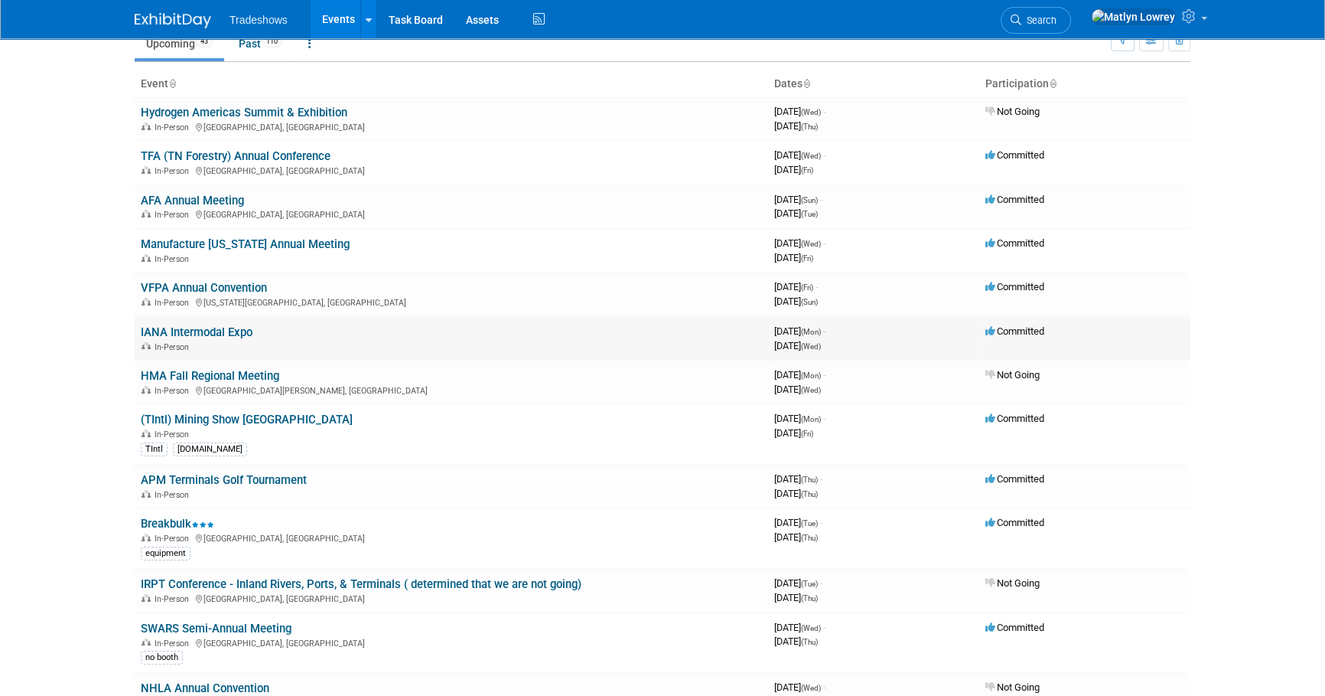
click at [207, 328] on link "IANA Intermodal Expo" at bounding box center [197, 332] width 112 height 14
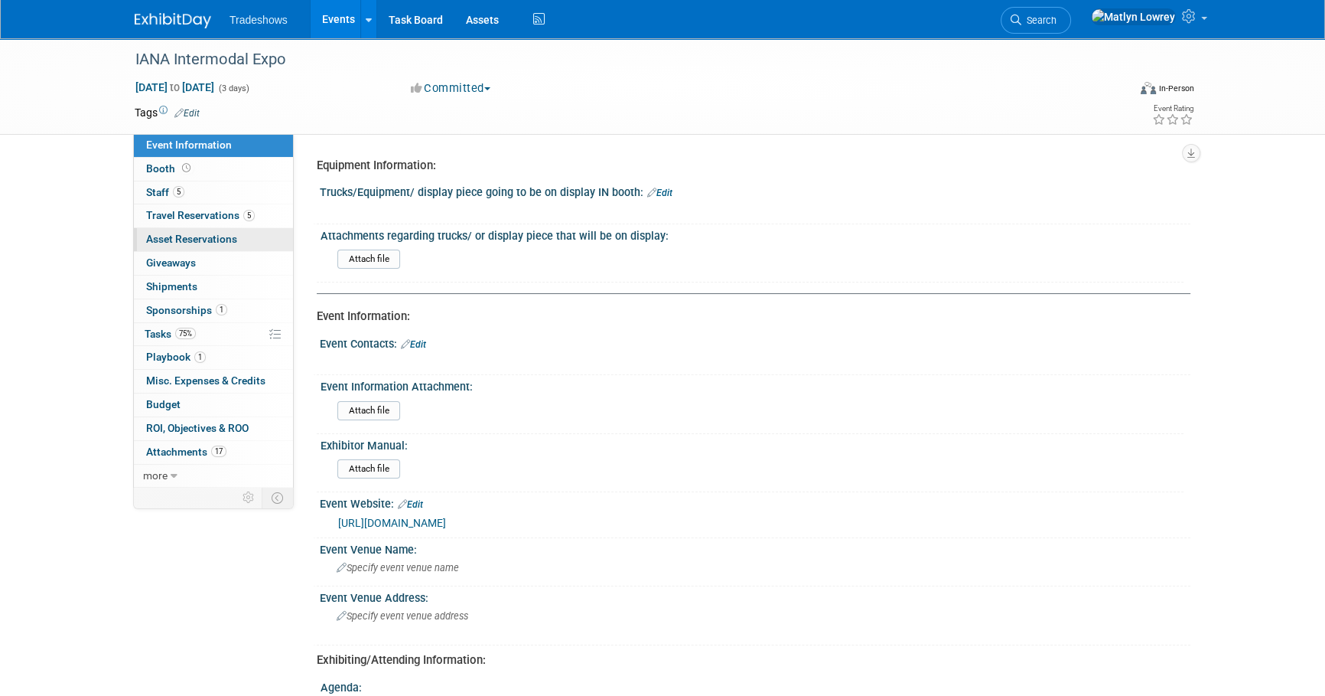
click at [204, 241] on span "Asset Reservations 0" at bounding box center [191, 239] width 91 height 12
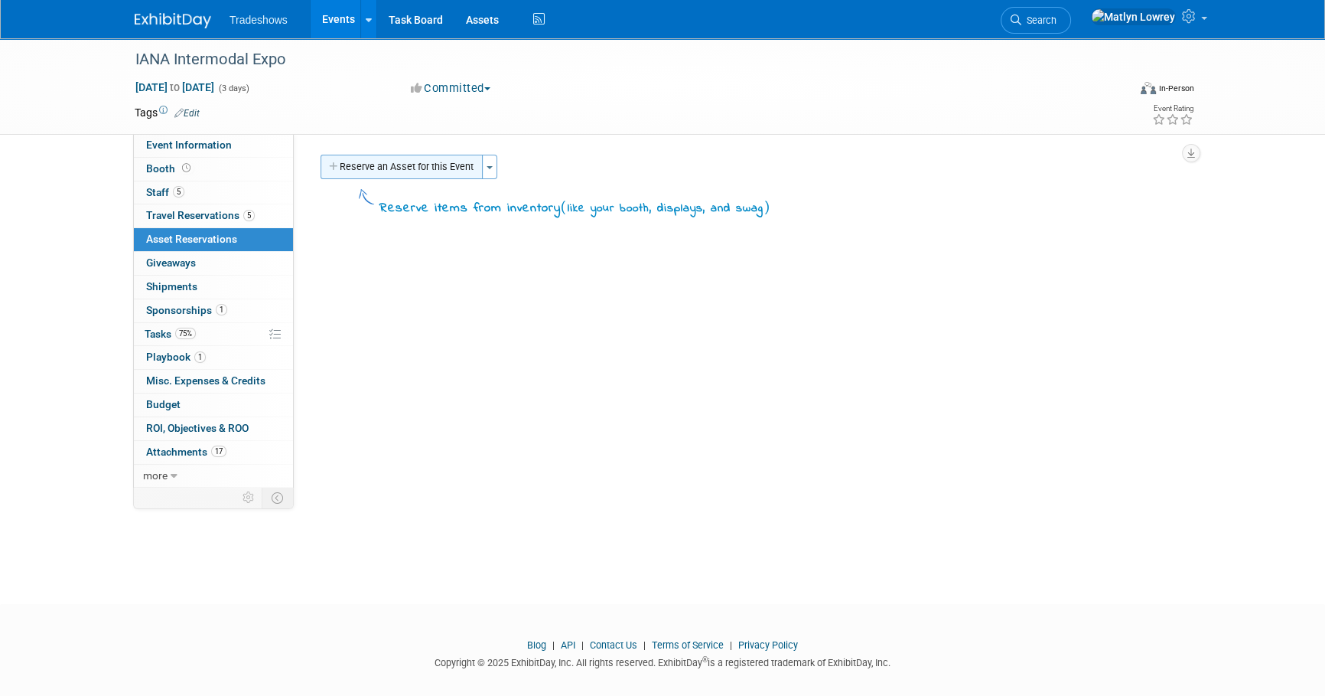
click at [393, 174] on button "Reserve an Asset for this Event" at bounding box center [402, 167] width 162 height 24
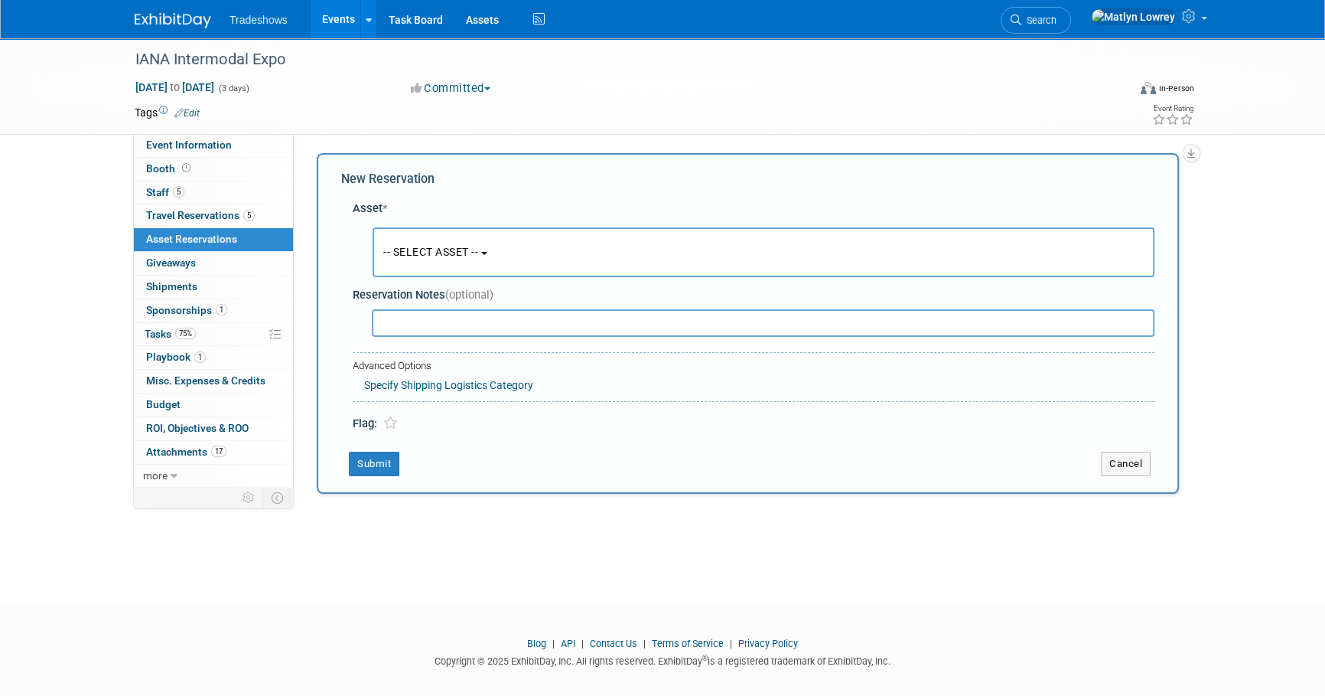
scroll to position [15, 0]
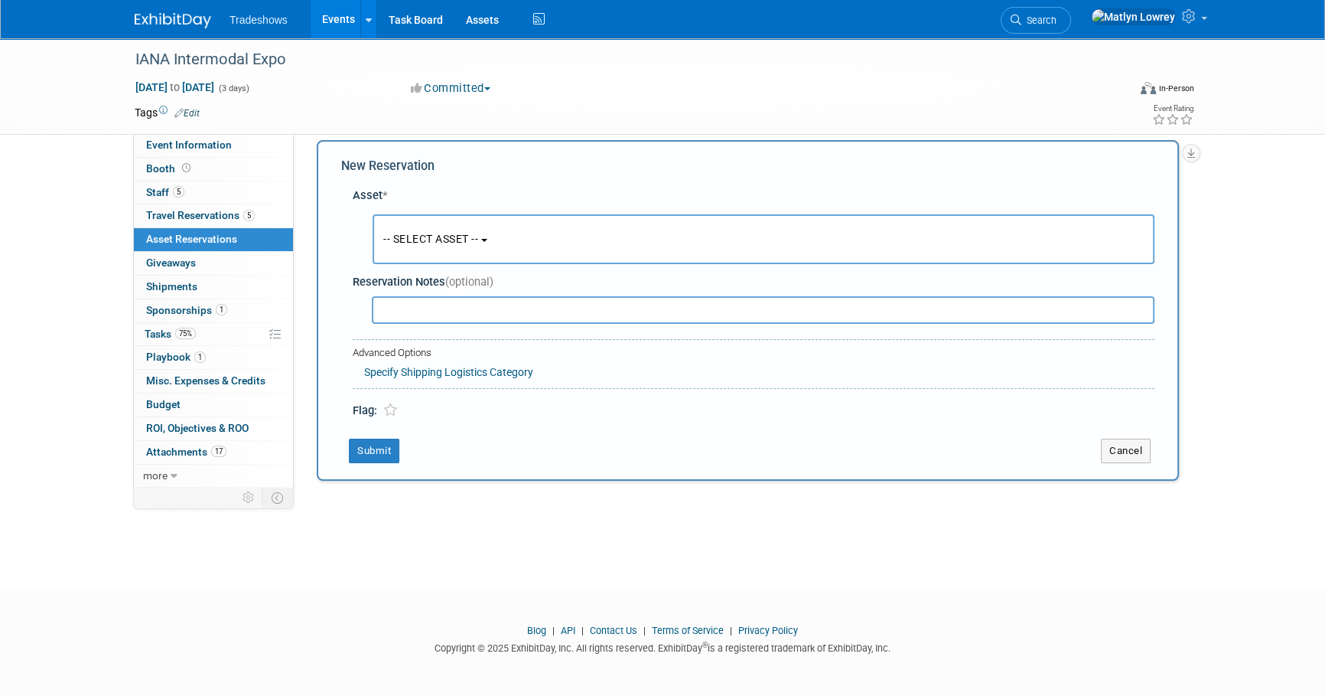
click at [421, 252] on button "-- SELECT ASSET --" at bounding box center [764, 239] width 782 height 50
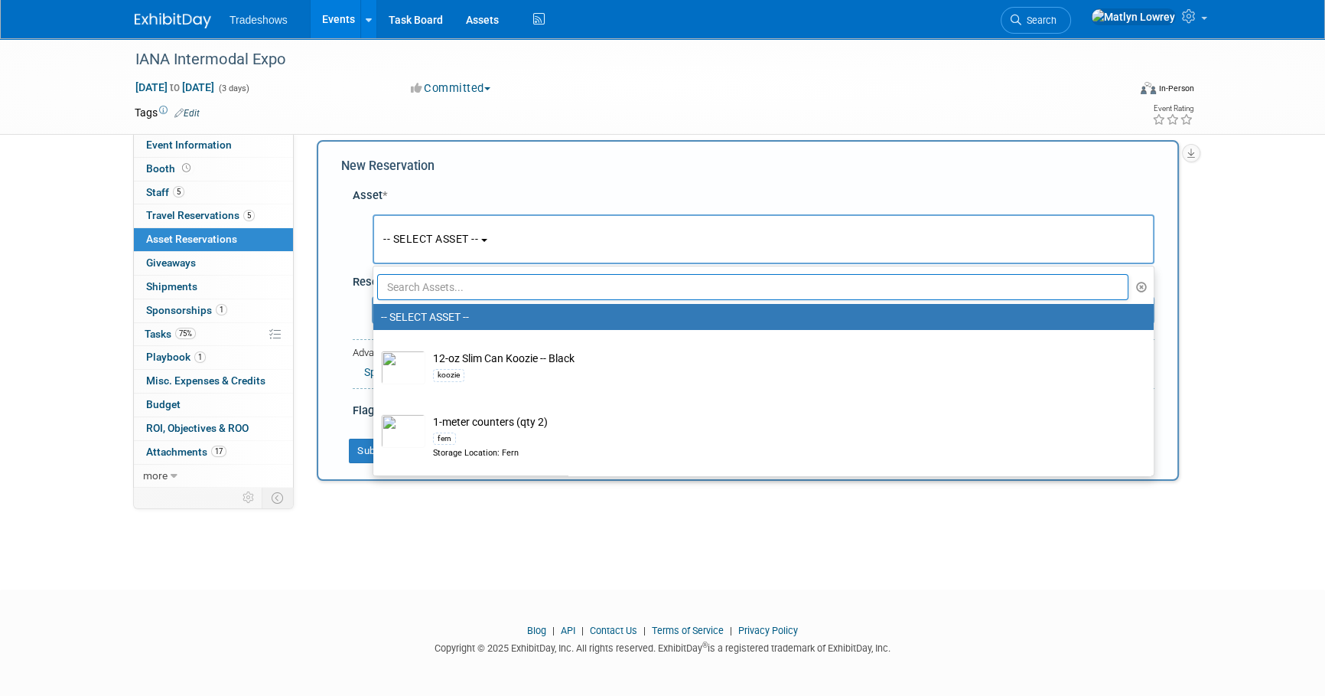
click at [447, 291] on input "text" at bounding box center [752, 287] width 751 height 26
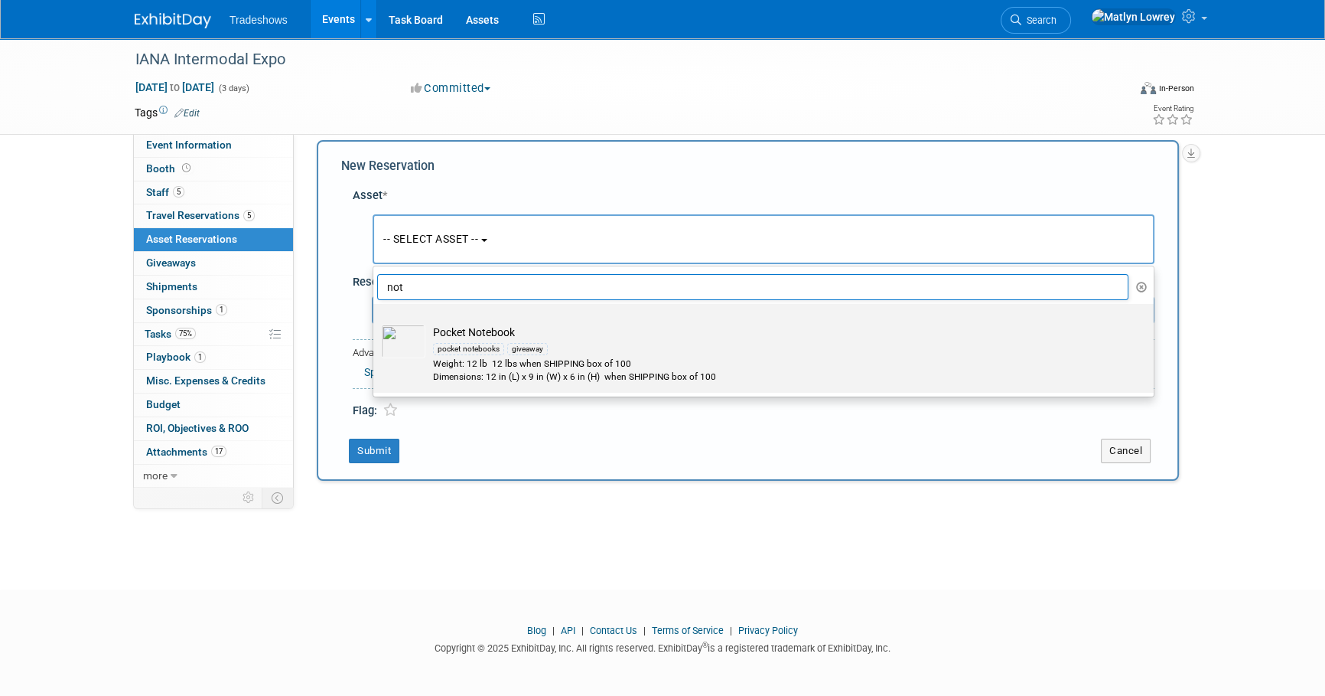
type input "not"
click at [441, 361] on div "Weight: 12 lb 12 lbs when SHIPPING box of 100" at bounding box center [778, 363] width 690 height 13
click at [376, 322] on input "Pocket Notebook pocket notebooks giveaway Weight: 12 lb 12 lbs when SHIPPING bo…" at bounding box center [371, 317] width 10 height 10
select select "10722753"
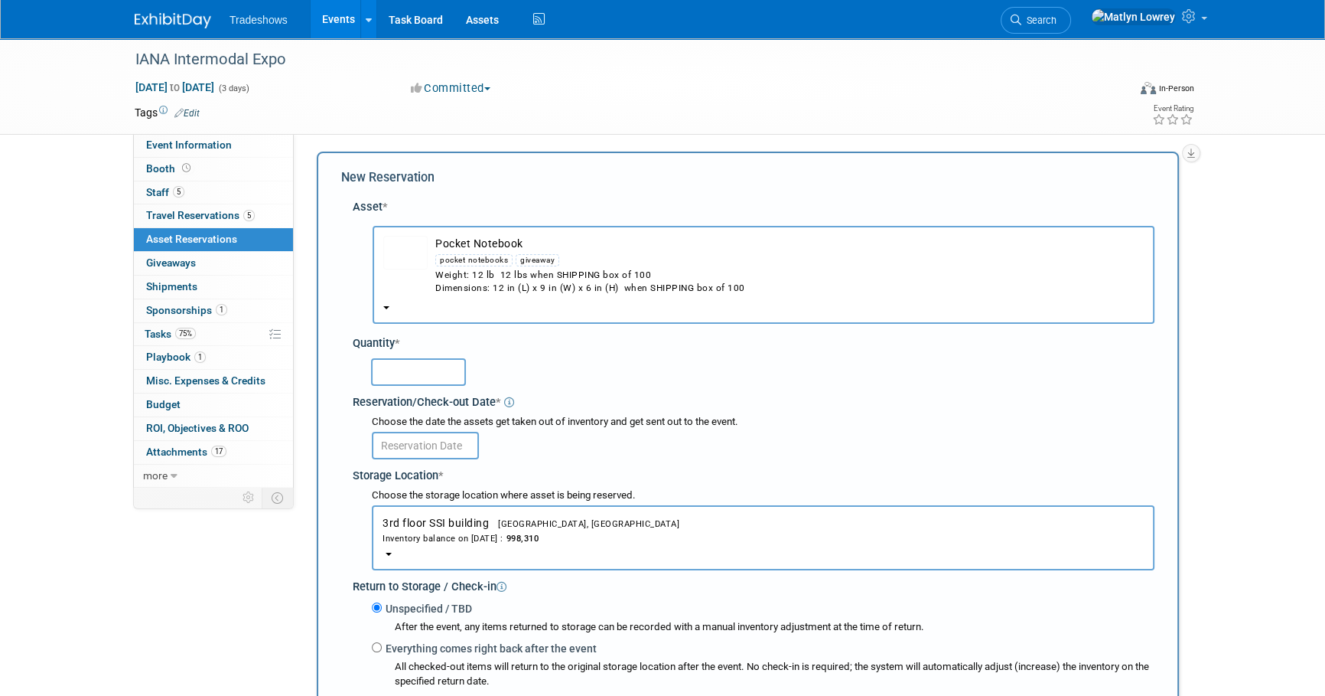
scroll to position [0, 0]
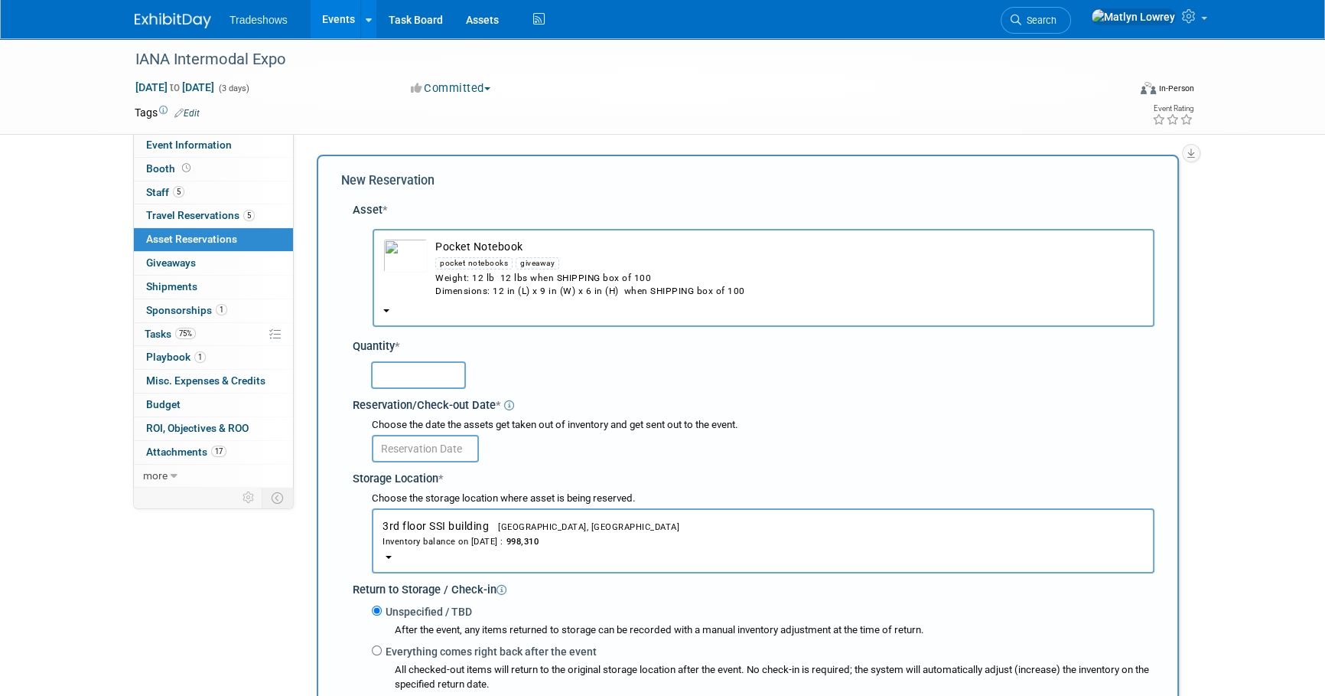
click at [428, 365] on input "text" at bounding box center [418, 375] width 95 height 28
type input "100"
click at [414, 453] on input "text" at bounding box center [425, 449] width 107 height 28
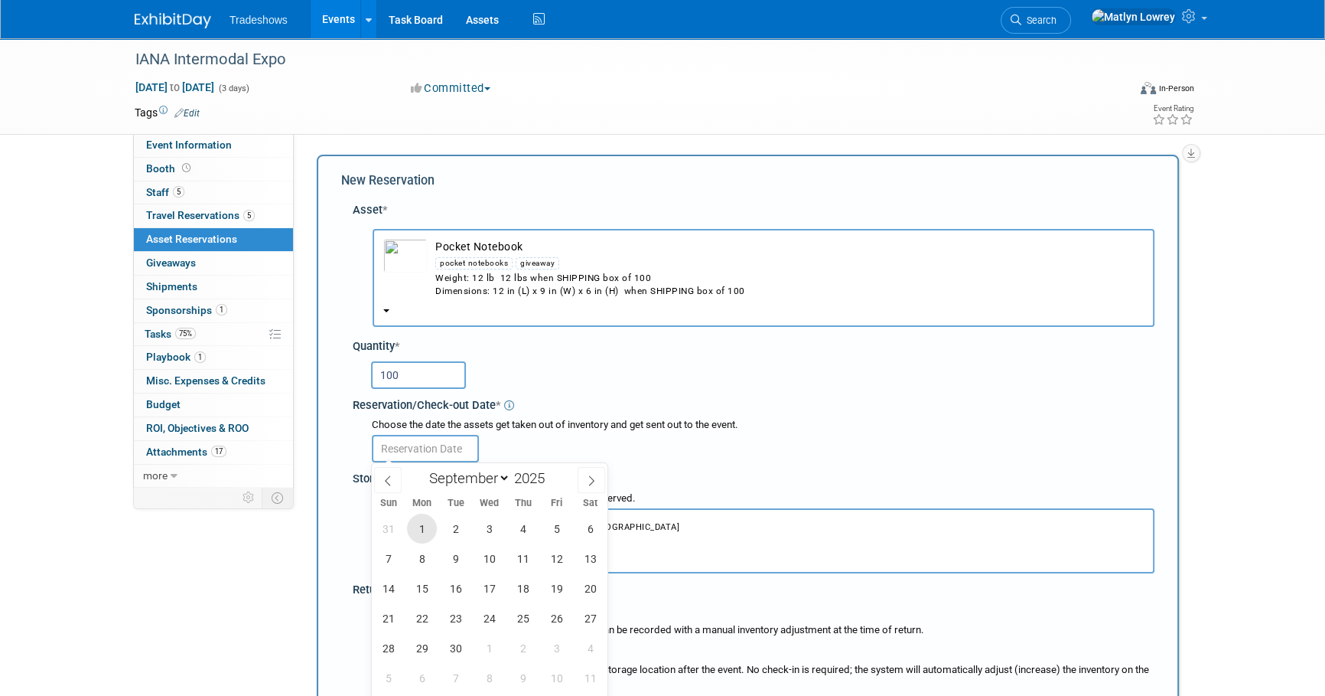
click at [423, 529] on span "1" at bounding box center [422, 528] width 30 height 30
type input "Sep 1, 2025"
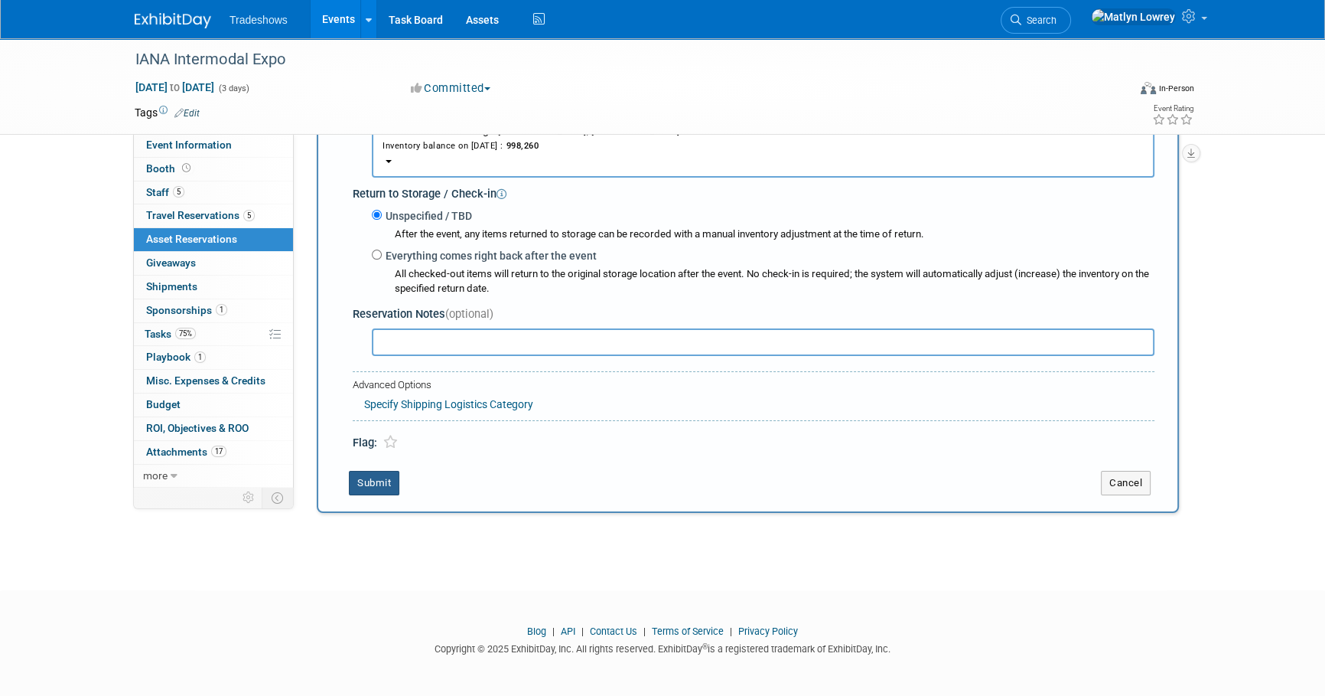
click at [375, 482] on button "Submit" at bounding box center [374, 483] width 50 height 24
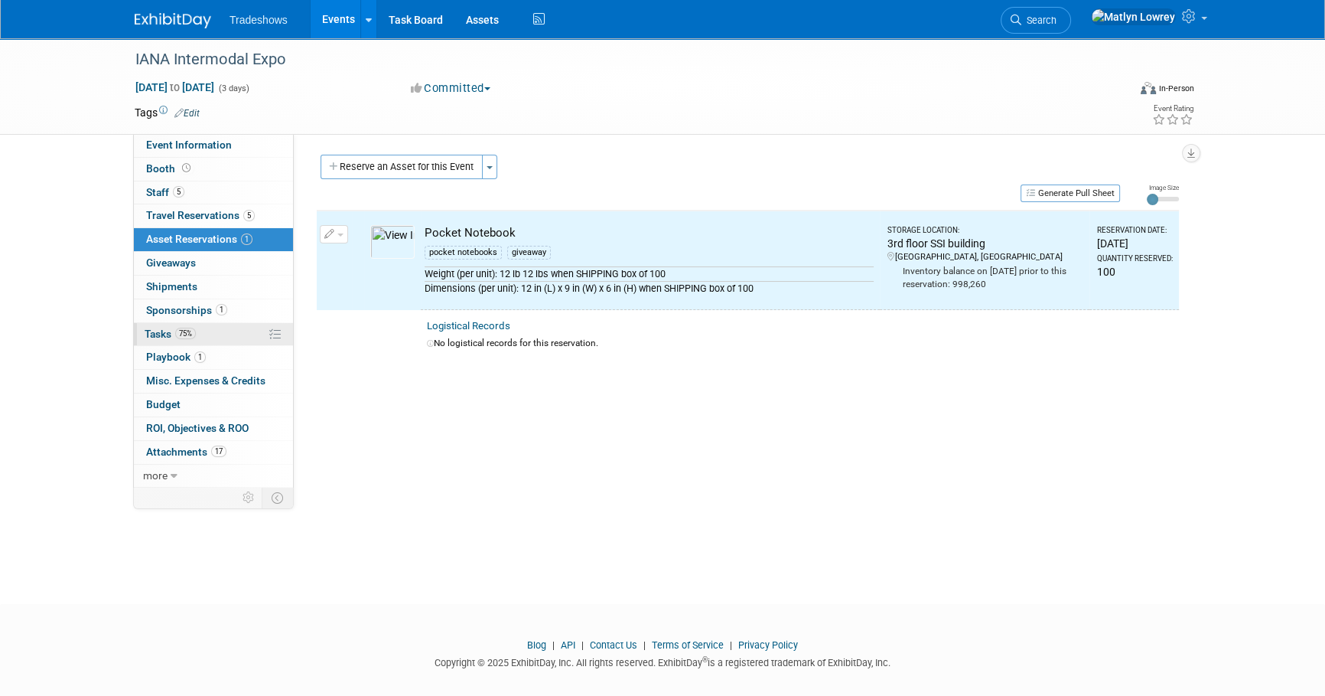
click at [192, 327] on span "Tasks 75%" at bounding box center [170, 333] width 51 height 12
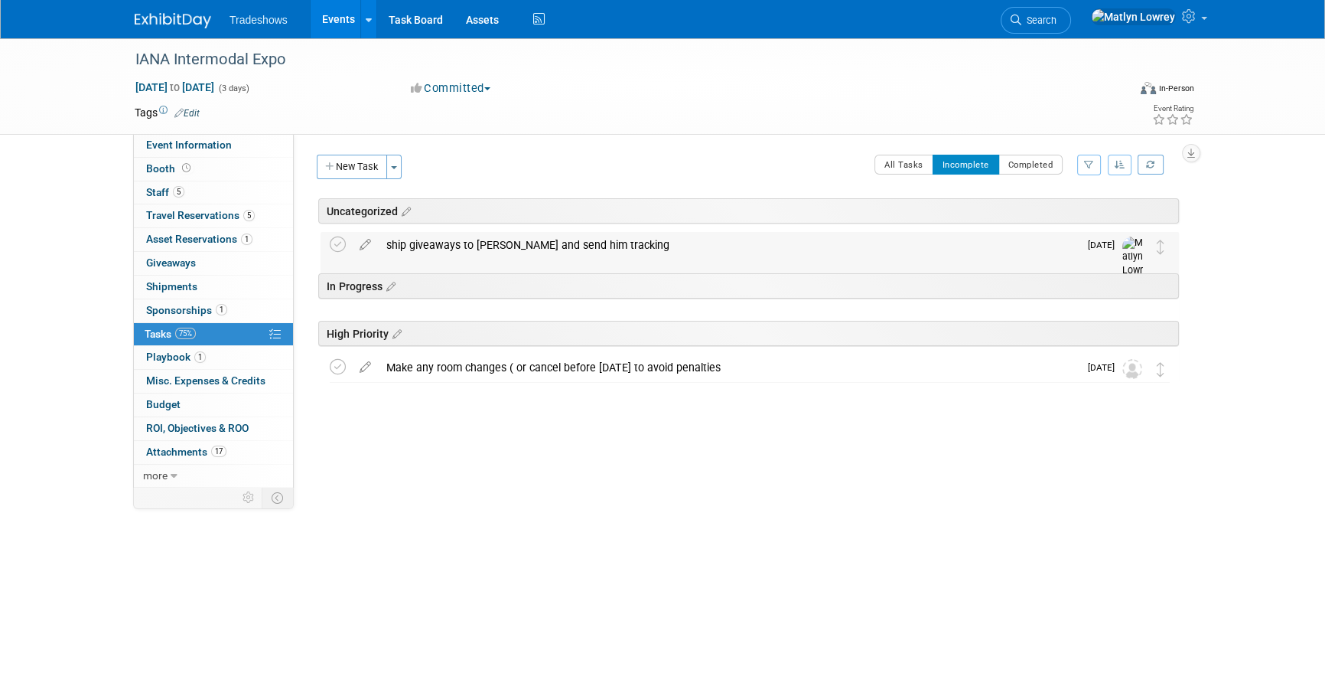
click at [477, 252] on div "ship giveaways to Zach Beitelshees and send him tracking" at bounding box center [729, 245] width 700 height 26
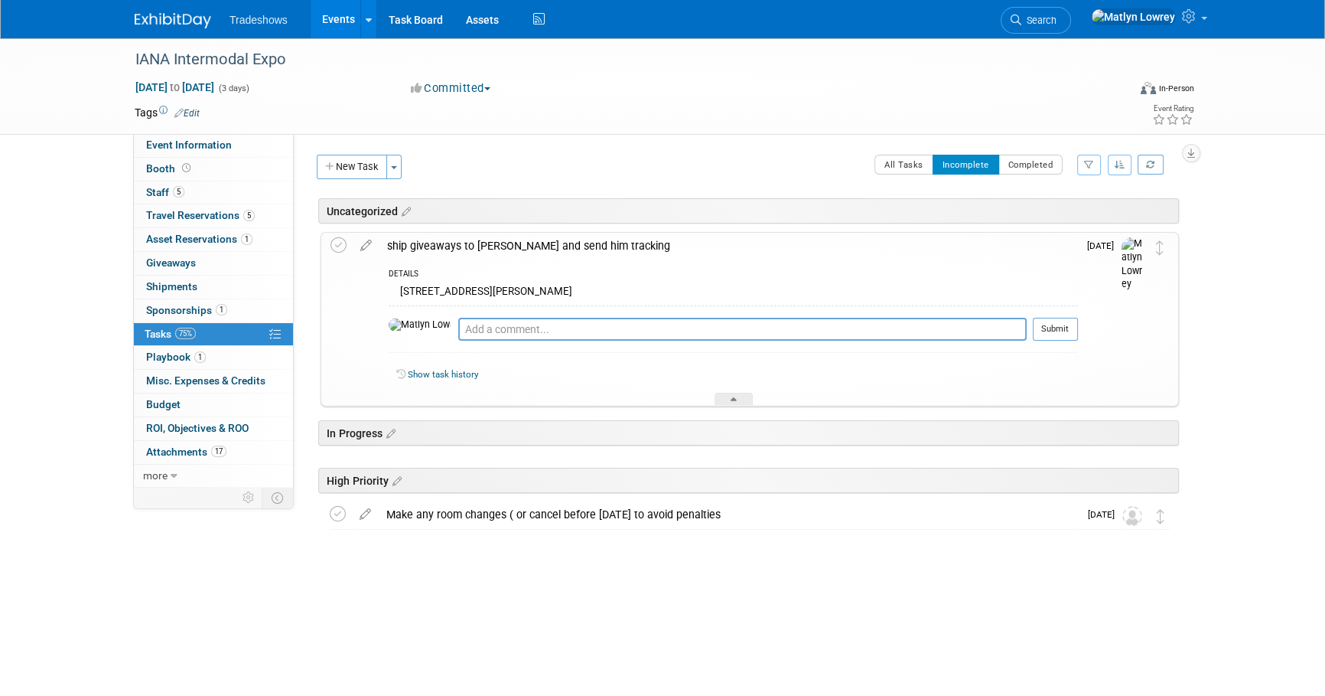
click at [418, 595] on div "IANA Intermodal Expo Sep 15, 2025 to Sep 17, 2025 (3 days) Sep 15, 2025 to Sep …" at bounding box center [662, 330] width 1325 height 584
click at [230, 233] on span "Asset Reservations 1" at bounding box center [199, 239] width 106 height 12
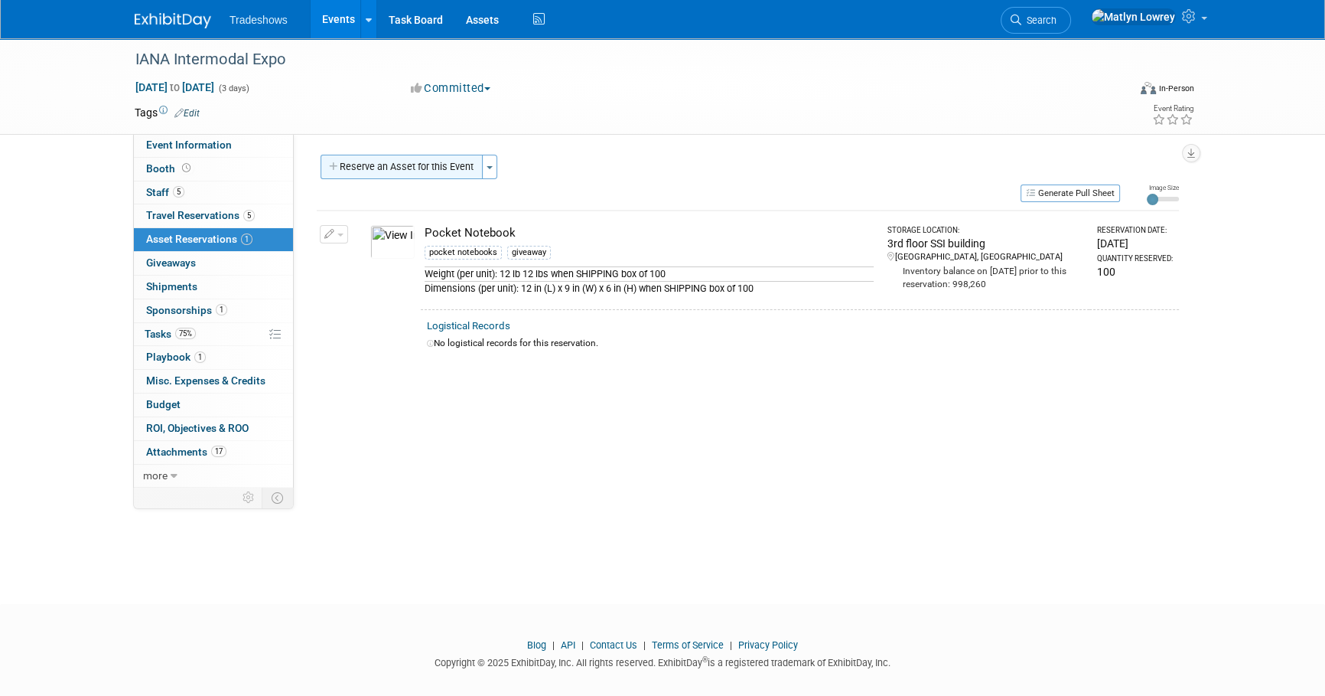
click at [398, 171] on button "Reserve an Asset for this Event" at bounding box center [402, 167] width 162 height 24
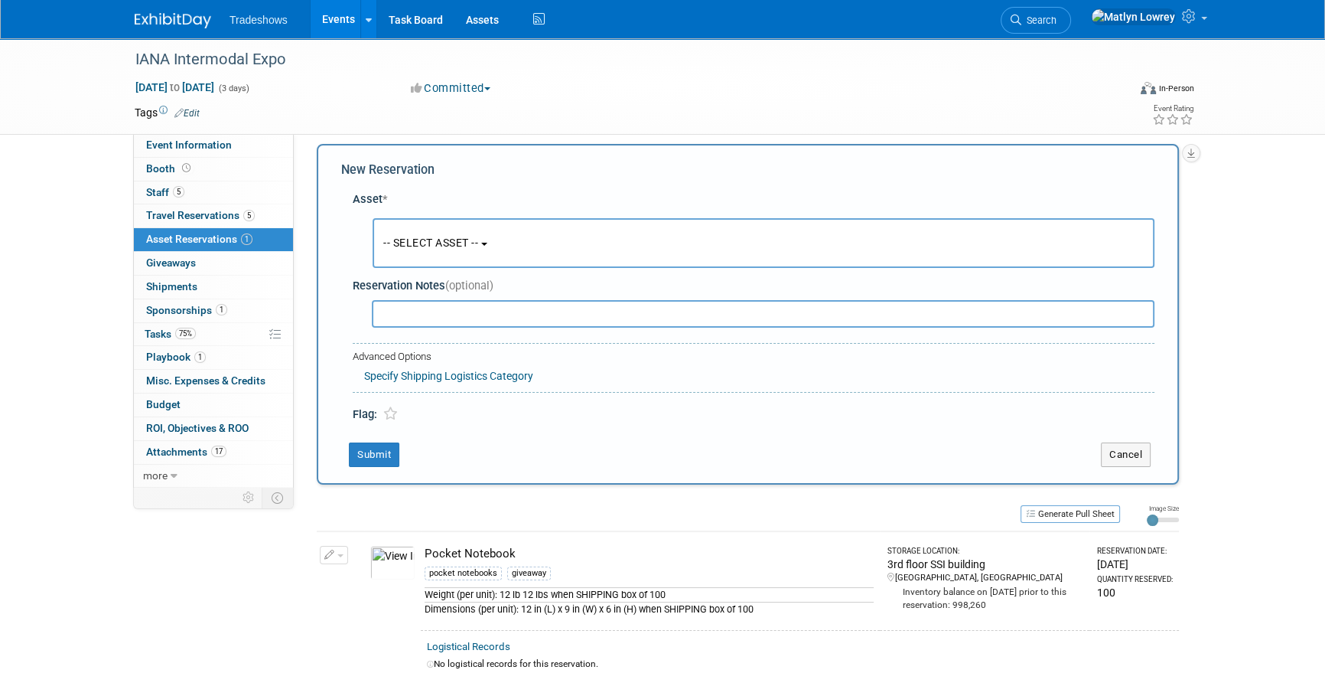
scroll to position [15, 0]
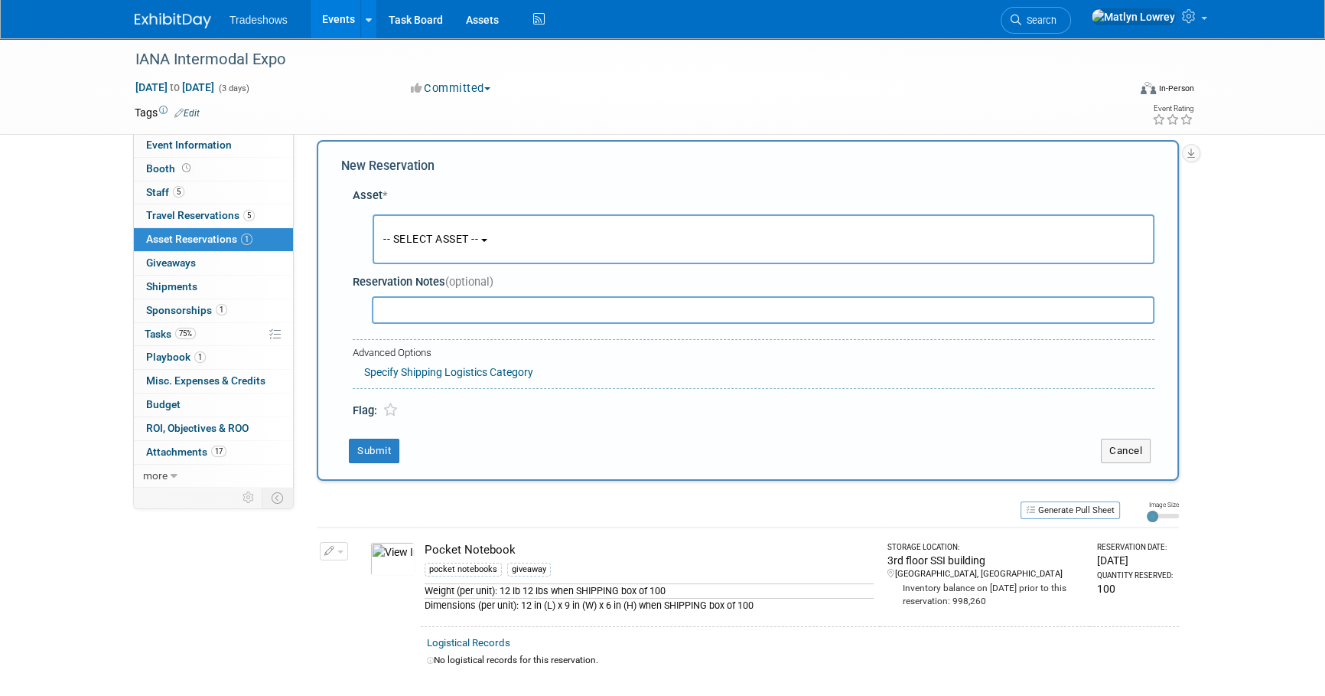
click at [433, 258] on button "-- SELECT ASSET --" at bounding box center [764, 239] width 782 height 50
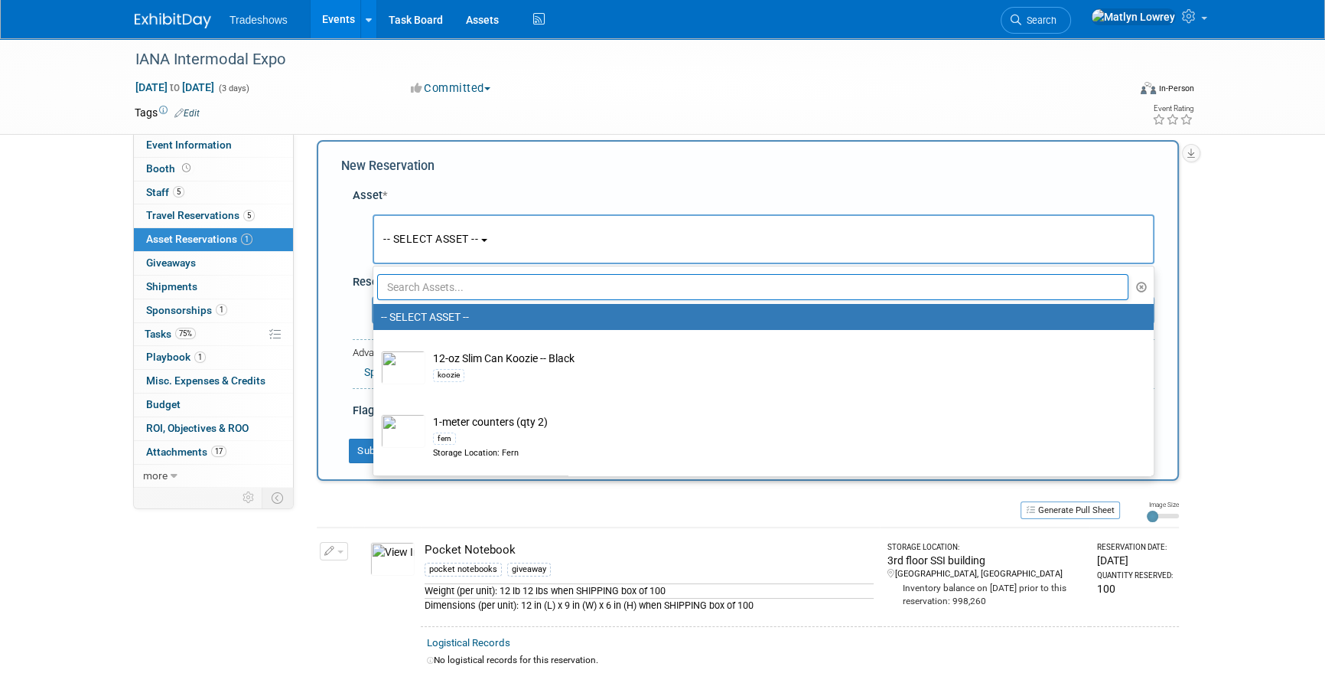
click at [434, 284] on input "text" at bounding box center [752, 287] width 751 height 26
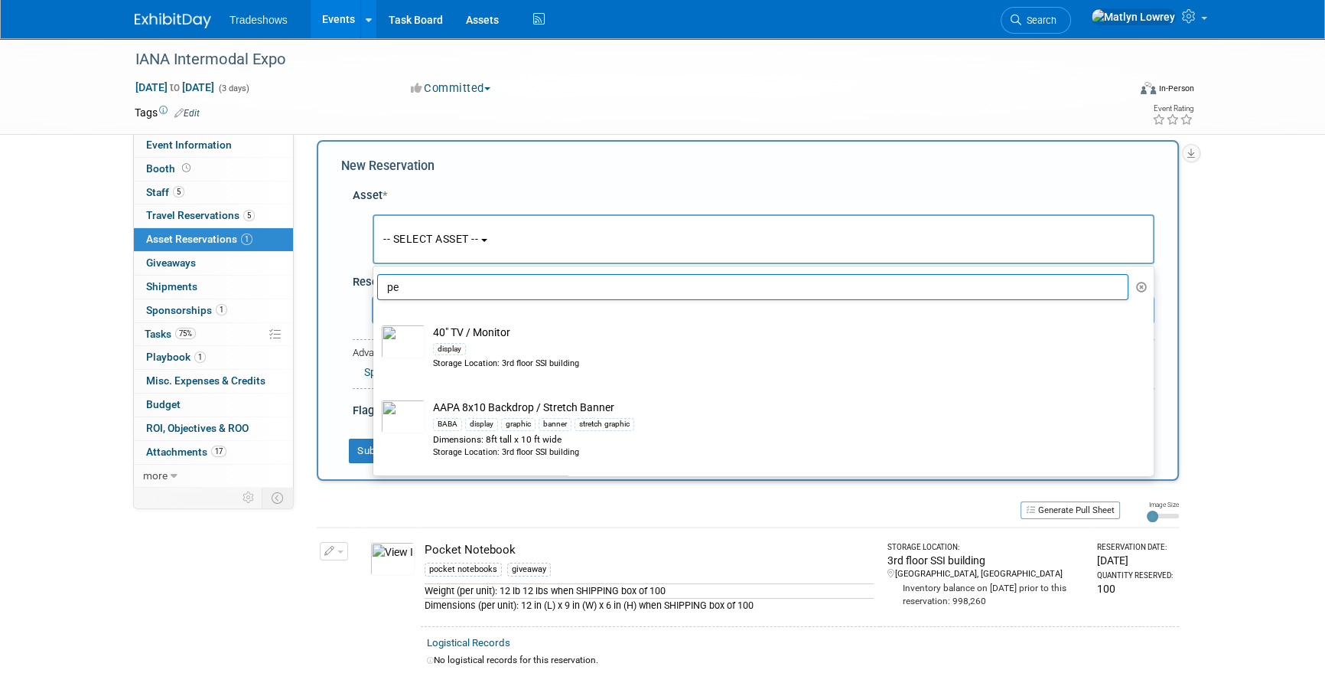
type input "pen"
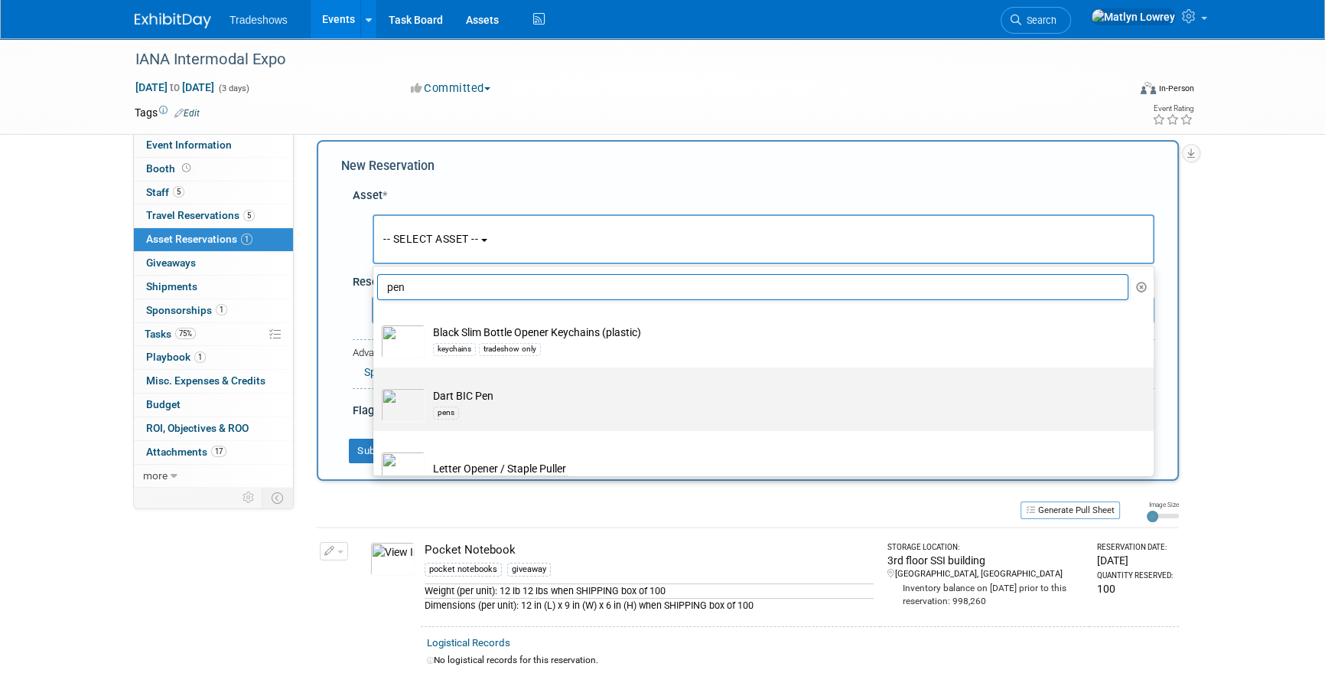
click at [480, 405] on div "pens" at bounding box center [778, 412] width 690 height 18
click at [376, 386] on input "Dart BIC Pen pens" at bounding box center [371, 381] width 10 height 10
select select "10717741"
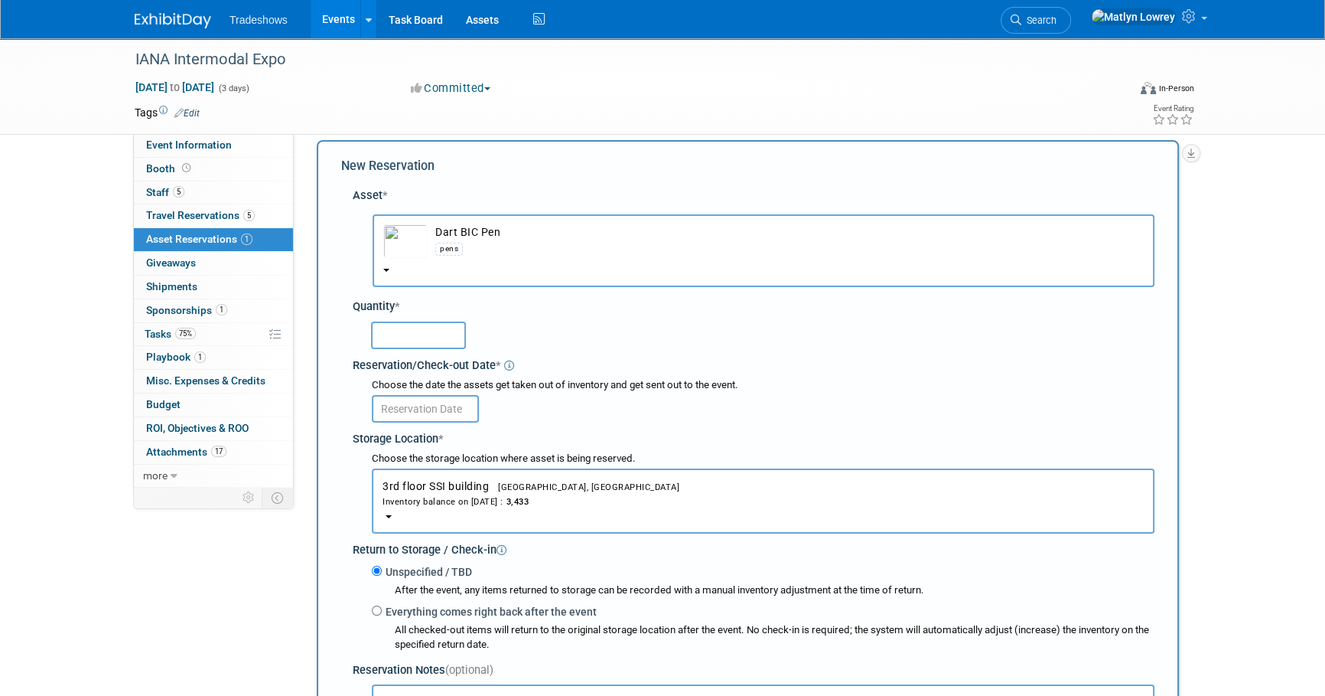
click at [396, 336] on input "text" at bounding box center [418, 335] width 95 height 28
type input "100"
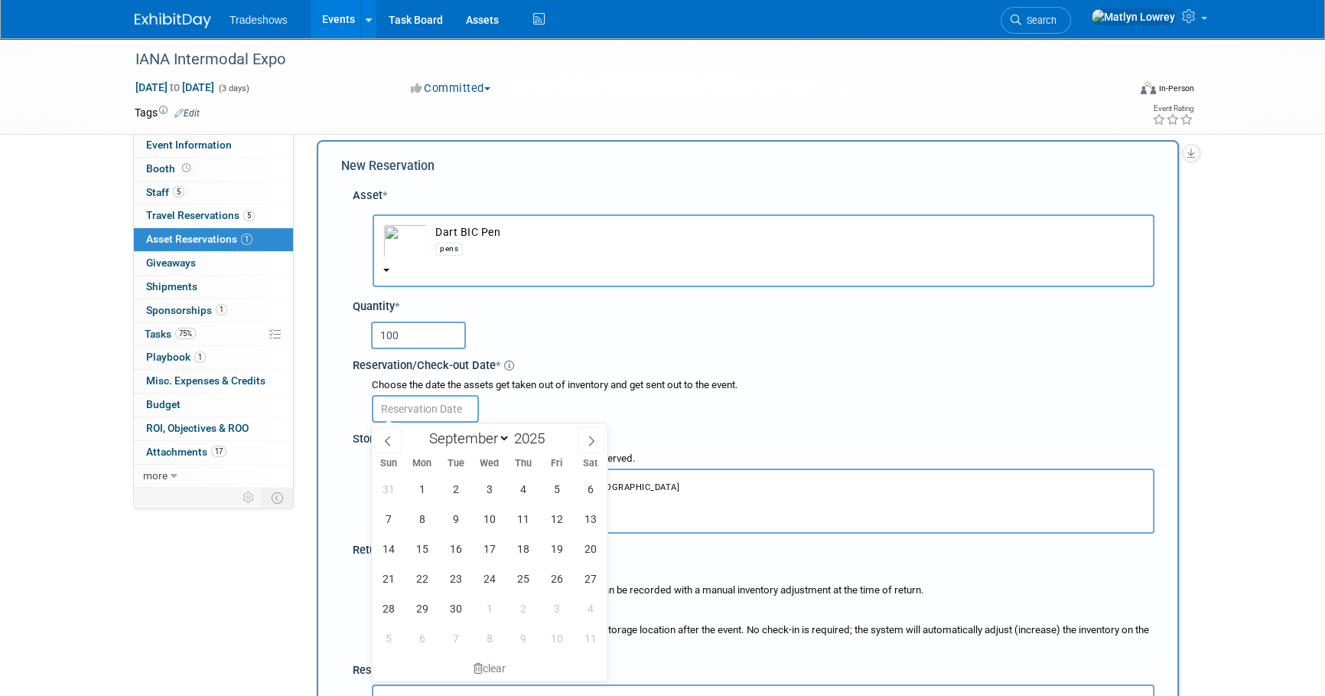
click at [444, 399] on input "text" at bounding box center [425, 409] width 107 height 28
click at [426, 486] on span "1" at bounding box center [422, 489] width 30 height 30
type input "Sep 1, 2025"
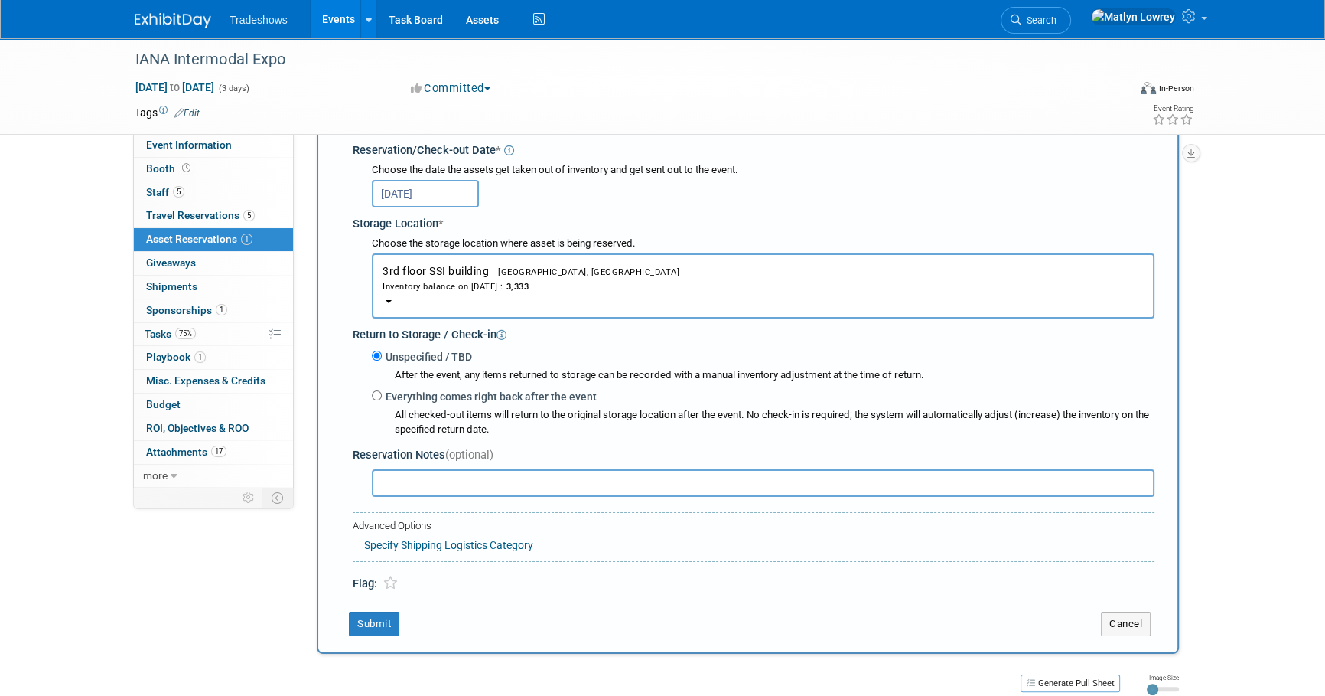
scroll to position [292, 0]
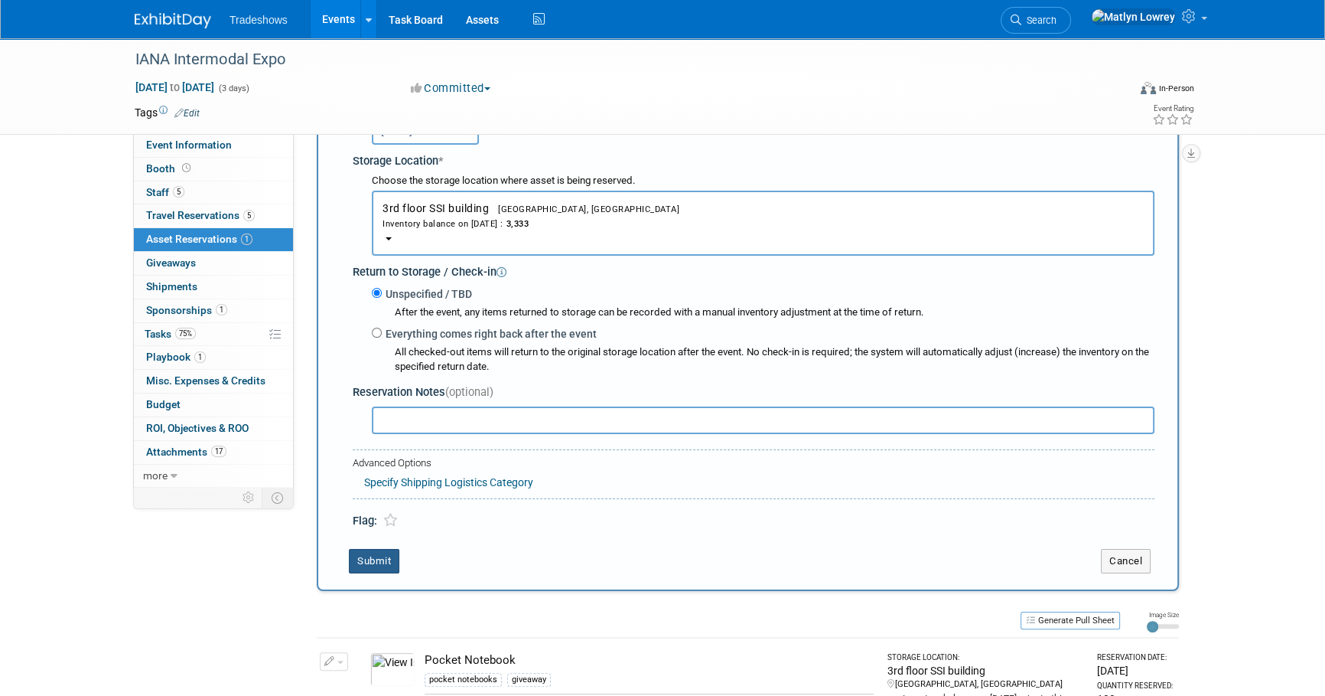
click at [376, 558] on button "Submit" at bounding box center [374, 561] width 50 height 24
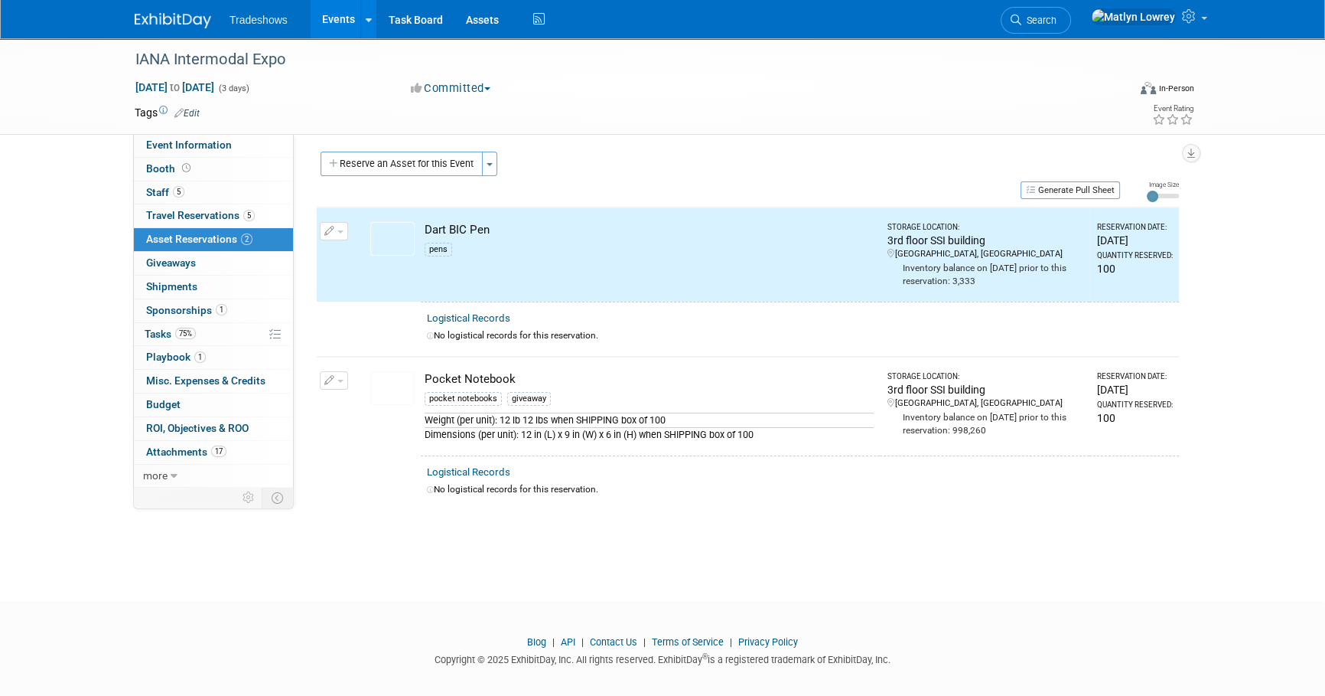
scroll to position [0, 0]
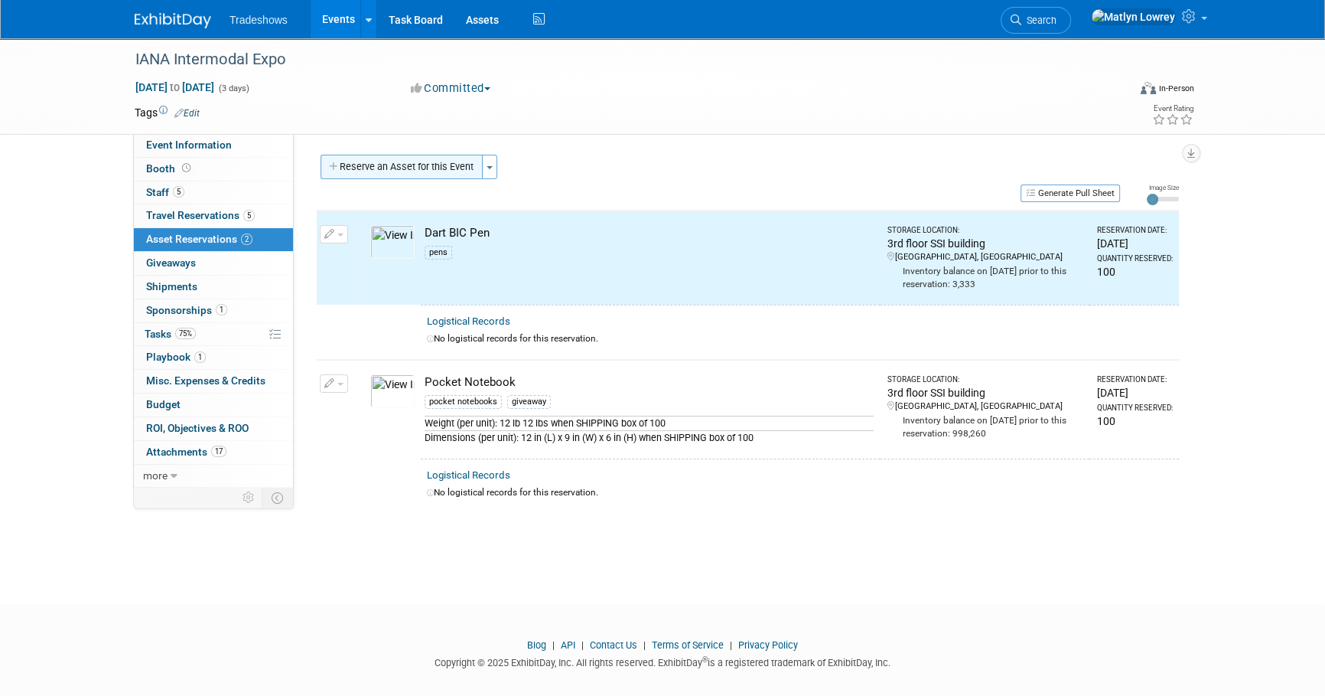
click at [447, 161] on button "Reserve an Asset for this Event" at bounding box center [402, 167] width 162 height 24
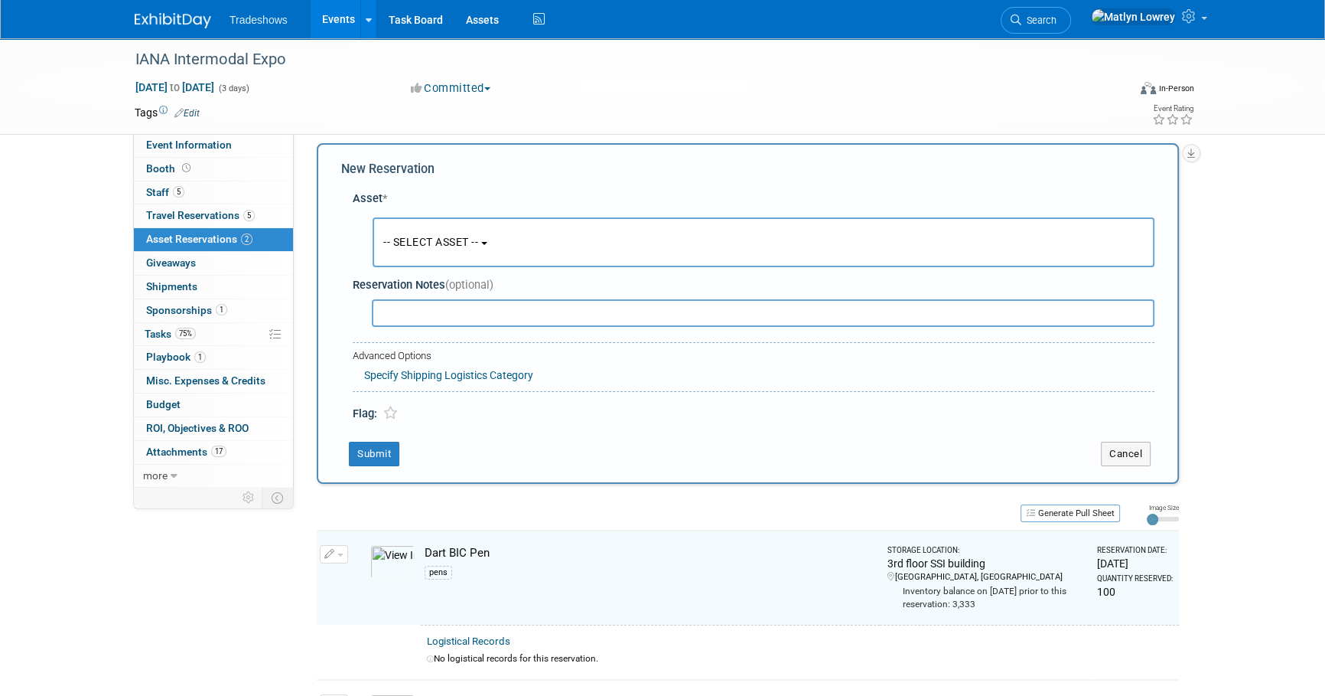
scroll to position [15, 0]
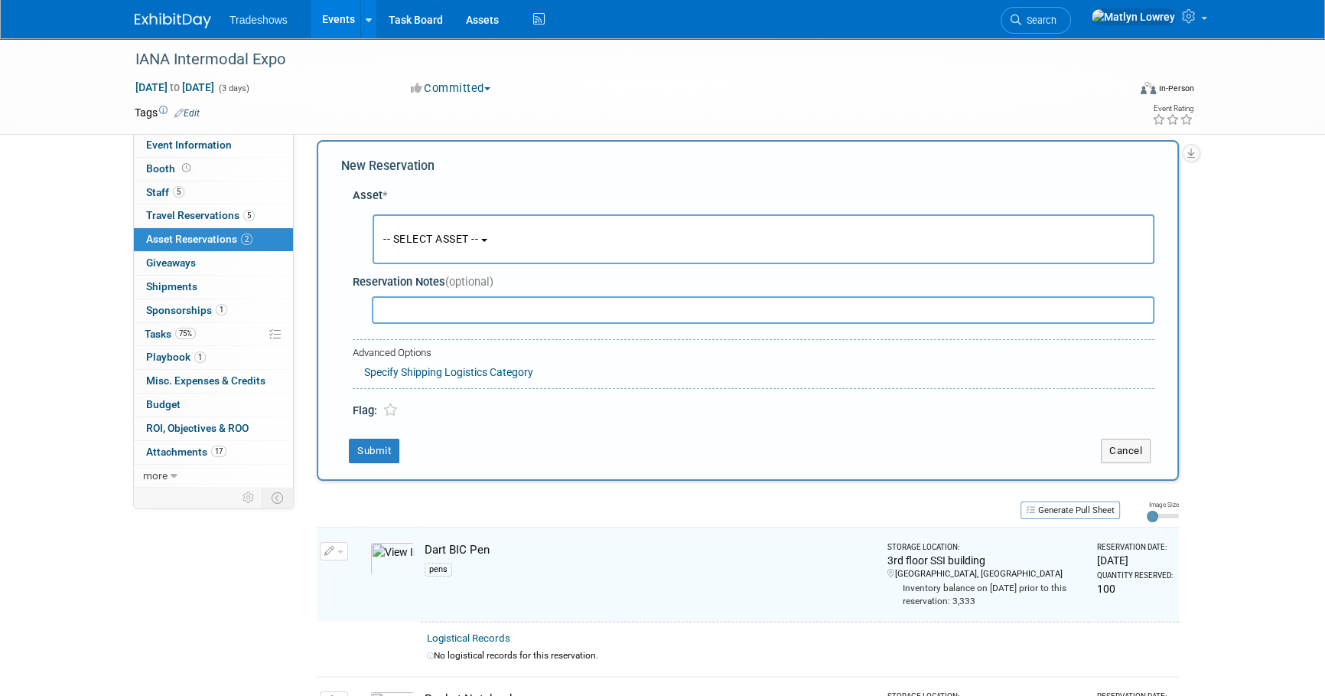
click at [454, 245] on span "-- SELECT ASSET --" at bounding box center [430, 239] width 95 height 12
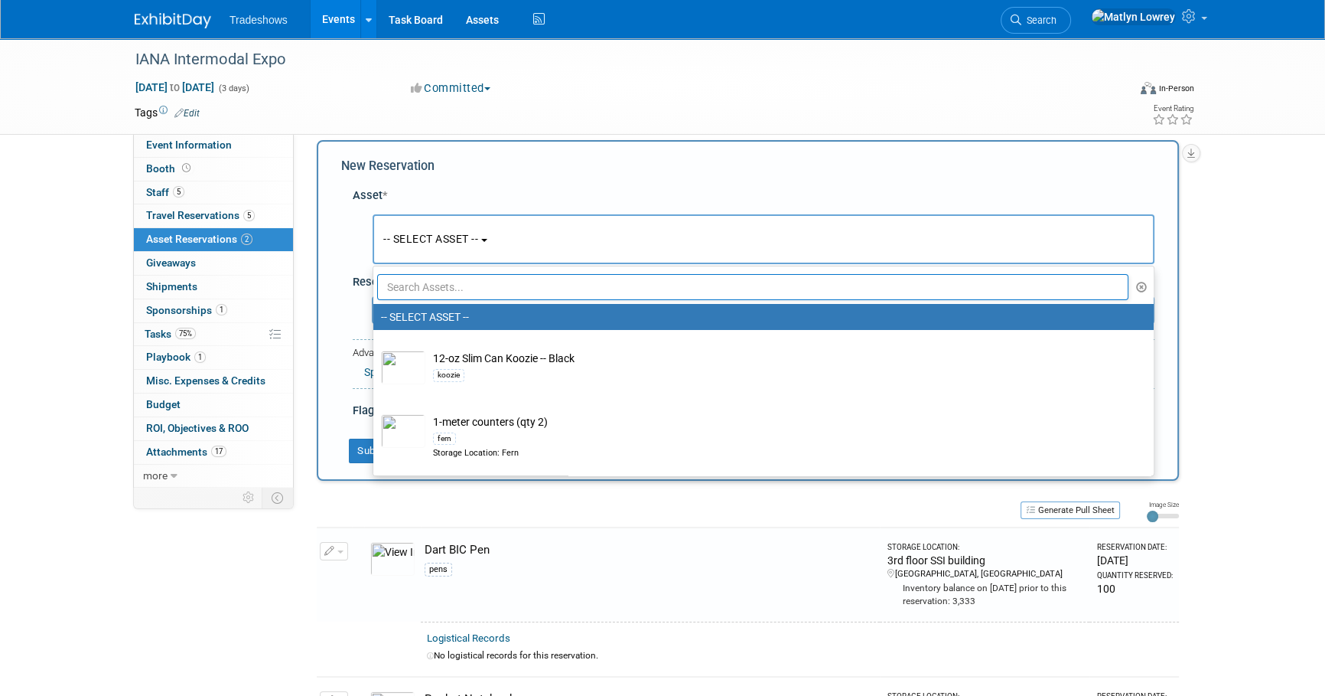
click at [456, 281] on input "text" at bounding box center [752, 287] width 751 height 26
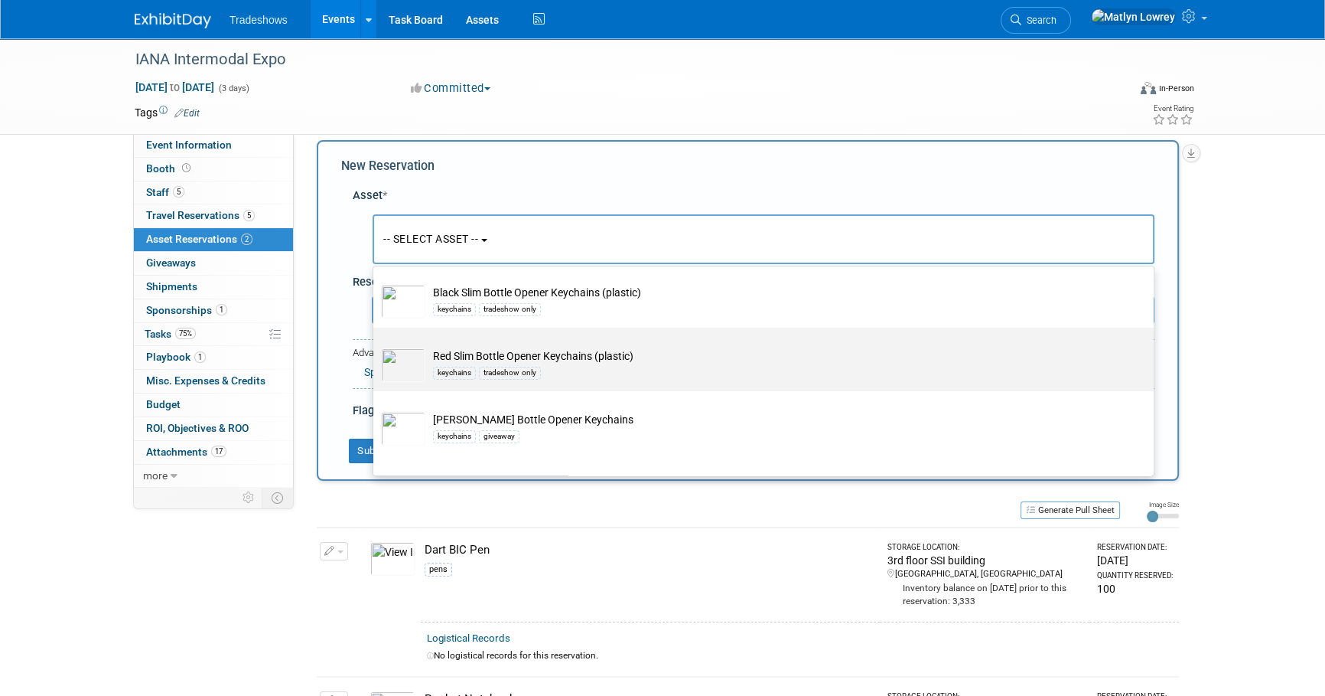
scroll to position [69, 0]
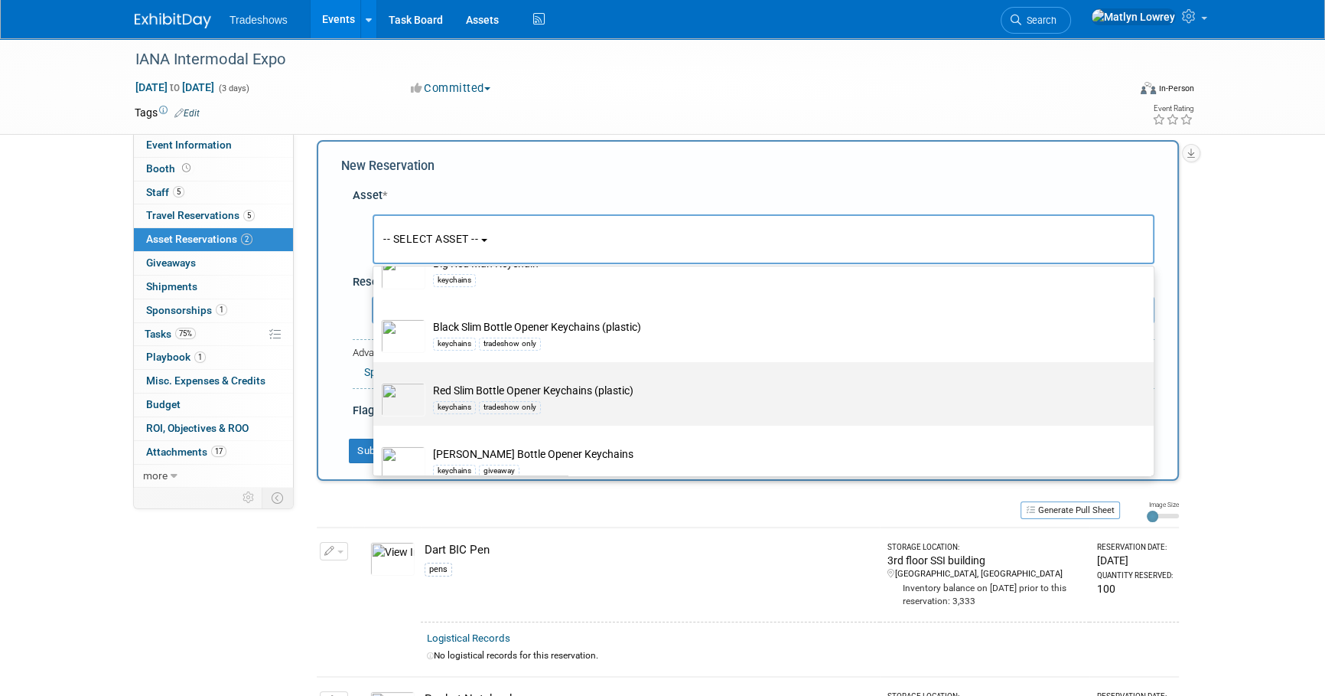
type input "keych"
click at [515, 404] on div "tradeshow only" at bounding box center [510, 407] width 62 height 12
click at [376, 380] on input "Red Slim Bottle Opener Keychains (plastic) keychains tradeshow only" at bounding box center [371, 375] width 10 height 10
select select "10721971"
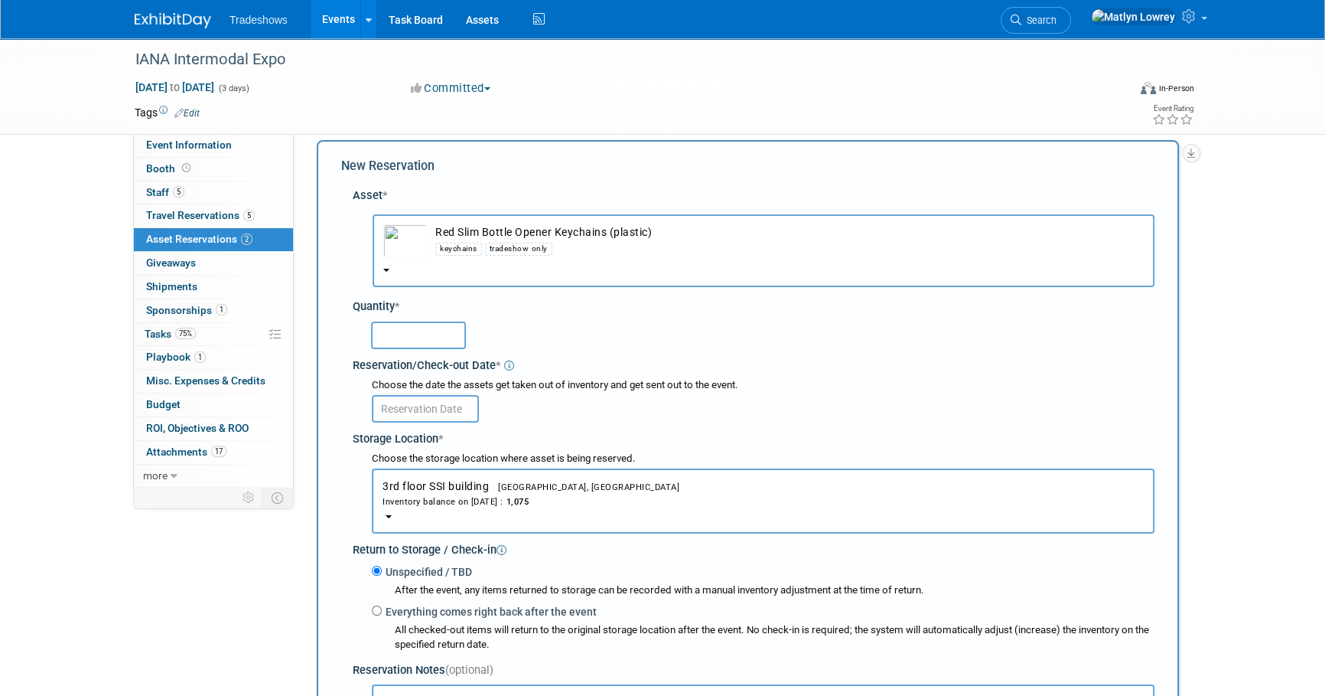
click at [399, 340] on input "text" at bounding box center [418, 335] width 95 height 28
type input "100"
click at [436, 406] on input "text" at bounding box center [425, 409] width 107 height 28
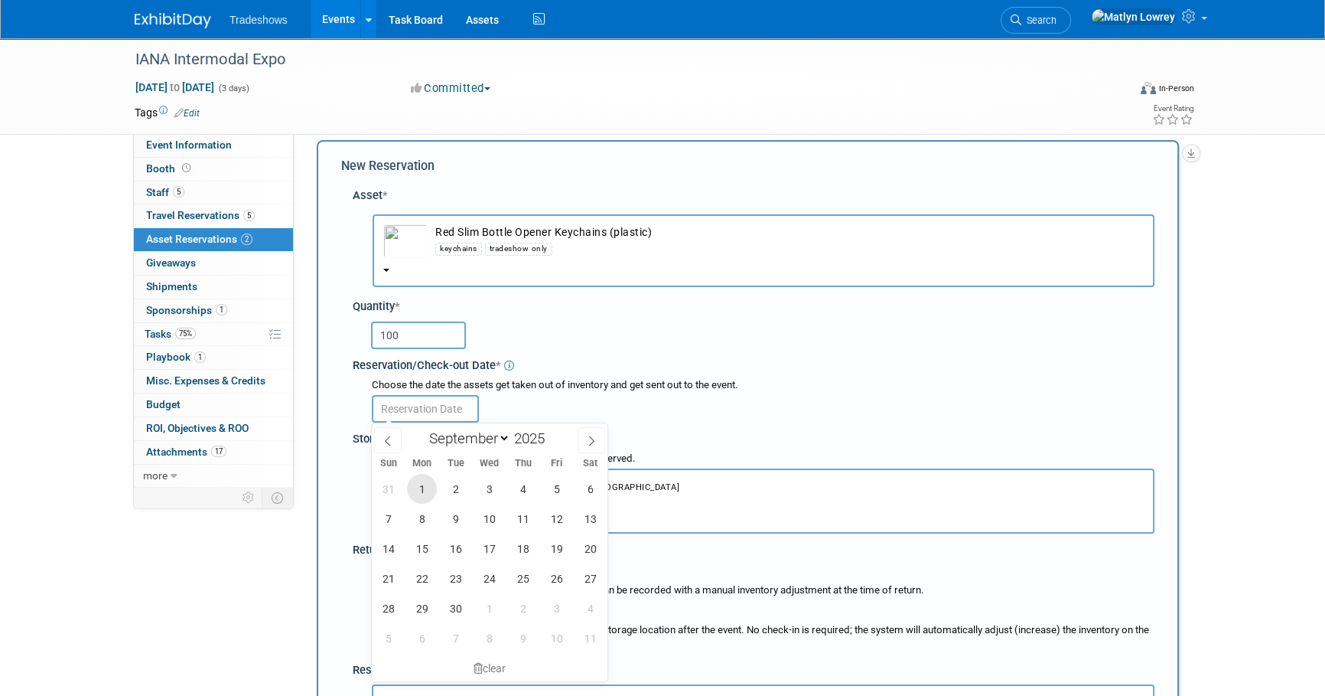
click at [415, 496] on span "1" at bounding box center [422, 489] width 30 height 30
type input "Sep 1, 2025"
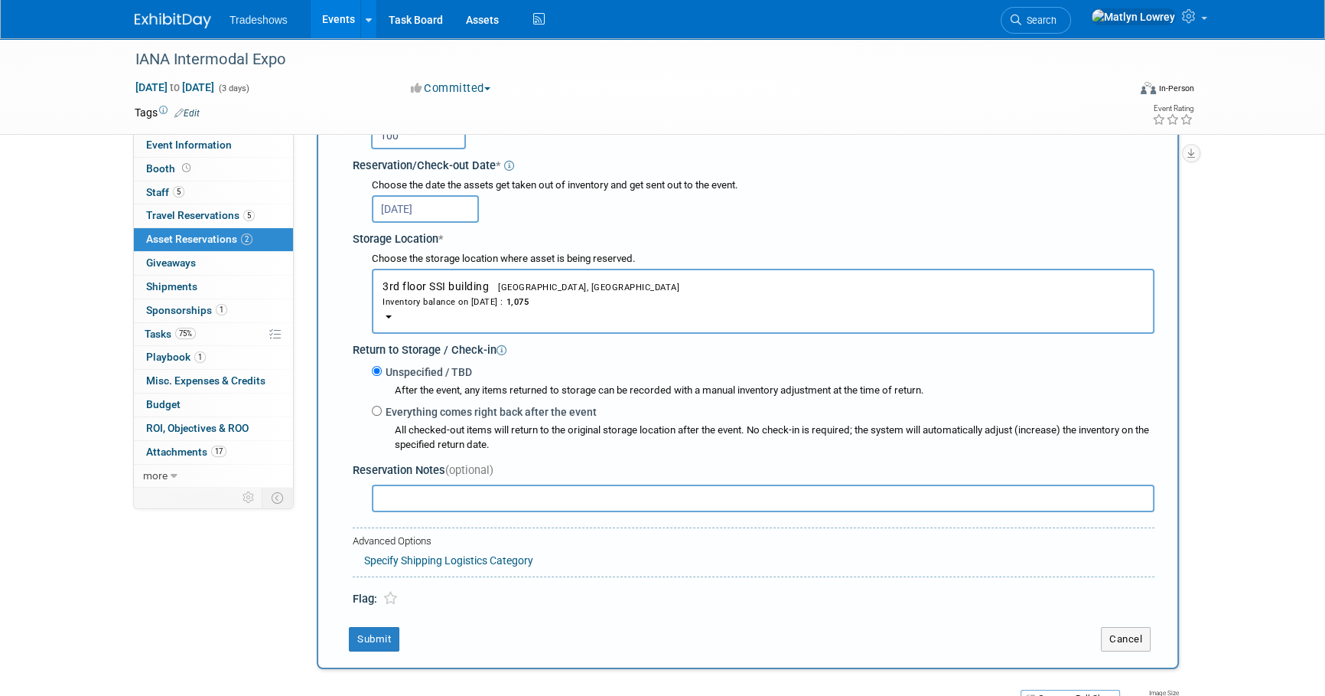
scroll to position [223, 0]
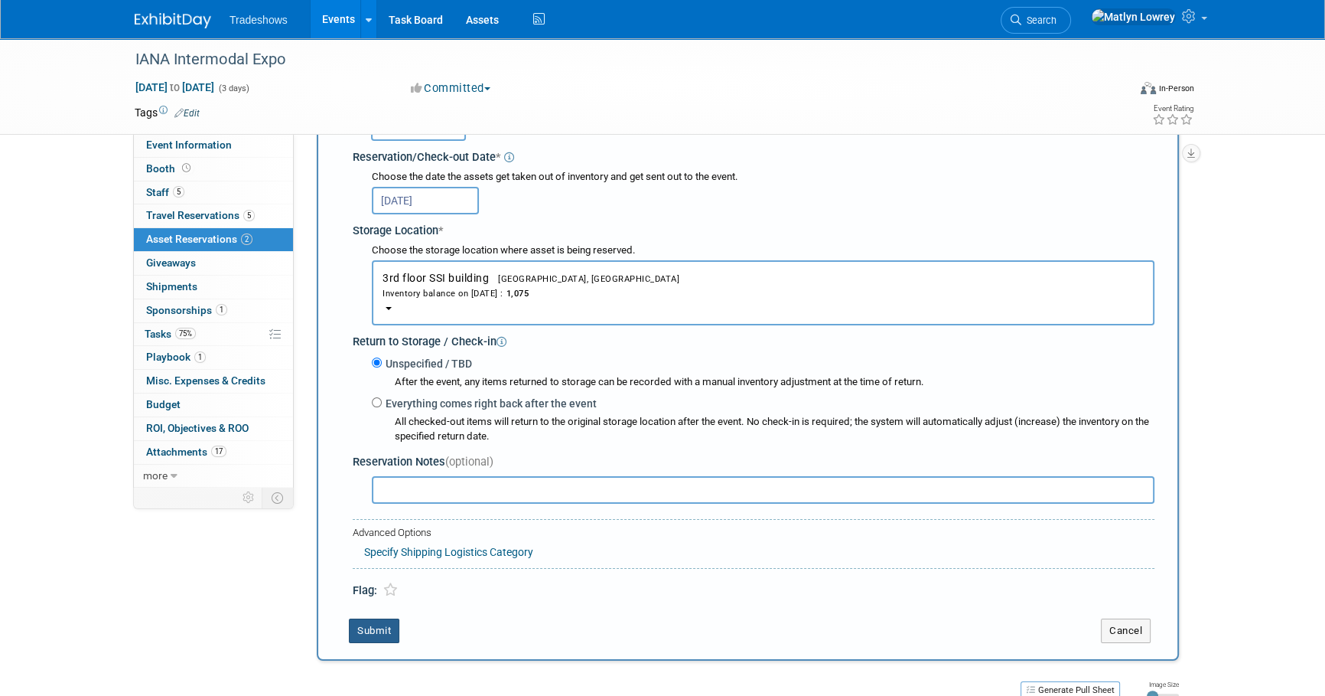
click at [394, 627] on button "Submit" at bounding box center [374, 630] width 50 height 24
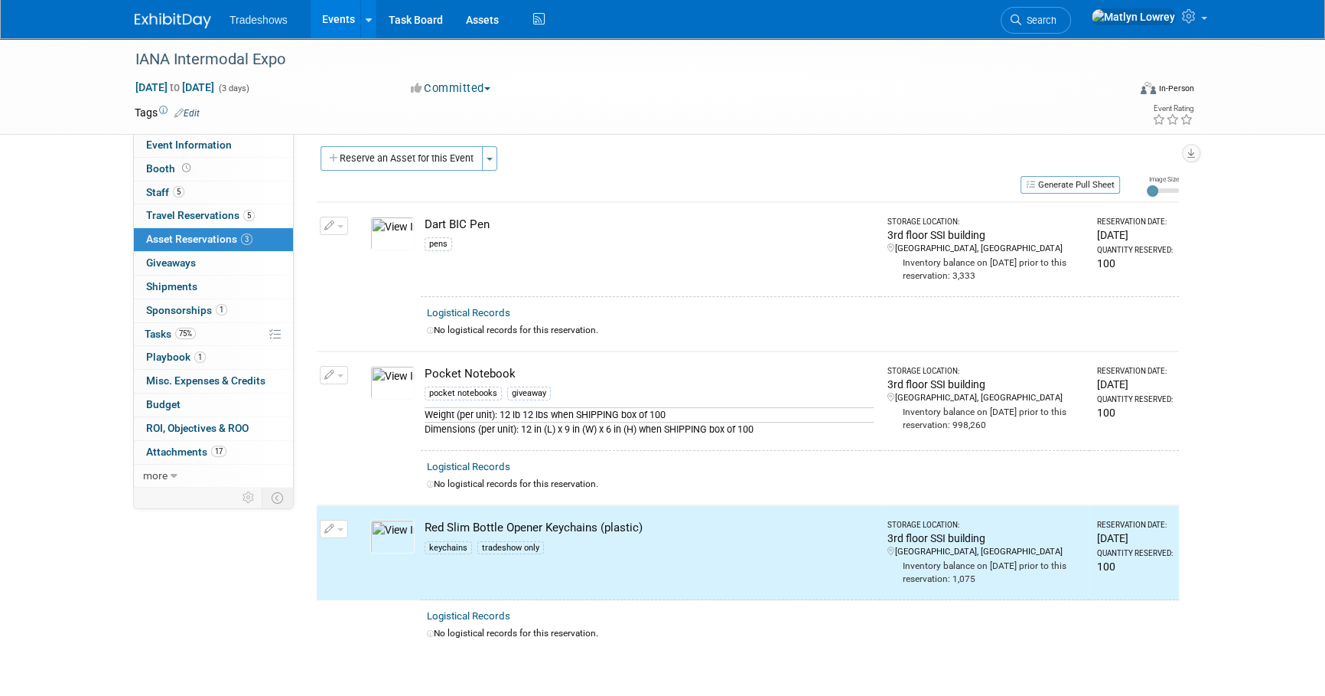
scroll to position [0, 0]
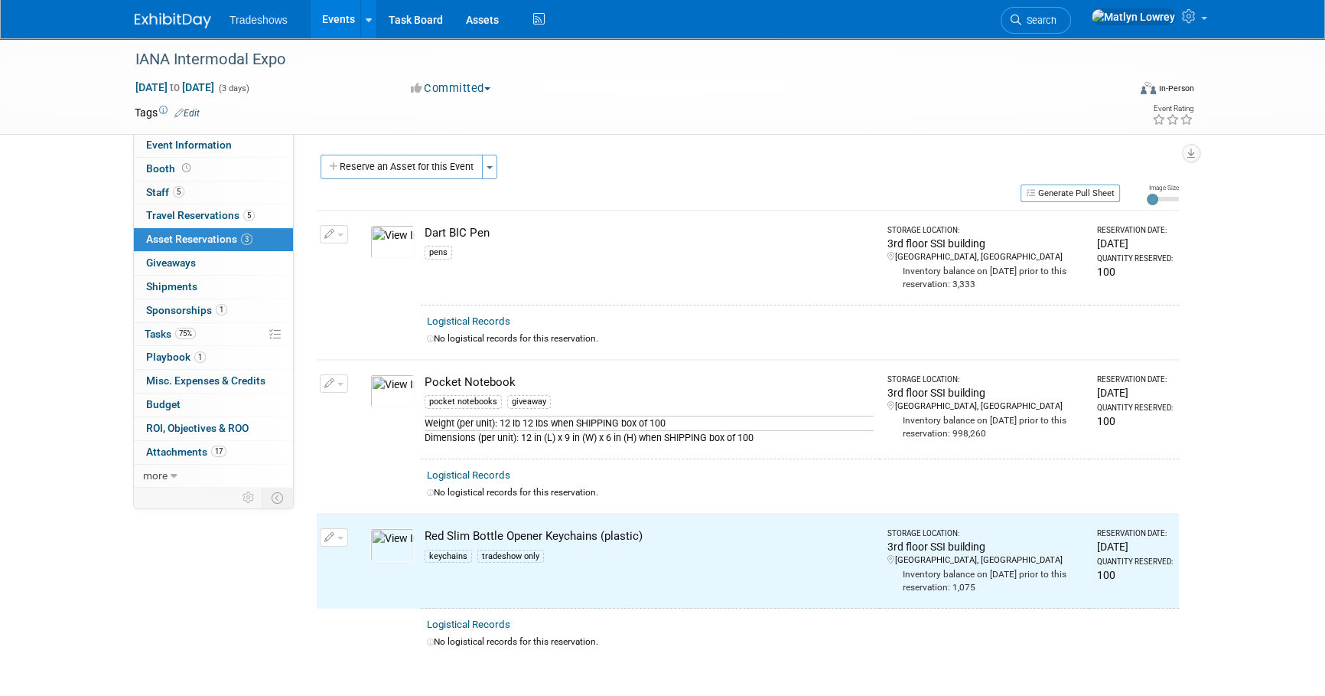
drag, startPoint x: 442, startPoint y: 172, endPoint x: 447, endPoint y: 187, distance: 16.0
click at [442, 171] on button "Reserve an Asset for this Event" at bounding box center [402, 167] width 162 height 24
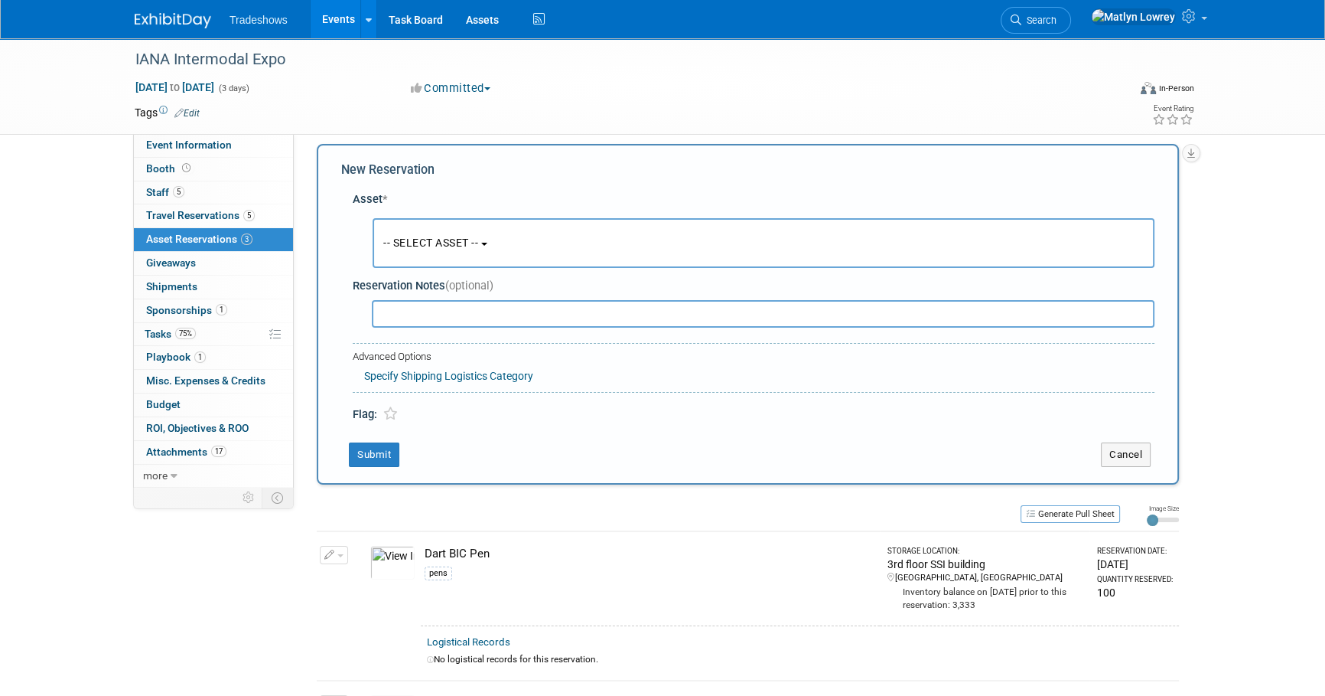
scroll to position [15, 0]
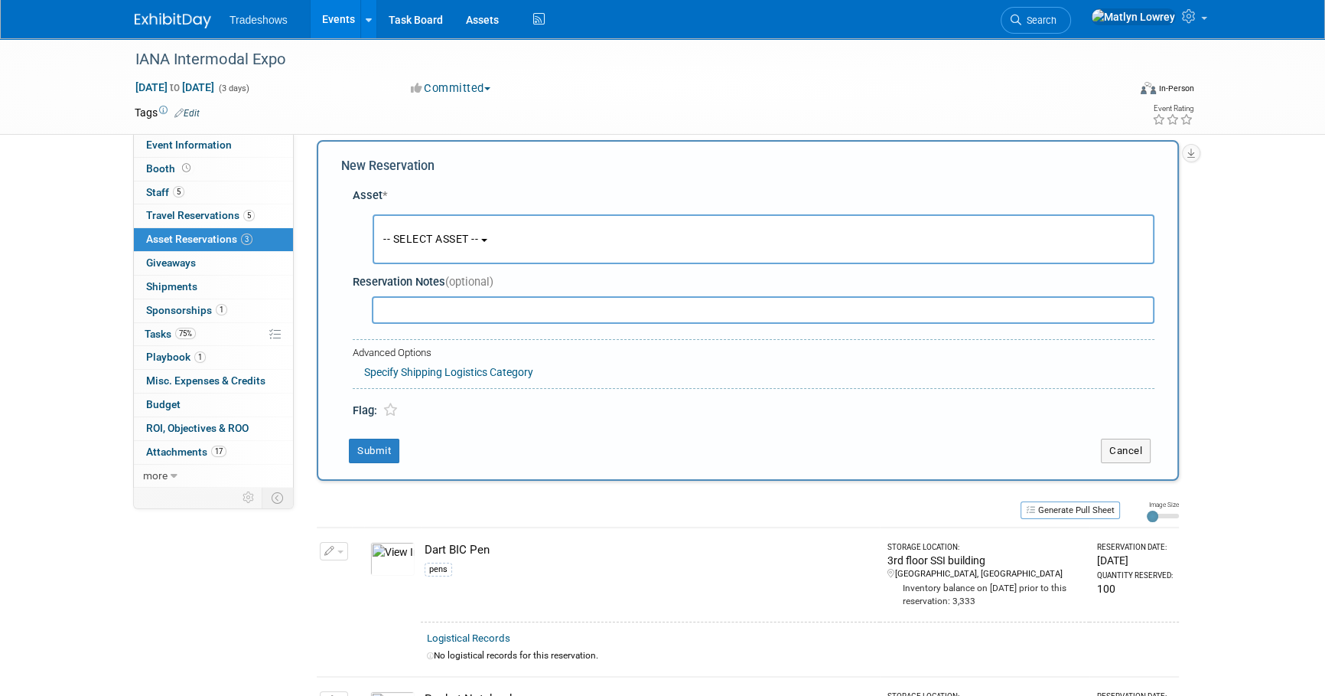
click at [449, 230] on button "-- SELECT ASSET --" at bounding box center [764, 239] width 782 height 50
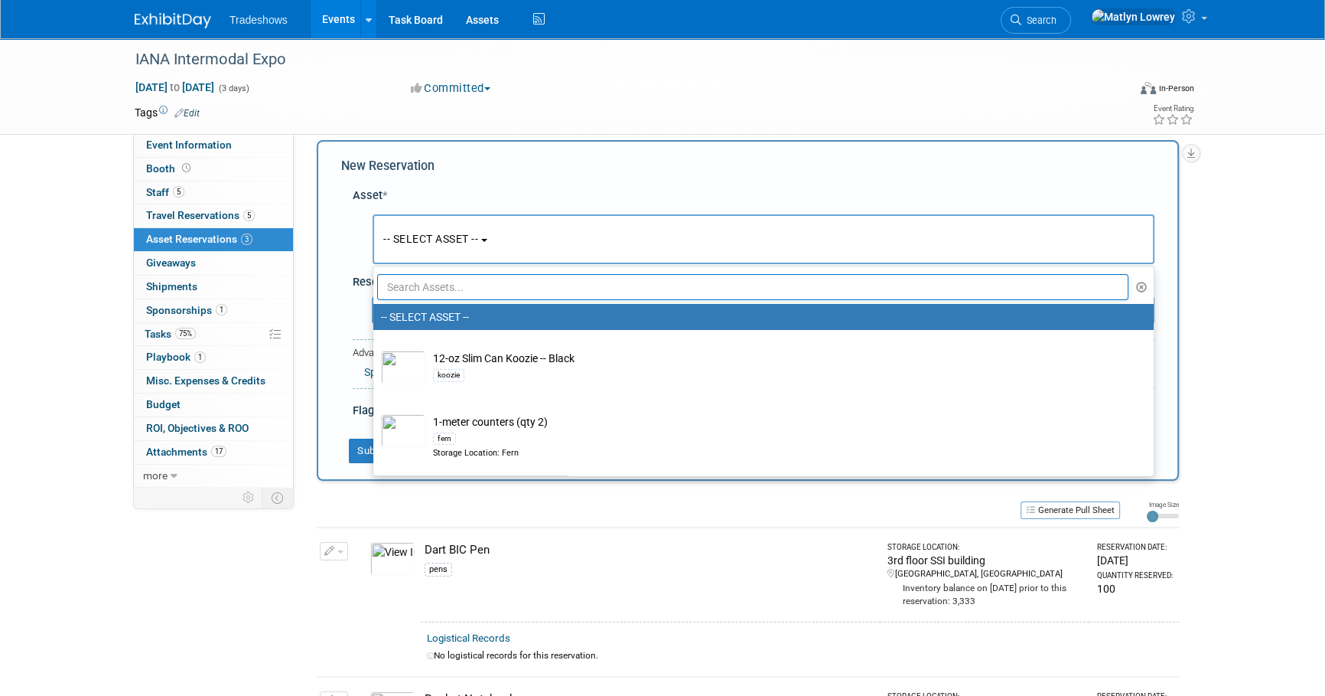
click at [441, 275] on input "text" at bounding box center [752, 287] width 751 height 26
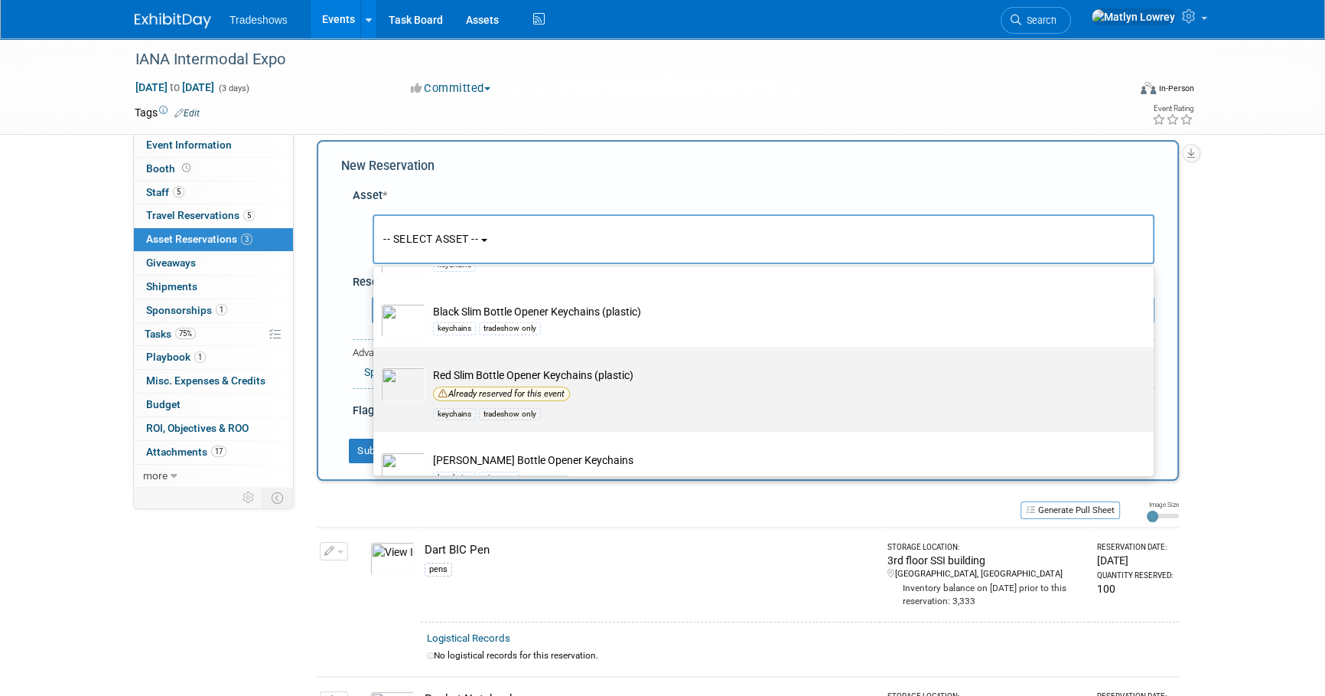
scroll to position [138, 0]
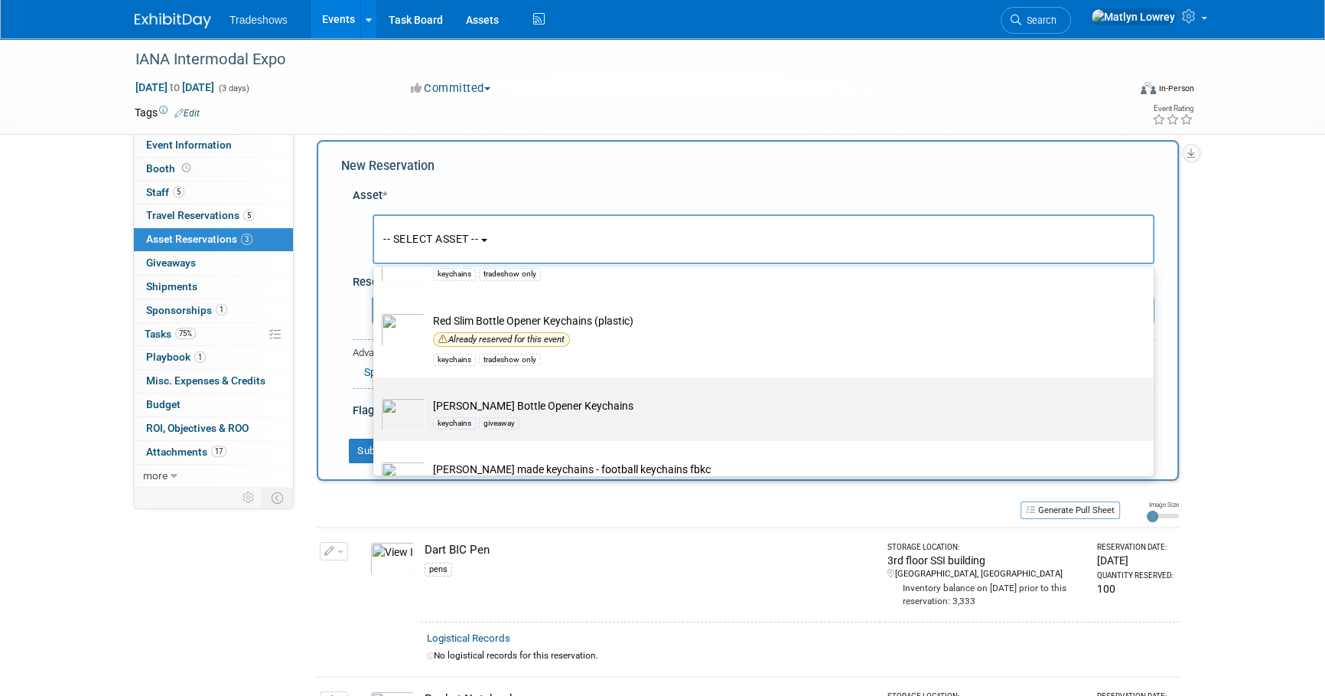
type input "keych"
click at [540, 396] on label "Taylor Bottle Opener Keychains keychains giveaway" at bounding box center [759, 408] width 757 height 57
click at [376, 396] on input "Taylor Bottle Opener Keychains keychains giveaway" at bounding box center [371, 391] width 10 height 10
select select "10717740"
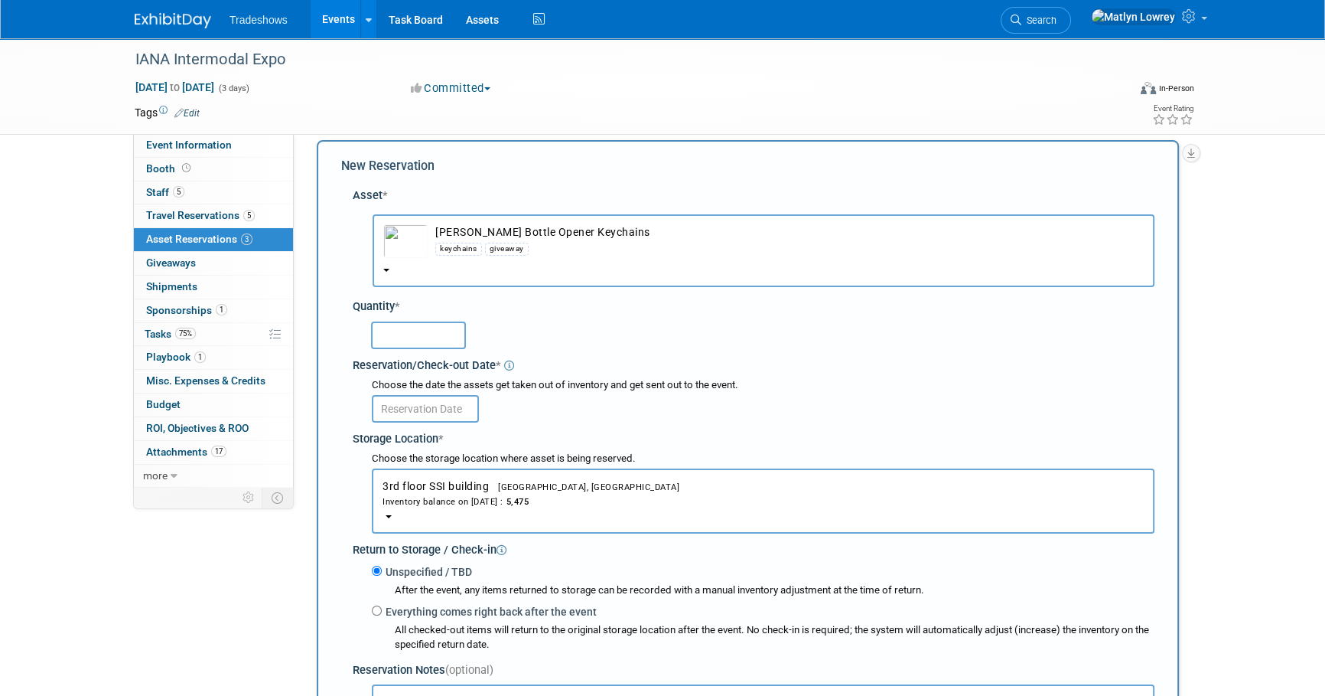
click at [415, 342] on input "text" at bounding box center [418, 335] width 95 height 28
type input "100"
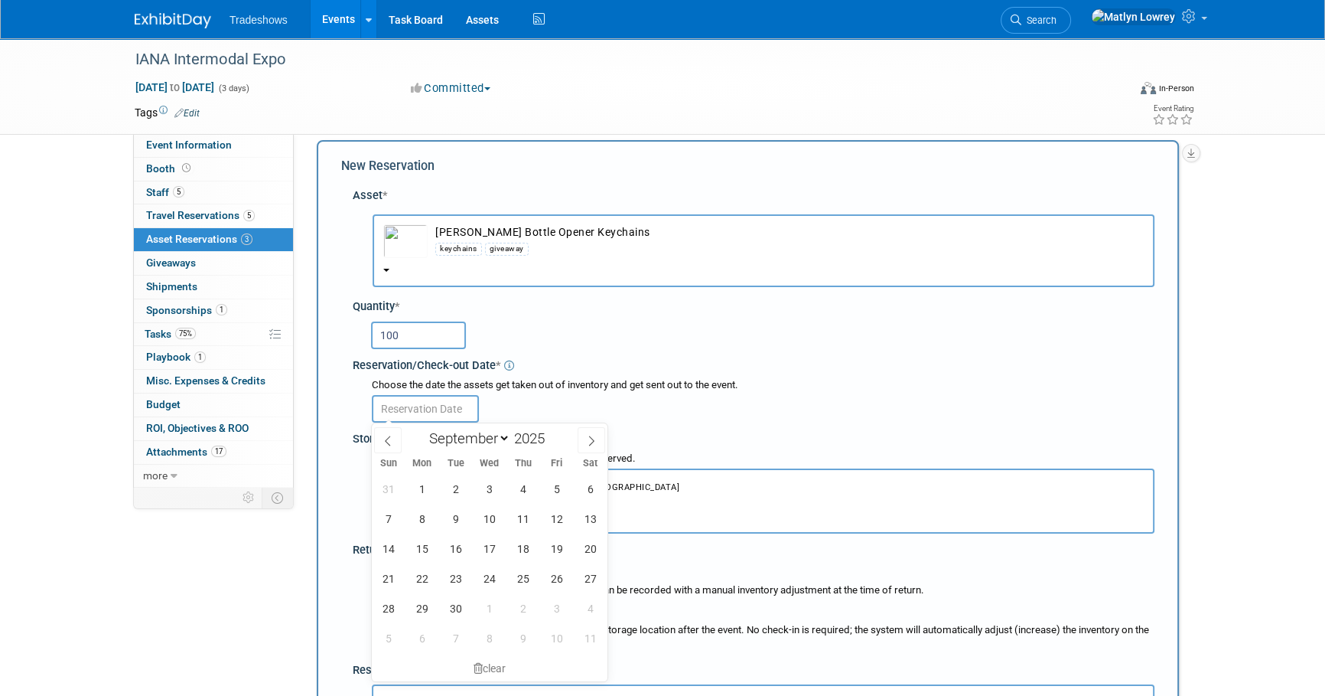
click at [421, 417] on input "text" at bounding box center [425, 409] width 107 height 28
click at [432, 494] on span "1" at bounding box center [422, 489] width 30 height 30
type input "Sep 1, 2025"
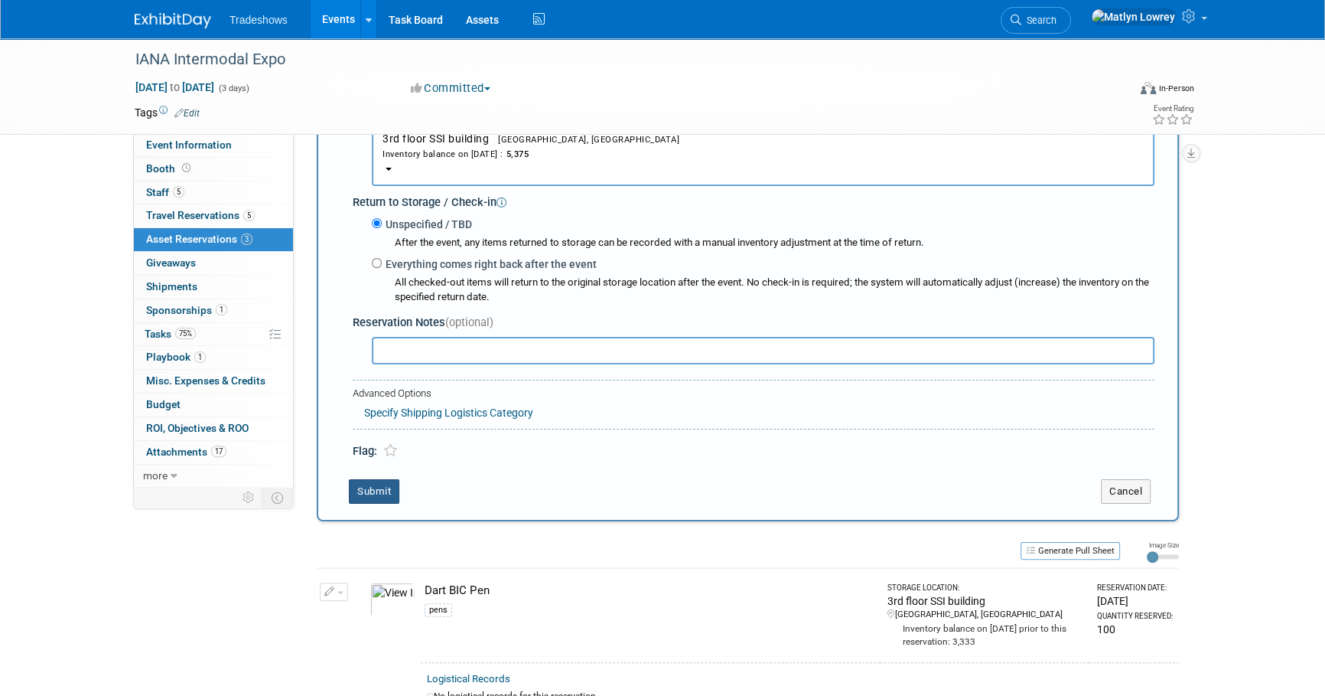
click at [372, 487] on button "Submit" at bounding box center [374, 491] width 50 height 24
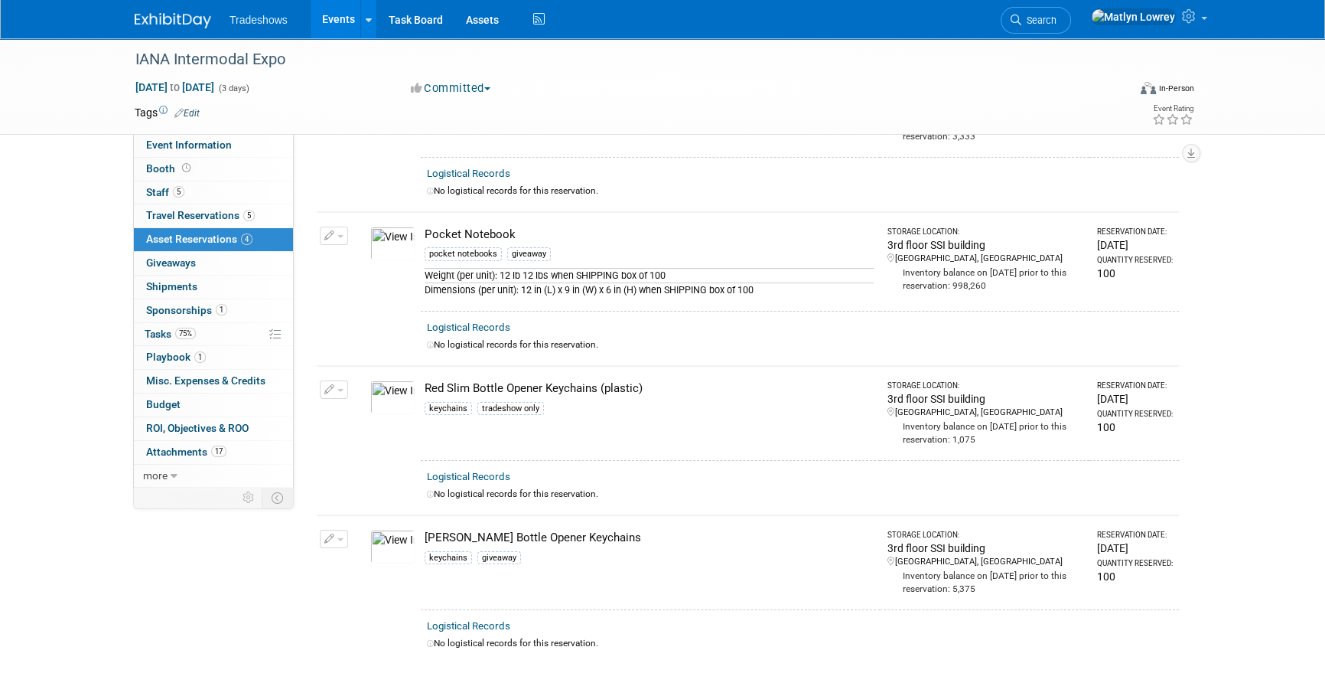
scroll to position [0, 0]
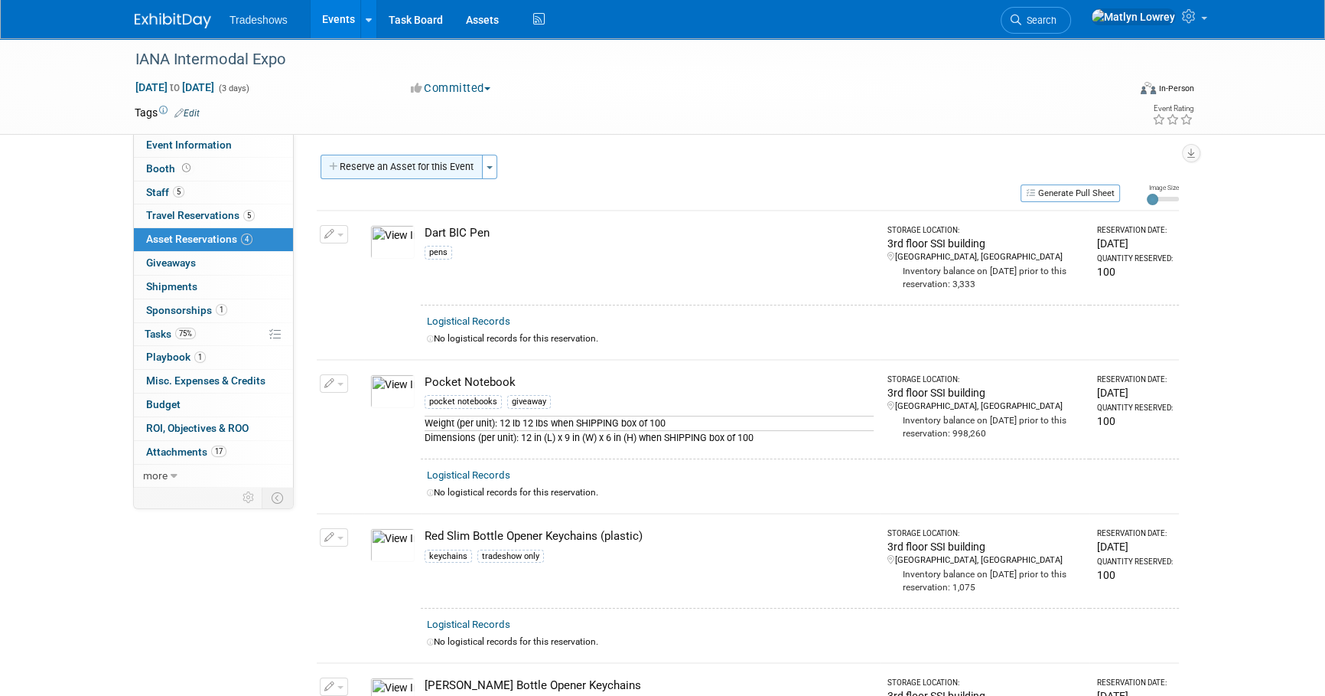
click at [436, 166] on button "Reserve an Asset for this Event" at bounding box center [402, 167] width 162 height 24
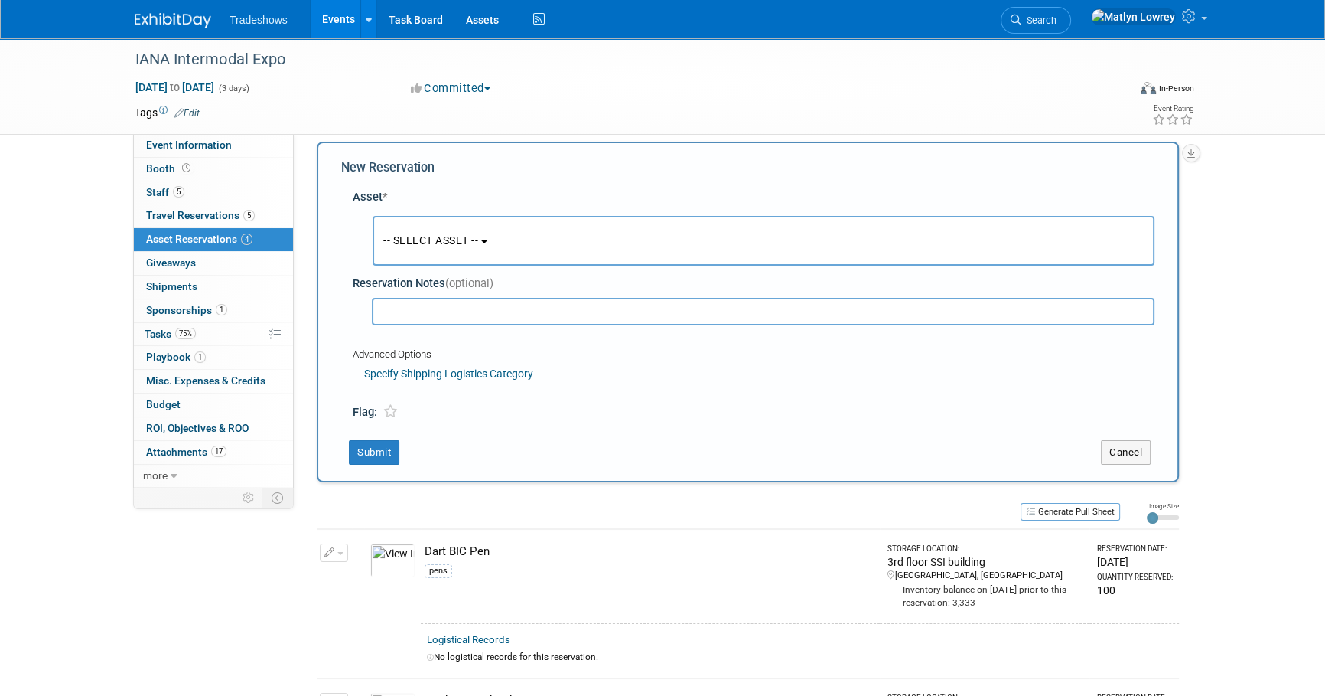
scroll to position [15, 0]
click at [428, 250] on button "-- SELECT ASSET --" at bounding box center [764, 239] width 782 height 50
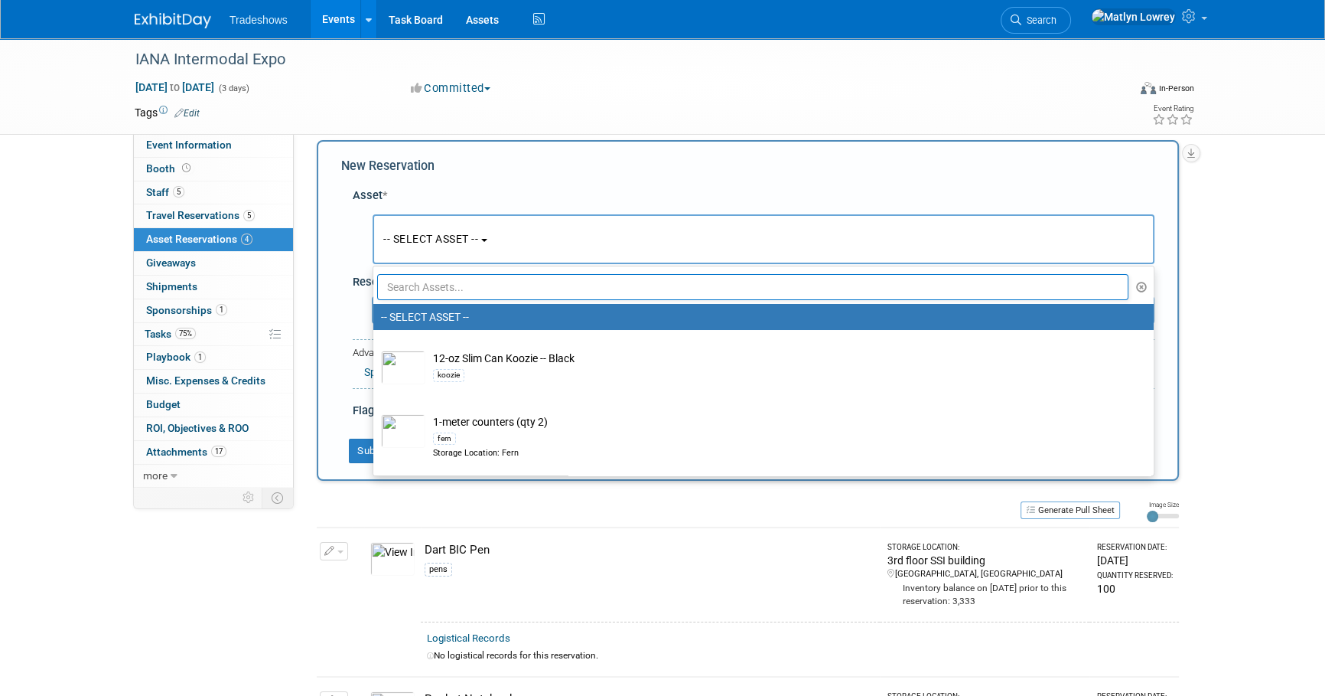
click at [421, 286] on input "text" at bounding box center [752, 287] width 751 height 26
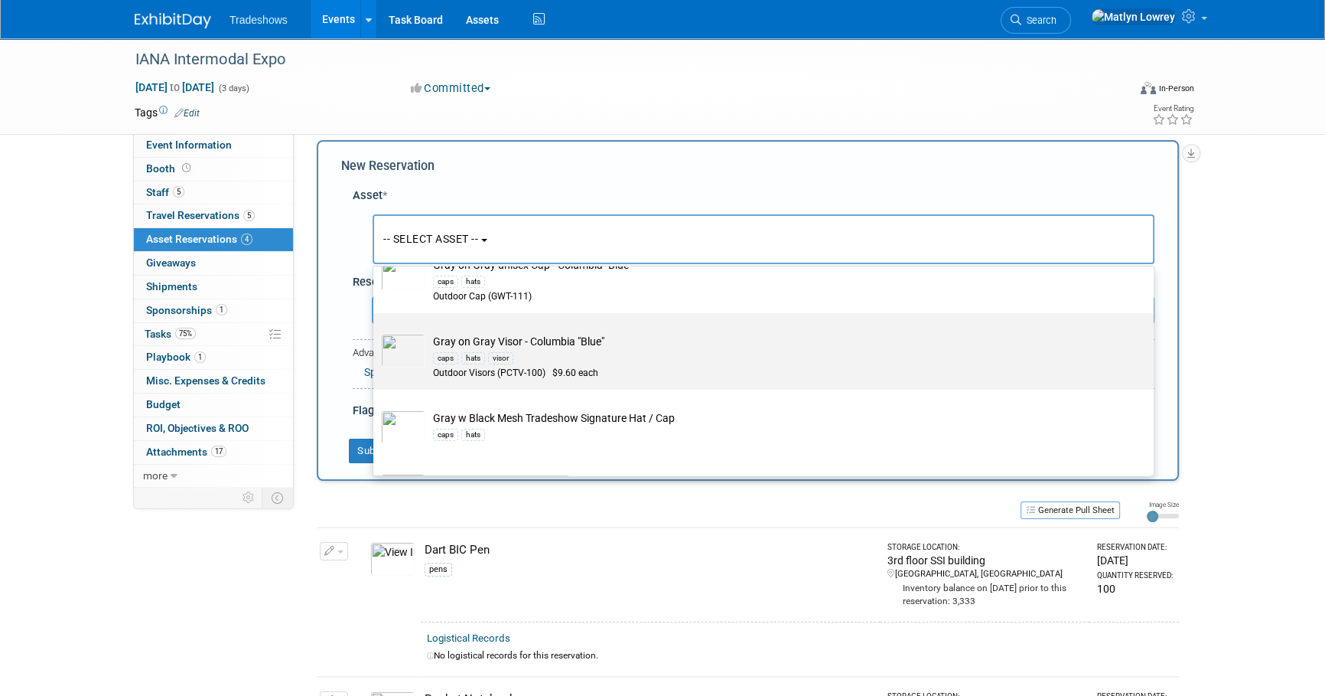
scroll to position [417, 0]
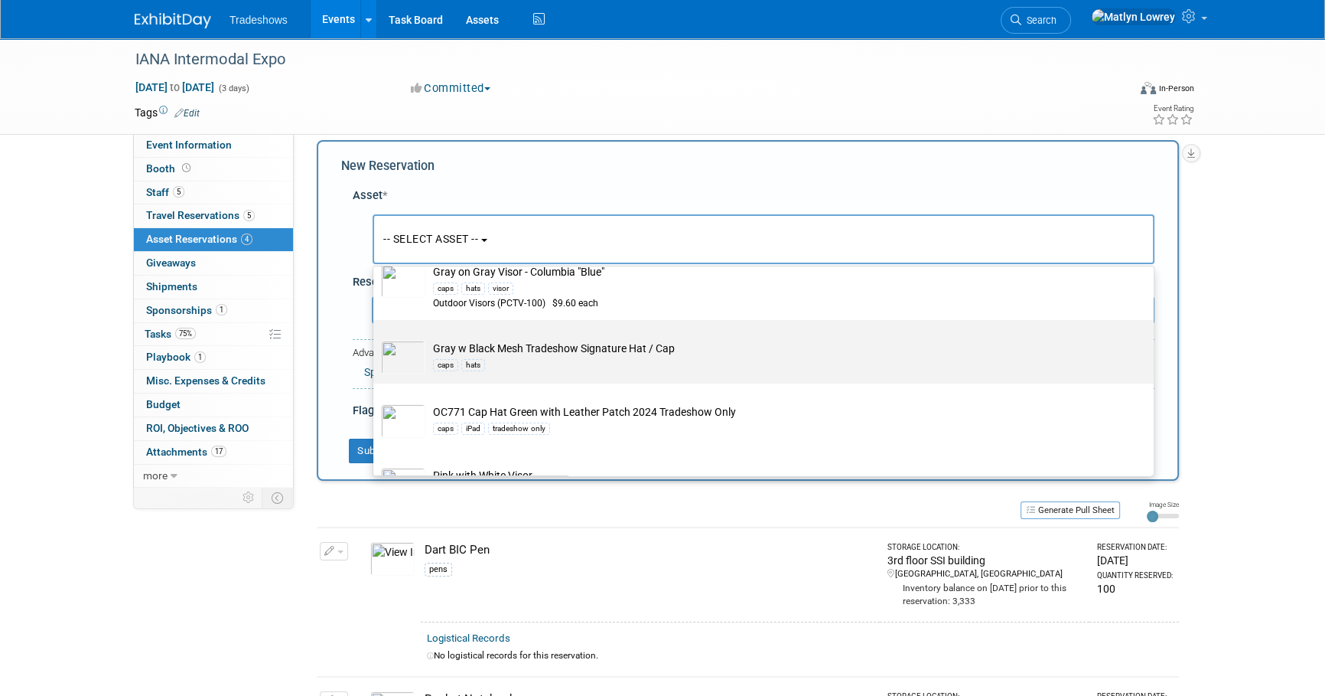
type input "hat"
click at [496, 362] on div "caps hats" at bounding box center [778, 365] width 690 height 18
click at [376, 338] on input "Gray w Black Mesh Tradeshow Signature Hat / Cap caps hats" at bounding box center [371, 333] width 10 height 10
select select "10721153"
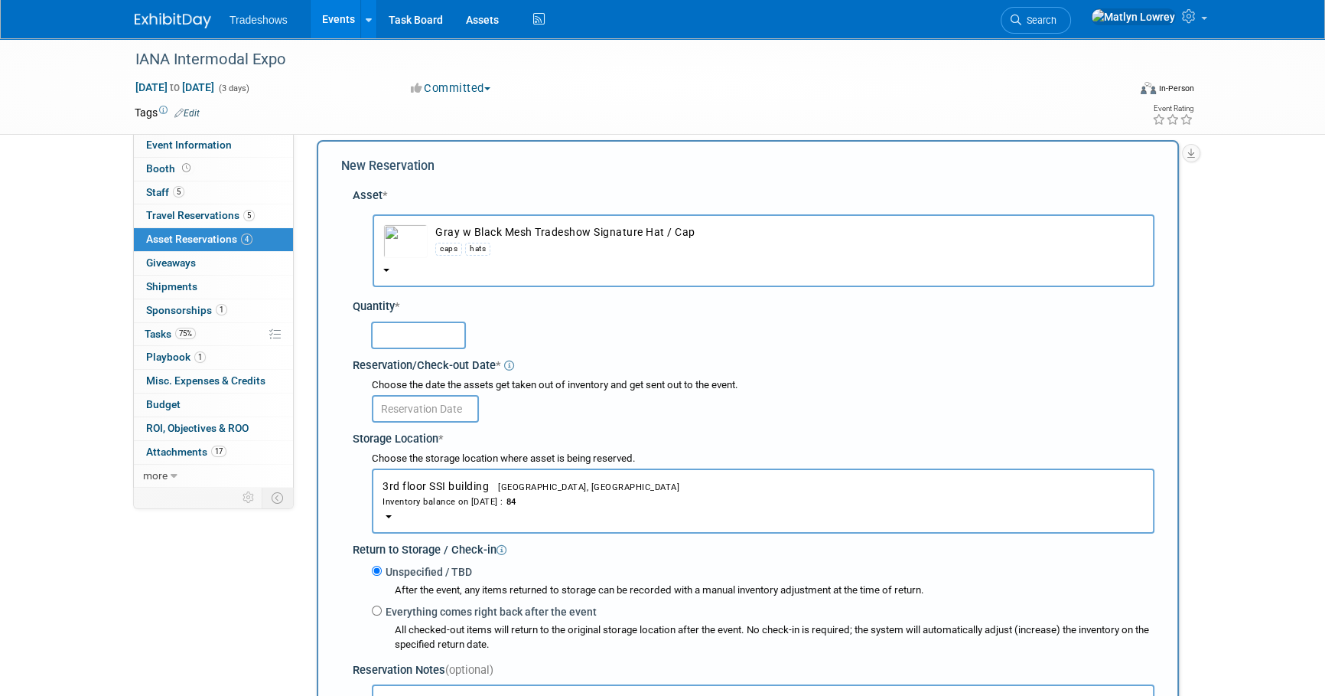
click at [377, 333] on input "text" at bounding box center [418, 335] width 95 height 28
type input "12"
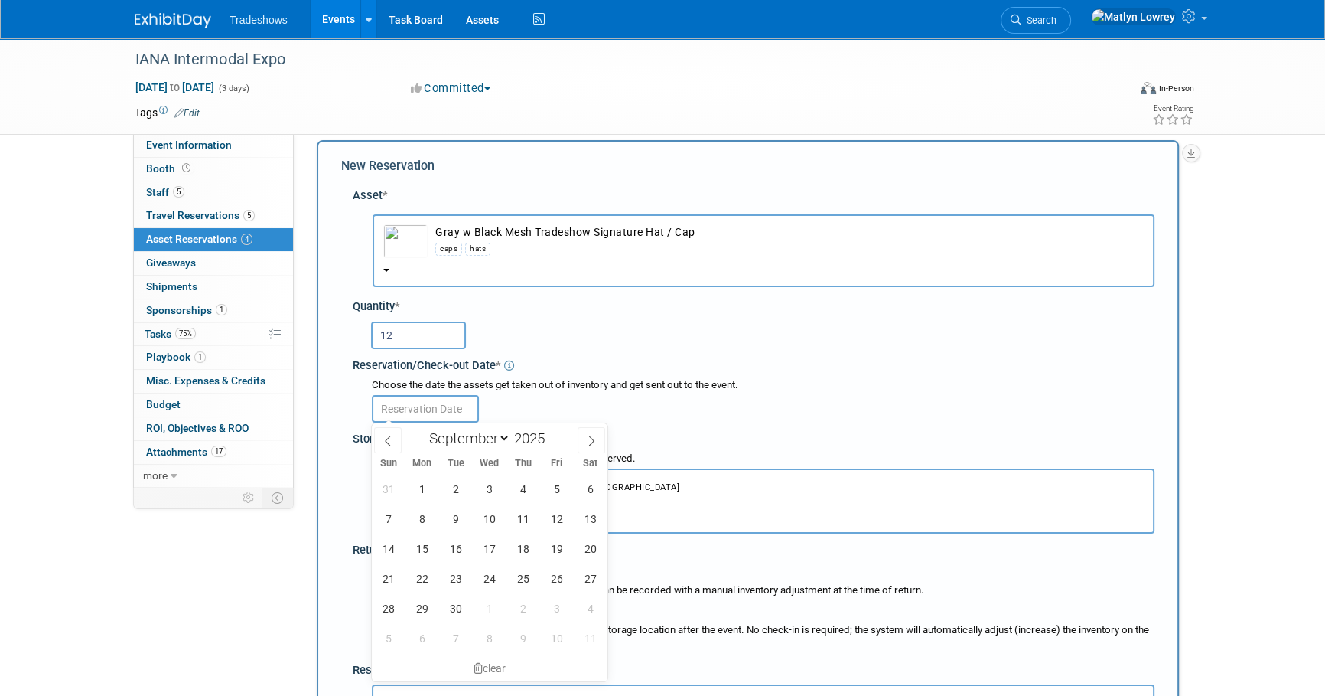
click at [435, 404] on input "text" at bounding box center [425, 409] width 107 height 28
click at [425, 482] on span "1" at bounding box center [422, 489] width 30 height 30
type input "Sep 1, 2025"
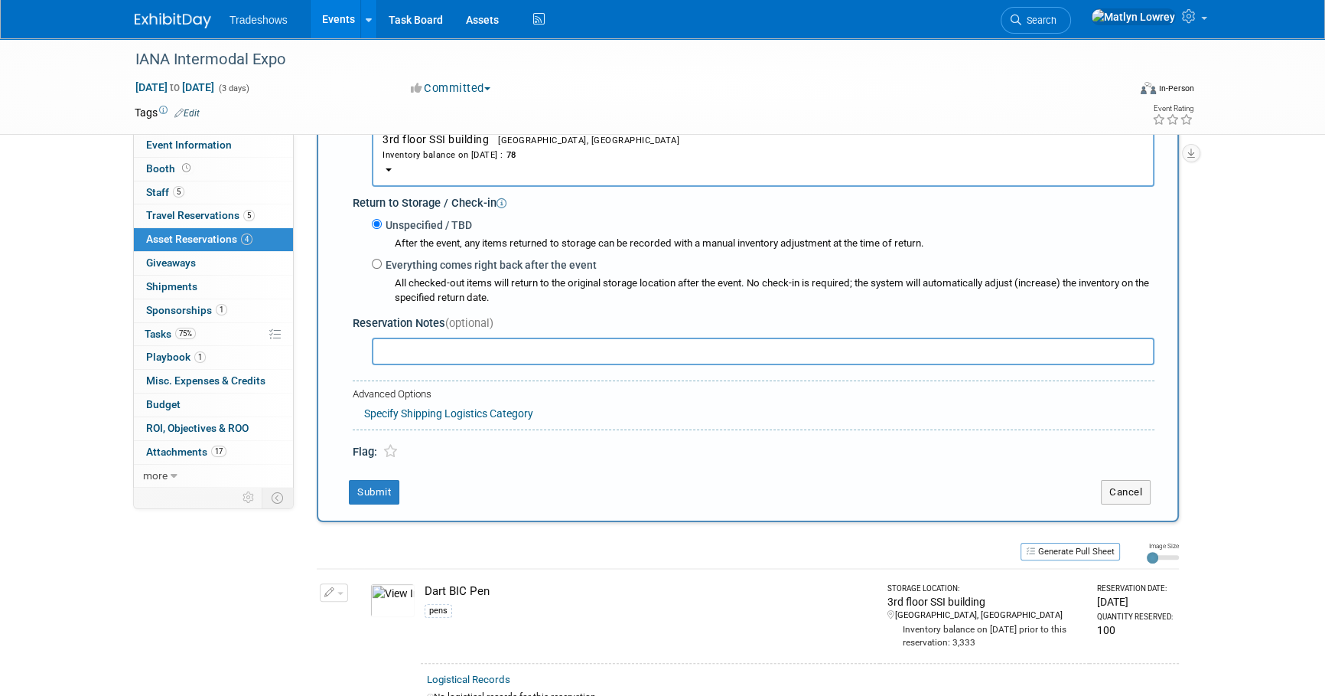
scroll to position [362, 0]
click at [363, 496] on button "Submit" at bounding box center [374, 491] width 50 height 24
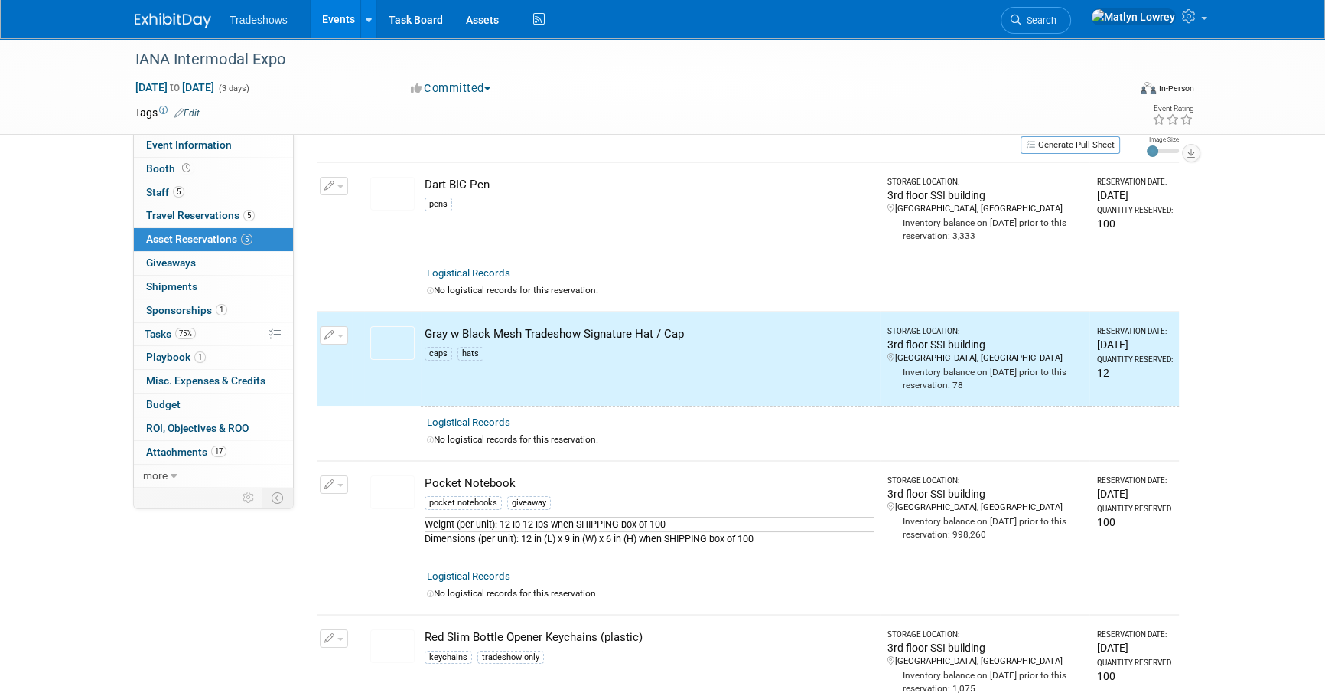
scroll to position [0, 0]
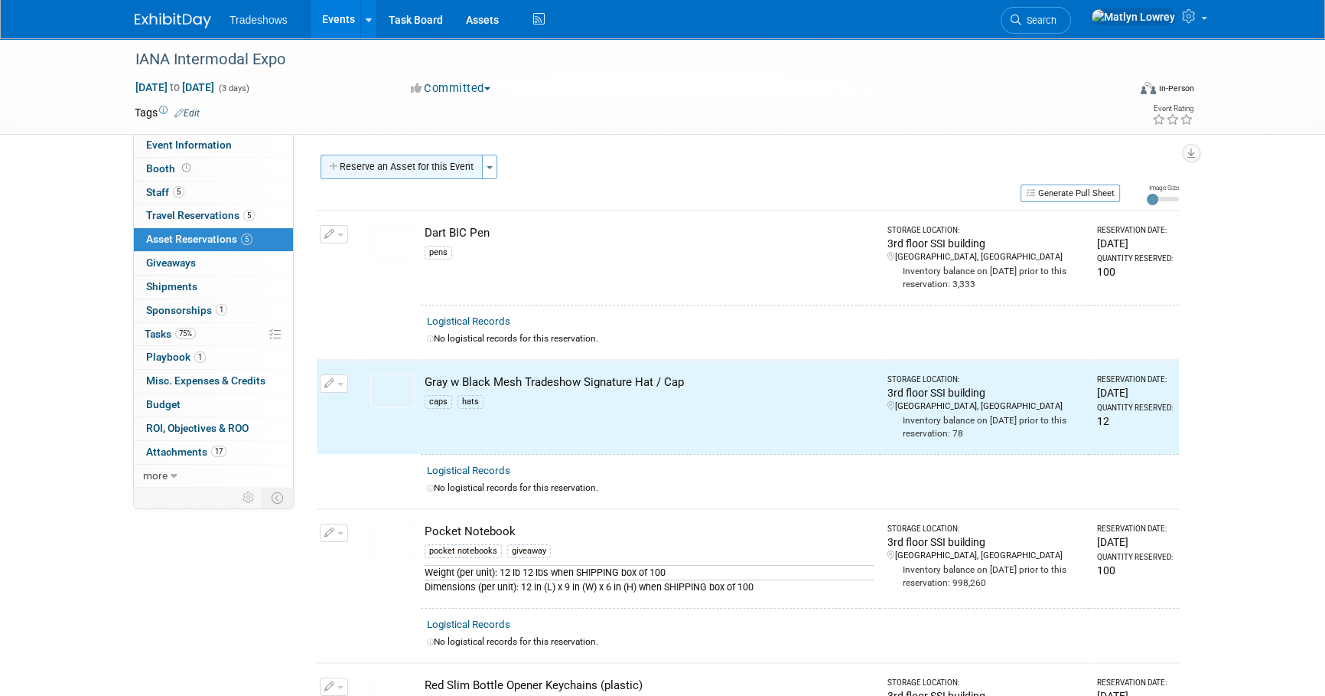
click at [403, 171] on button "Reserve an Asset for this Event" at bounding box center [402, 167] width 162 height 24
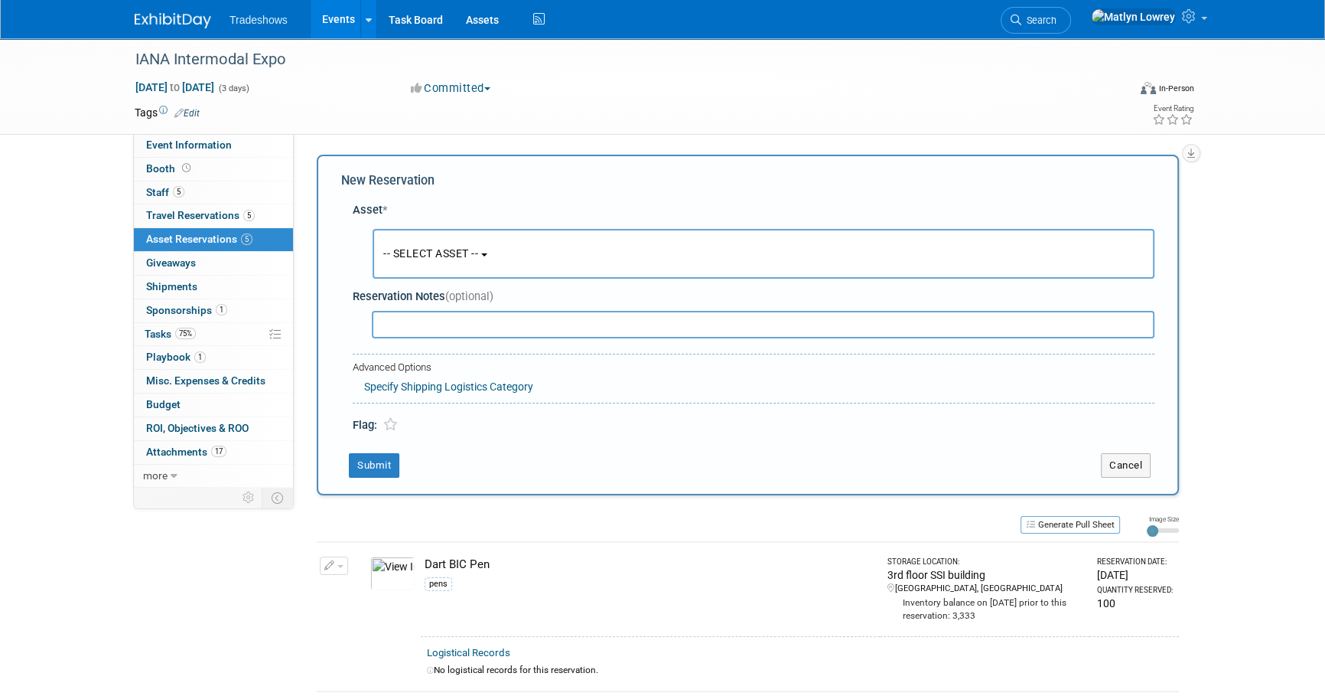
click at [326, 19] on link "Events" at bounding box center [339, 19] width 56 height 38
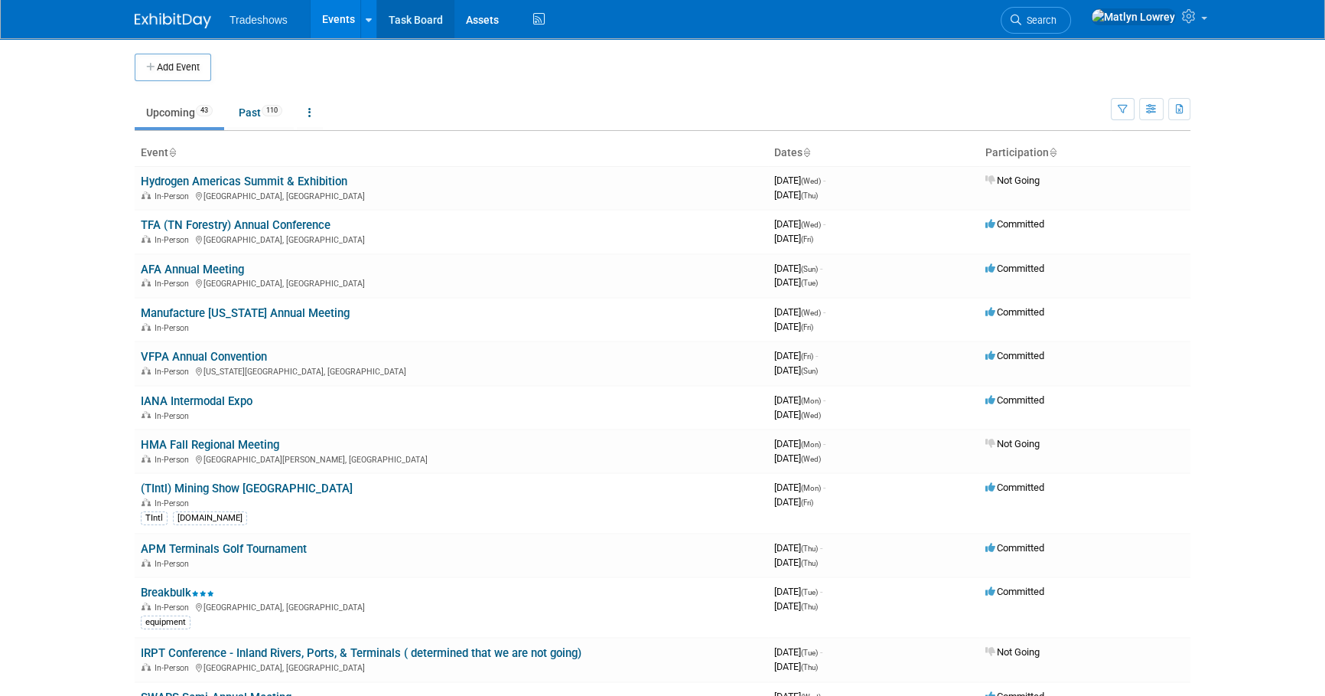
click at [419, 28] on link "Task Board" at bounding box center [415, 19] width 77 height 38
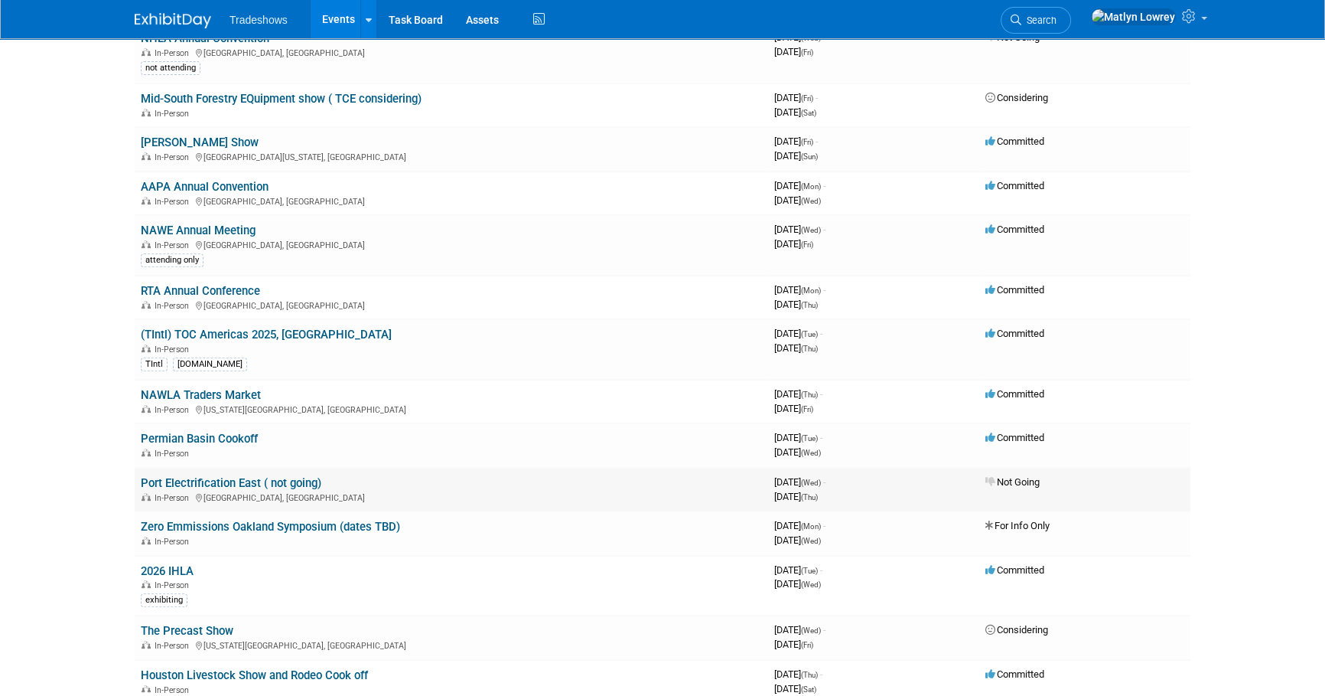
scroll to position [765, 0]
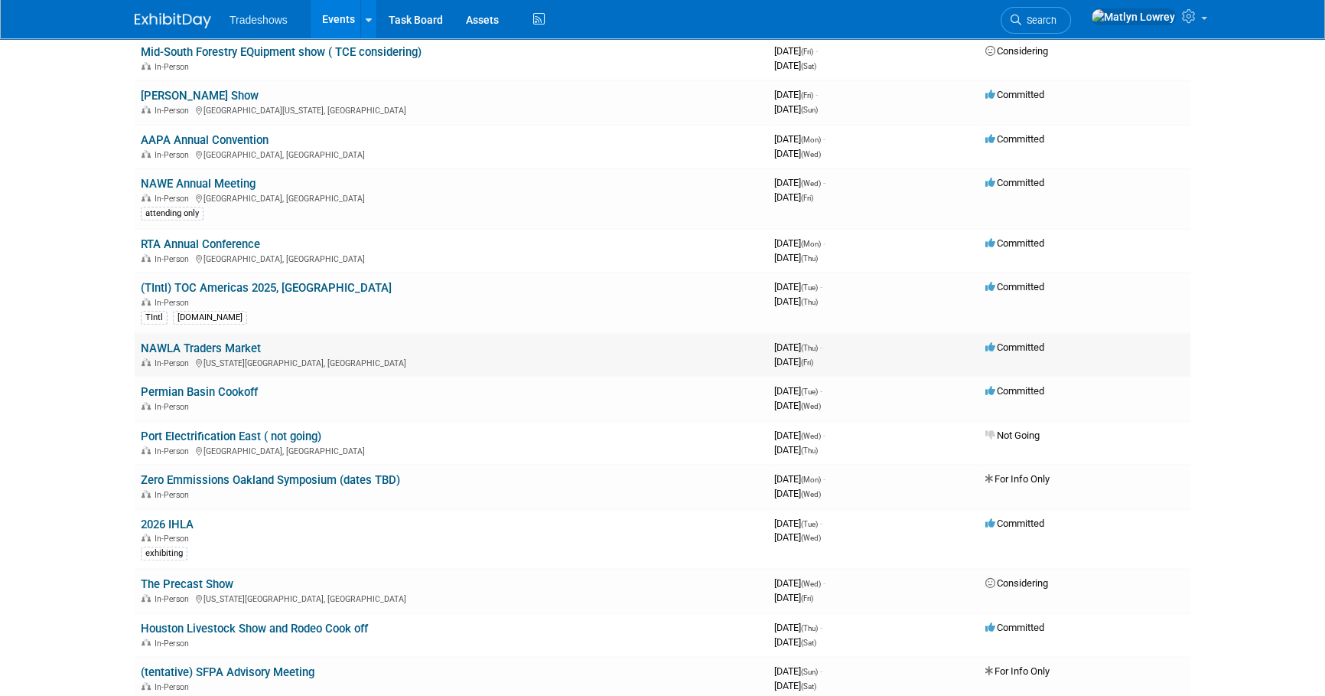
click at [202, 344] on link "NAWLA Traders Market" at bounding box center [201, 348] width 120 height 14
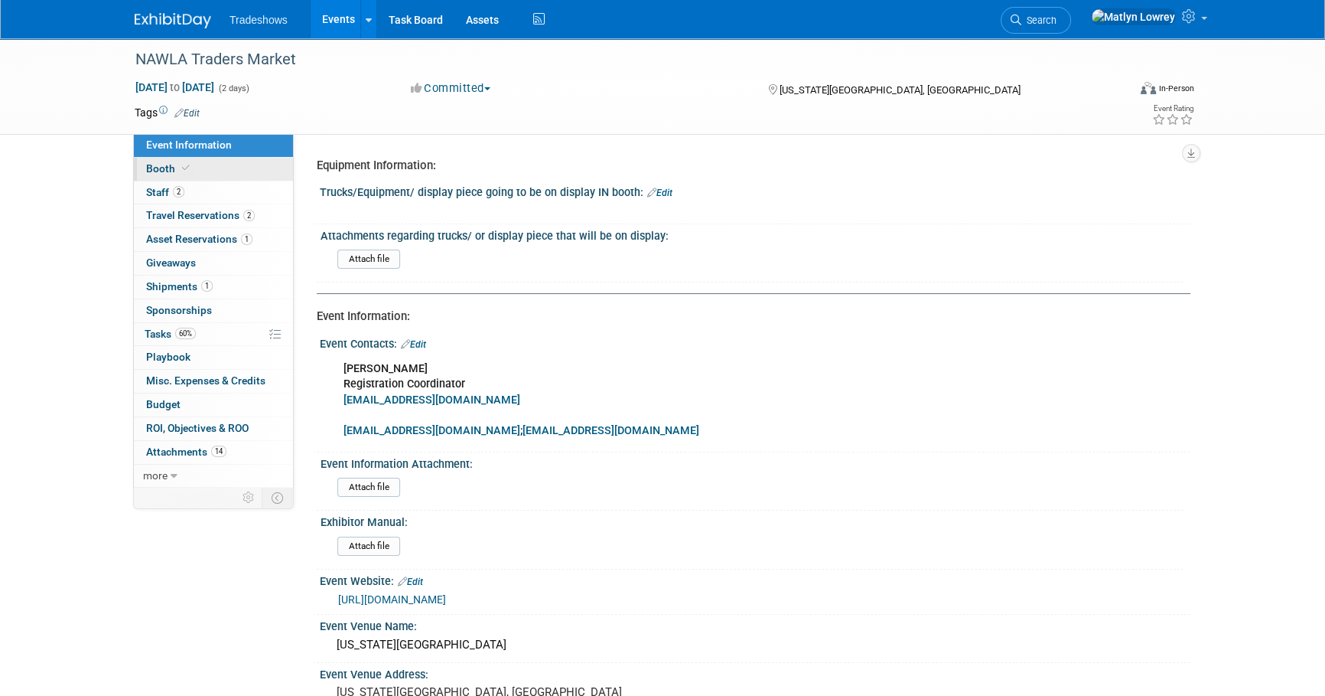
click at [193, 161] on link "Booth" at bounding box center [213, 169] width 159 height 23
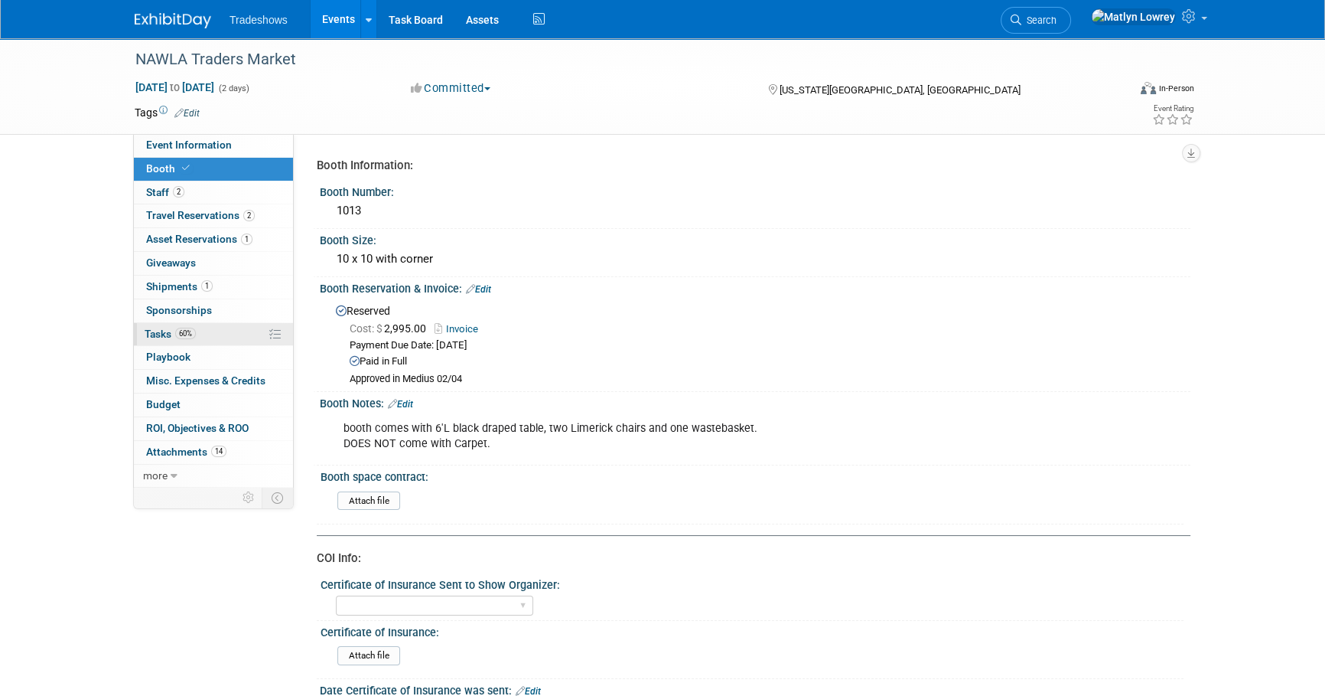
click at [178, 324] on link "60% Tasks 60%" at bounding box center [213, 334] width 159 height 23
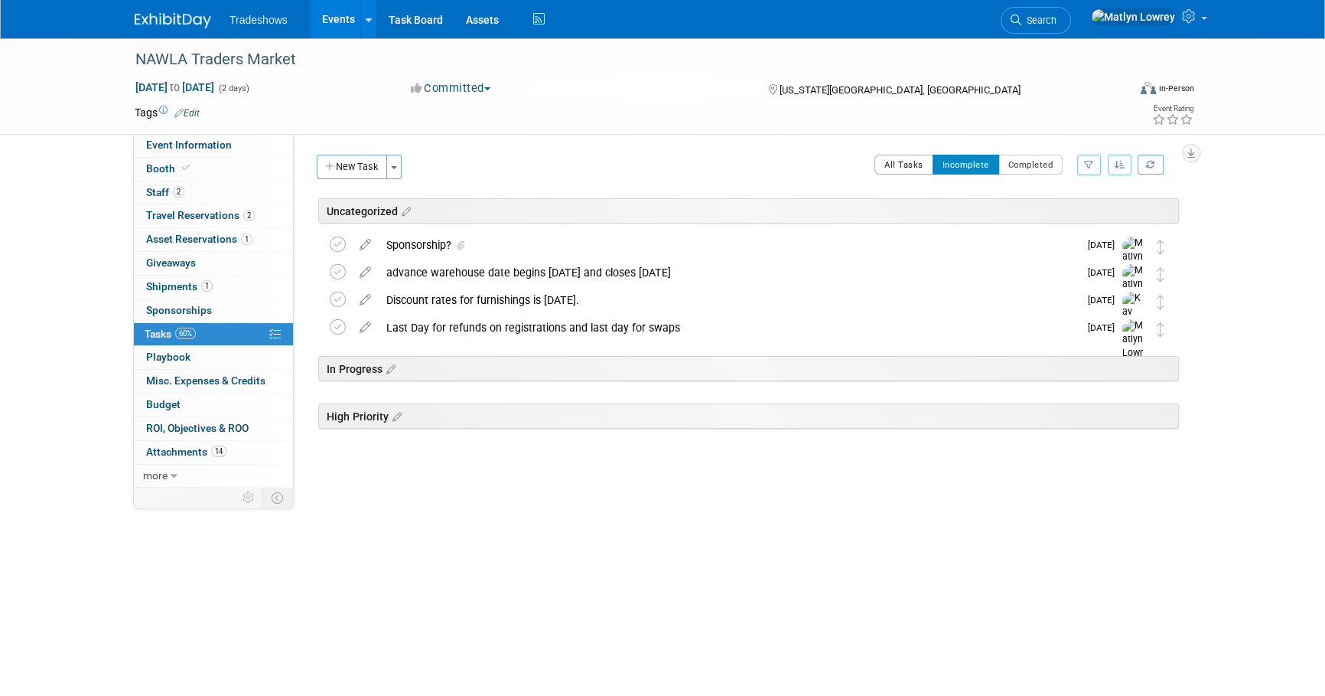
click at [918, 162] on button "All Tasks" at bounding box center [904, 165] width 59 height 20
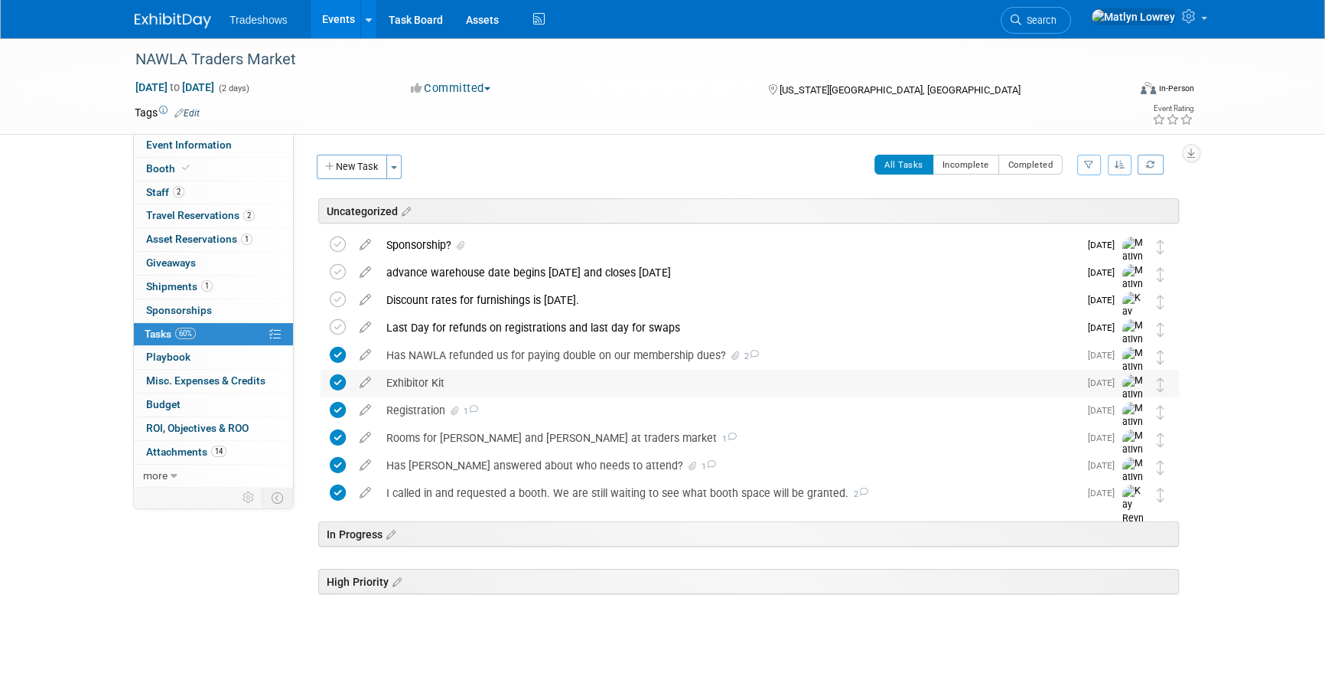
click at [408, 386] on div "Exhibitor Kit" at bounding box center [729, 383] width 700 height 26
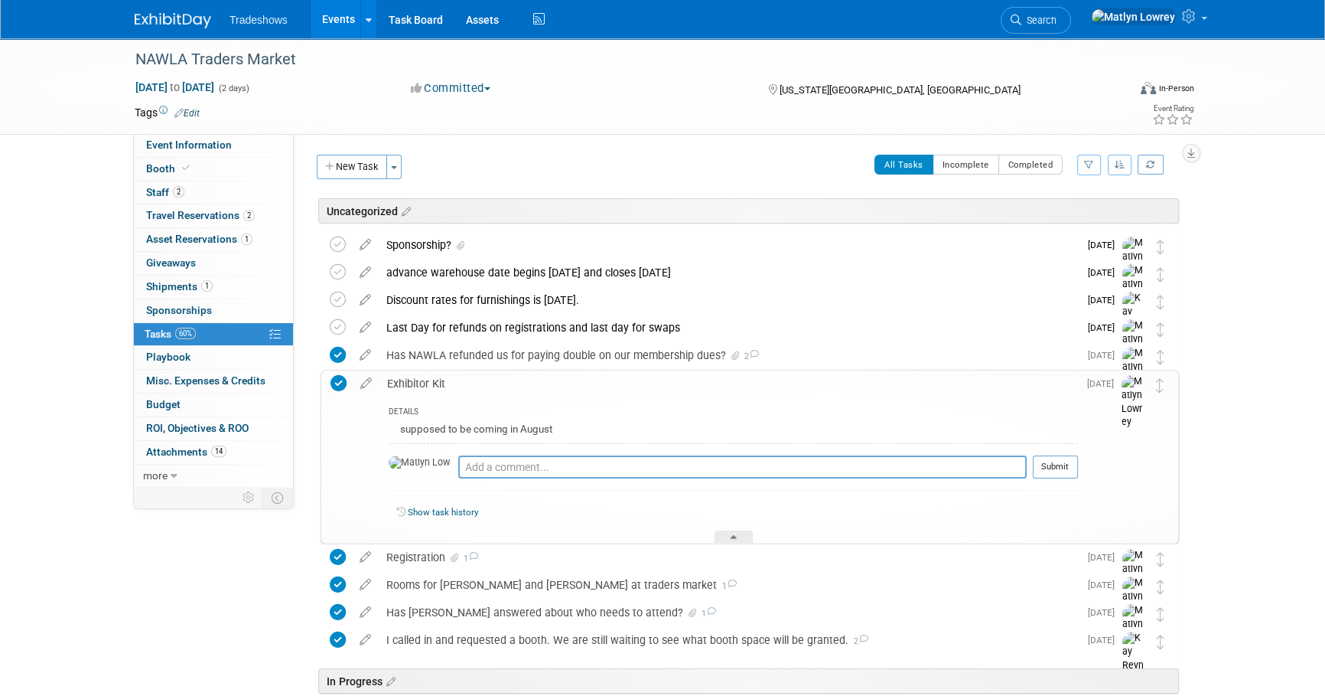
click at [408, 386] on div "Exhibitor Kit" at bounding box center [729, 383] width 699 height 26
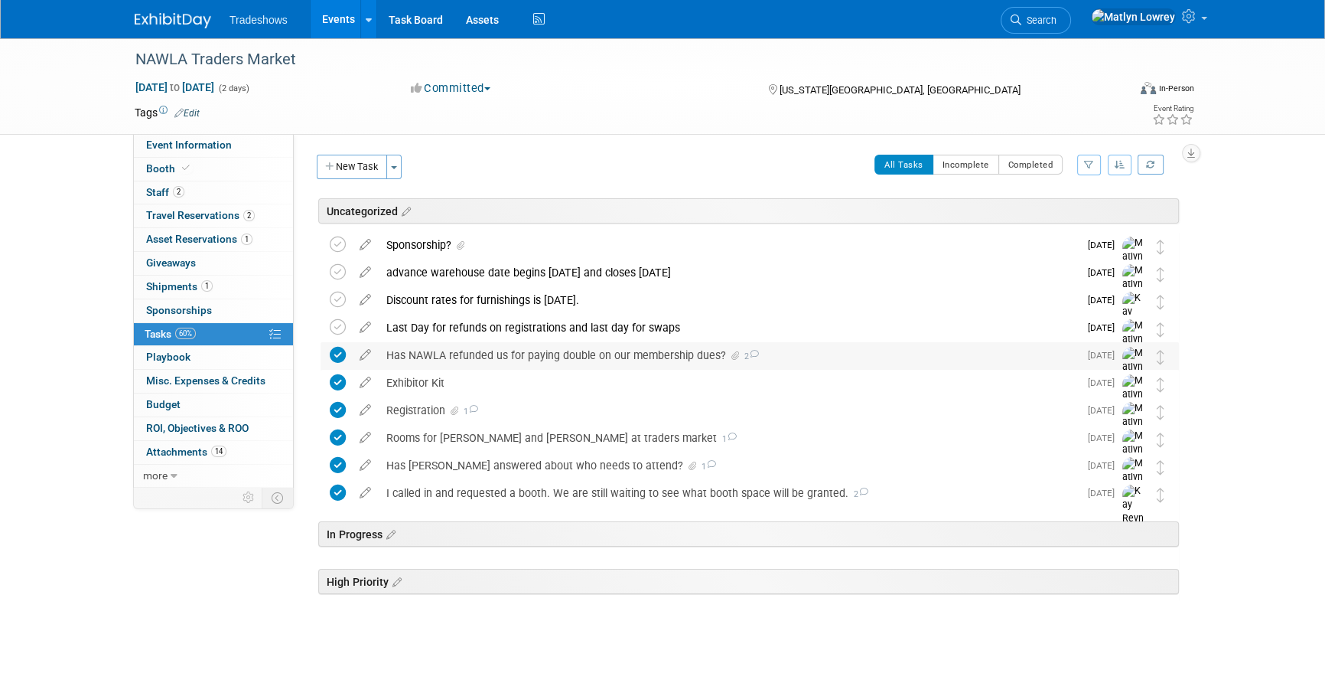
click at [425, 357] on div "Has NAWLA refunded us for paying double on our membership dues? 2" at bounding box center [729, 355] width 700 height 26
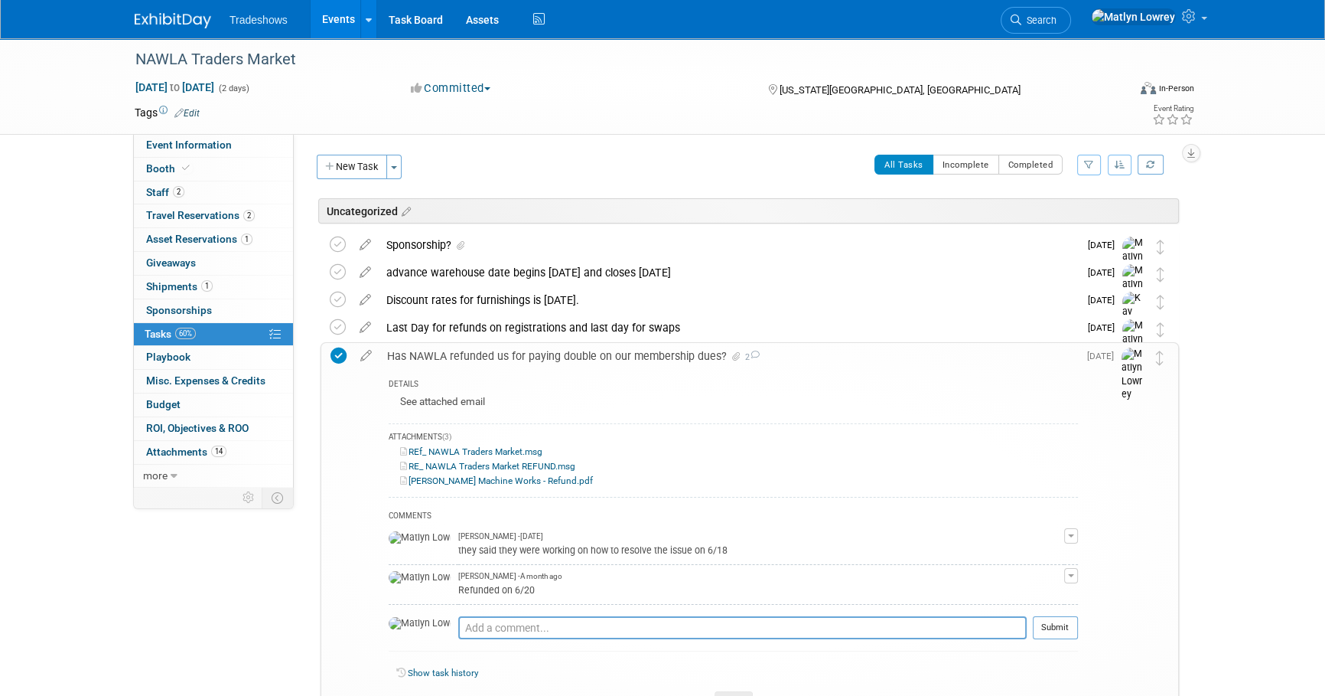
click at [425, 357] on div "Has NAWLA refunded us for paying double on our membership dues? 2" at bounding box center [729, 356] width 699 height 26
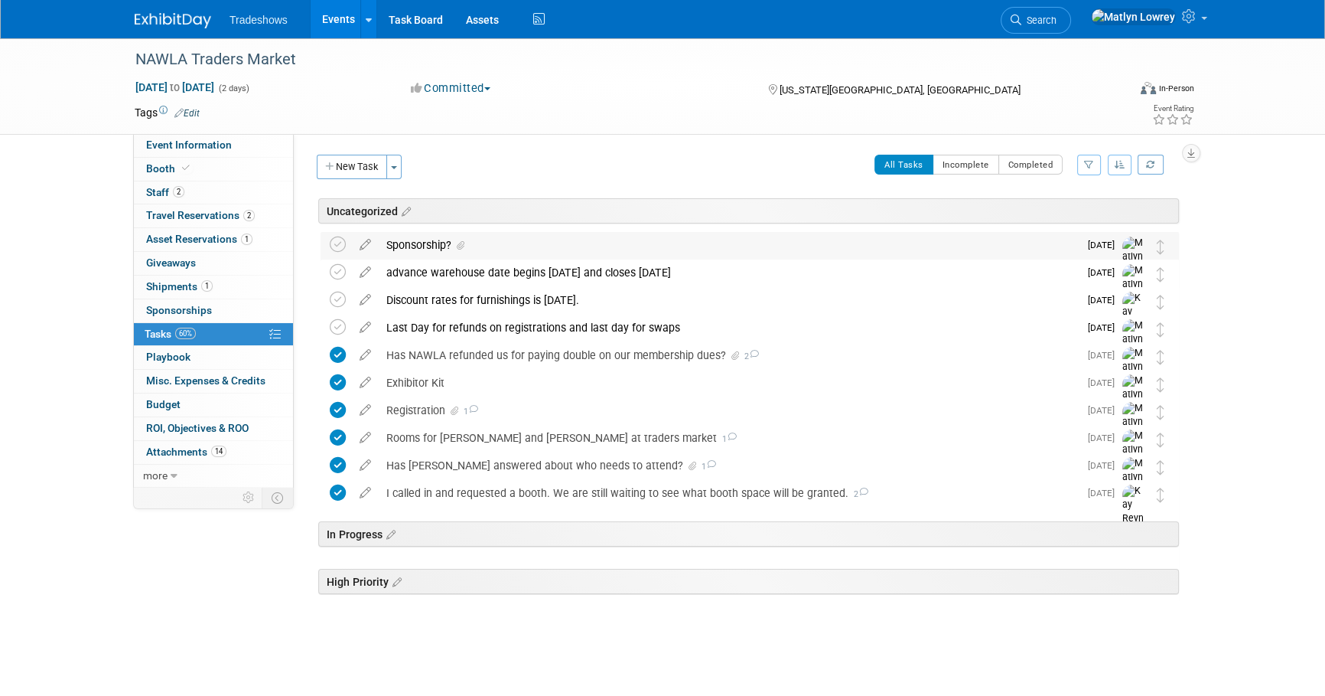
click at [428, 238] on div "Sponsorship?" at bounding box center [729, 245] width 700 height 26
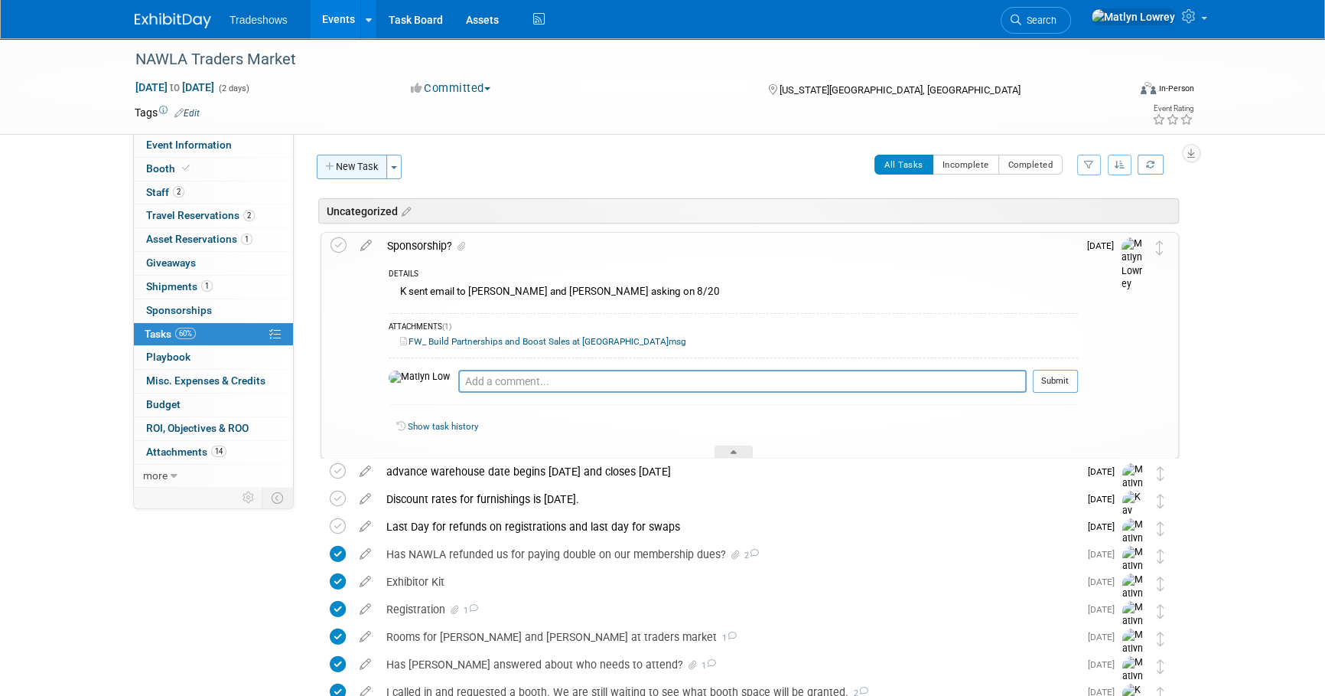
click at [359, 172] on button "New Task" at bounding box center [352, 167] width 70 height 24
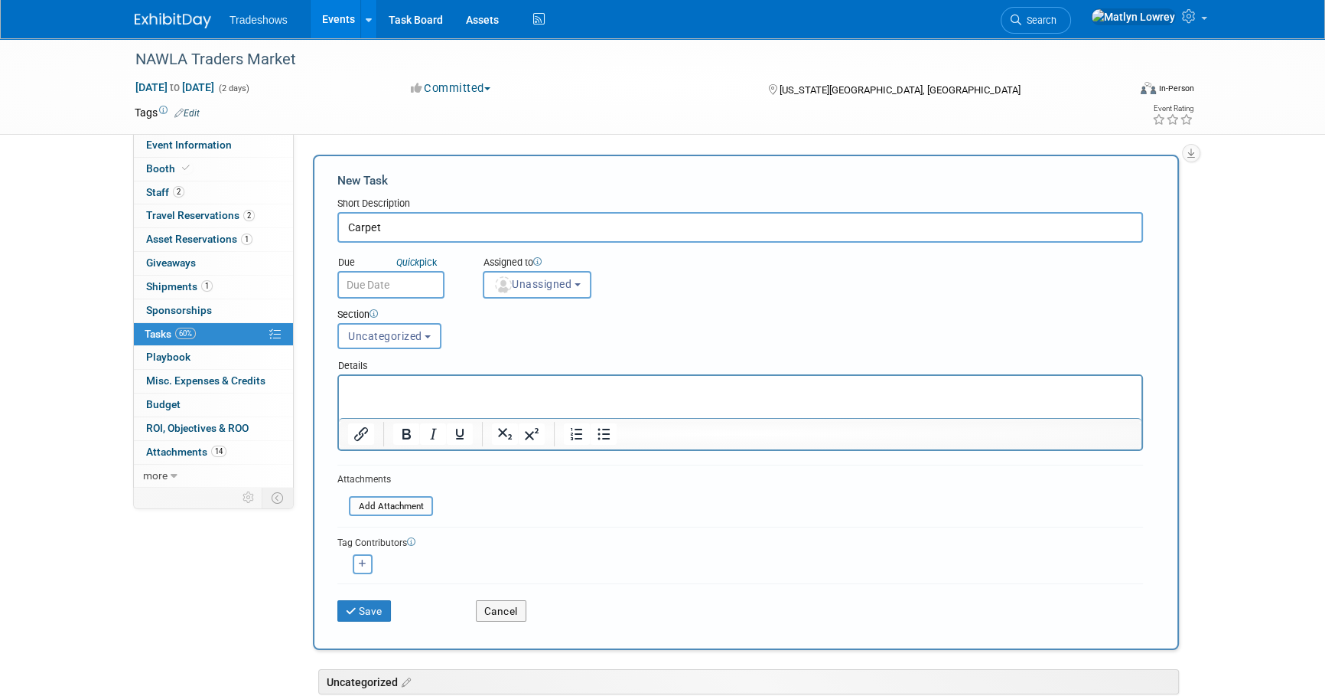
type input "Carpet"
click at [371, 284] on input "text" at bounding box center [390, 285] width 107 height 28
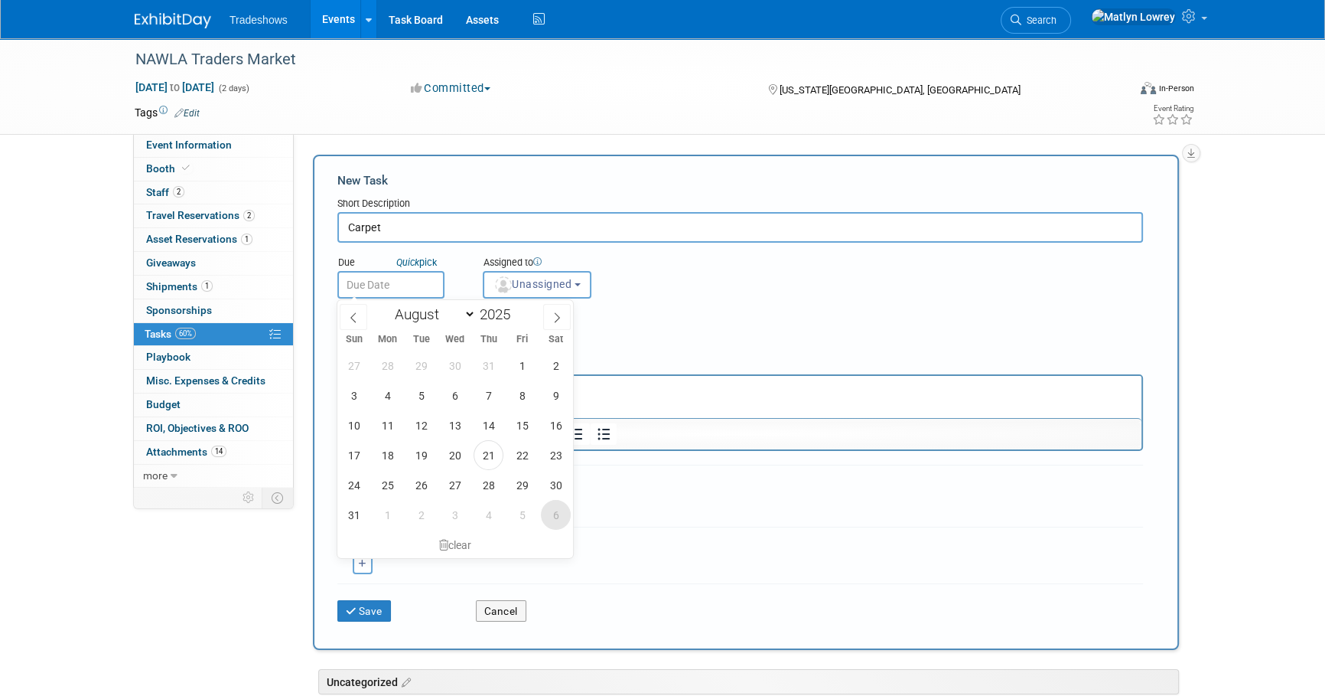
click at [559, 520] on span "6" at bounding box center [556, 515] width 30 height 30
type input "[DATE]"
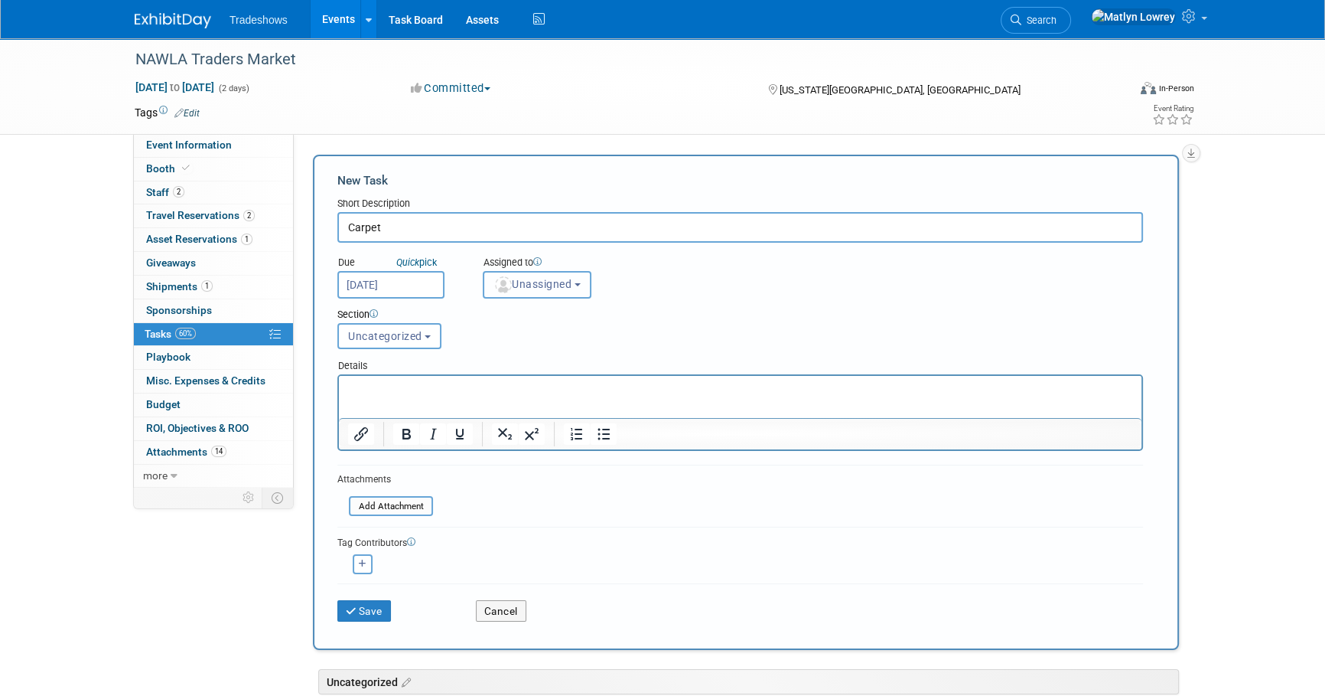
drag, startPoint x: 554, startPoint y: 291, endPoint x: 561, endPoint y: 314, distance: 24.7
click at [553, 291] on button "Unassigned" at bounding box center [537, 285] width 109 height 28
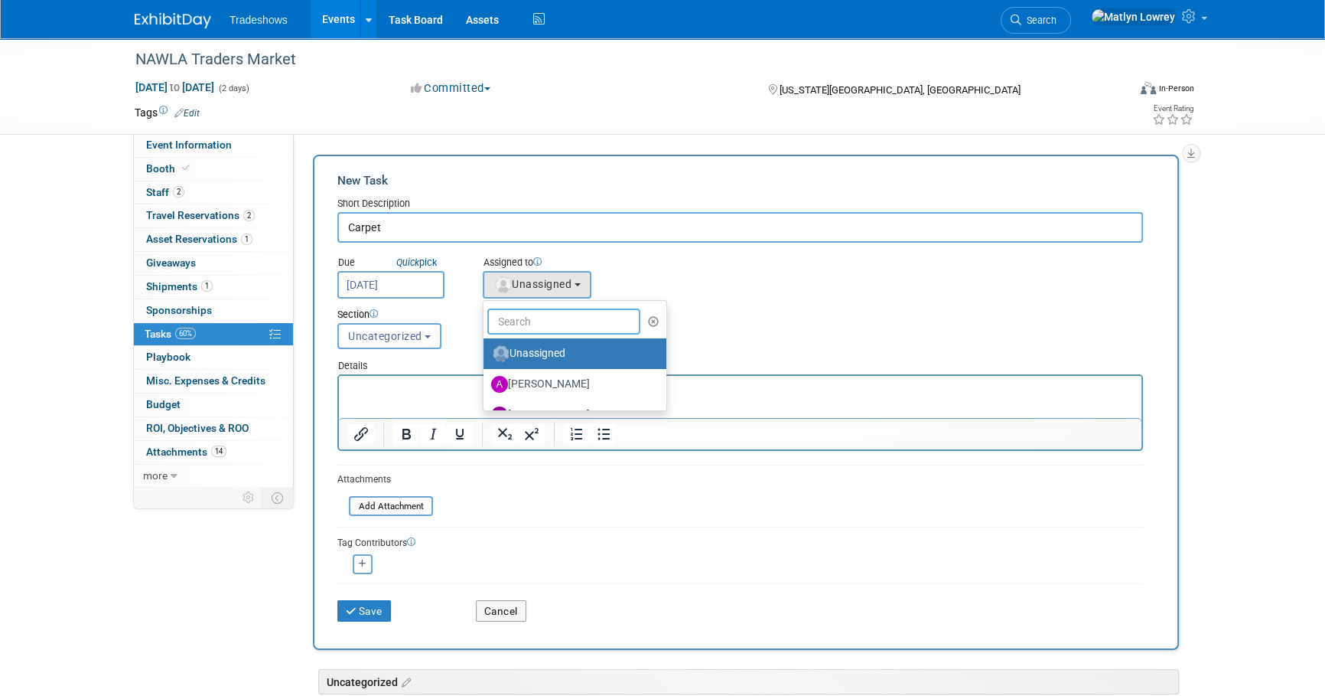
click at [560, 321] on input "text" at bounding box center [563, 321] width 153 height 26
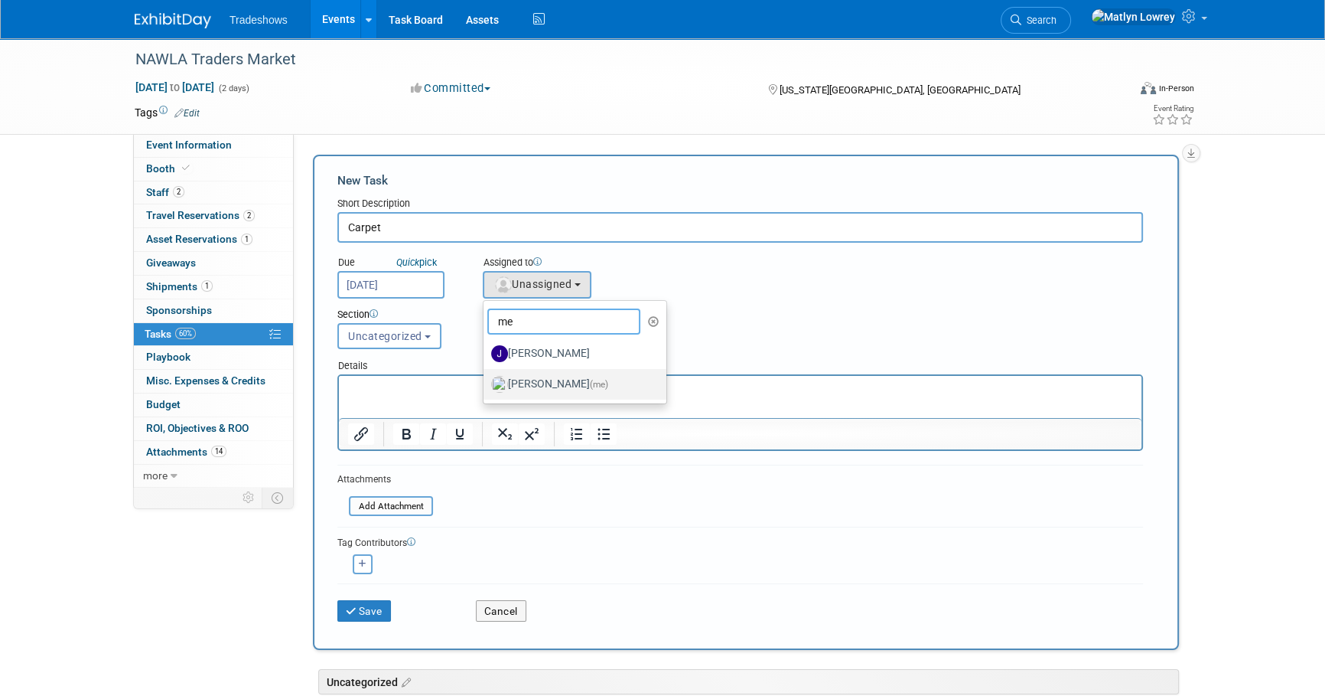
type input "me"
click at [536, 386] on label "[PERSON_NAME] (me)" at bounding box center [571, 384] width 160 height 24
click at [486, 386] on input "[PERSON_NAME] (me)" at bounding box center [481, 382] width 10 height 10
select select "53a61db3-ae1f-4f8e-85ed-74f10af30436"
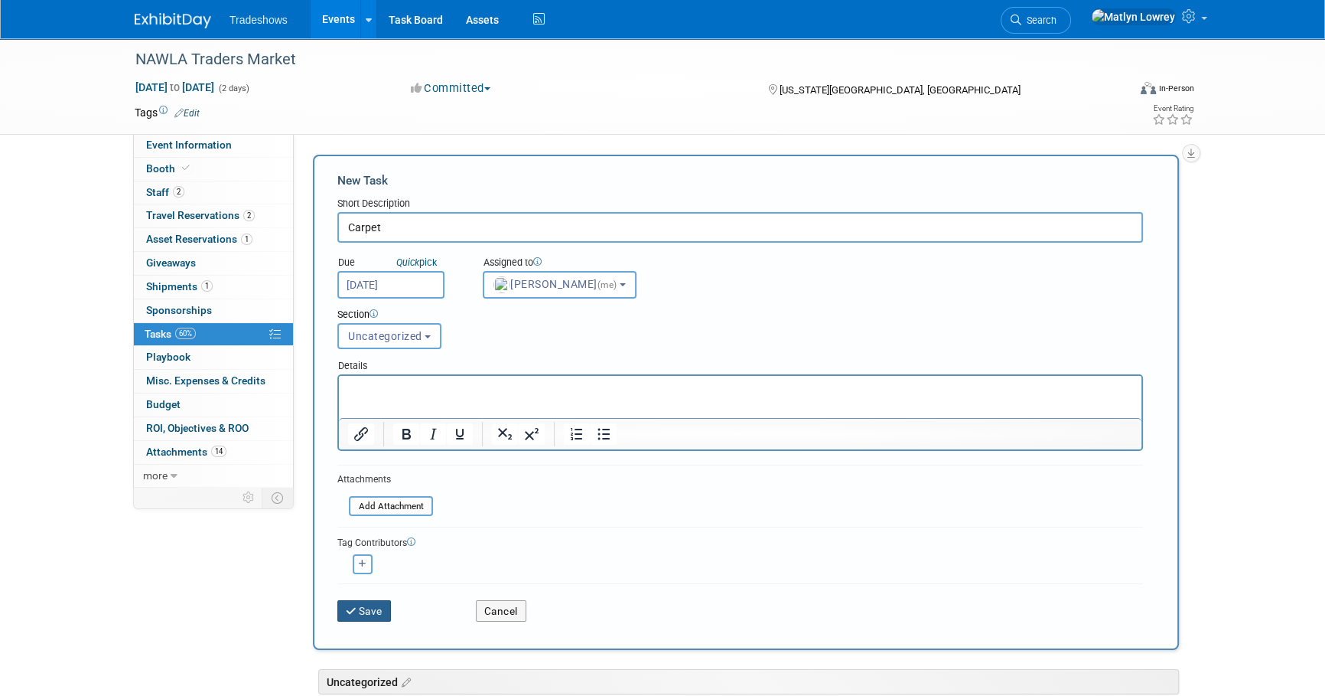
click at [366, 602] on button "Save" at bounding box center [364, 610] width 54 height 21
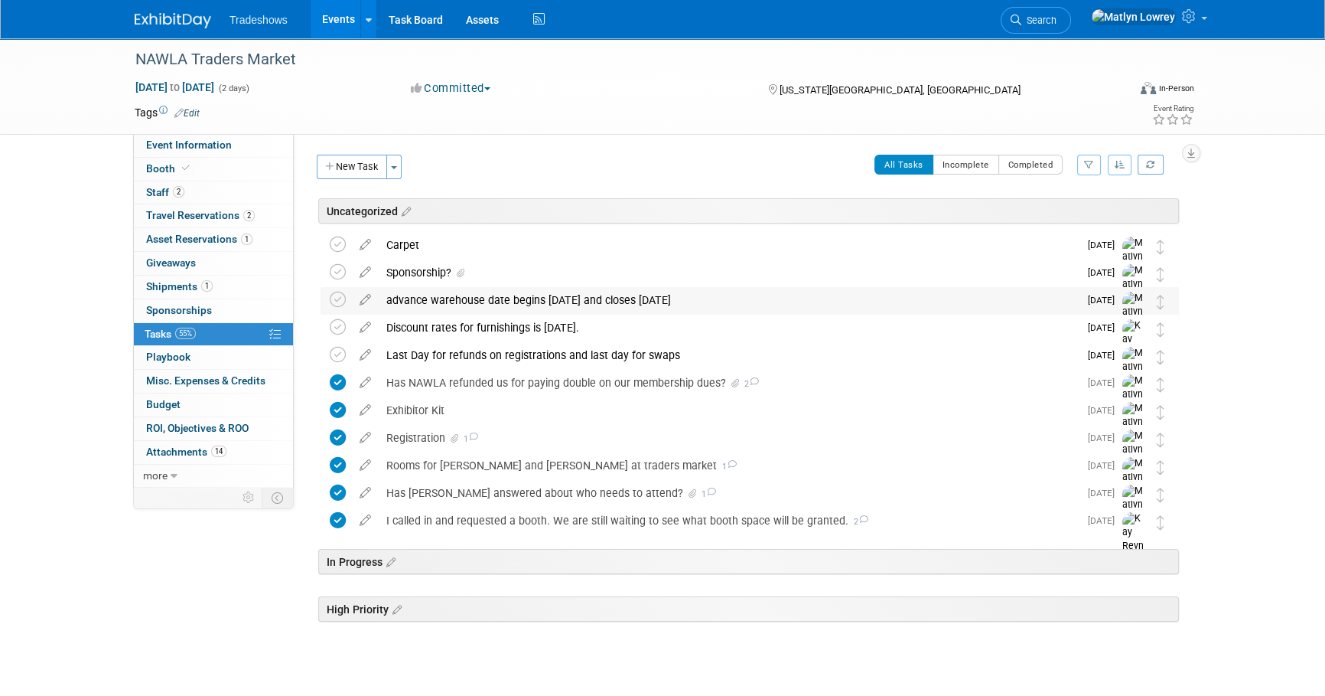
click at [474, 305] on div "advance warehouse date begins [DATE] and closes [DATE]" at bounding box center [729, 300] width 700 height 26
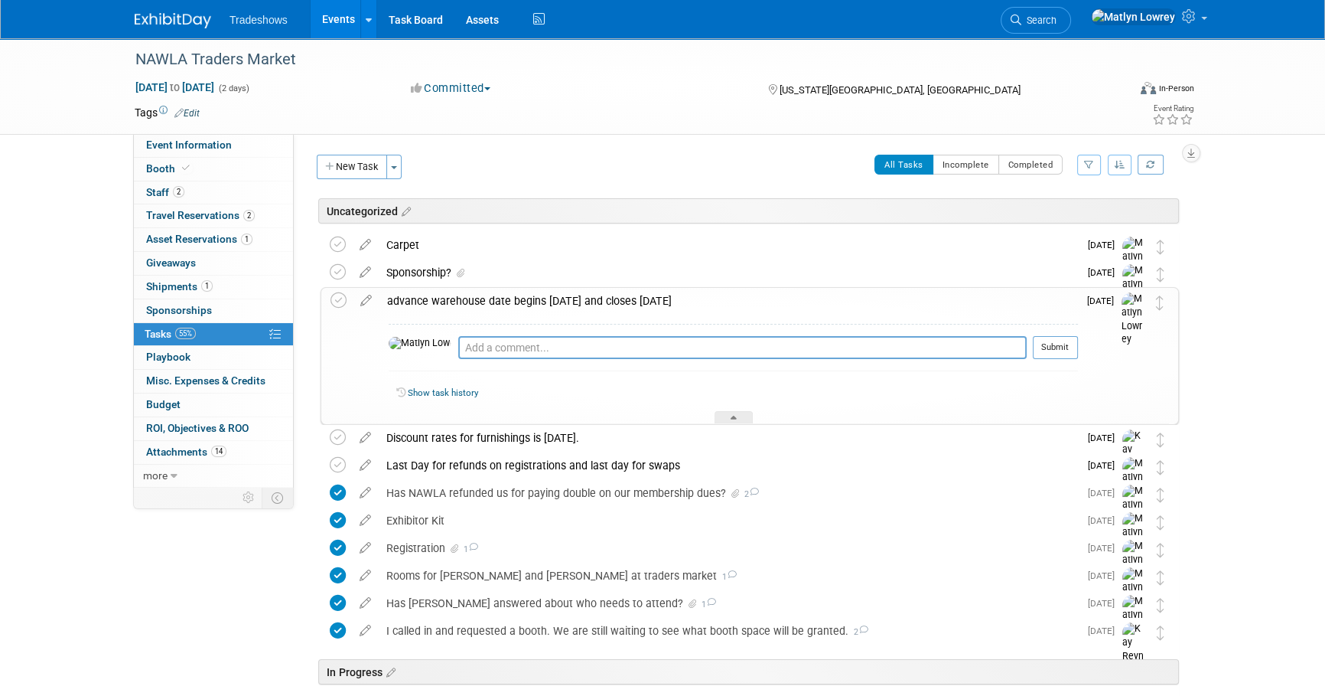
click at [474, 305] on div "advance warehouse date begins [DATE] and closes [DATE]" at bounding box center [729, 301] width 699 height 26
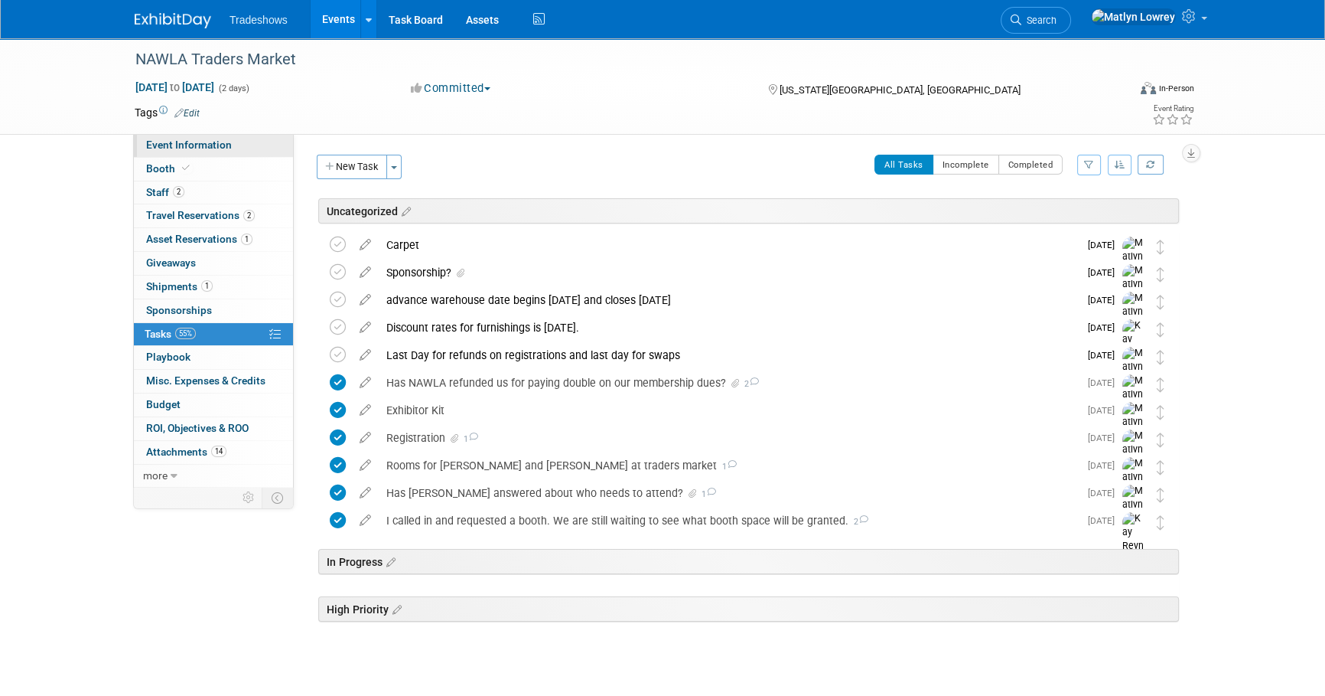
click at [233, 146] on link "Event Information" at bounding box center [213, 145] width 159 height 23
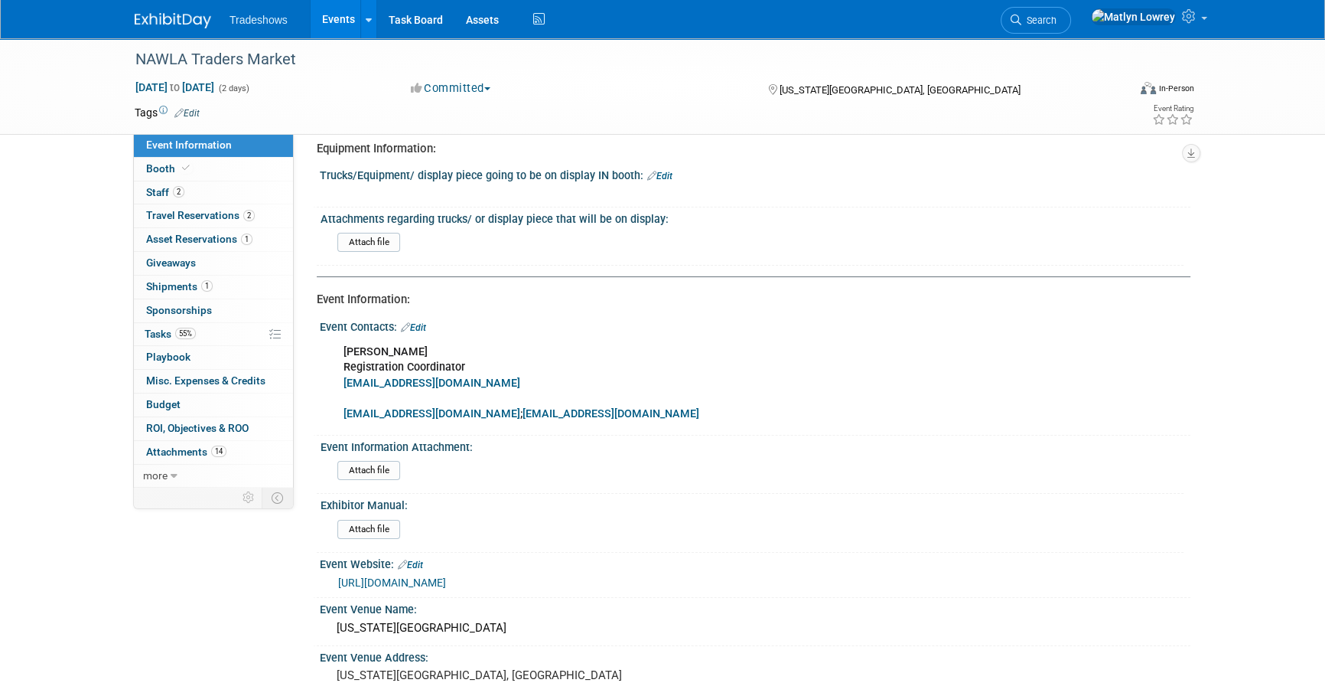
scroll to position [69, 0]
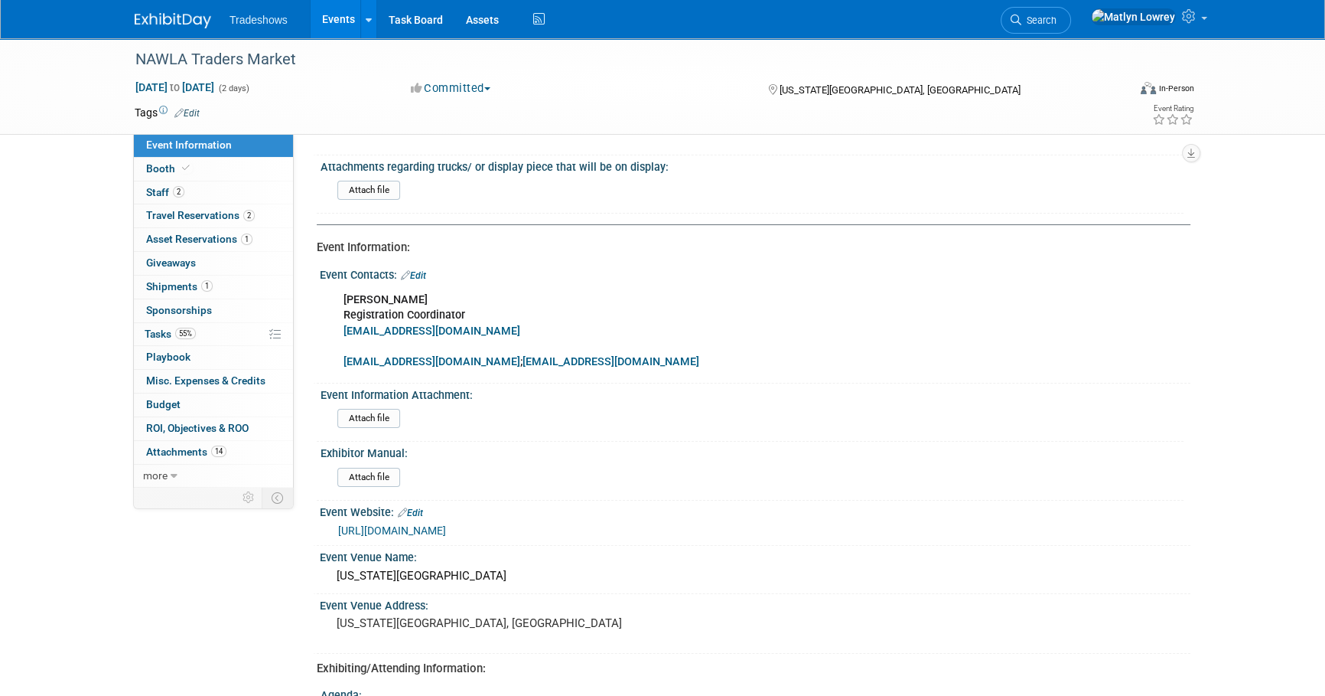
click at [415, 275] on link "Edit" at bounding box center [413, 275] width 25 height 11
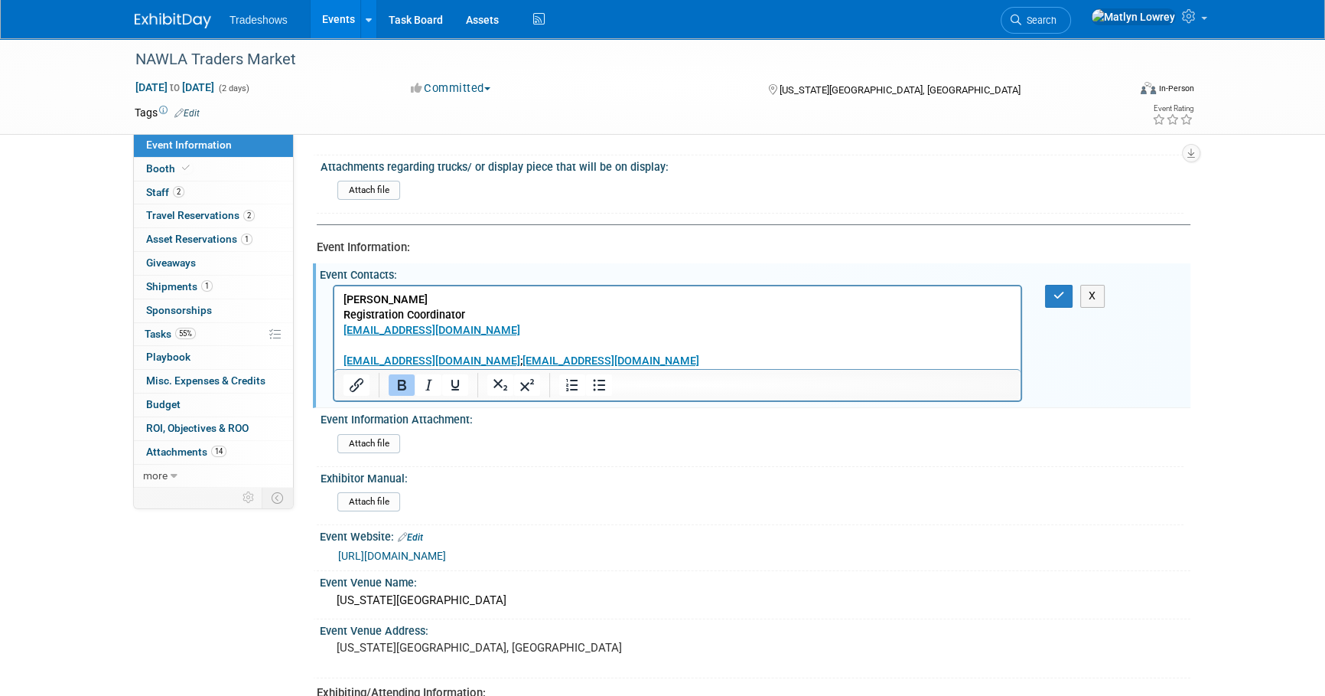
scroll to position [0, 0]
click at [578, 355] on p "[PERSON_NAME] Registration Coordinator [EMAIL_ADDRESS][DOMAIN_NAME] [EMAIL_ADDR…" at bounding box center [678, 330] width 669 height 77
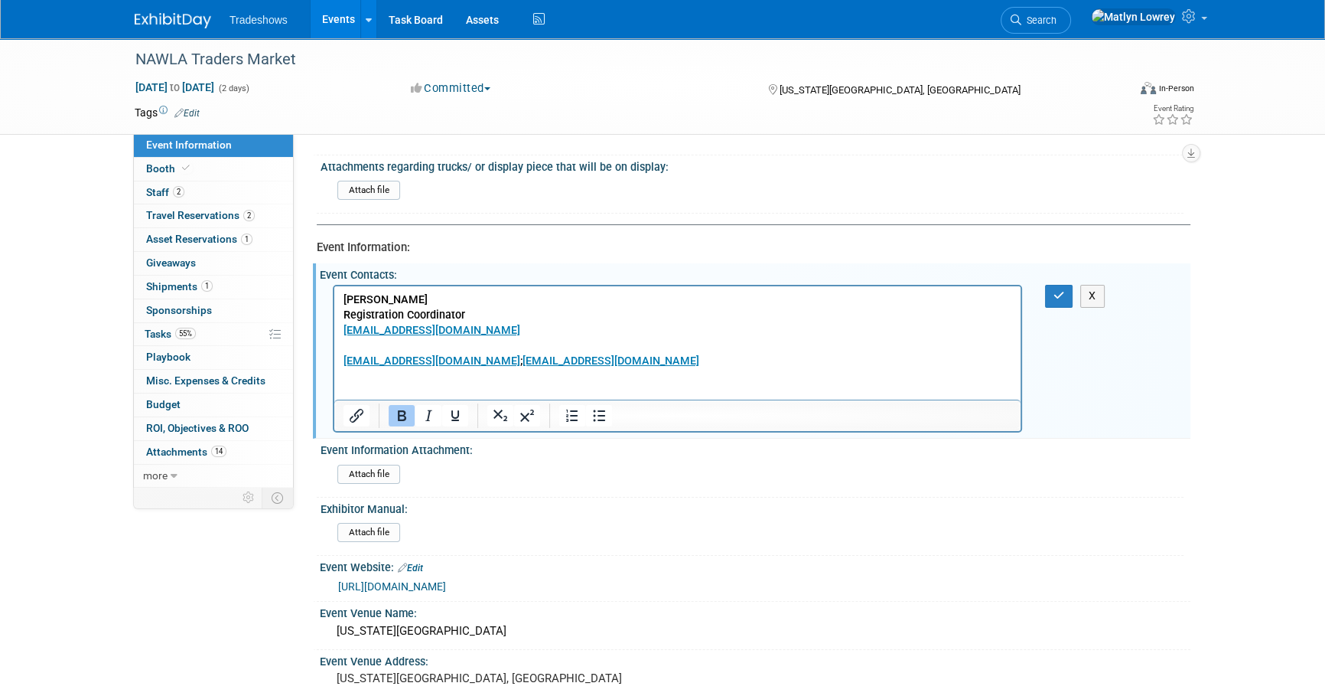
click at [388, 384] on p "Rich Text Area. Press ALT-0 for help." at bounding box center [678, 391] width 669 height 15
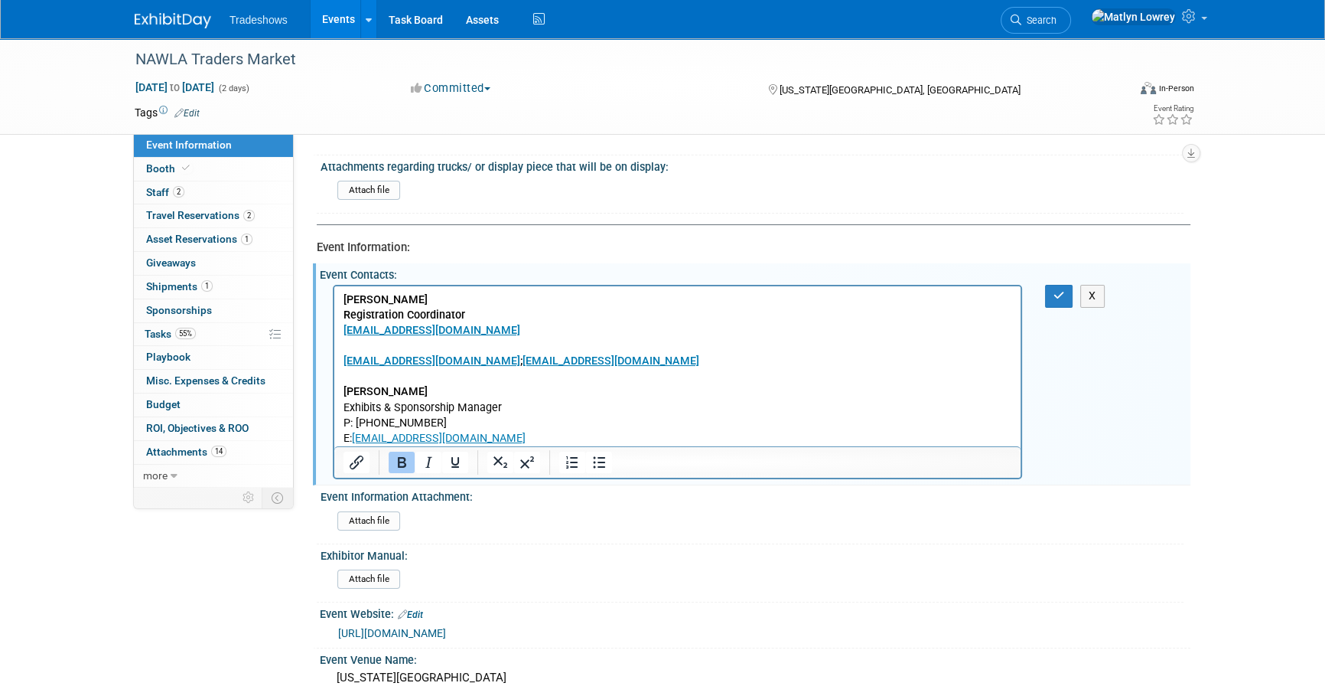
click at [513, 337] on p "[PERSON_NAME] Registration Coordinator [EMAIL_ADDRESS][DOMAIN_NAME] [EMAIL_ADDR…" at bounding box center [678, 330] width 669 height 77
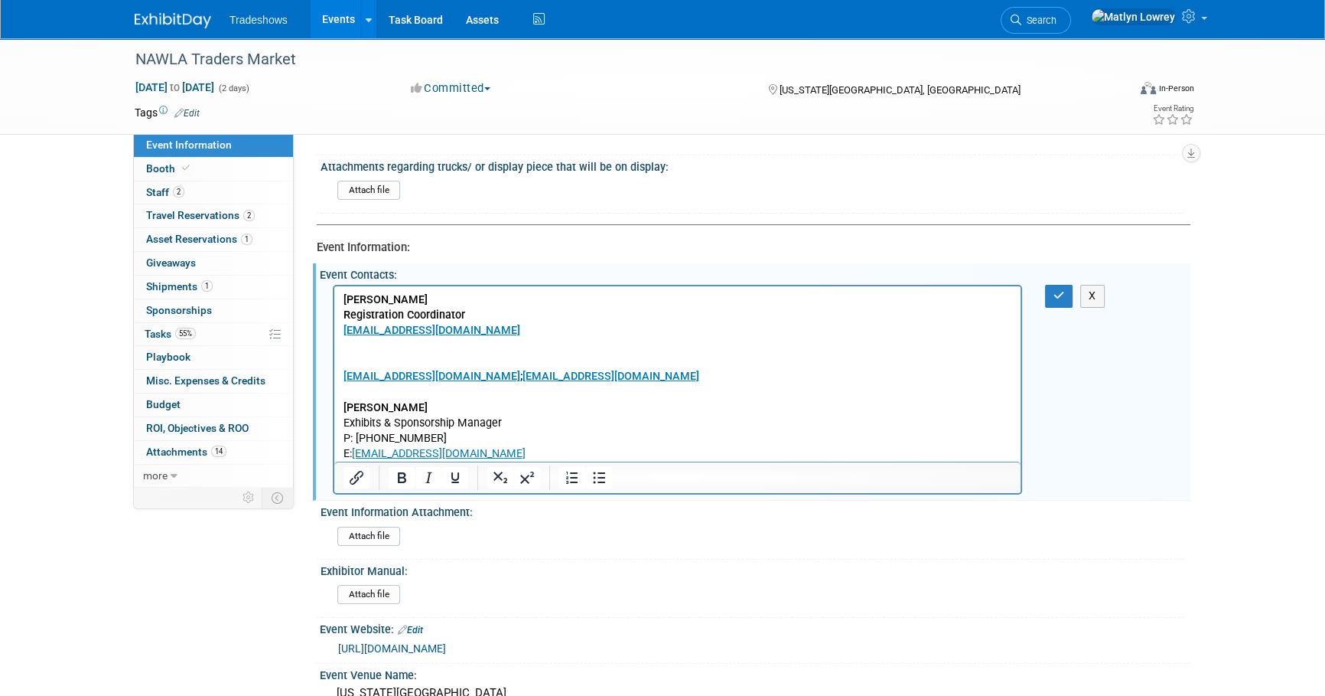
click at [363, 347] on p "[EMAIL_ADDRESS][DOMAIN_NAME] ; [EMAIL_ADDRESS][DOMAIN_NAME]" at bounding box center [678, 361] width 669 height 46
click at [526, 349] on p "[EMAIL_ADDRESS][DOMAIN_NAME] [EMAIL_ADDRESS][DOMAIN_NAME] ; [EMAIL_ADDRESS][DOM…" at bounding box center [678, 361] width 669 height 46
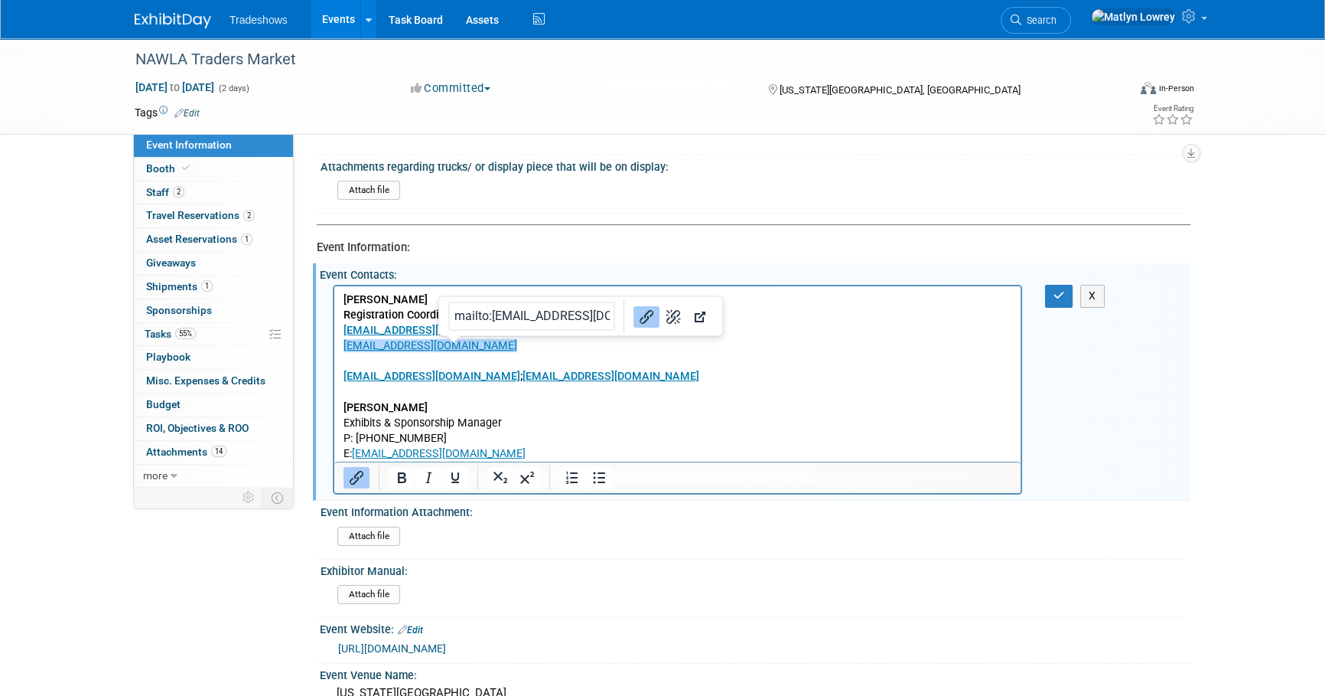
click at [577, 432] on p "P: [PHONE_NUMBER]" at bounding box center [678, 438] width 669 height 15
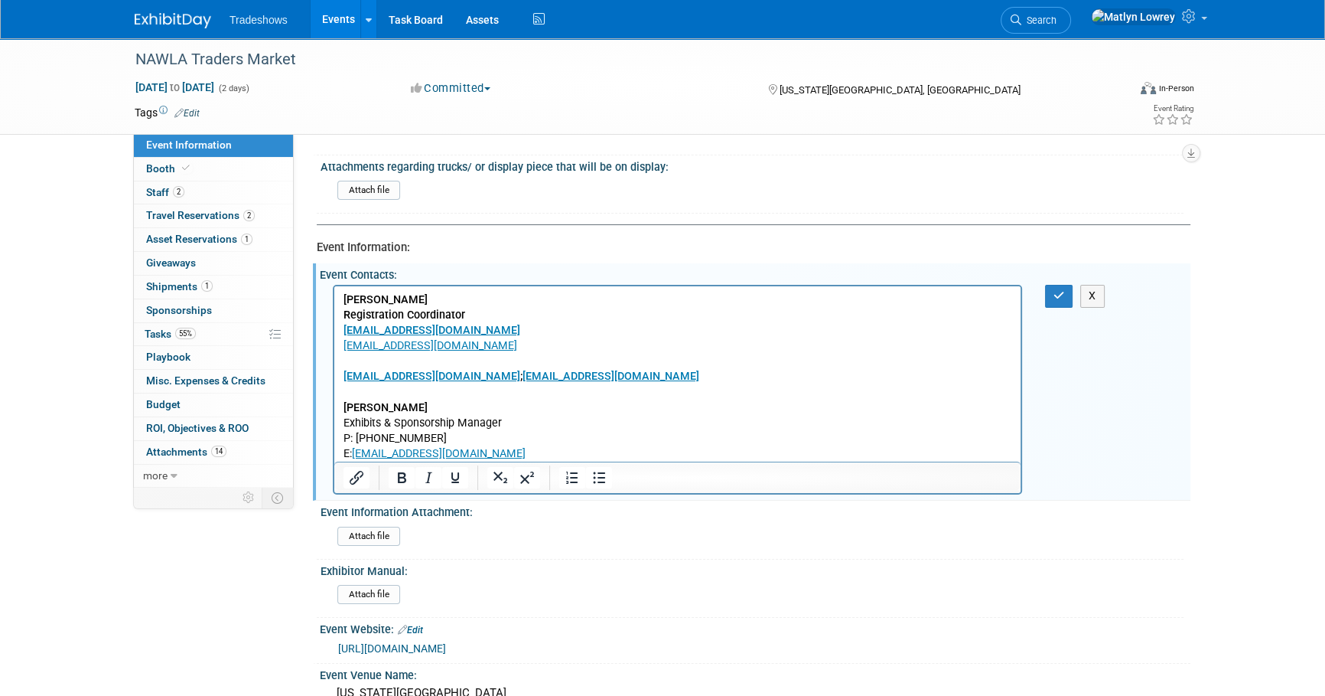
click at [464, 345] on p "[EMAIL_ADDRESS][DOMAIN_NAME] [EMAIL_ADDRESS][DOMAIN_NAME] ; [EMAIL_ADDRESS][DOM…" at bounding box center [678, 361] width 669 height 46
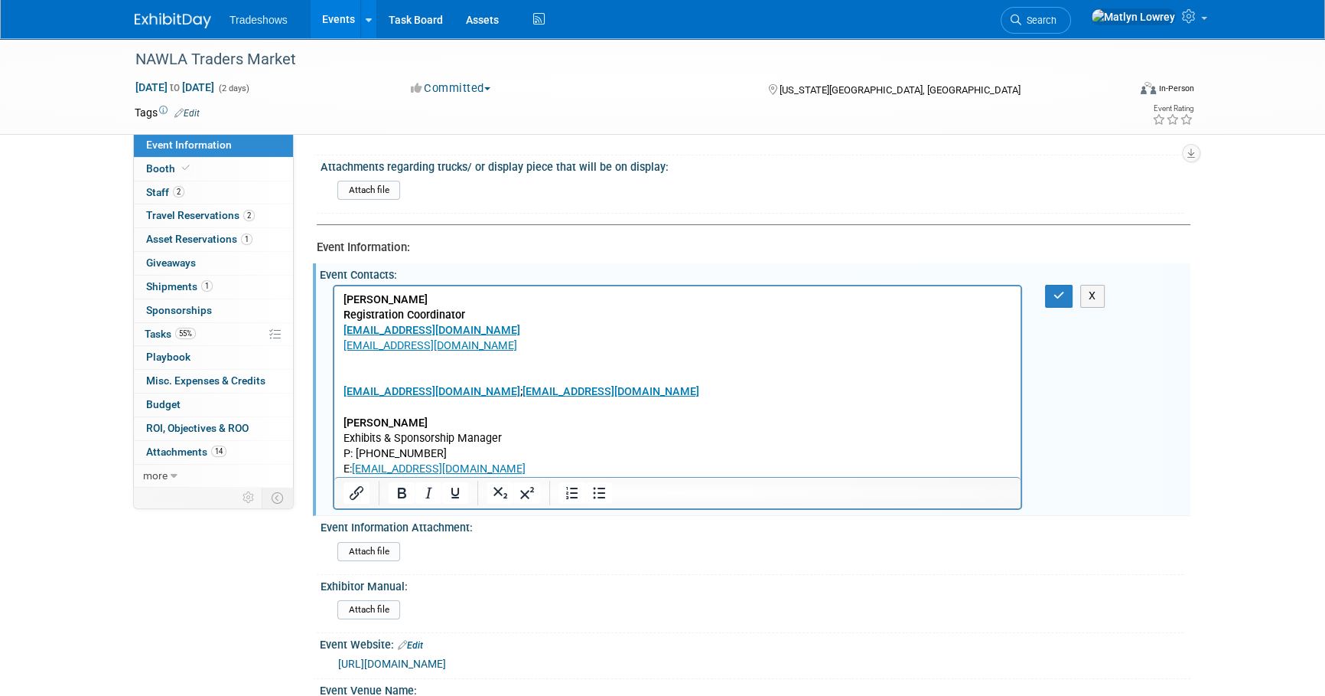
click at [353, 356] on p "[EMAIL_ADDRESS][DOMAIN_NAME] ; [EMAIL_ADDRESS][DOMAIN_NAME]" at bounding box center [678, 376] width 669 height 46
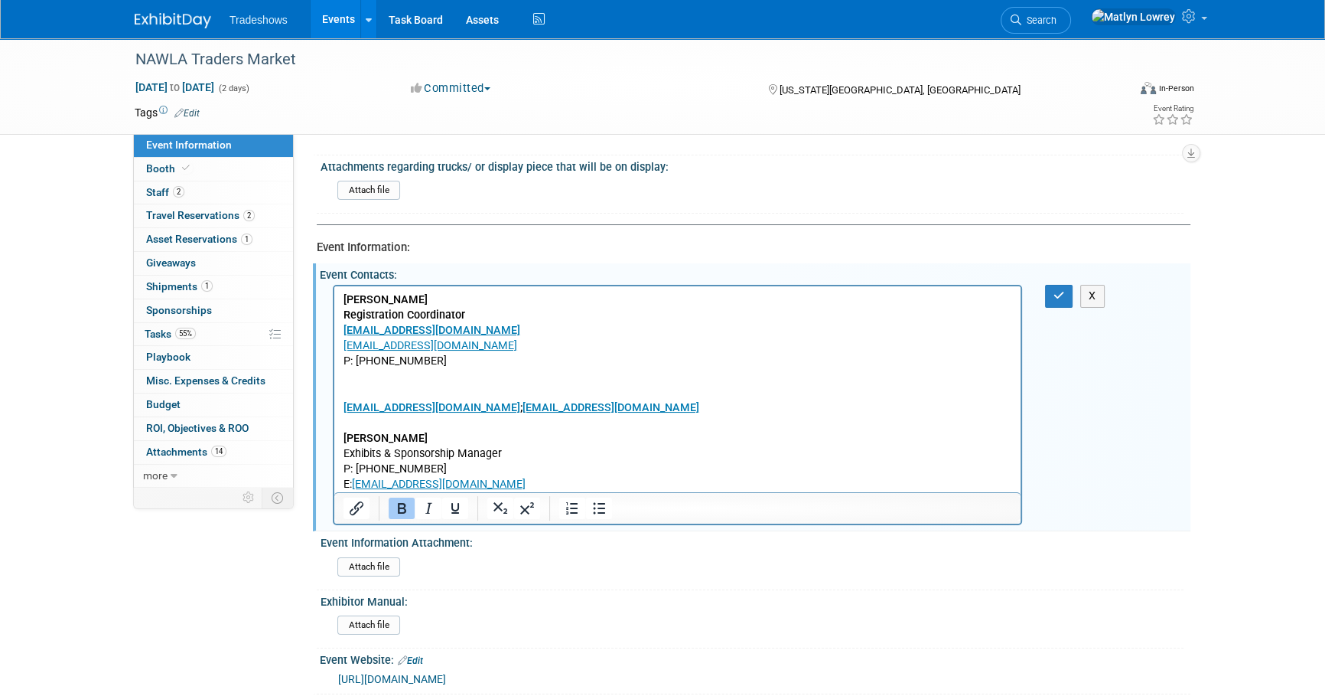
click at [534, 357] on p "P: [PHONE_NUMBER]" at bounding box center [678, 360] width 669 height 15
click at [440, 387] on p "[EMAIL_ADDRESS][DOMAIN_NAME] ; [EMAIL_ADDRESS][DOMAIN_NAME]" at bounding box center [678, 392] width 669 height 46
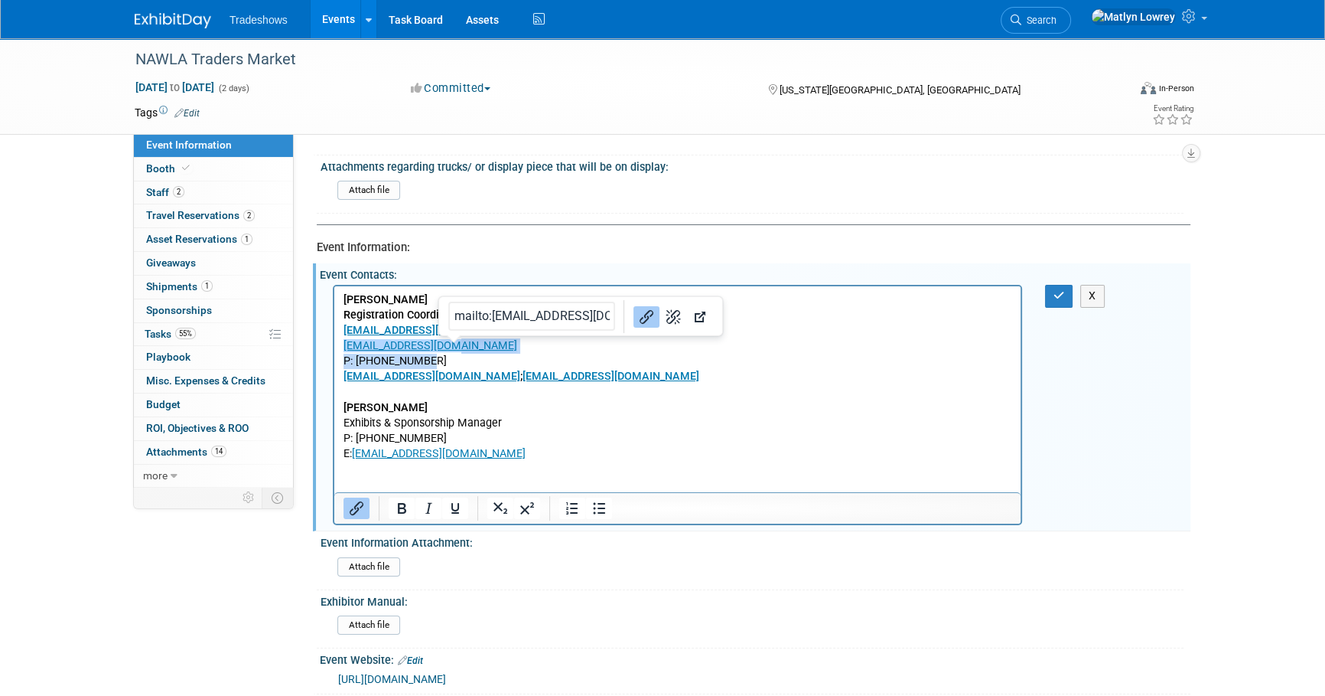
drag, startPoint x: 443, startPoint y: 349, endPoint x: 445, endPoint y: 365, distance: 16.2
click at [445, 365] on body "[PERSON_NAME] Registration Coordinator [EMAIL_ADDRESS][DOMAIN_NAME] [EMAIL_ADDR…" at bounding box center [678, 392] width 670 height 200
click at [445, 366] on p "P: [PHONE_NUMBER]" at bounding box center [678, 360] width 669 height 15
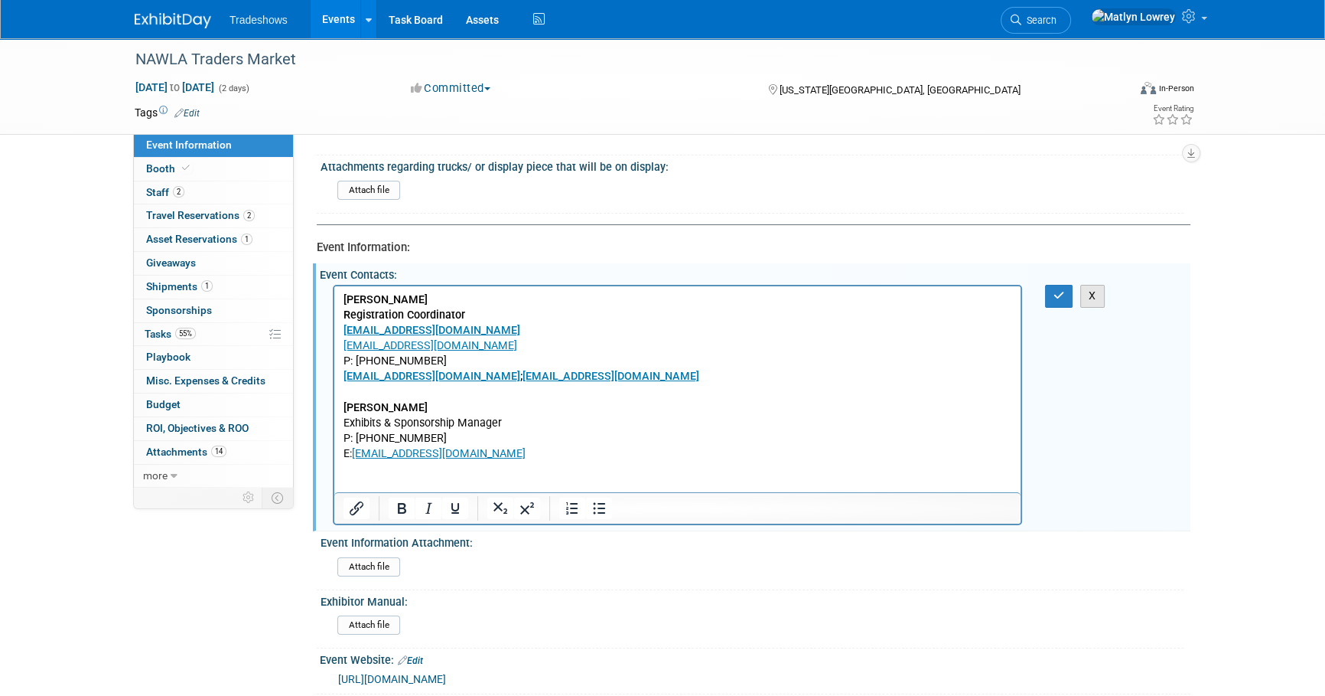
click at [1102, 298] on button "X" at bounding box center [1092, 296] width 24 height 22
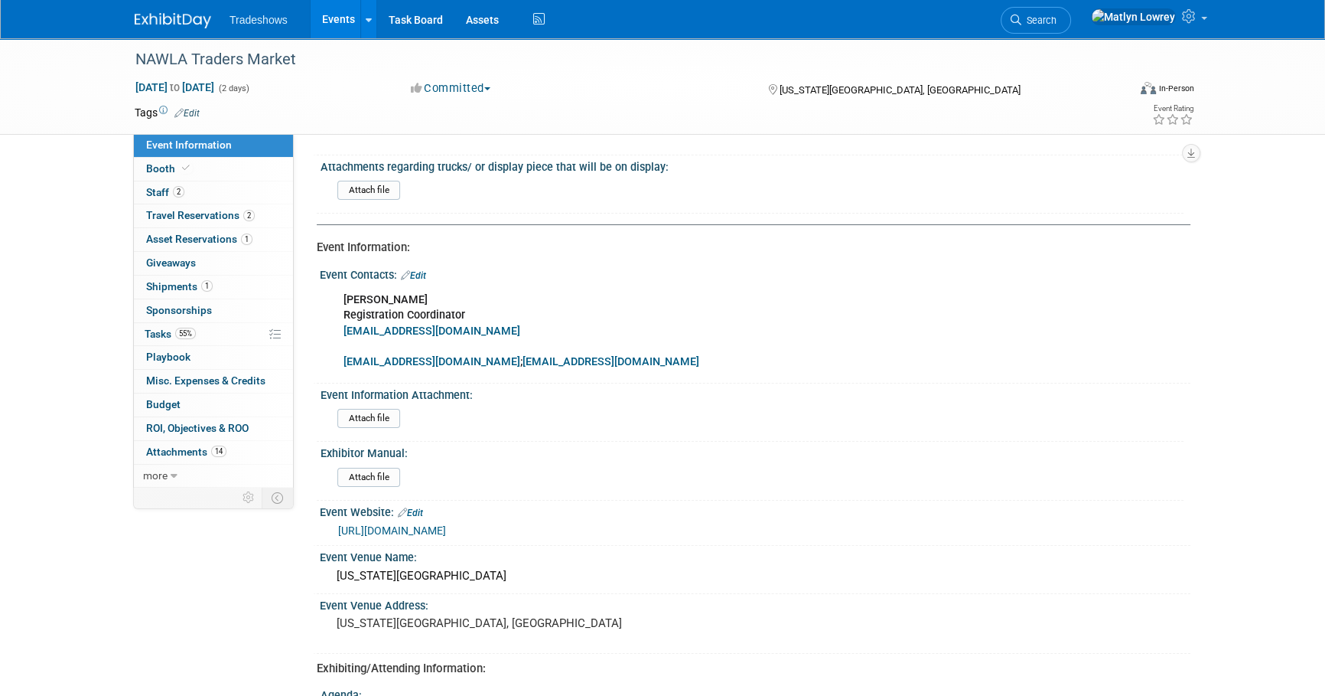
click at [420, 272] on link "Edit" at bounding box center [413, 275] width 25 height 11
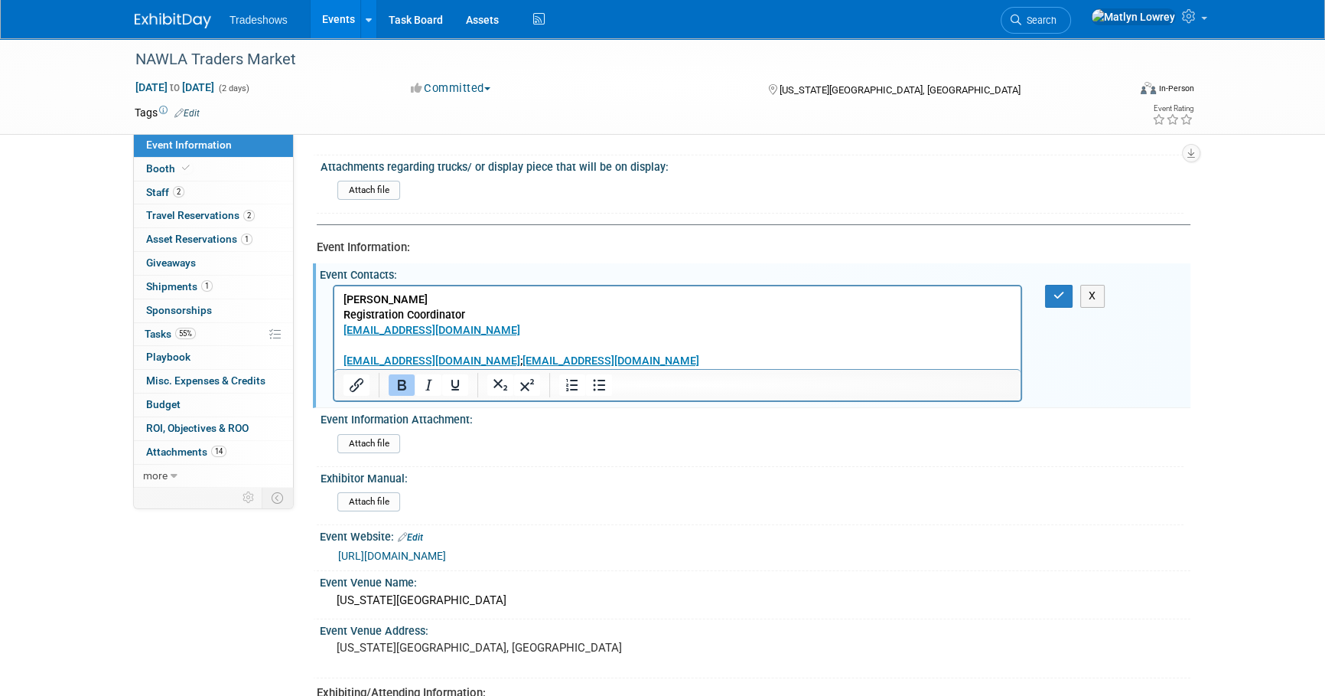
click at [480, 315] on p "Katie Steingrabe Registration Coordinator ksteingrabe@smithbucklin.com Registra…" at bounding box center [678, 330] width 669 height 77
click at [510, 329] on p "Katie Steingrabe Registration Coordinator ksteingrabe@smithbucklin.com﻿ Registr…" at bounding box center [678, 330] width 669 height 77
click at [518, 343] on p "Katie Steingrabe Registration Coordinator ksteingrabe@smithbucklin.com﻿ Registr…" at bounding box center [678, 330] width 669 height 77
click at [556, 360] on p "Katie Steingrabe Registration Coordinator ksteingrabe@smithbucklin.com Registra…" at bounding box center [678, 330] width 669 height 77
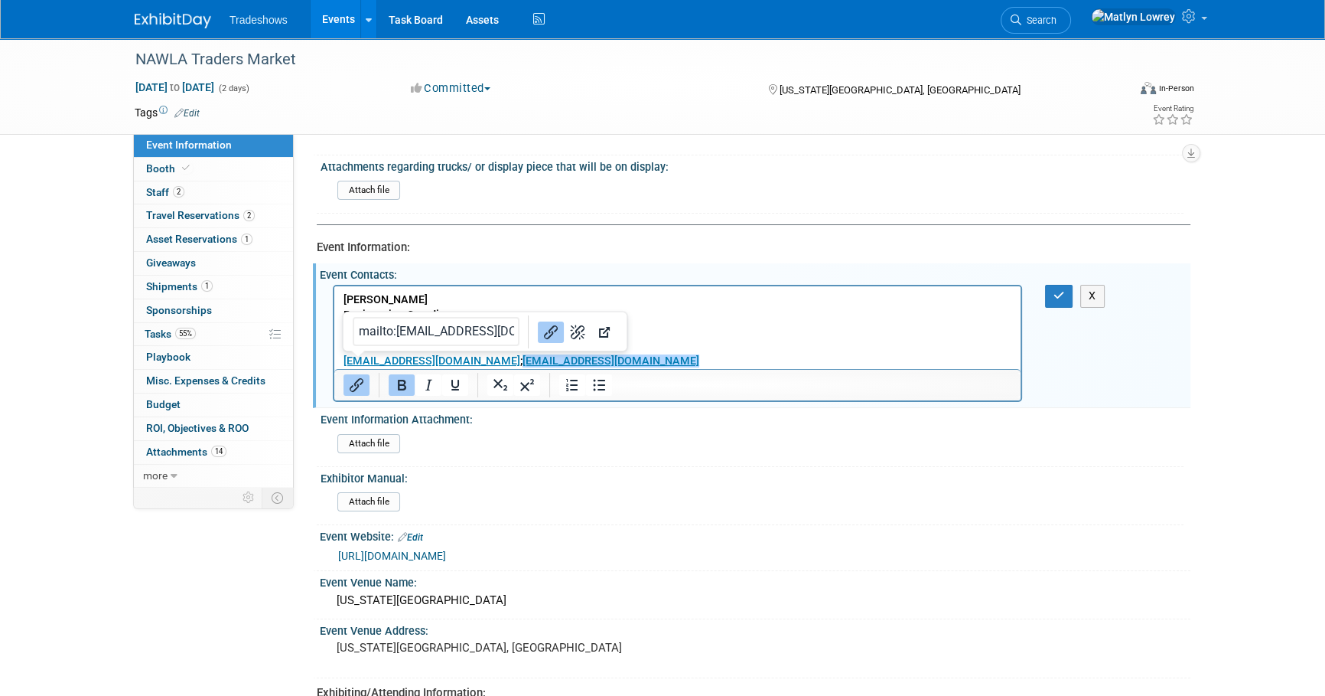
click at [344, 355] on link "Registration@nawla.org" at bounding box center [432, 360] width 177 height 13
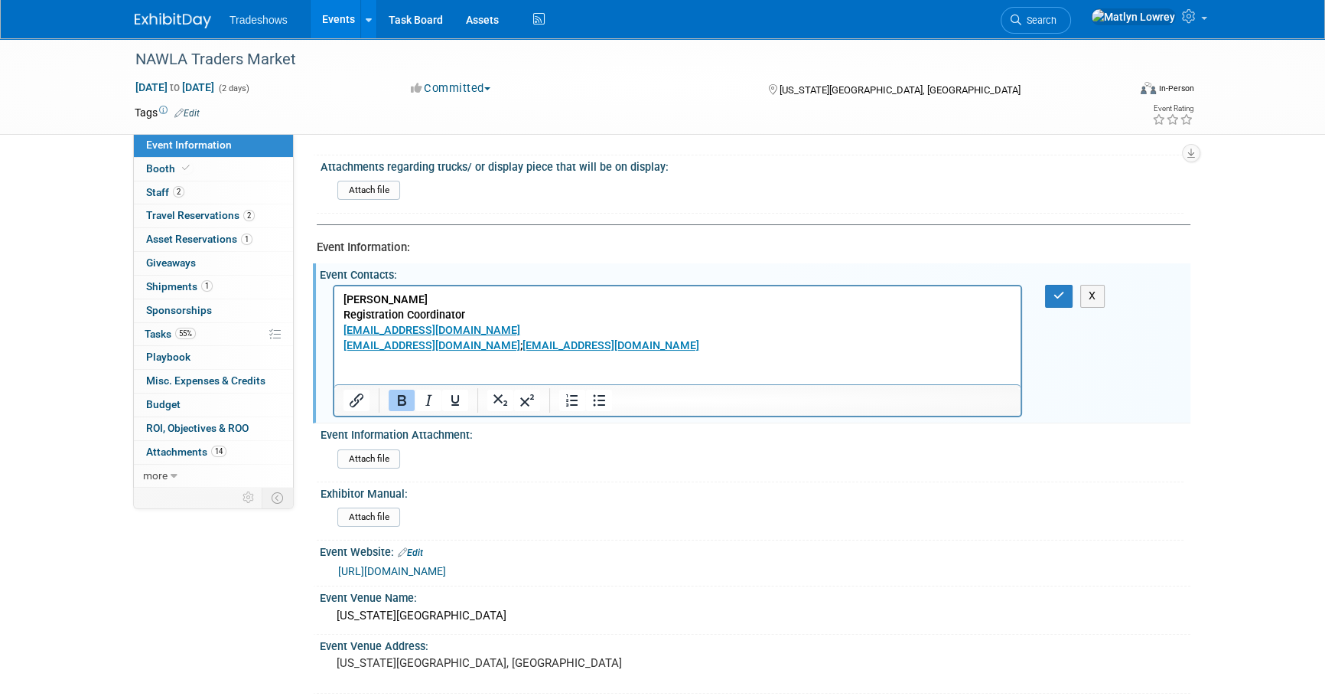
click at [355, 375] on p "Rich Text Area. Press ALT-0 for help." at bounding box center [678, 376] width 669 height 15
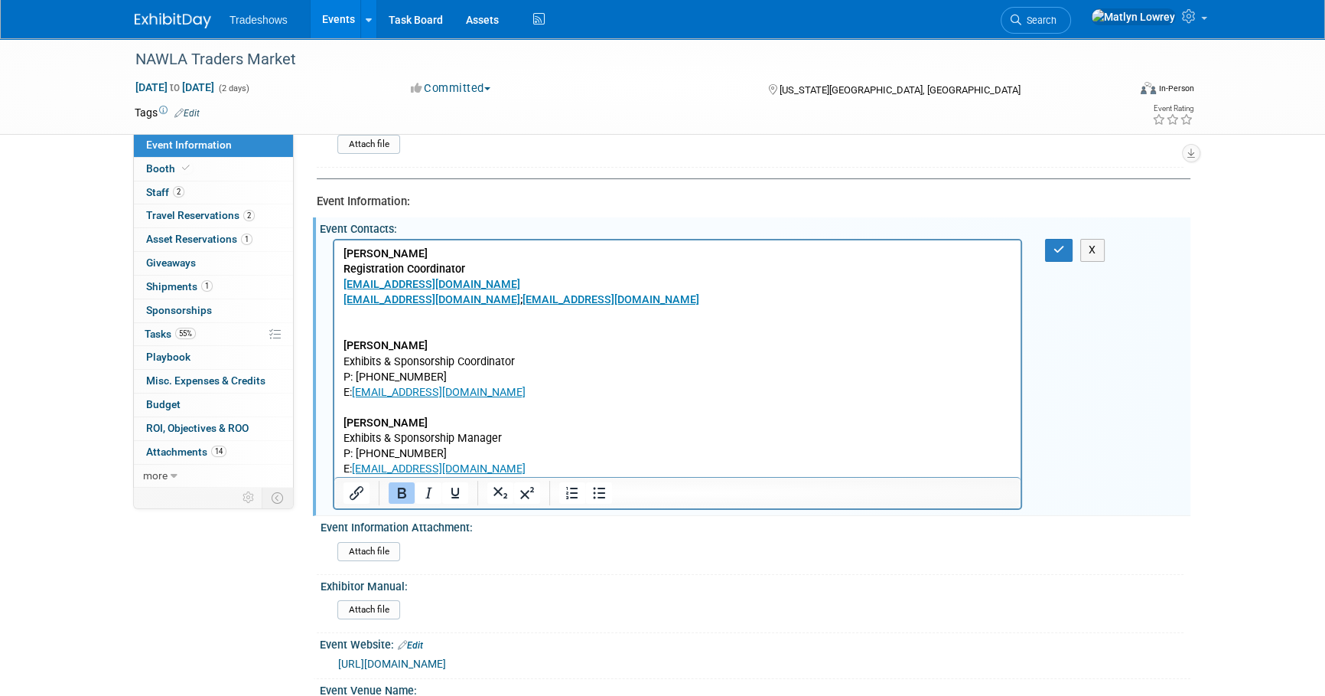
scroll to position [138, 0]
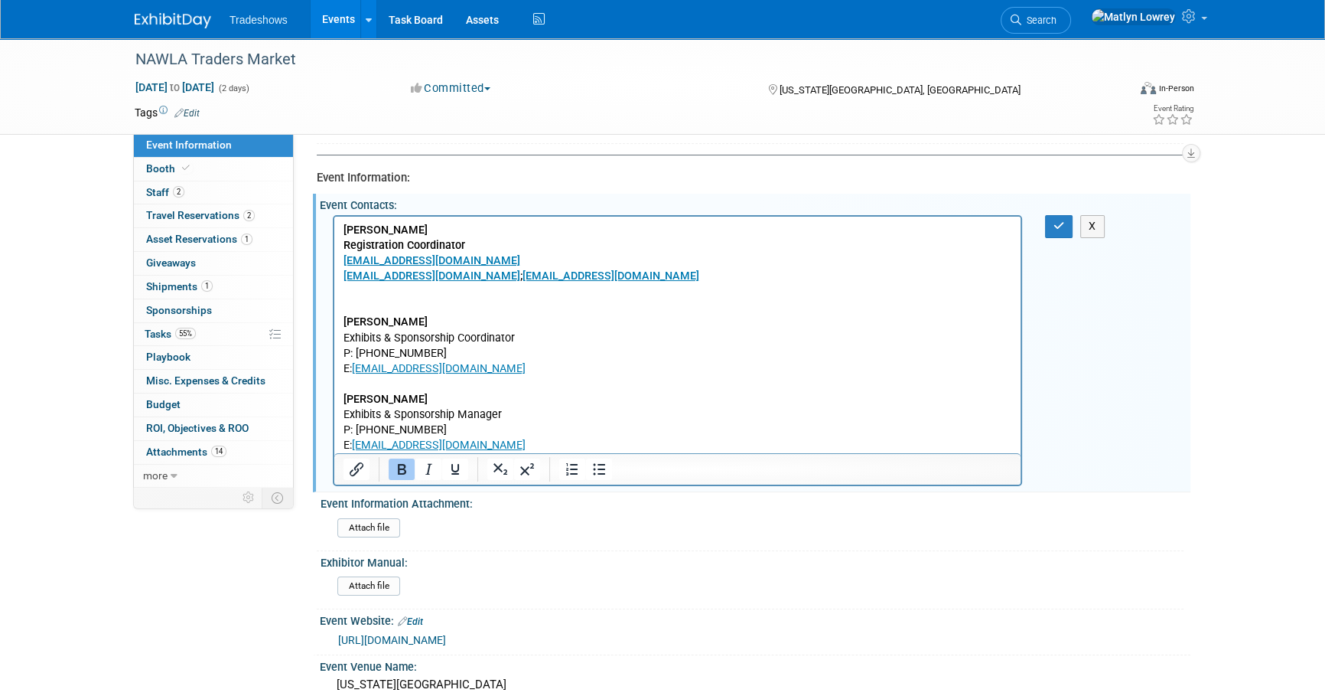
click at [370, 306] on p "Rich Text Area. Press ALT-0 for help." at bounding box center [678, 306] width 669 height 15
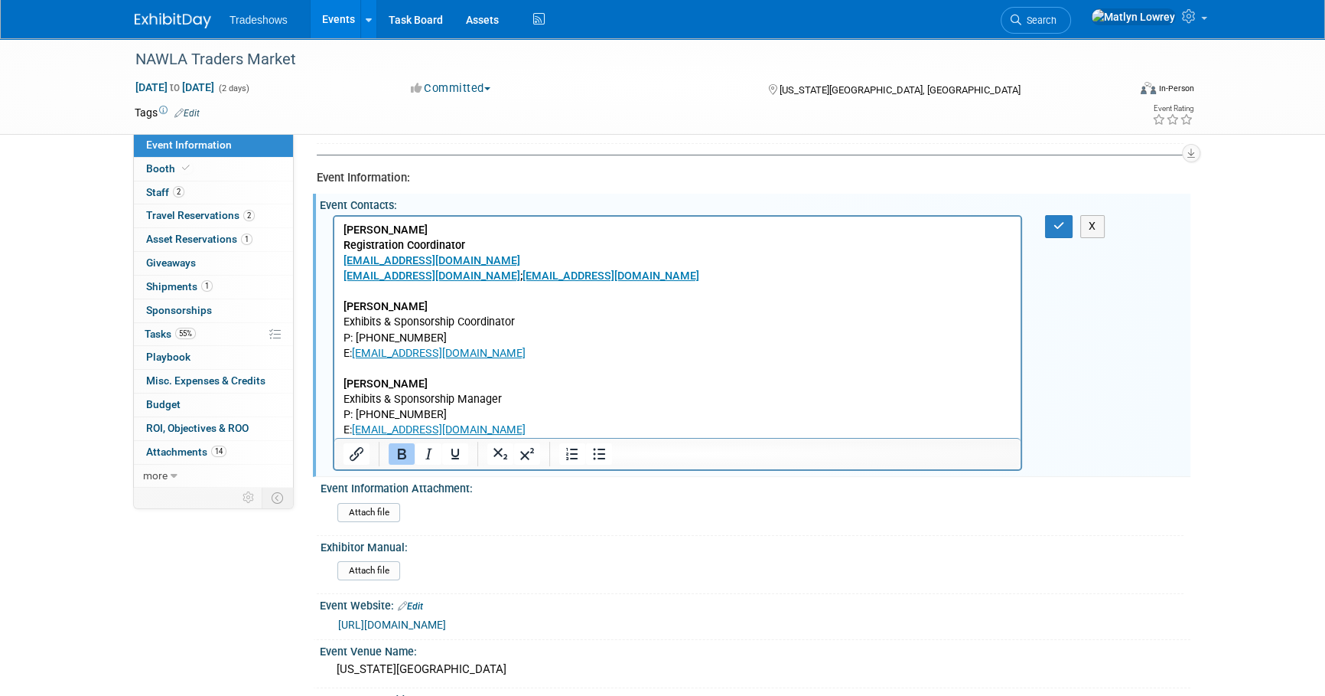
click at [370, 378] on b "Kelsey Kwasniak" at bounding box center [386, 383] width 84 height 13
click at [367, 370] on p "Rich Text Area. Press ALT-0 for help." at bounding box center [678, 368] width 669 height 15
click at [1060, 218] on button "button" at bounding box center [1059, 226] width 28 height 22
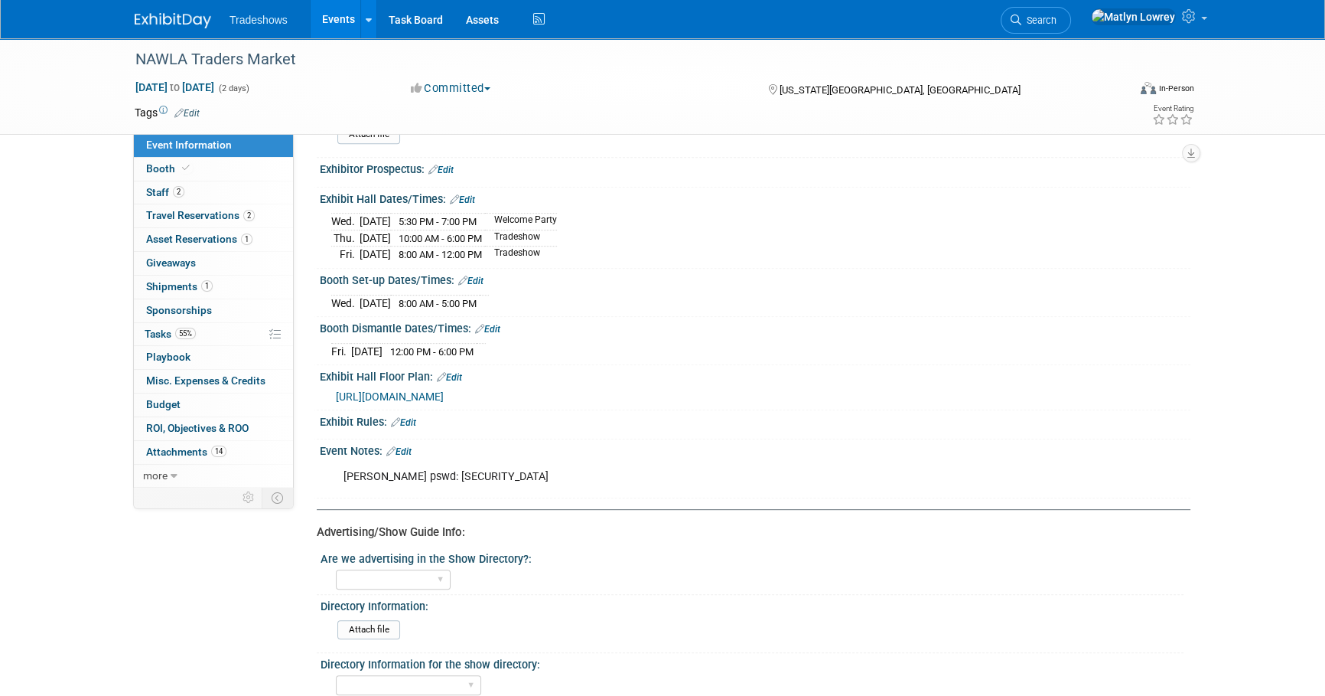
scroll to position [834, 0]
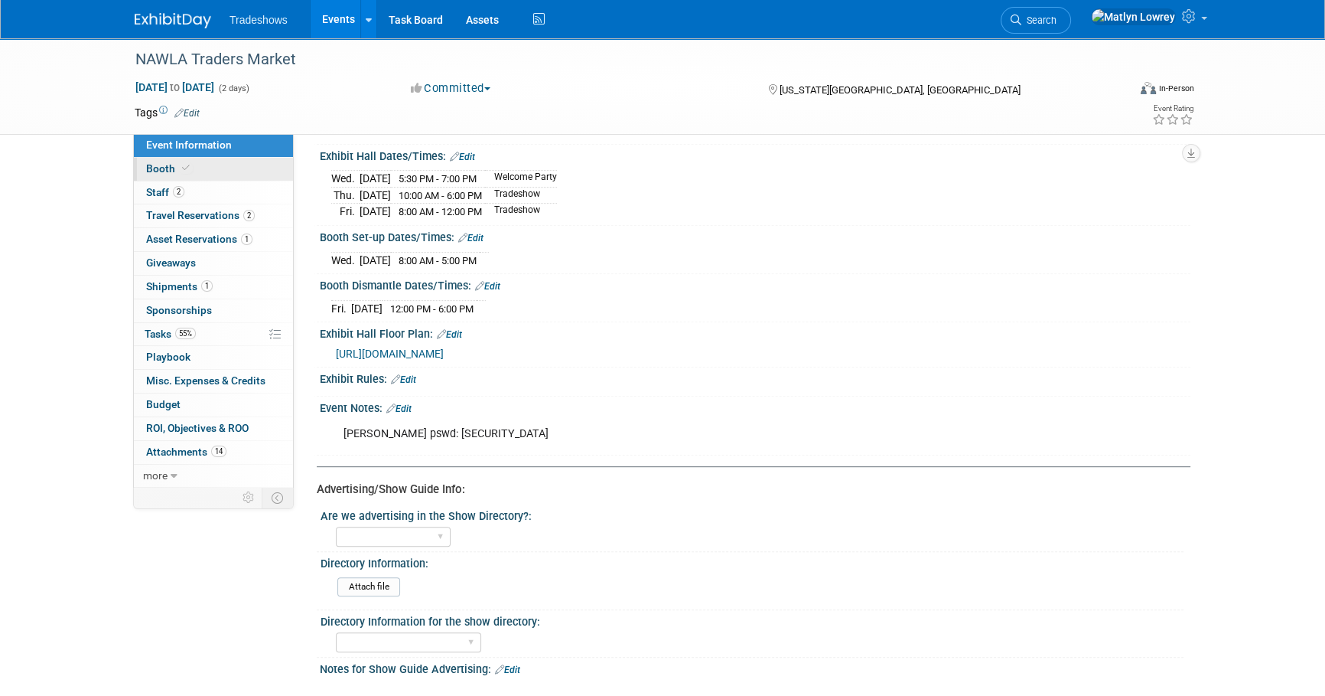
click at [256, 179] on link "Booth" at bounding box center [213, 169] width 159 height 23
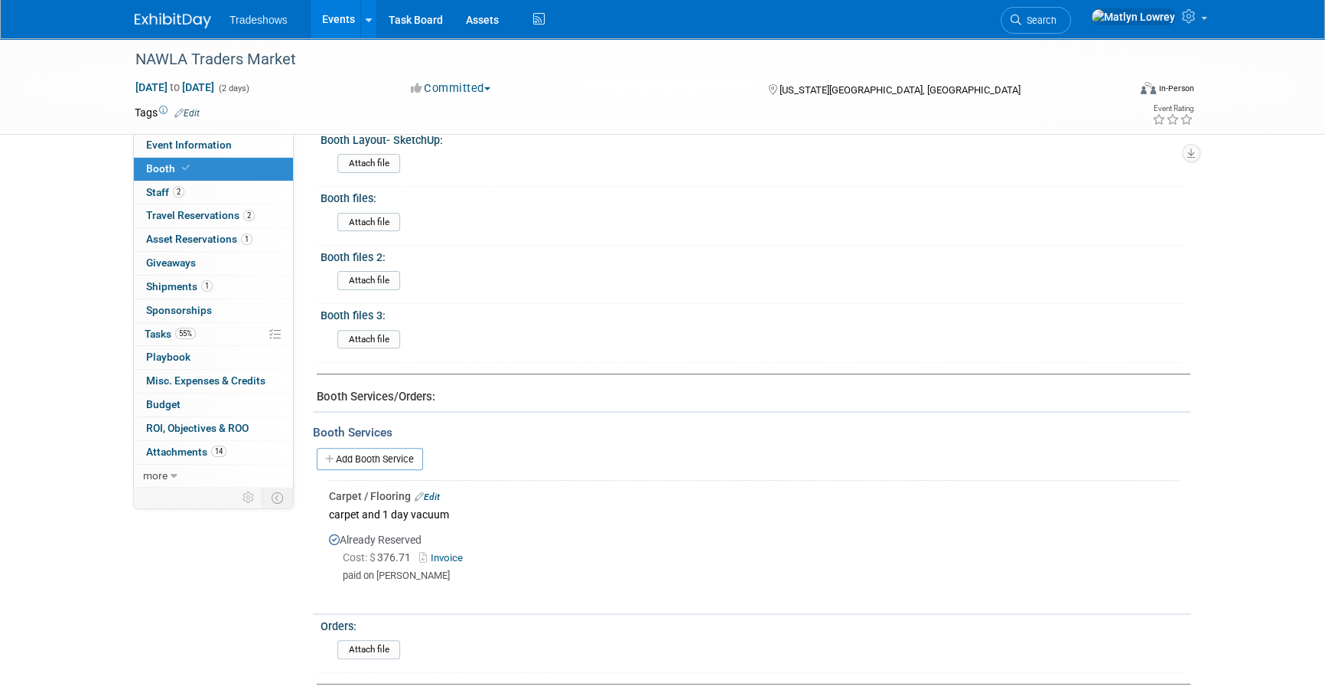
scroll to position [626, 0]
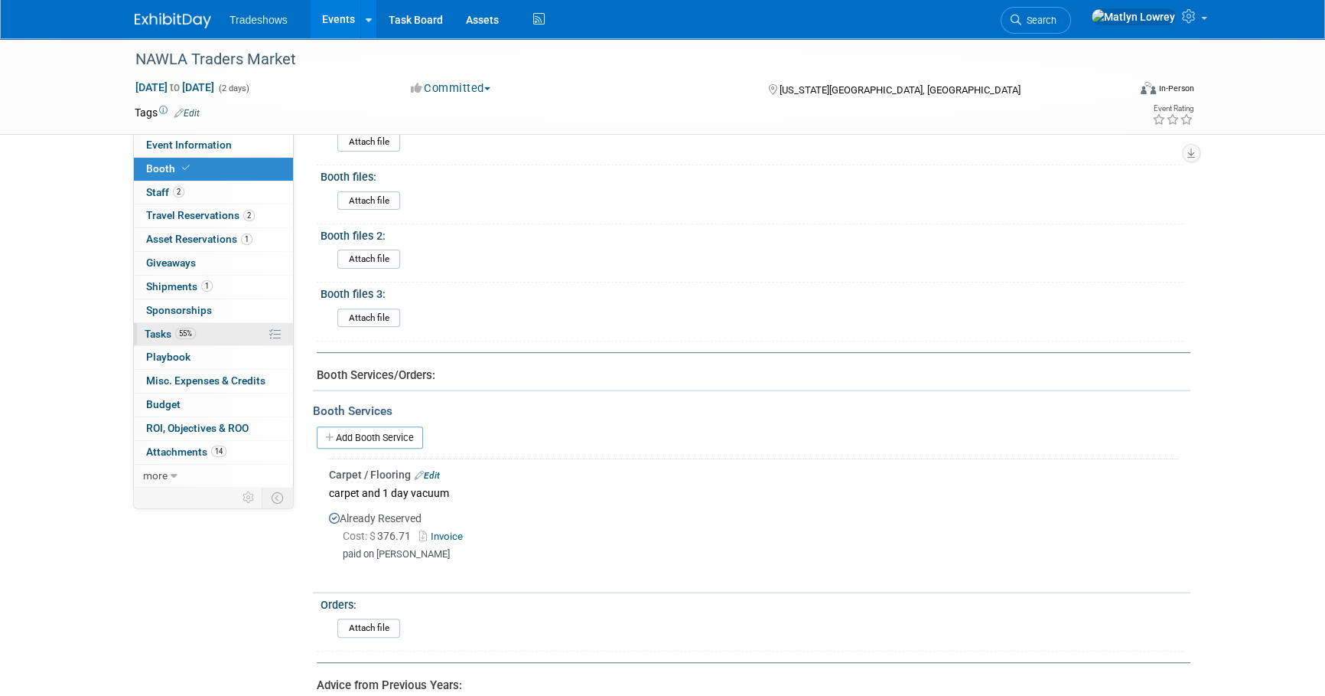
click at [200, 334] on link "55% Tasks 55%" at bounding box center [213, 334] width 159 height 23
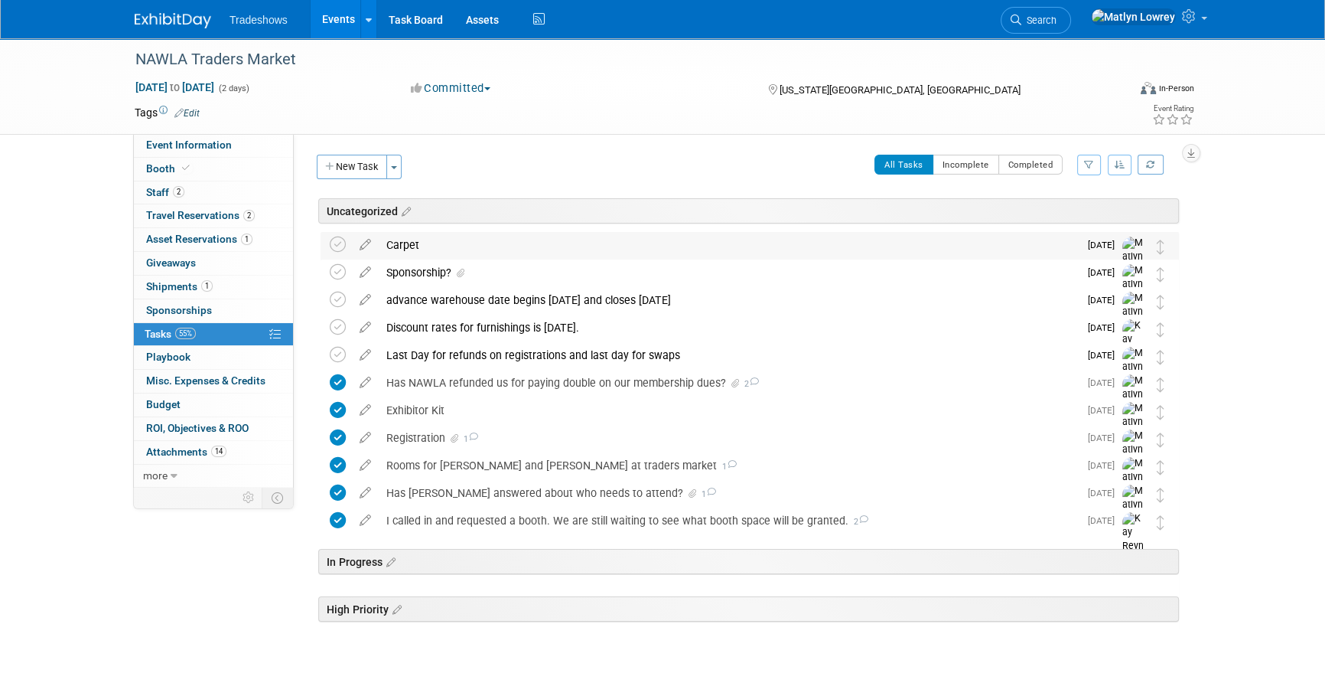
click at [402, 248] on div "Carpet" at bounding box center [729, 245] width 700 height 26
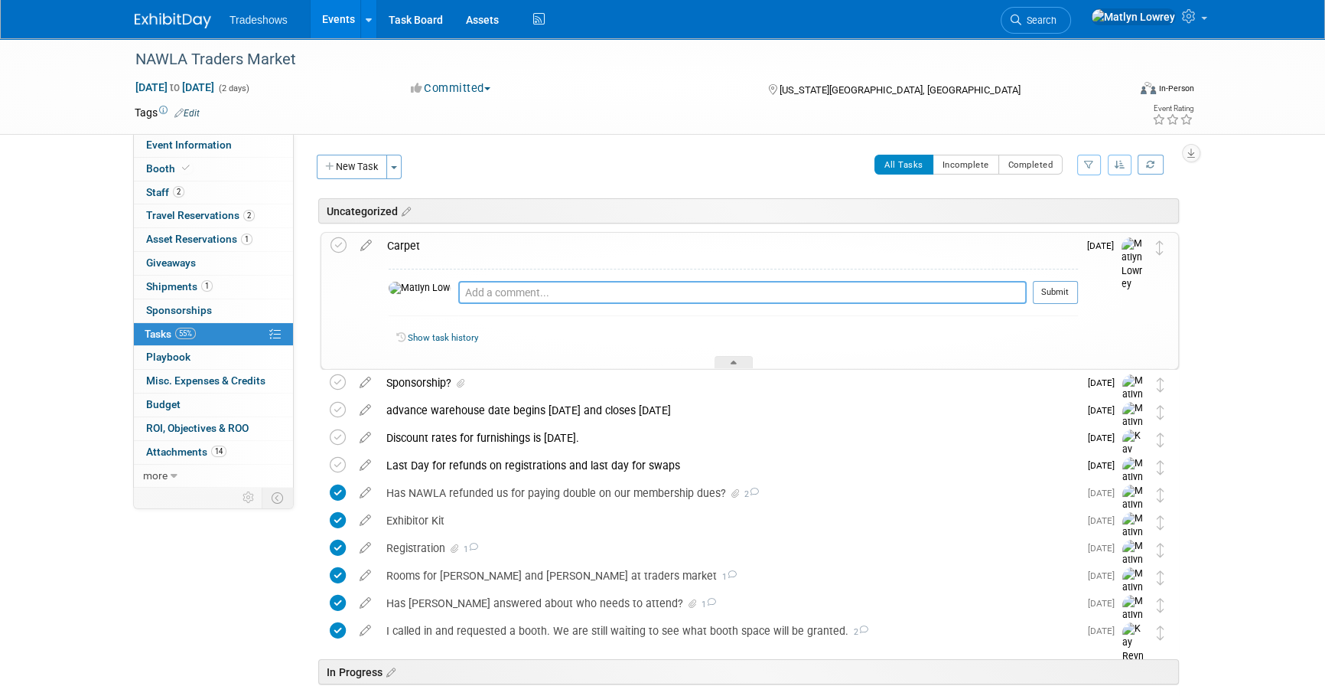
click at [458, 298] on textarea at bounding box center [742, 292] width 568 height 23
type textarea "ordered"
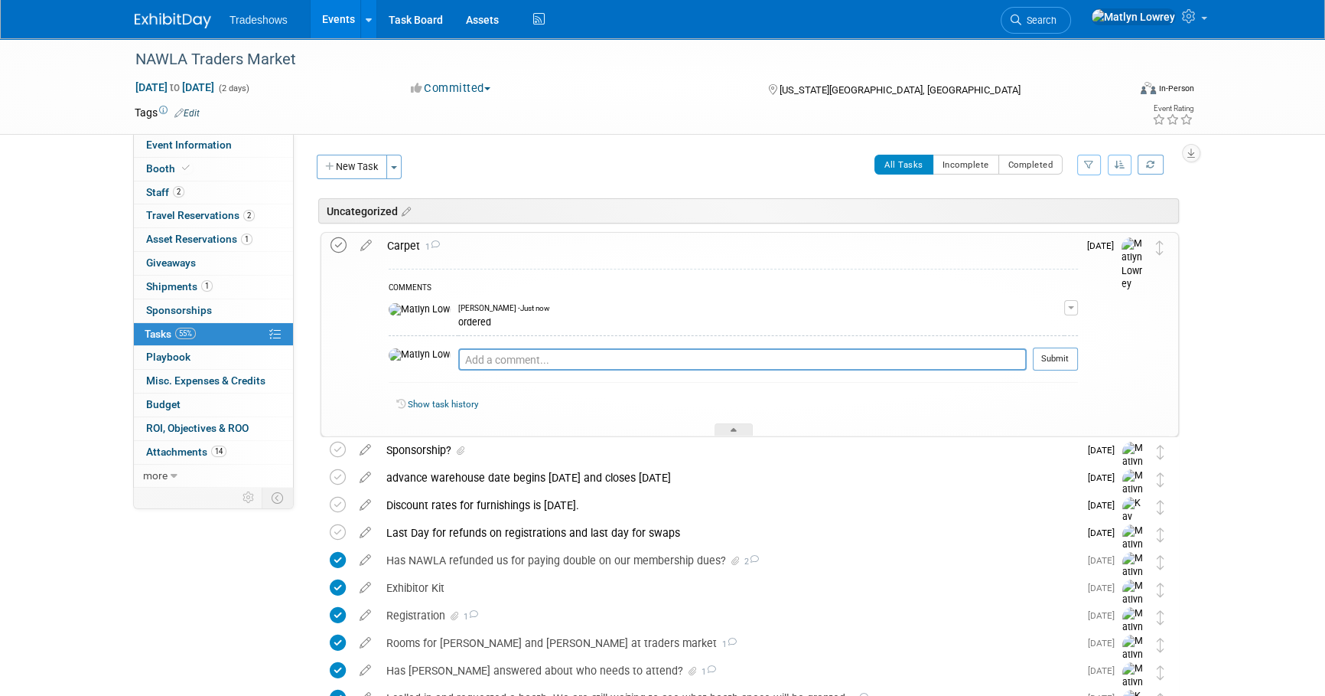
click at [344, 238] on icon at bounding box center [339, 245] width 16 height 16
click at [190, 171] on span "Booth" at bounding box center [169, 168] width 47 height 12
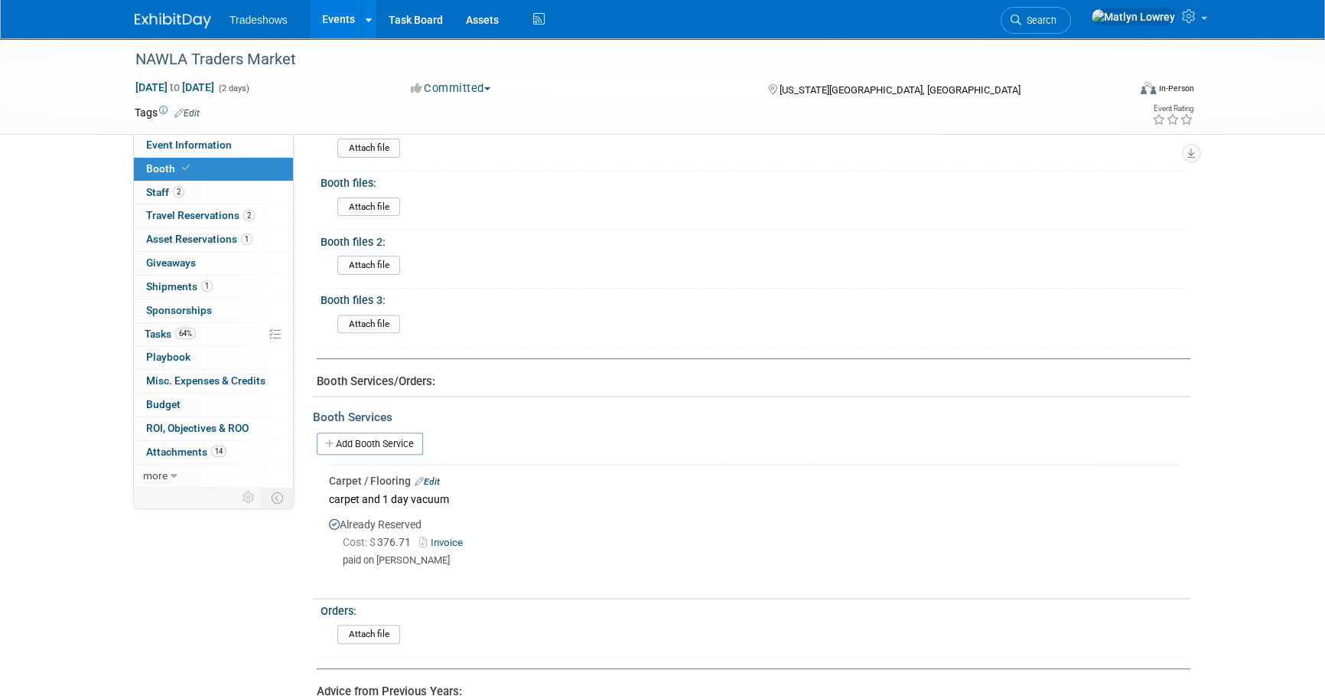
scroll to position [757, 0]
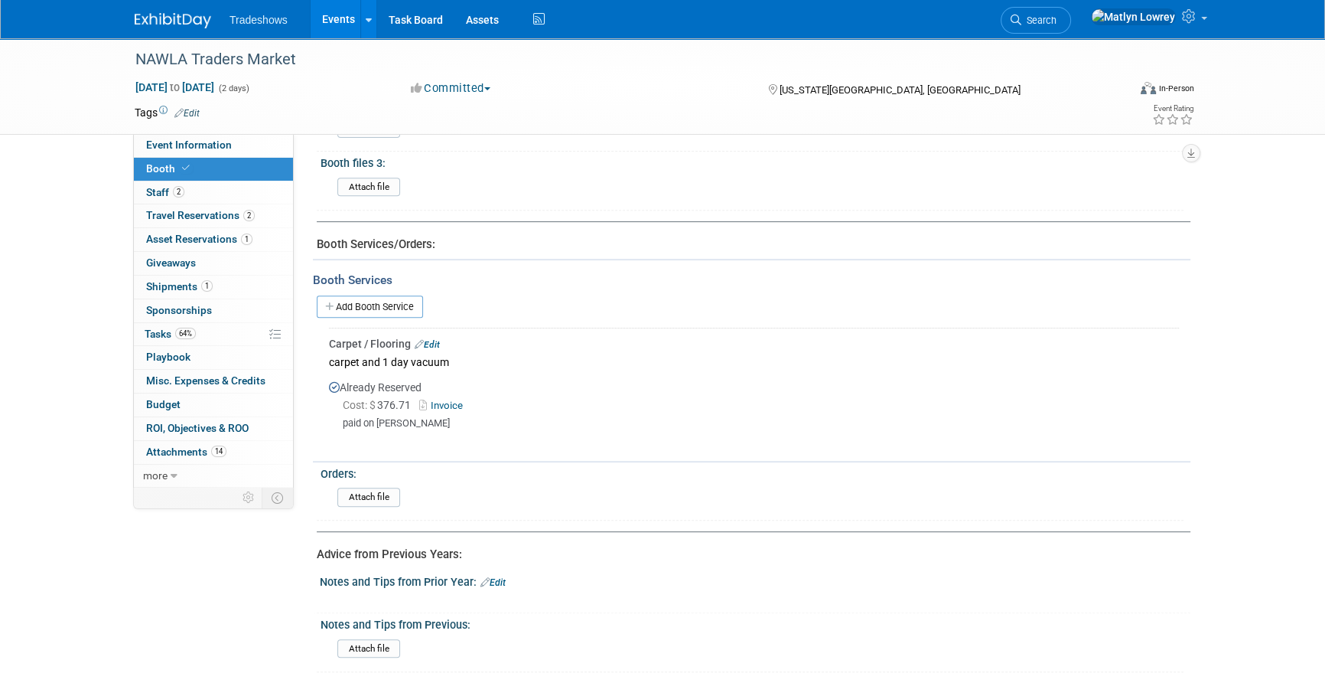
click at [445, 401] on link "Invoice" at bounding box center [444, 404] width 50 height 11
click at [321, 13] on link "Events" at bounding box center [339, 19] width 56 height 38
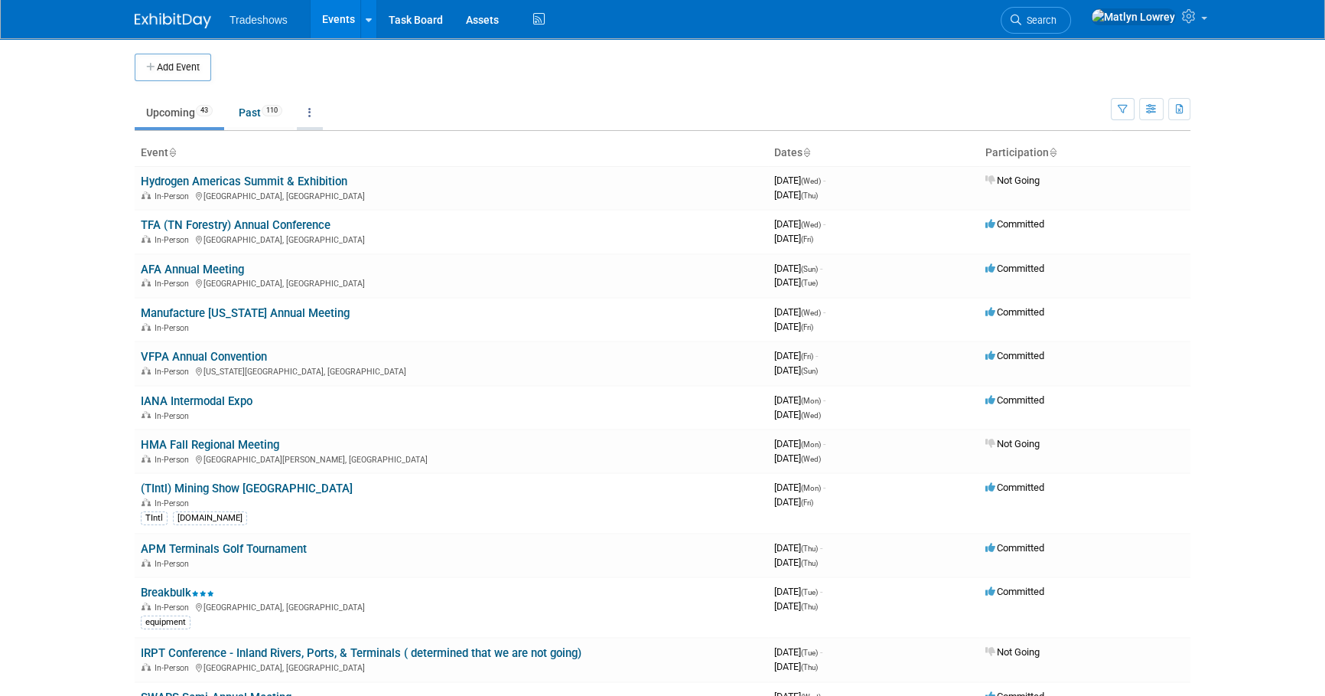
click at [317, 112] on link at bounding box center [310, 112] width 26 height 29
click at [344, 95] on td "Upcoming 43 Past 110 All Events 153 Past and Upcoming Grouped Annually Events g…" at bounding box center [623, 106] width 976 height 50
click at [319, 112] on link at bounding box center [310, 112] width 26 height 29
click at [723, 107] on ul "Upcoming 43 Past 110 All Events 153 Past and Upcoming Grouped Annually Events g…" at bounding box center [623, 113] width 976 height 34
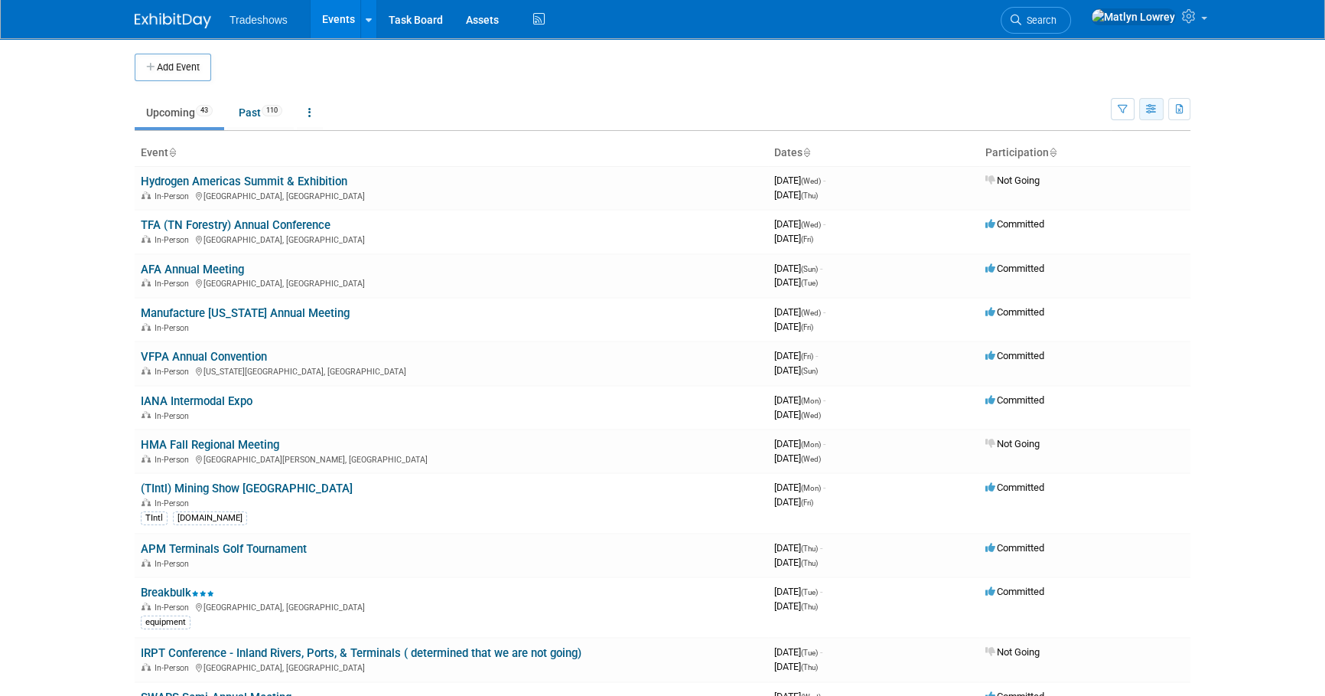
click at [1155, 109] on icon "button" at bounding box center [1151, 110] width 11 height 10
click at [1095, 206] on link "Calendar View" at bounding box center [1087, 209] width 129 height 21
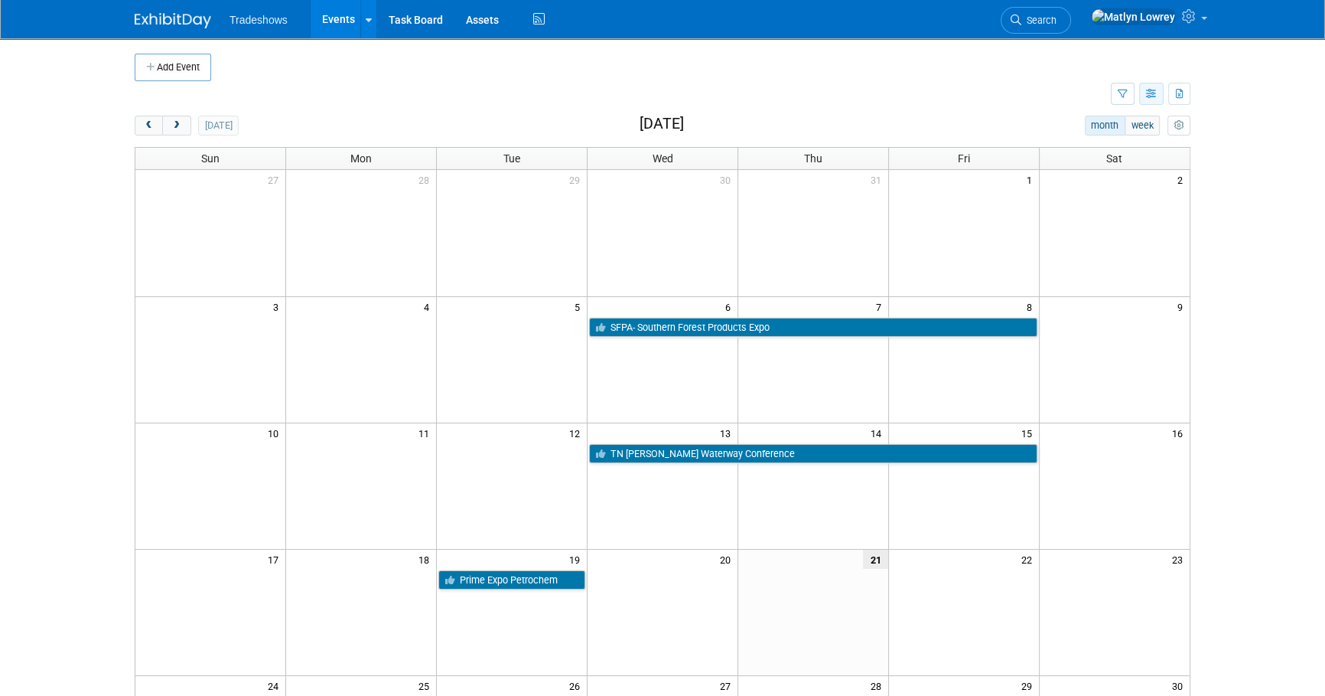
click at [1151, 100] on button "button" at bounding box center [1151, 94] width 24 height 22
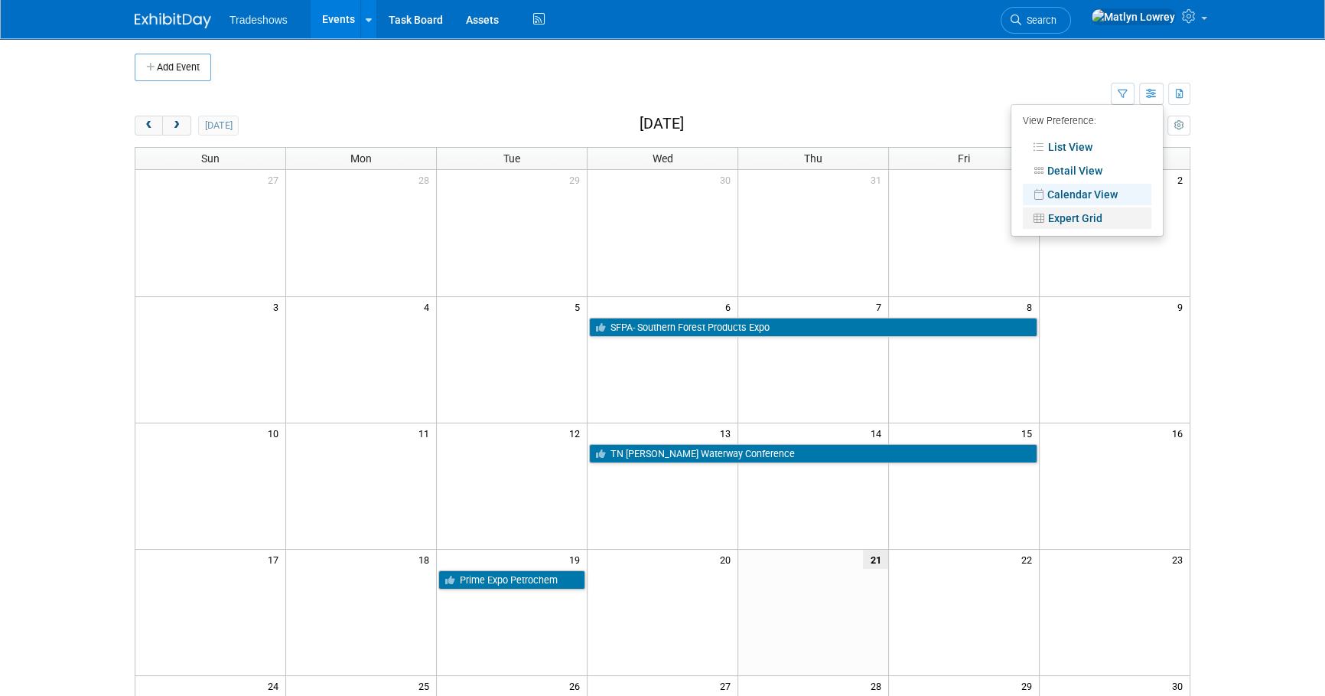
click at [1074, 213] on link "Expert Grid" at bounding box center [1087, 217] width 129 height 21
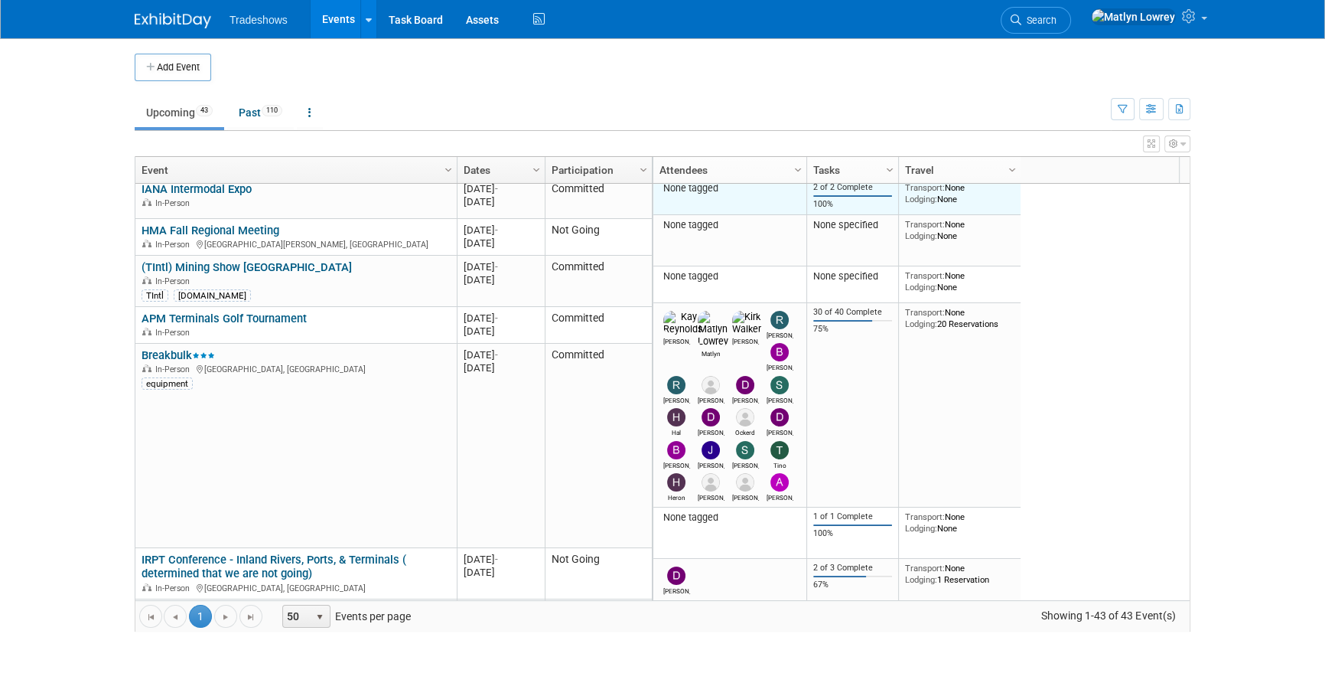
scroll to position [278, 0]
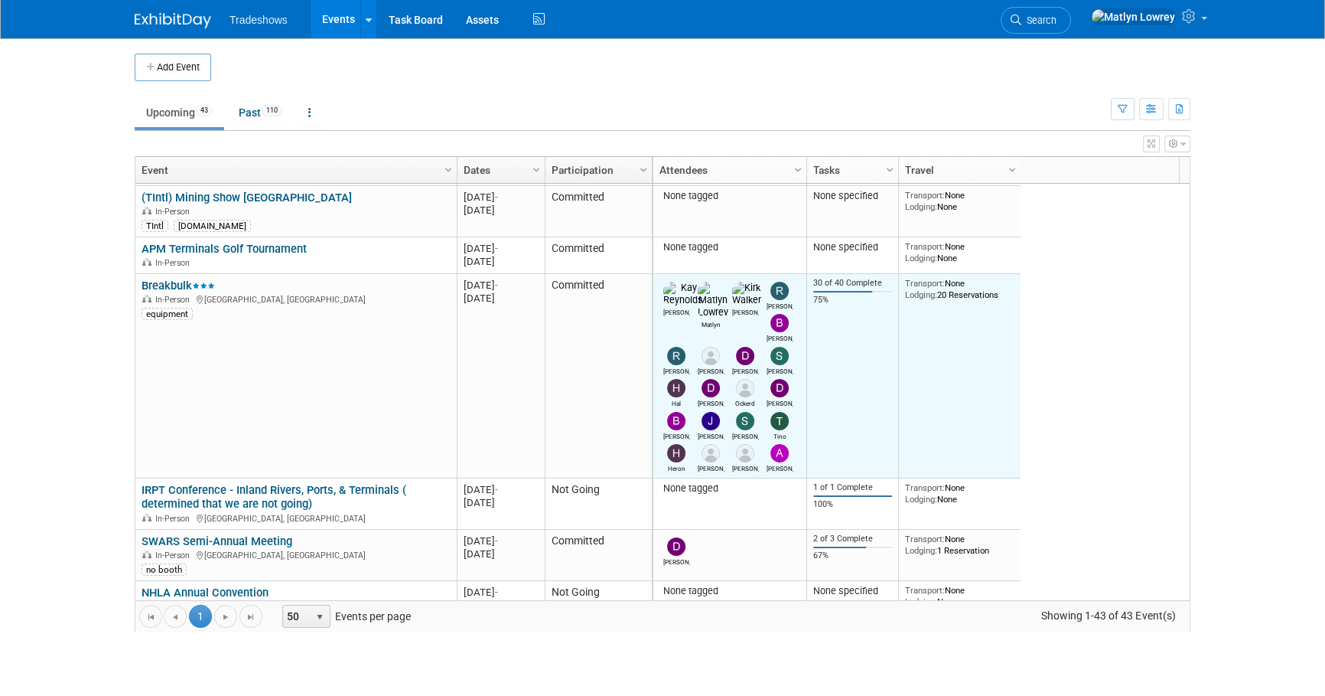
click img
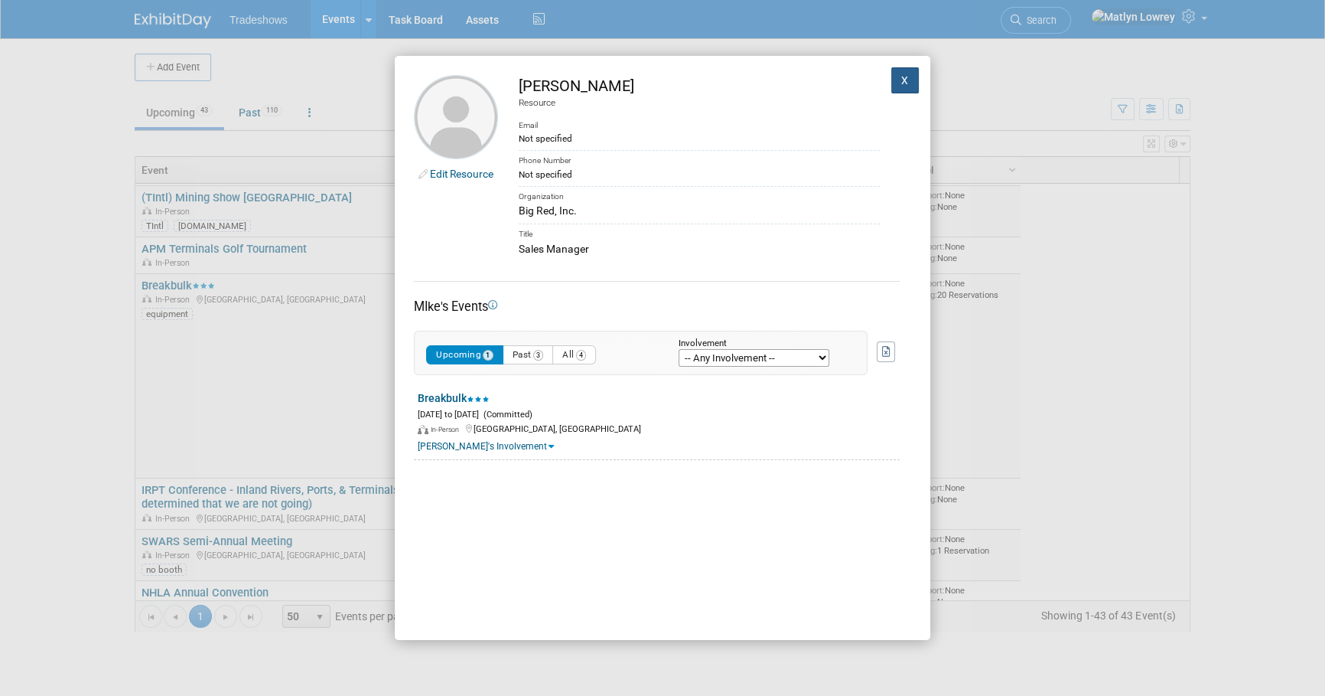
click button "X"
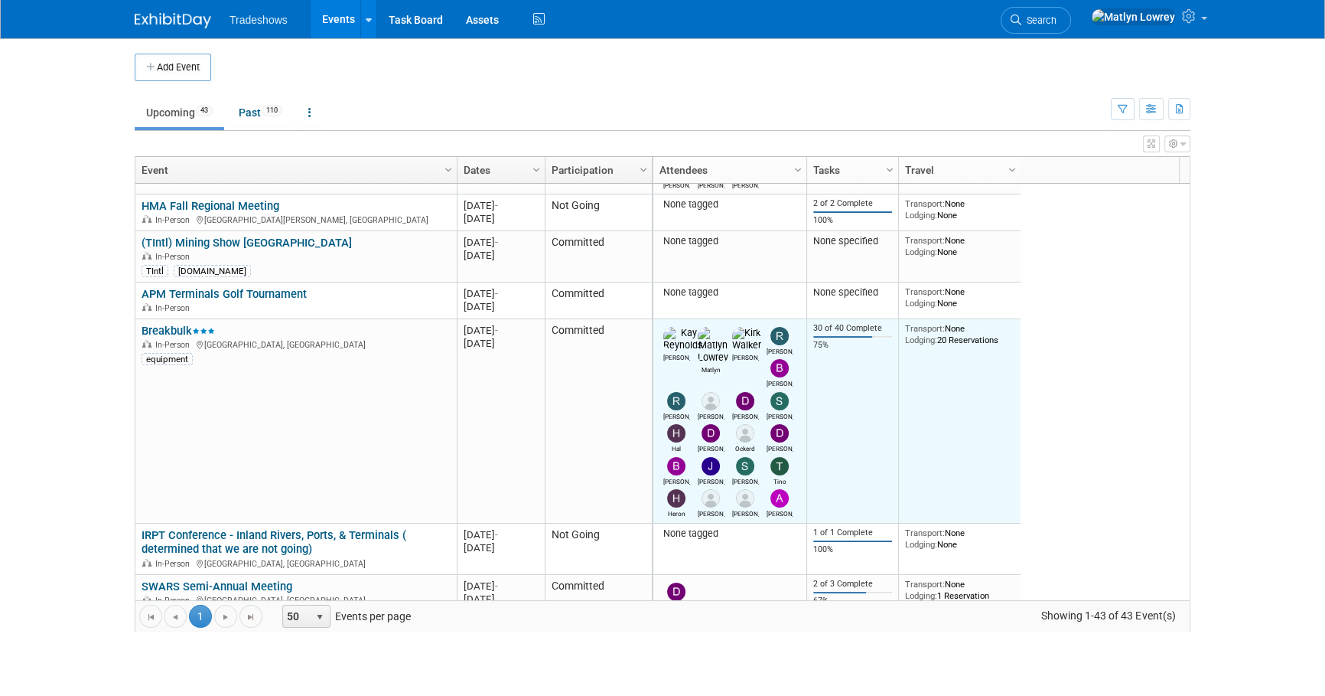
scroll to position [208, 0]
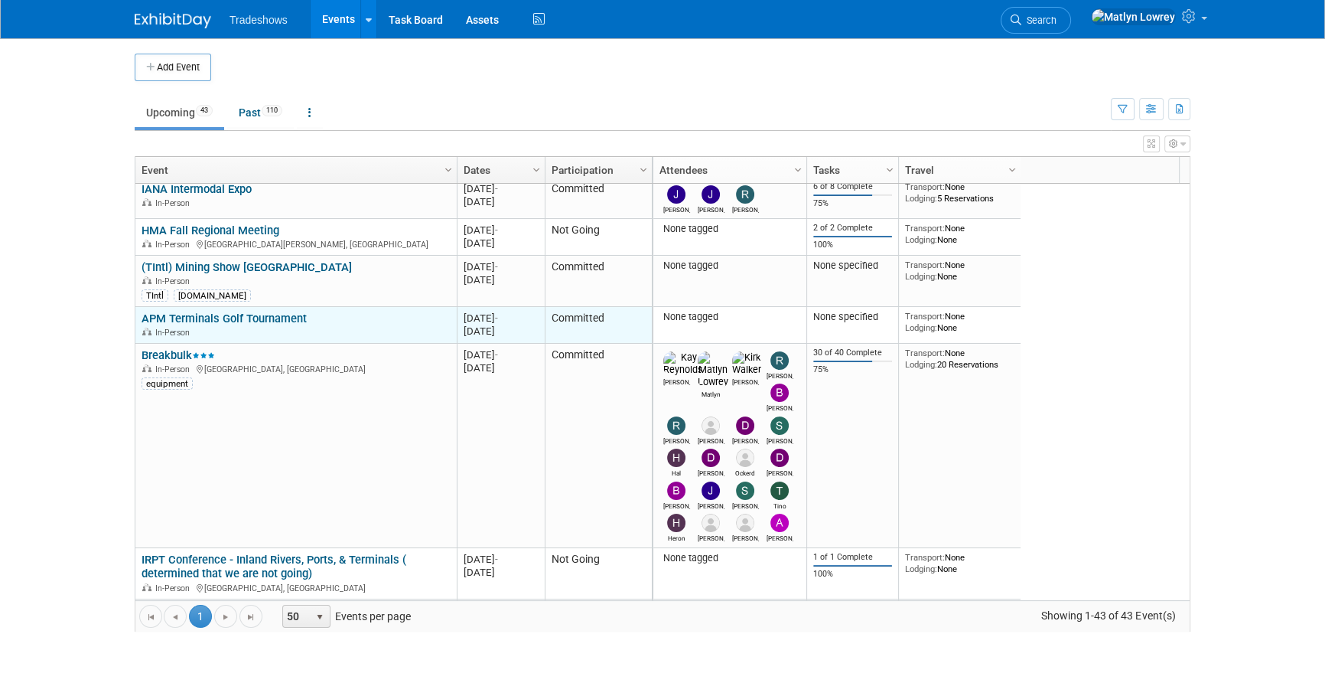
click link "APM Terminals Golf Tournament"
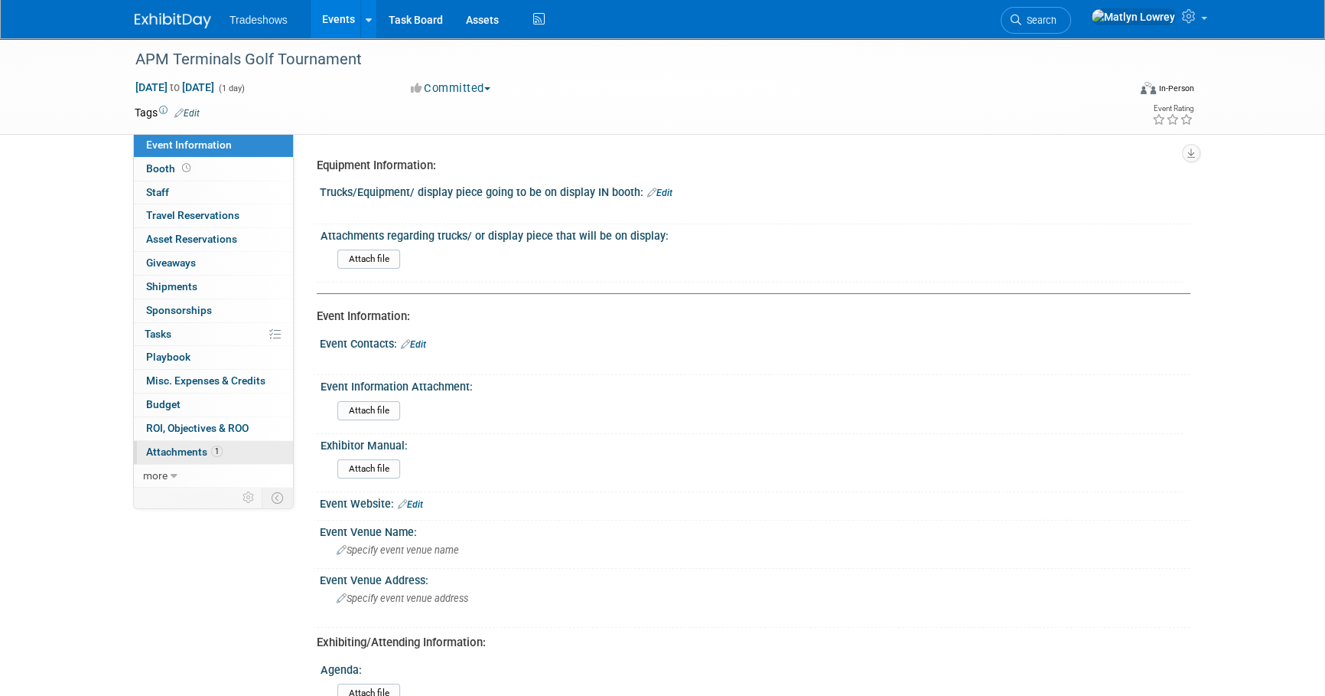
click at [174, 448] on span "Attachments 1" at bounding box center [184, 451] width 77 height 12
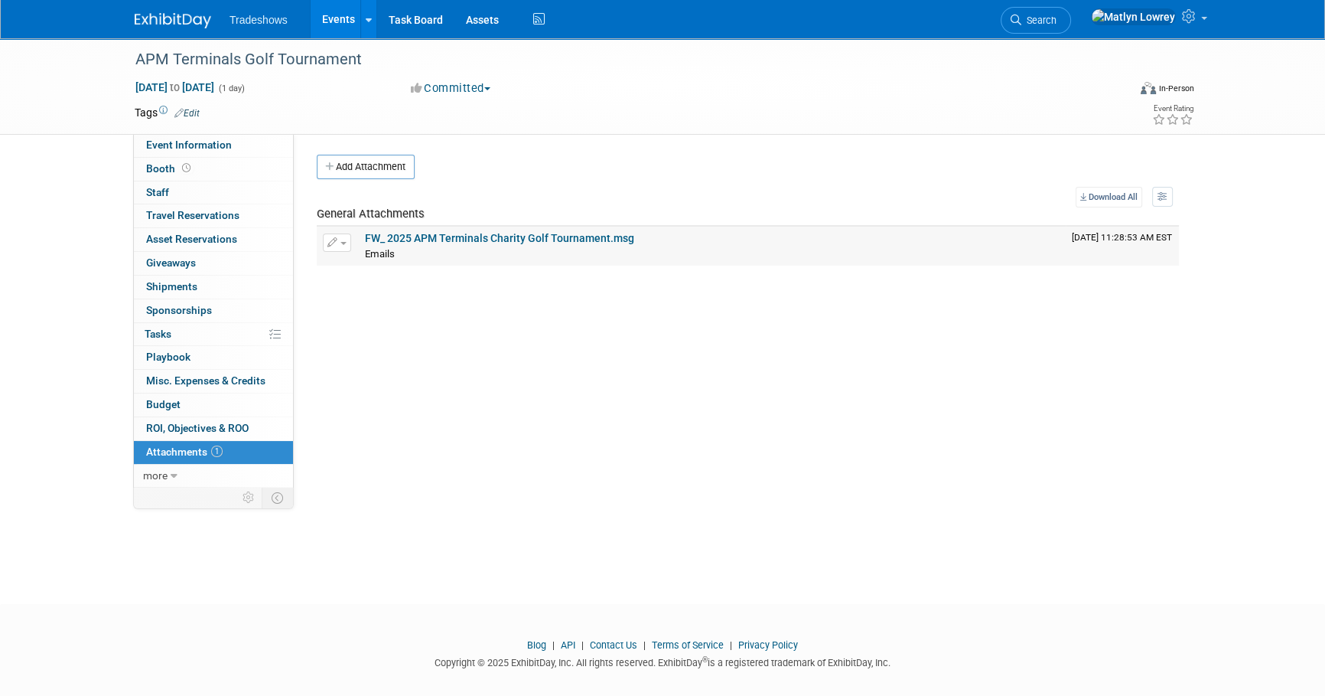
click at [608, 237] on link "FW_ 2025 APM Terminals Charity Golf Tournament.msg" at bounding box center [499, 238] width 269 height 12
